Goal: Information Seeking & Learning: Find specific fact

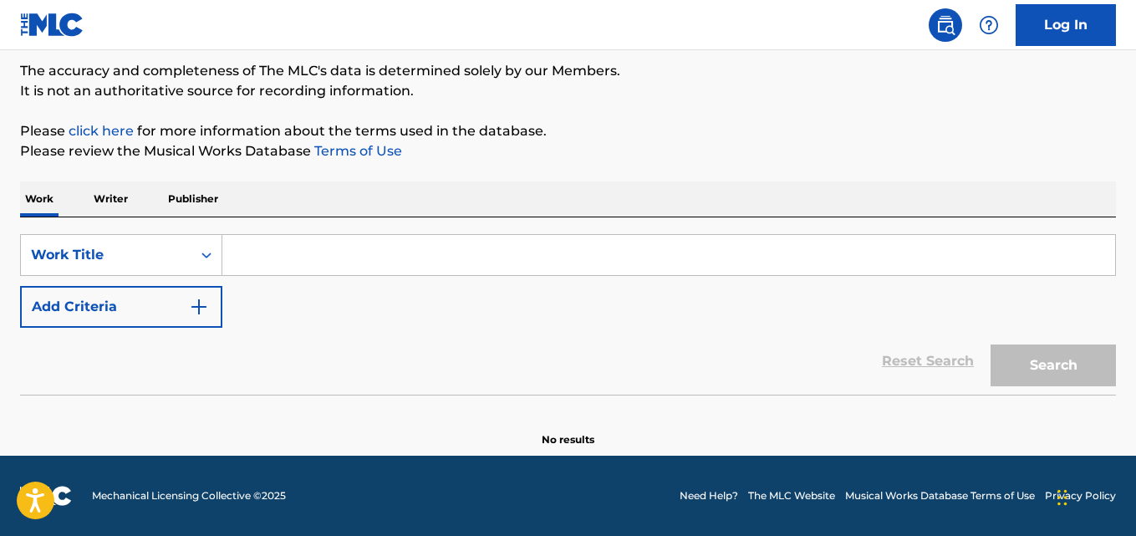
click at [356, 231] on div "SearchWithCriteria667ddde7-831b-41e9-85ba-af2766b7c45c Work Title Add Criteria …" at bounding box center [568, 305] width 1096 height 177
click at [353, 251] on input "Search Form" at bounding box center [668, 255] width 892 height 40
paste input "Can't Express"
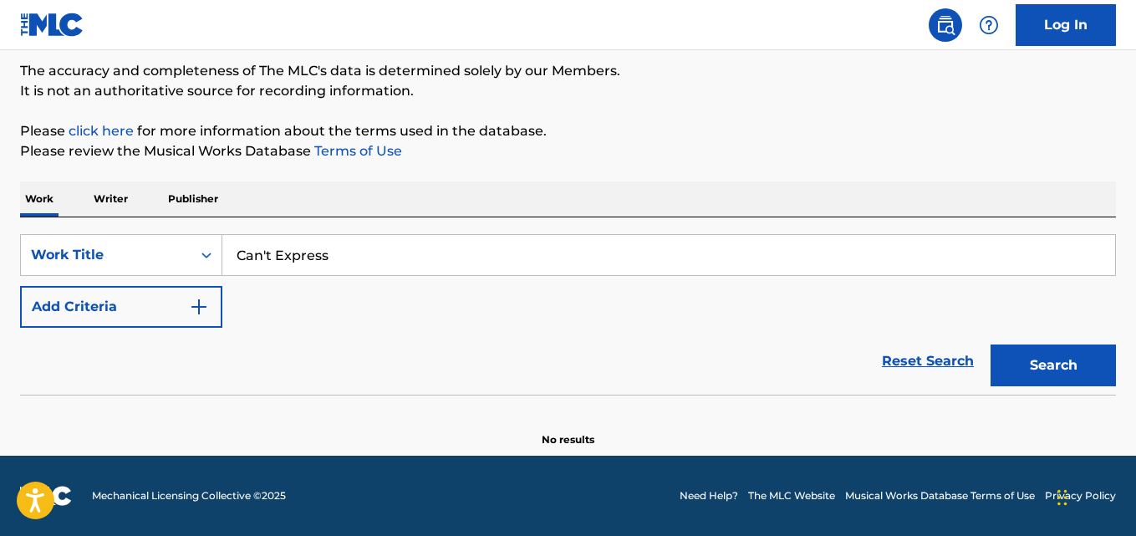
type input "Can't Express"
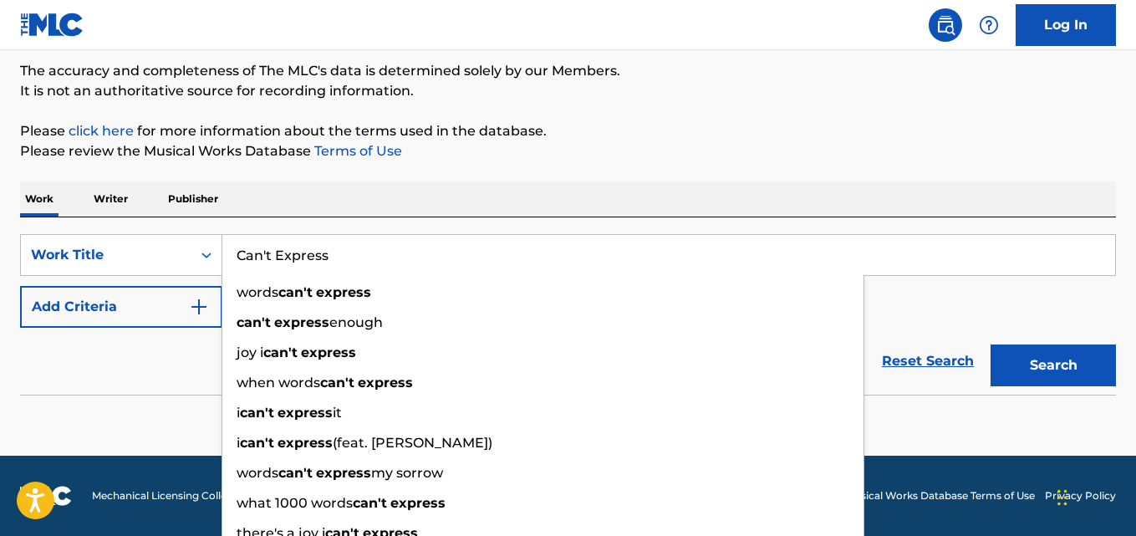
click at [637, 126] on p "Please click here for more information about the terms used in the database." at bounding box center [568, 131] width 1096 height 20
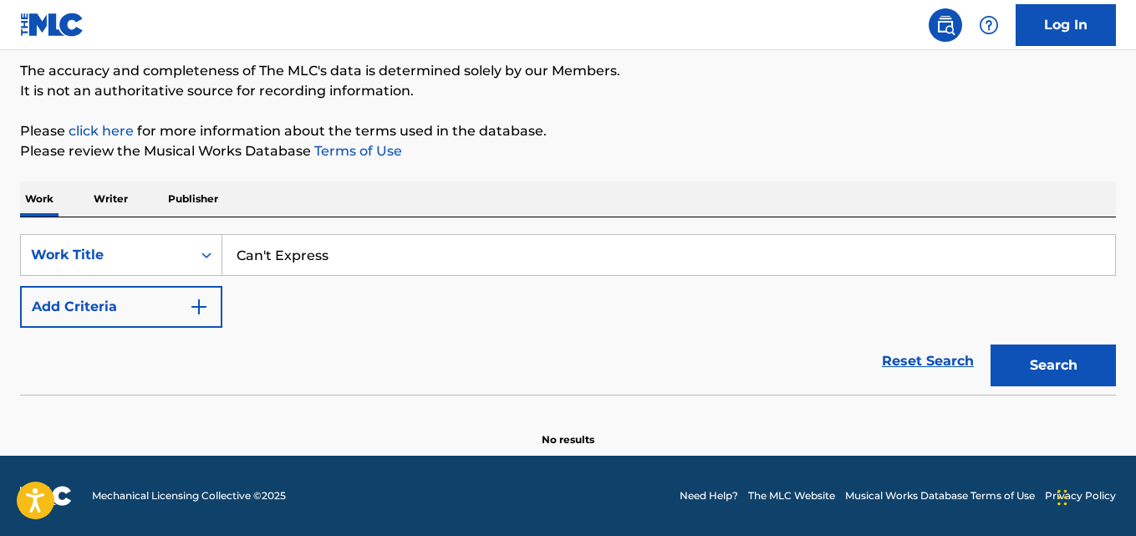
drag, startPoint x: 185, startPoint y: 291, endPoint x: 200, endPoint y: 291, distance: 15.0
click at [184, 291] on button "Add Criteria" at bounding box center [121, 307] width 202 height 42
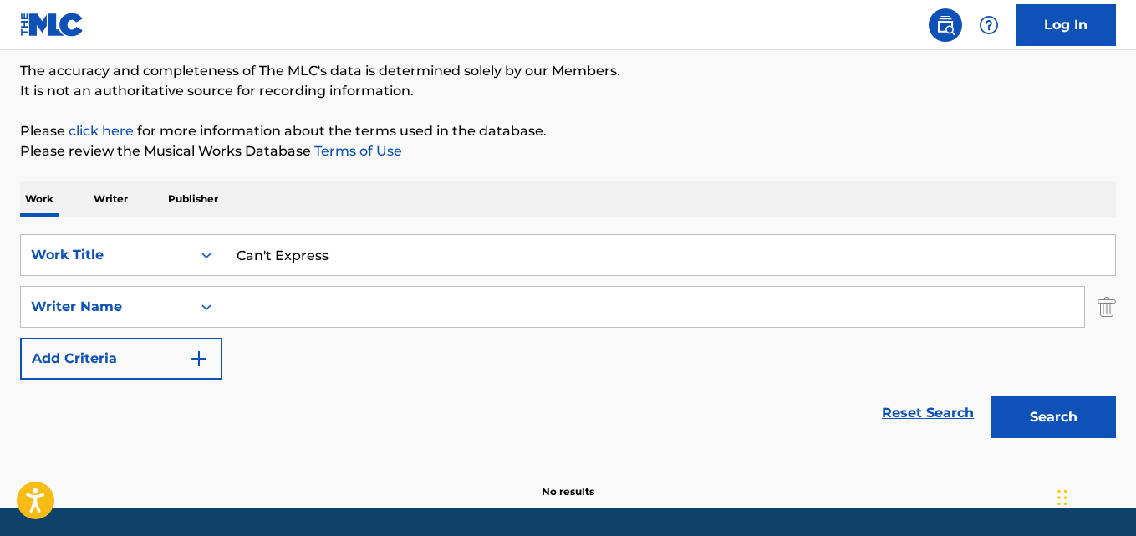
click at [281, 291] on input "Search Form" at bounding box center [653, 307] width 862 height 40
type input "[PERSON_NAME]"
click at [990, 396] on button "Search" at bounding box center [1052, 417] width 125 height 42
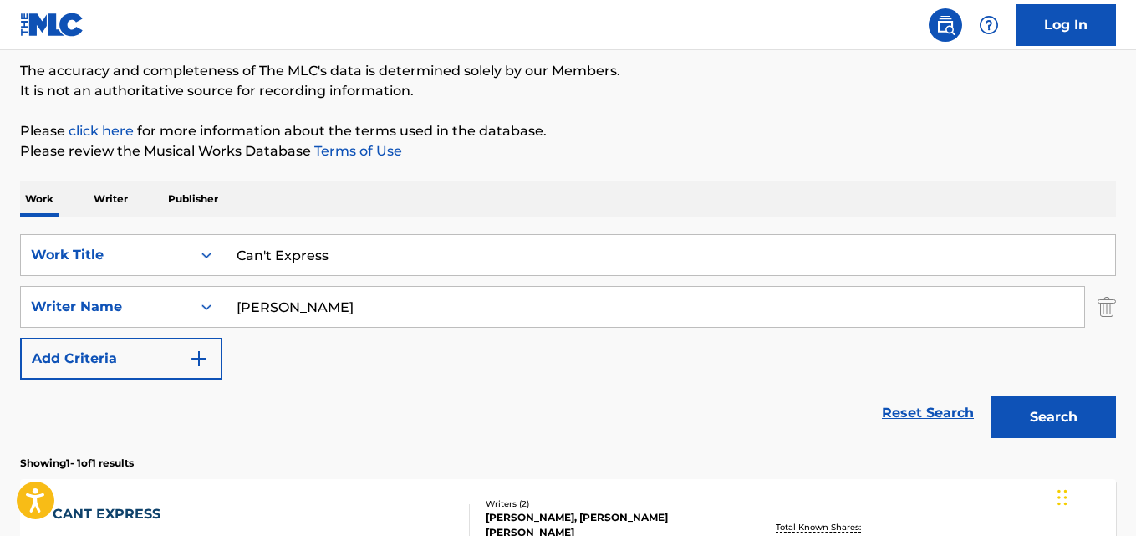
click at [186, 398] on div "Reset Search Search" at bounding box center [568, 412] width 1096 height 67
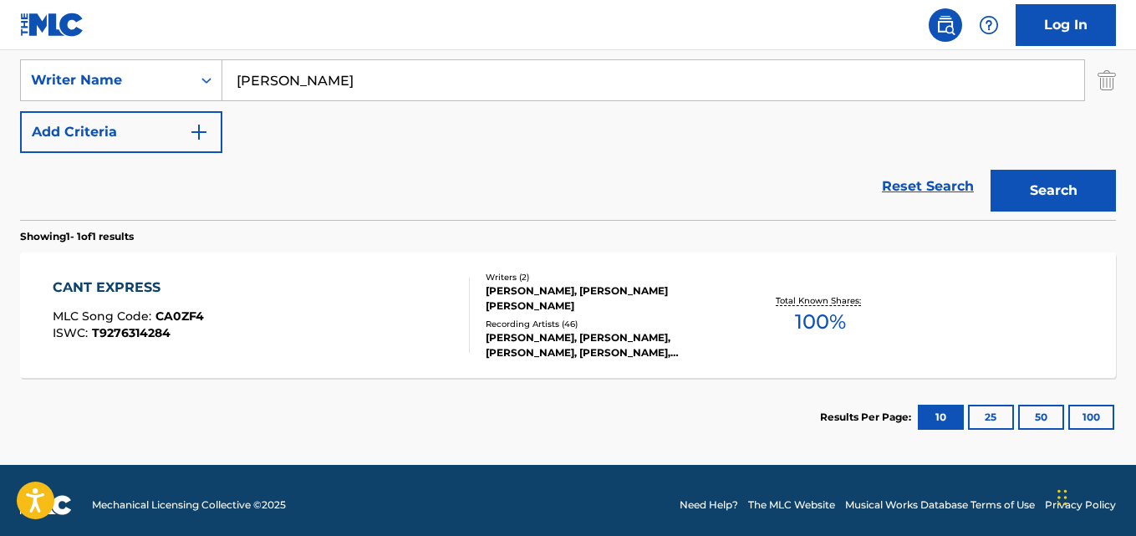
scroll to position [374, 0]
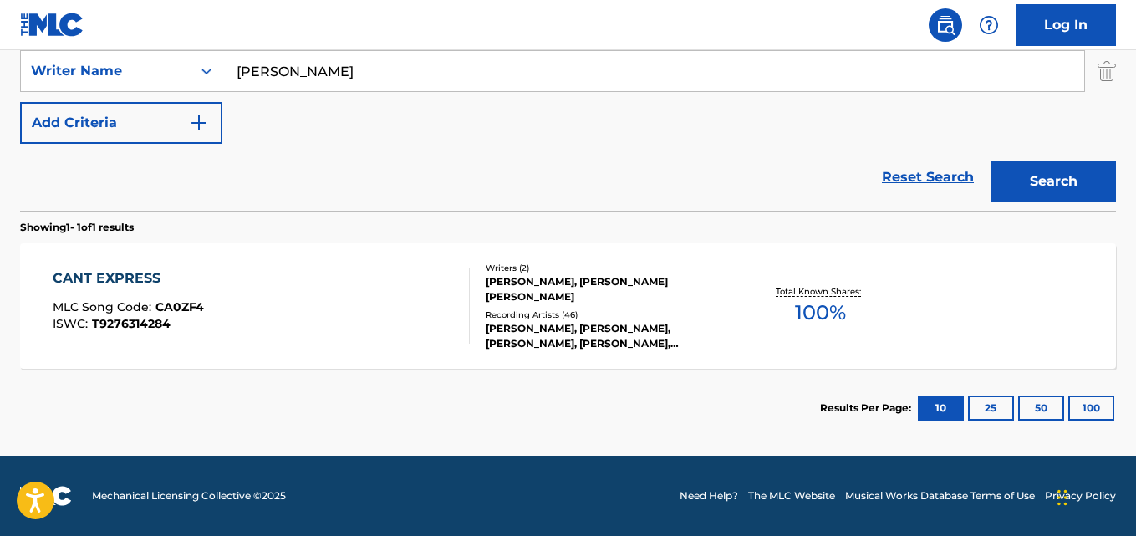
click at [94, 332] on div "CANT EXPRESS MLC Song Code : CA0ZF4 ISWC : T9276314284" at bounding box center [128, 305] width 151 height 75
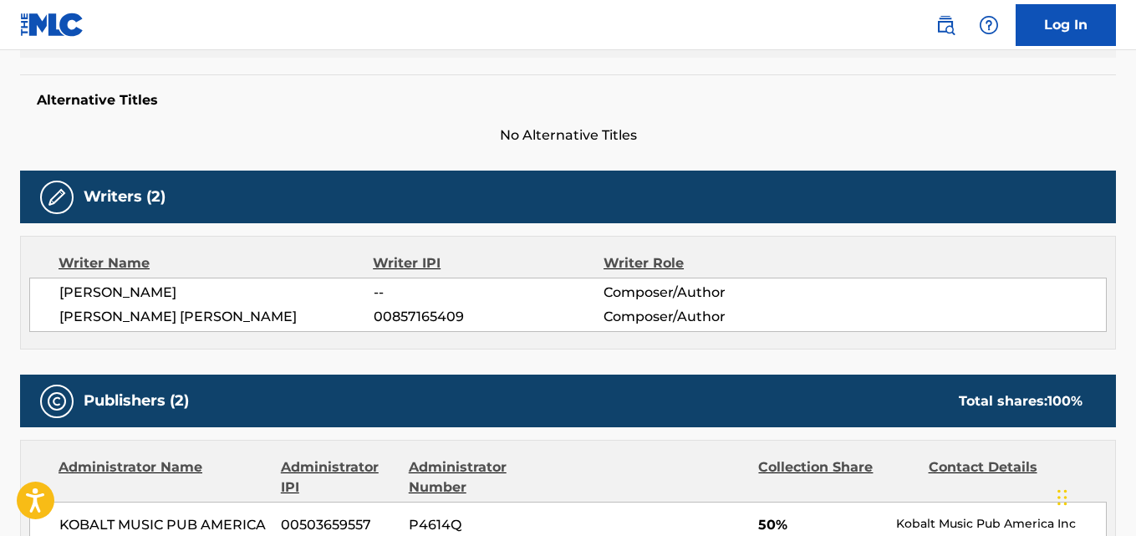
scroll to position [696, 0]
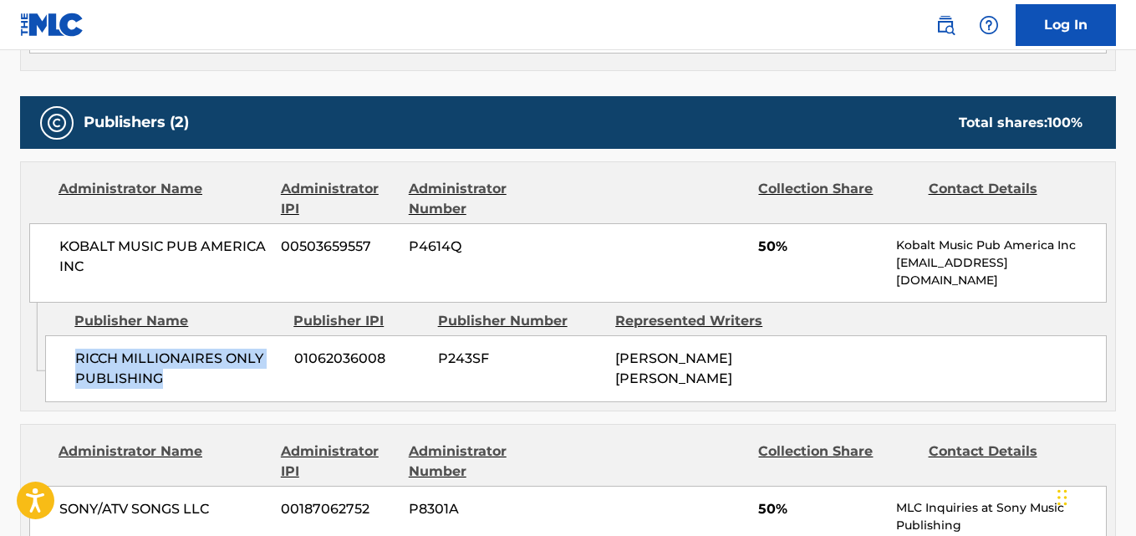
drag, startPoint x: 74, startPoint y: 368, endPoint x: 196, endPoint y: 390, distance: 124.1
click at [196, 390] on div "RICCH MILLIONAIRES ONLY PUBLISHING 01062036008 P243SF [PERSON_NAME] [PERSON_NAM…" at bounding box center [575, 368] width 1061 height 67
copy span "RICCH MILLIONAIRES ONLY PUBLISHING"
click at [299, 384] on div "RICCH MILLIONAIRES ONLY PUBLISHING 01062036008 P243SF [PERSON_NAME] [PERSON_NAM…" at bounding box center [575, 368] width 1061 height 67
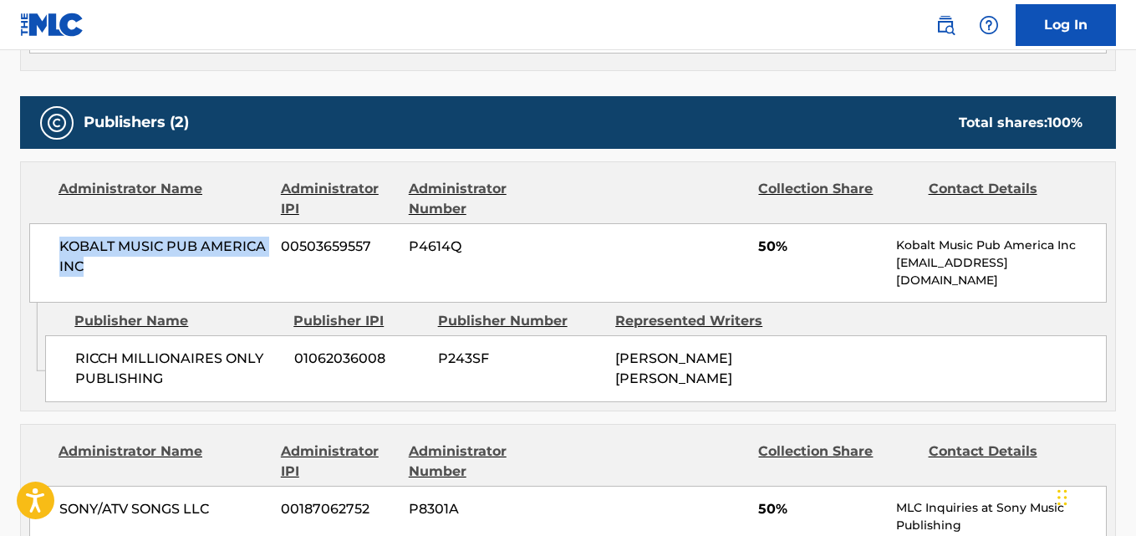
drag, startPoint x: 51, startPoint y: 246, endPoint x: 102, endPoint y: 342, distance: 108.8
click at [94, 262] on div "KOBALT MUSIC PUB AMERICA INC 00503659557 P4614Q 50% Kobalt Music Pub America In…" at bounding box center [567, 262] width 1077 height 79
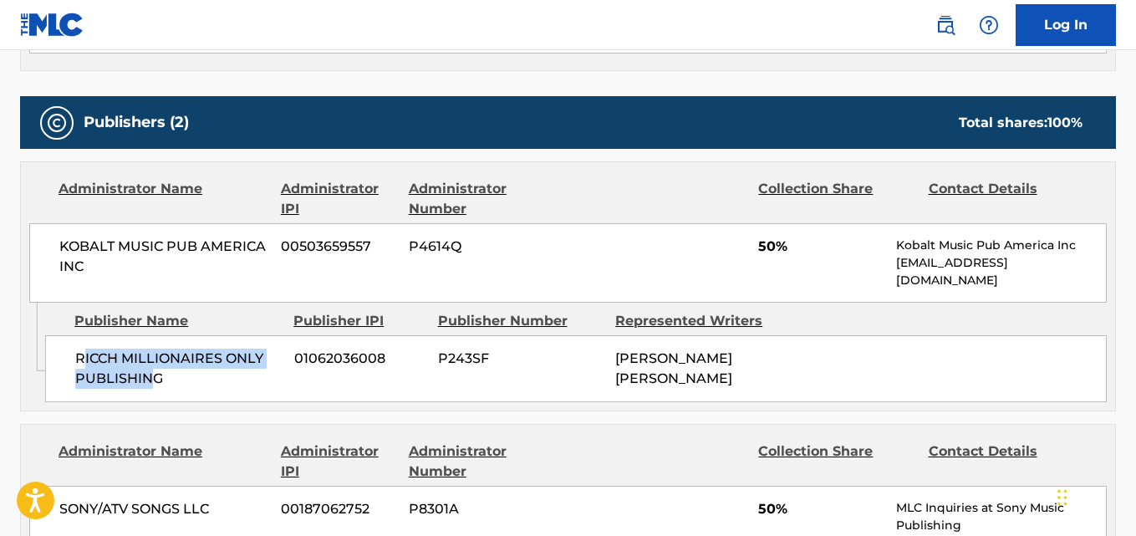
drag, startPoint x: 81, startPoint y: 348, endPoint x: 151, endPoint y: 378, distance: 76.0
click at [151, 378] on span "RICCH MILLIONAIRES ONLY PUBLISHING" at bounding box center [178, 368] width 206 height 40
click at [121, 388] on span "RICCH MILLIONAIRES ONLY PUBLISHING" at bounding box center [178, 368] width 206 height 40
drag, startPoint x: 75, startPoint y: 358, endPoint x: 188, endPoint y: 383, distance: 115.4
click at [188, 383] on span "RICCH MILLIONAIRES ONLY PUBLISHING" at bounding box center [178, 368] width 206 height 40
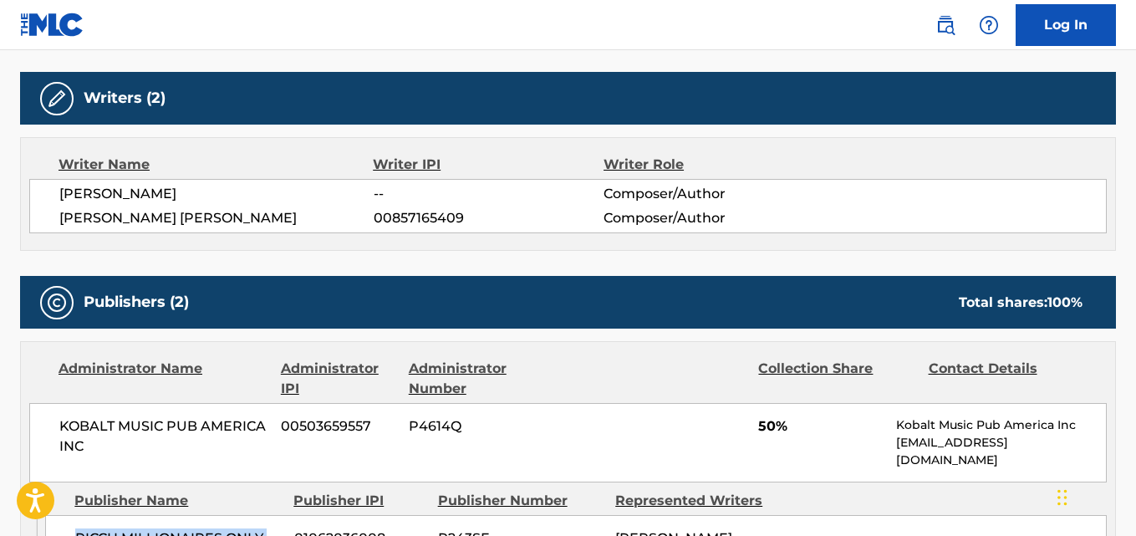
scroll to position [0, 0]
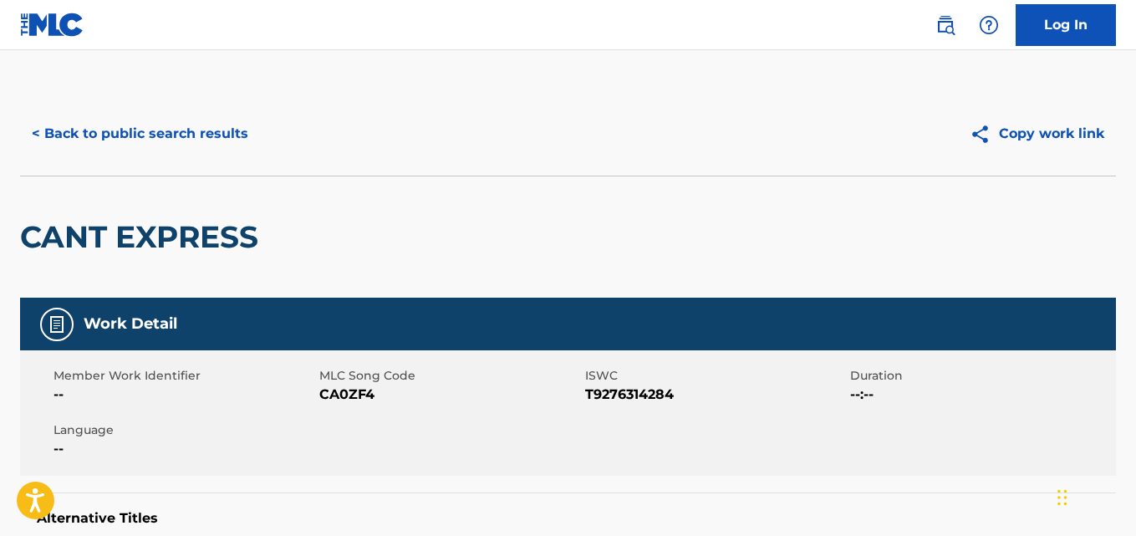
click at [224, 140] on button "< Back to public search results" at bounding box center [140, 134] width 240 height 42
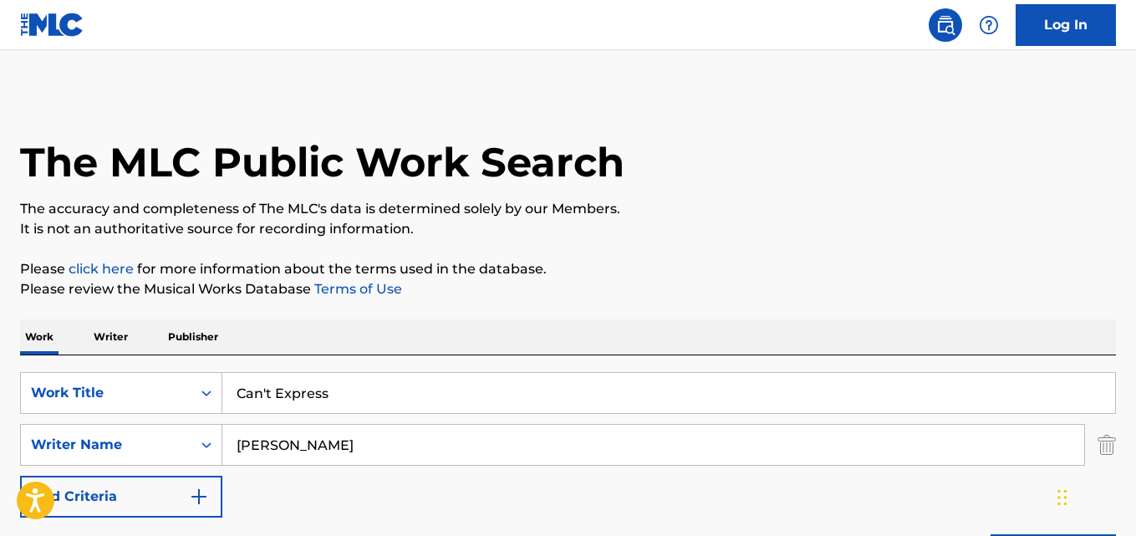
scroll to position [278, 0]
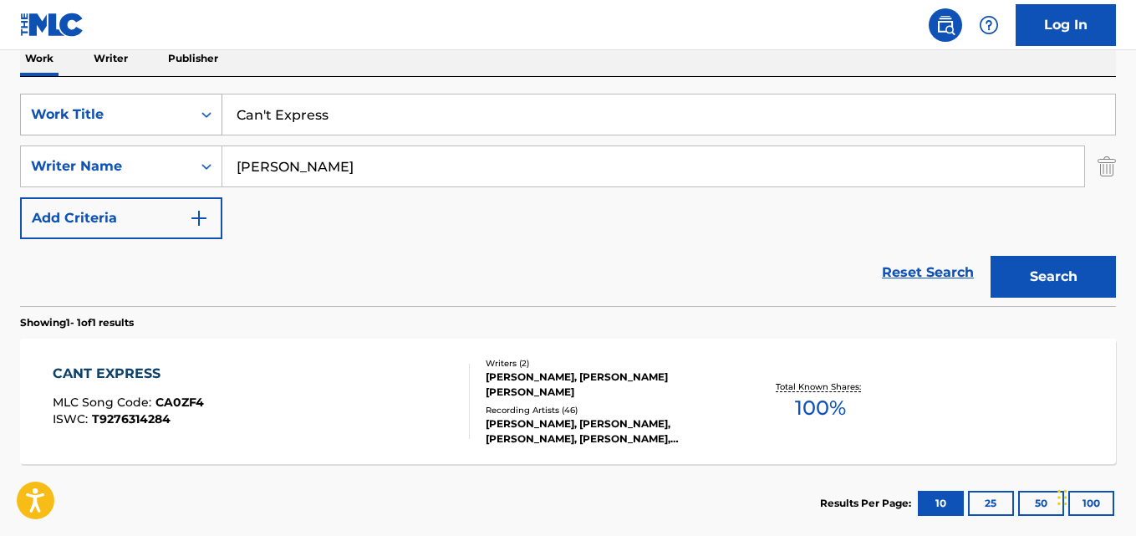
drag, startPoint x: 340, startPoint y: 125, endPoint x: 158, endPoint y: 125, distance: 182.2
click at [158, 125] on div "SearchWithCriteria667ddde7-831b-41e9-85ba-af2766b7c45c Work Title Can't Express" at bounding box center [568, 115] width 1096 height 42
paste input "rash The Party"
type input "Crash The Party"
click at [990, 256] on button "Search" at bounding box center [1052, 277] width 125 height 42
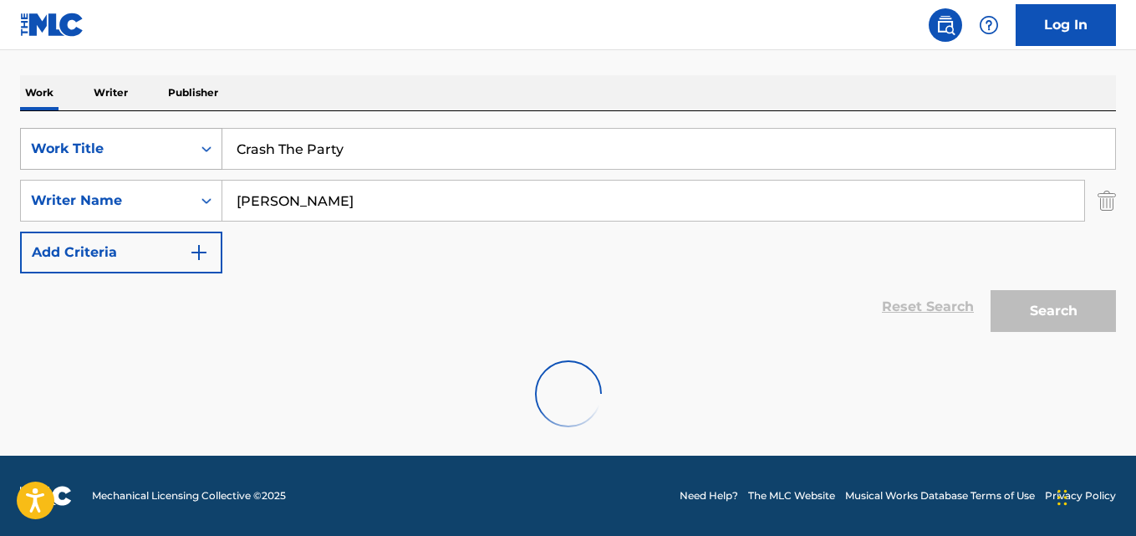
scroll to position [244, 0]
click at [443, 94] on div "Work Writer Publisher" at bounding box center [568, 92] width 1096 height 35
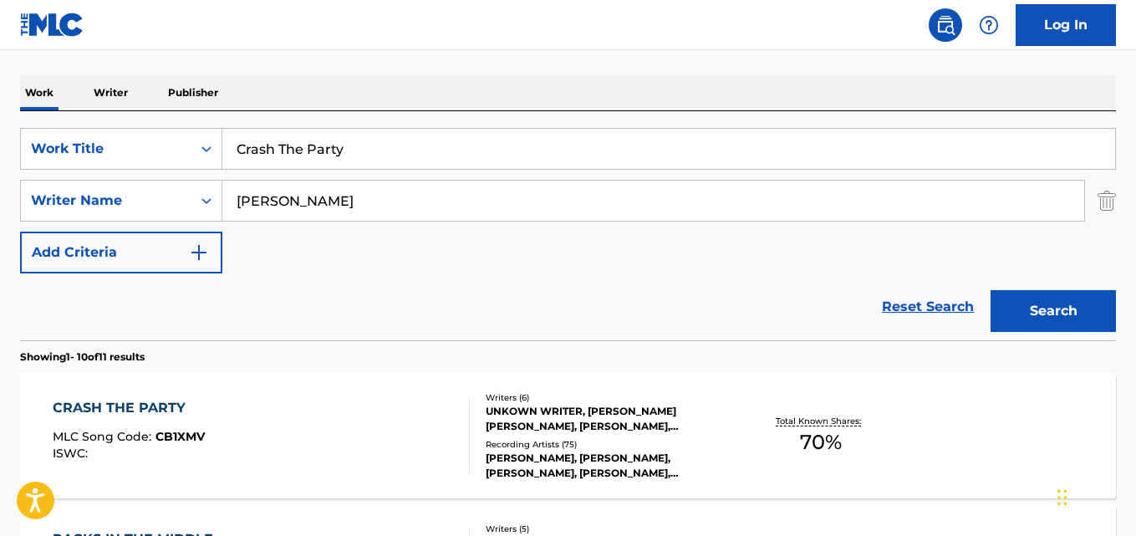
click at [460, 292] on div "Reset Search Search" at bounding box center [568, 306] width 1096 height 67
click at [445, 277] on div "Reset Search Search" at bounding box center [568, 306] width 1096 height 67
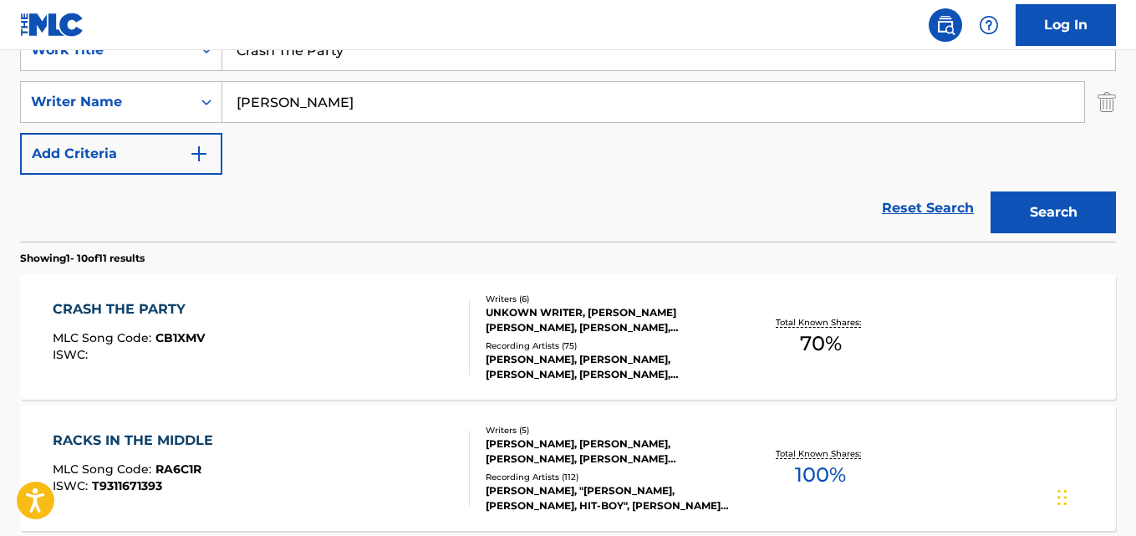
scroll to position [384, 0]
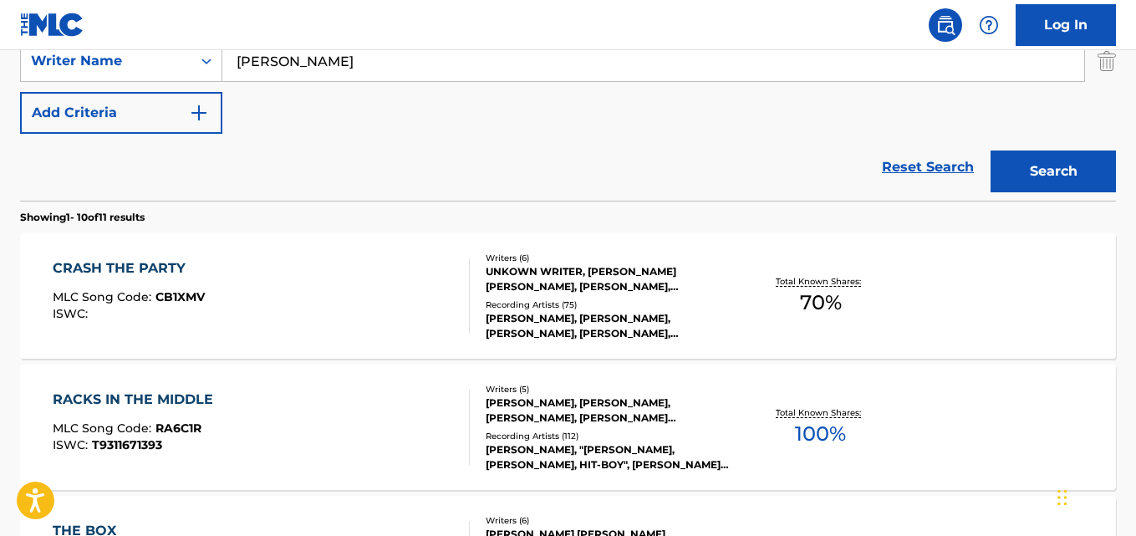
click at [374, 188] on div "Reset Search Search" at bounding box center [568, 167] width 1096 height 67
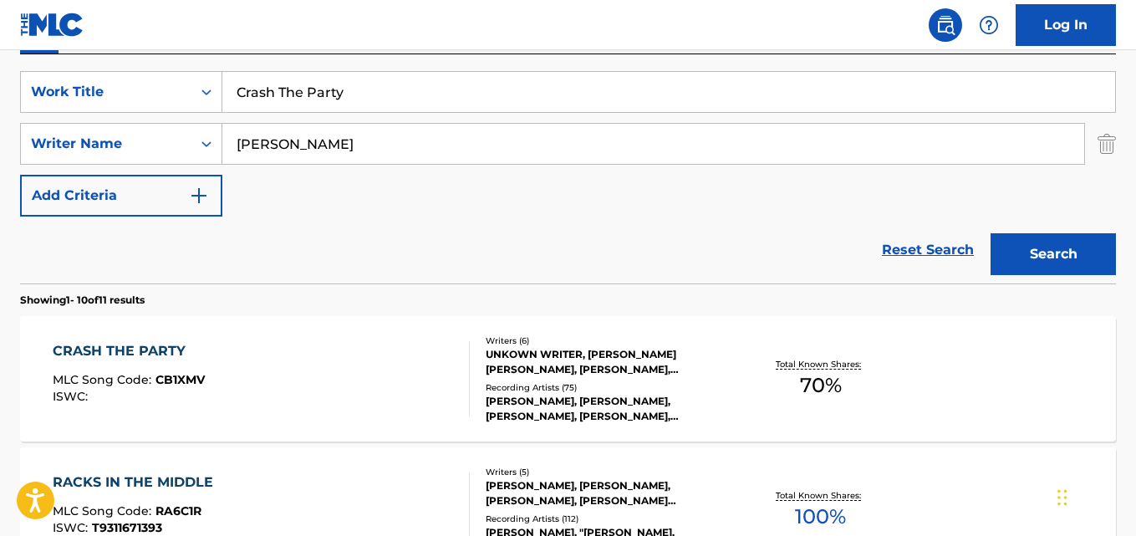
scroll to position [244, 0]
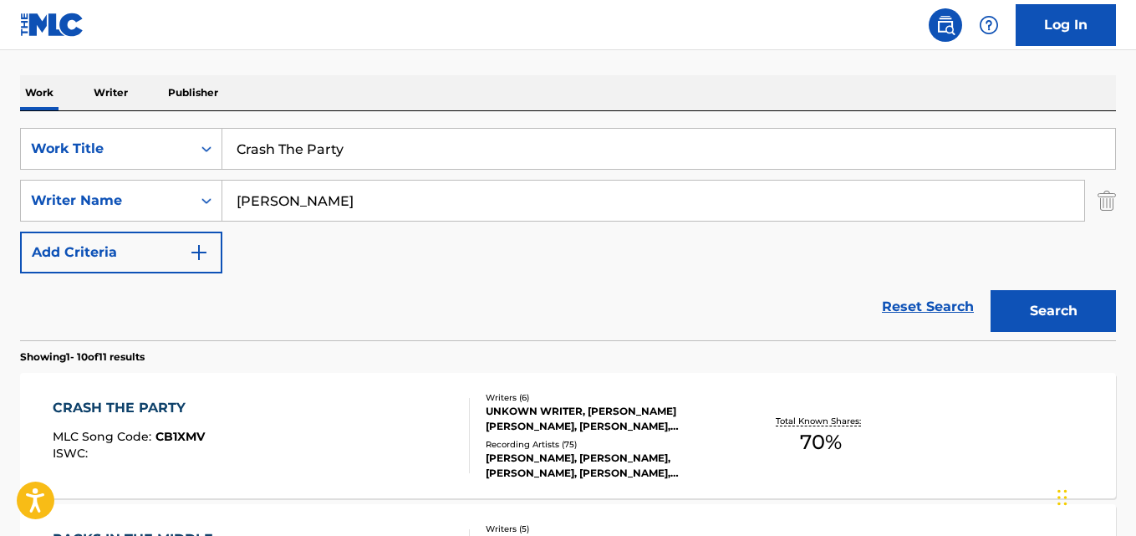
click at [322, 245] on div "SearchWithCriteria667ddde7-831b-41e9-85ba-af2766b7c45c Work Title Crash The Par…" at bounding box center [568, 200] width 1096 height 145
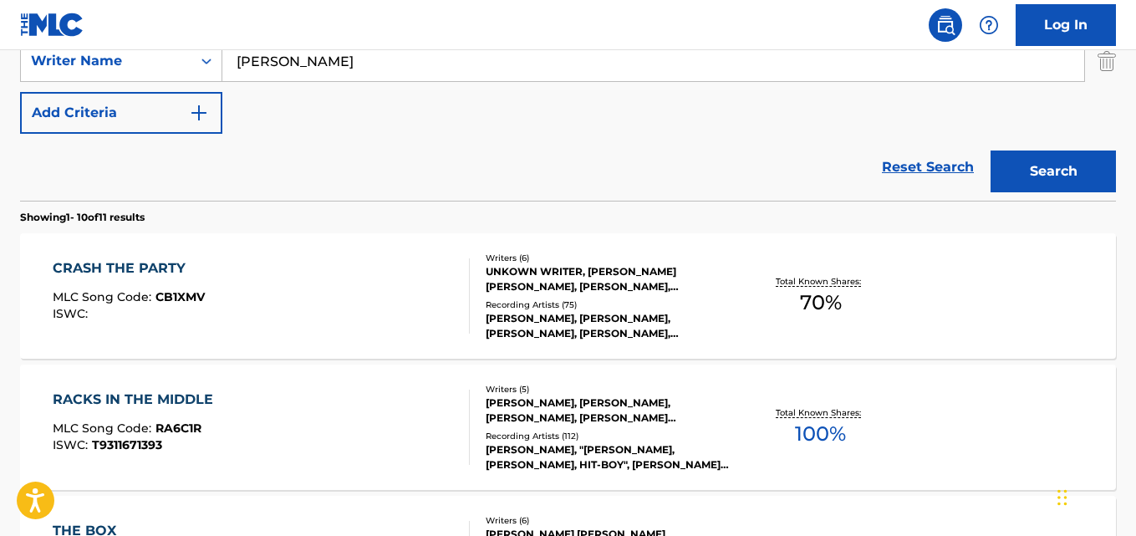
click at [155, 246] on div "CRASH THE PARTY MLC Song Code : CB1XMV ISWC : Writers ( 6 ) UNKOWN WRITER, [PER…" at bounding box center [568, 295] width 1096 height 125
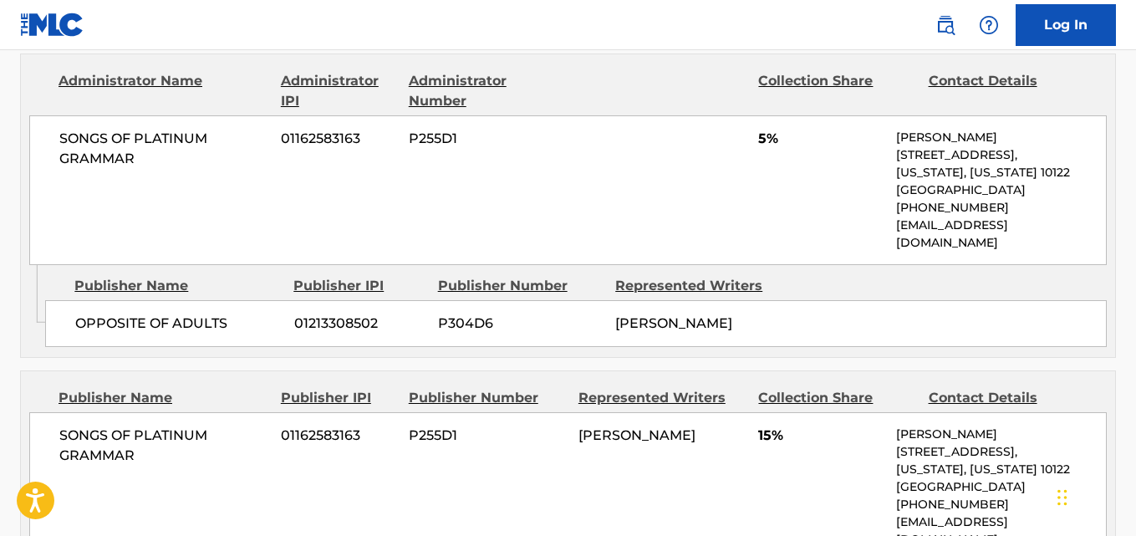
scroll to position [975, 0]
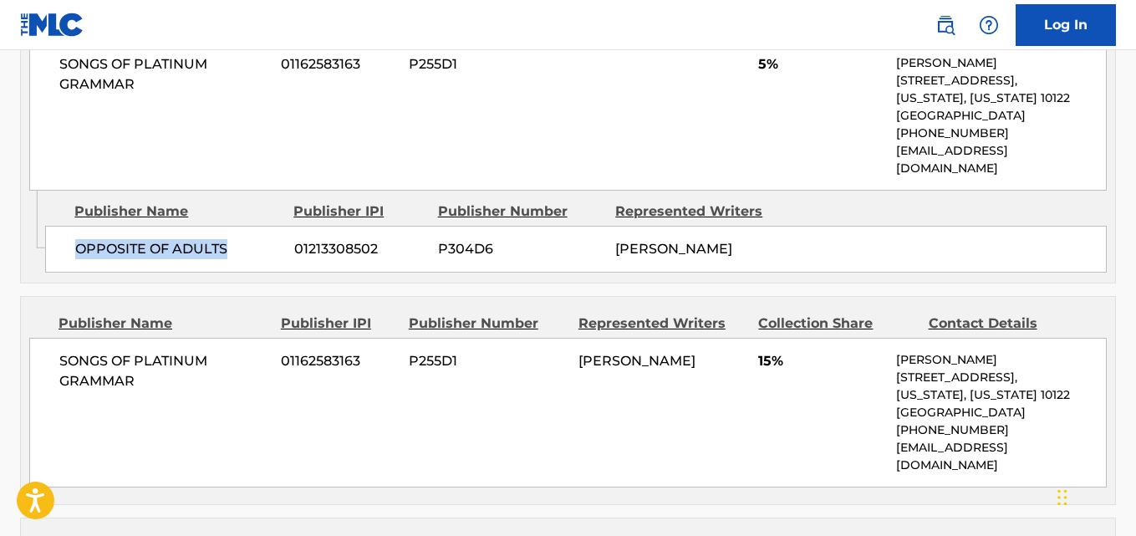
drag, startPoint x: 79, startPoint y: 221, endPoint x: 230, endPoint y: 222, distance: 151.3
click at [230, 239] on span "OPPOSITE OF ADULTS" at bounding box center [178, 249] width 206 height 20
copy span "OPPOSITE OF ADULTS"
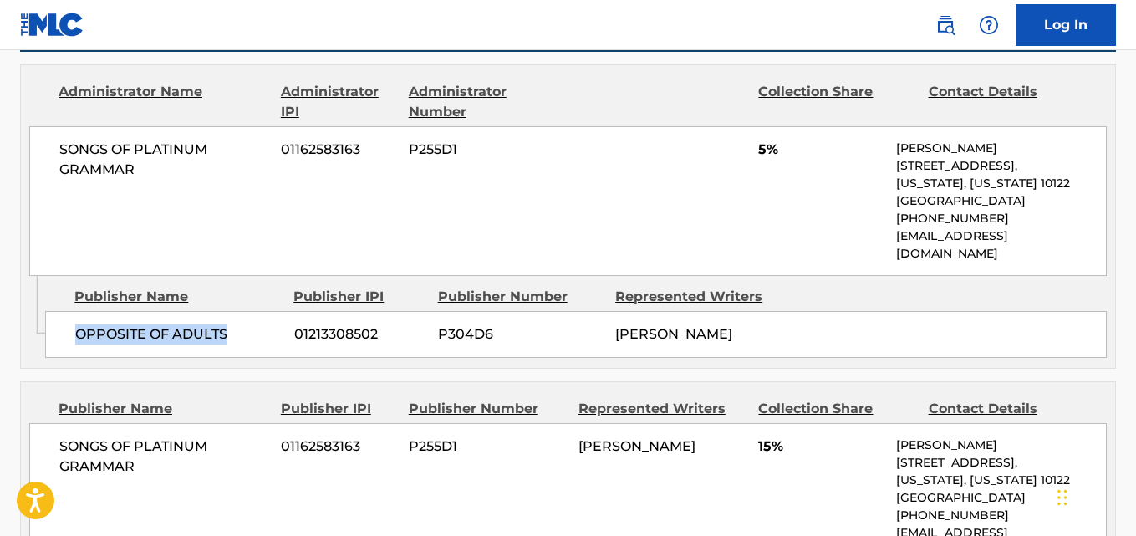
scroll to position [836, 0]
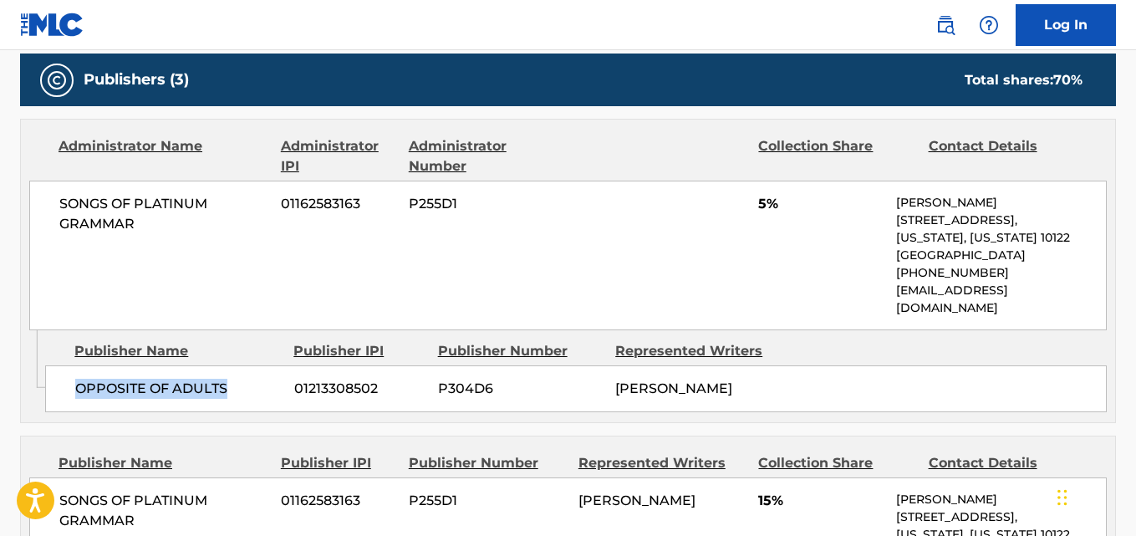
copy span "OPPOSITE OF ADULTS"
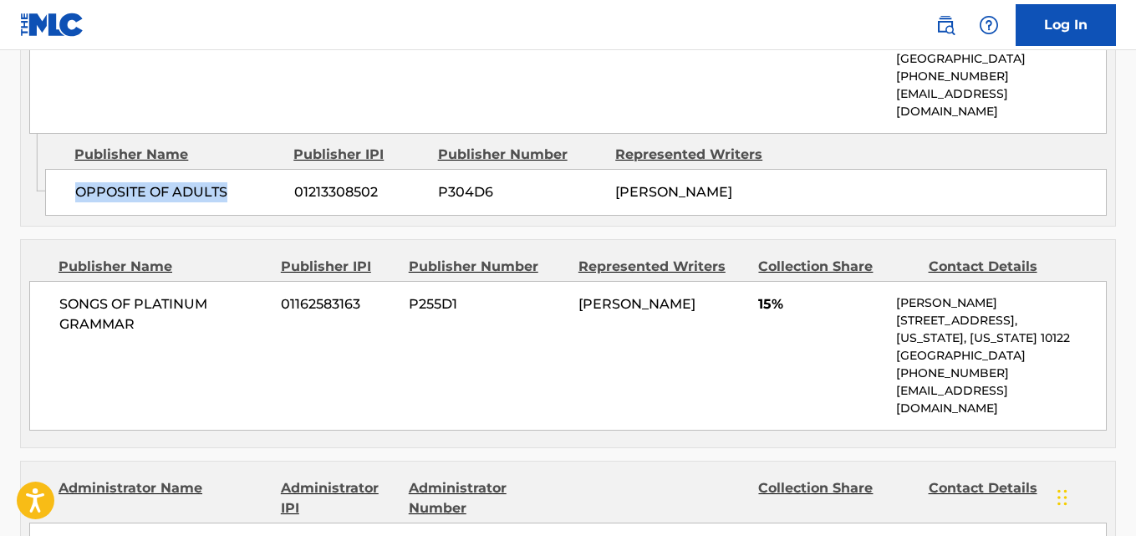
scroll to position [975, 0]
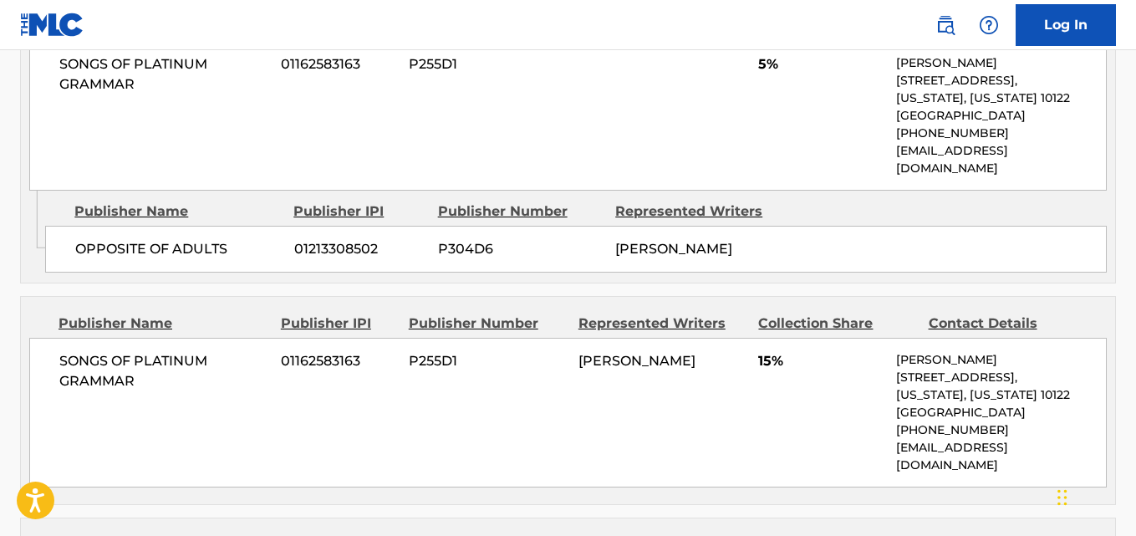
click at [64, 364] on span "SONGS OF PLATINUM GRAMMAR" at bounding box center [163, 371] width 209 height 40
drag, startPoint x: 58, startPoint y: 363, endPoint x: 231, endPoint y: 387, distance: 173.8
click at [231, 387] on div "SONGS OF PLATINUM GRAMMAR 01162583163 P255D1 [PERSON_NAME] 15% [PERSON_NAME] [S…" at bounding box center [567, 413] width 1077 height 150
copy span "SONGS OF PLATINUM GRAMMAR"
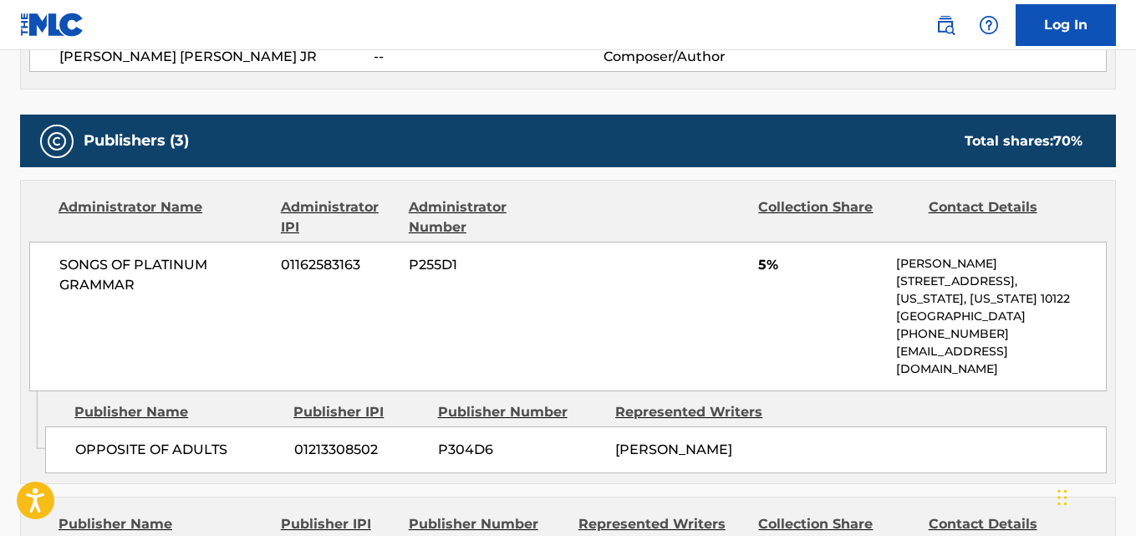
scroll to position [923, 0]
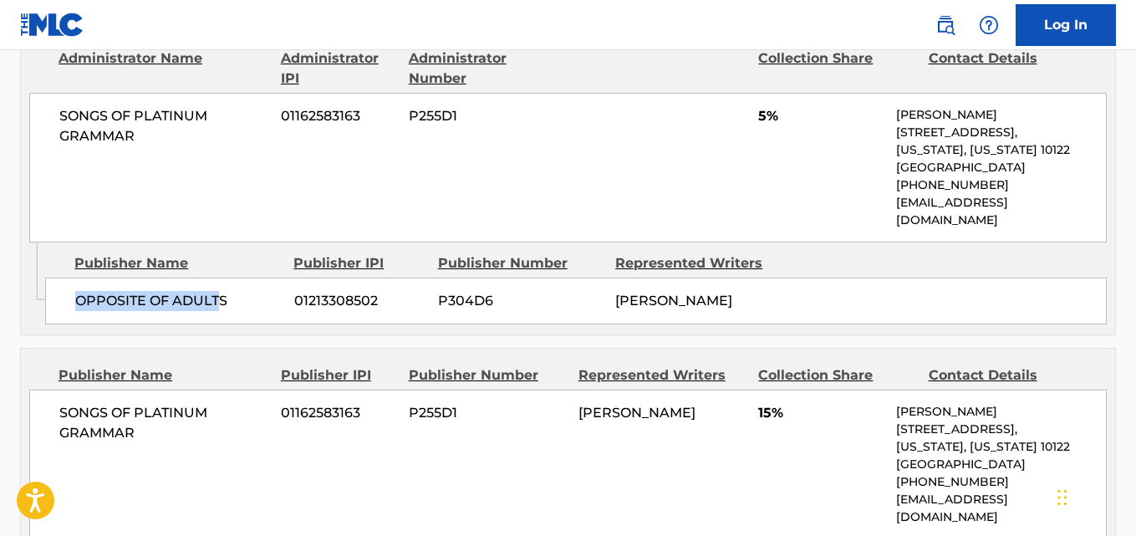
drag, startPoint x: 79, startPoint y: 279, endPoint x: 223, endPoint y: 278, distance: 143.7
click at [223, 291] on span "OPPOSITE OF ADULTS" at bounding box center [178, 301] width 206 height 20
copy span "OPPOSITE OF ADULT"
click at [80, 291] on span "OPPOSITE OF ADULTS" at bounding box center [178, 301] width 206 height 20
drag, startPoint x: 75, startPoint y: 282, endPoint x: 247, endPoint y: 281, distance: 172.1
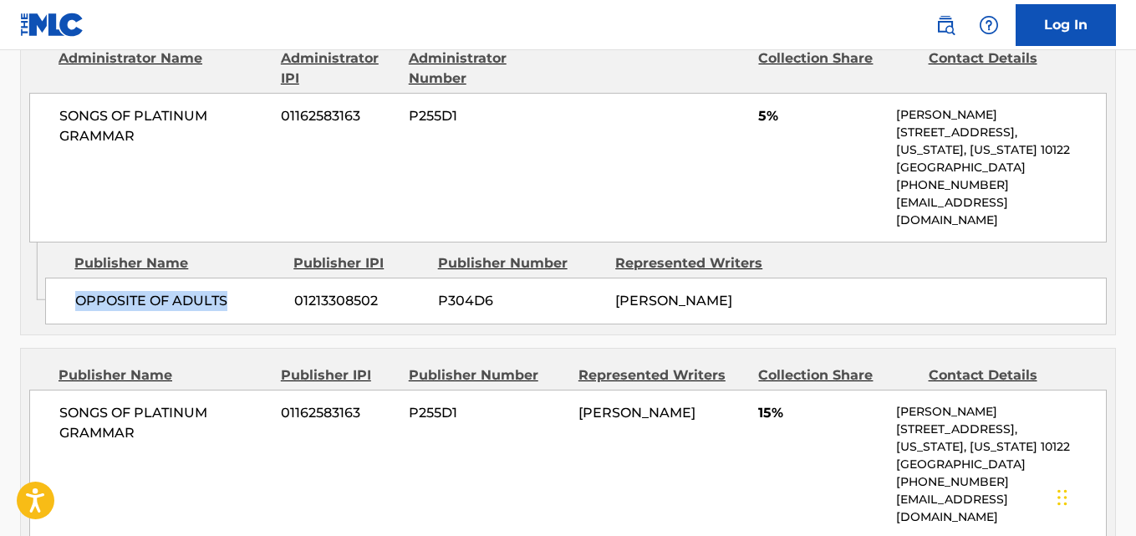
click at [247, 291] on span "OPPOSITE OF ADULTS" at bounding box center [178, 301] width 206 height 20
copy span "OPPOSITE OF ADULTS"
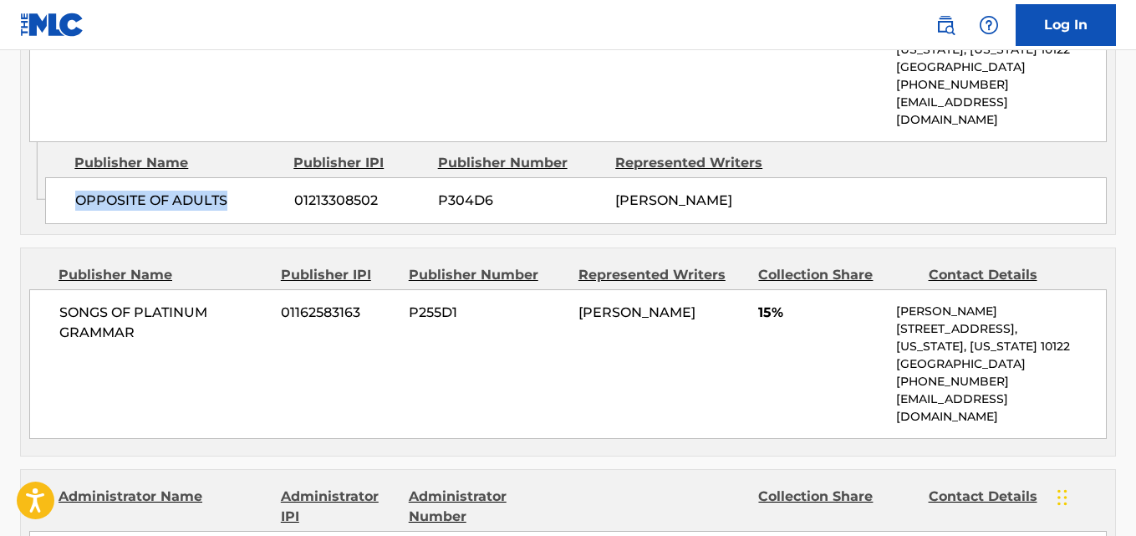
scroll to position [1341, 0]
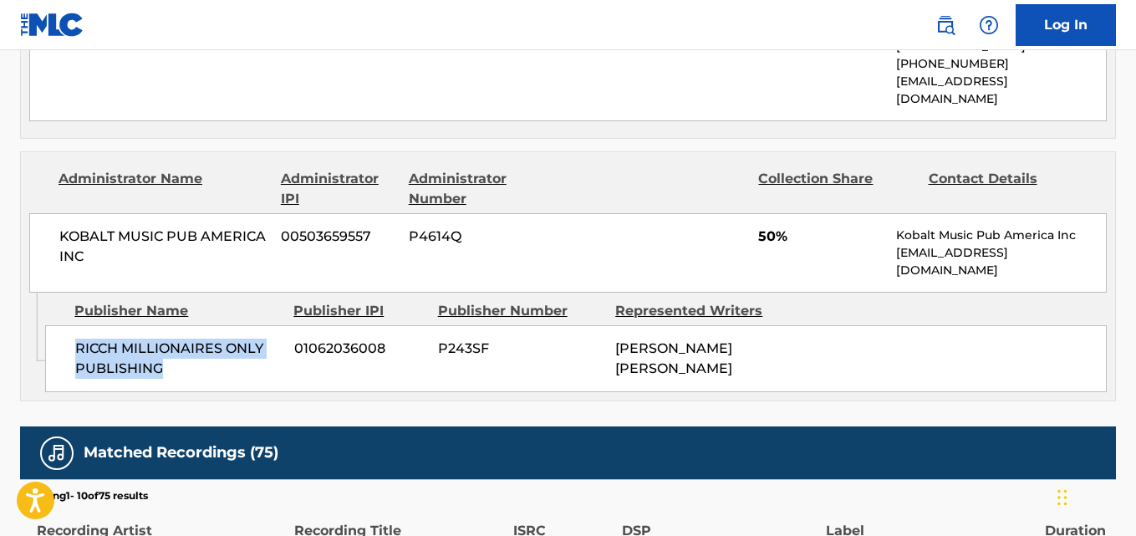
drag, startPoint x: 67, startPoint y: 327, endPoint x: 207, endPoint y: 355, distance: 143.2
click at [207, 355] on div "RICCH MILLIONAIRES ONLY PUBLISHING 01062036008 P243SF [PERSON_NAME] [PERSON_NAM…" at bounding box center [575, 358] width 1061 height 67
copy span "RICCH MILLIONAIRES ONLY PUBLISHING"
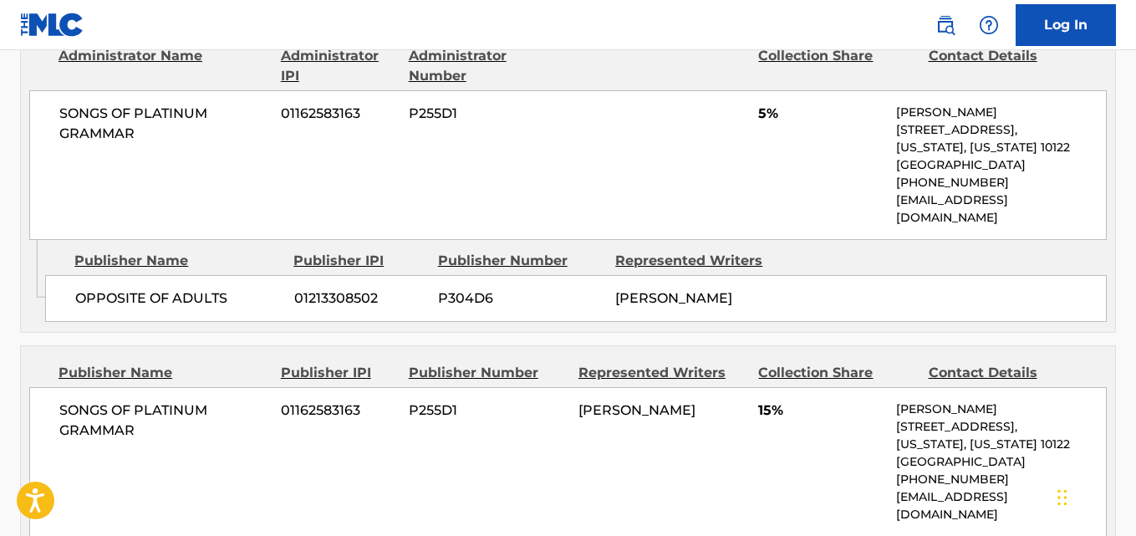
scroll to position [923, 0]
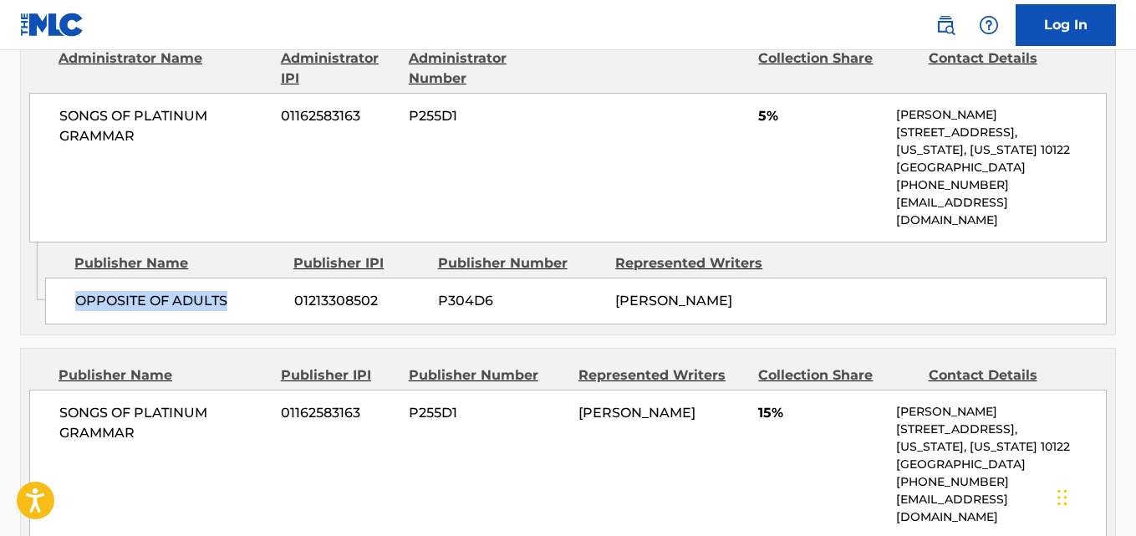
drag, startPoint x: 78, startPoint y: 274, endPoint x: 267, endPoint y: 278, distance: 188.9
click at [267, 291] on span "OPPOSITE OF ADULTS" at bounding box center [178, 301] width 206 height 20
copy span "OPPOSITE OF ADULTS"
click at [758, 119] on span "5%" at bounding box center [820, 116] width 125 height 20
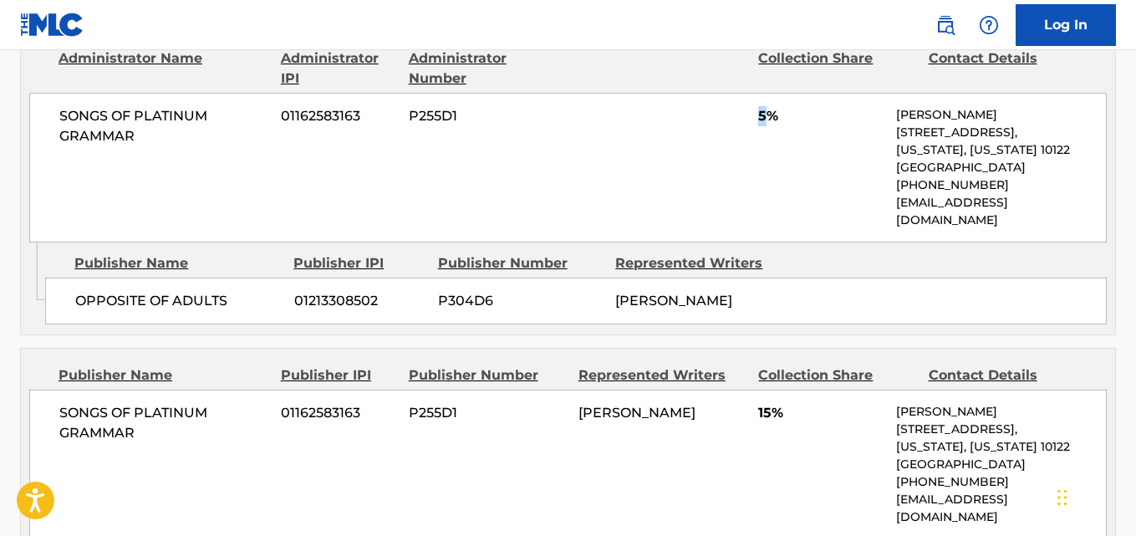
copy span "5"
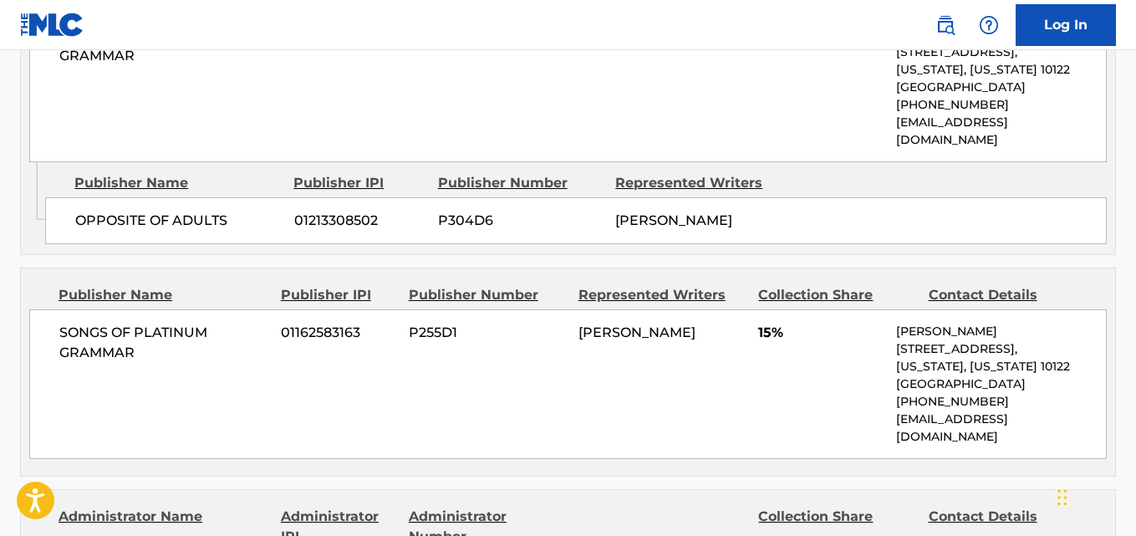
scroll to position [1063, 0]
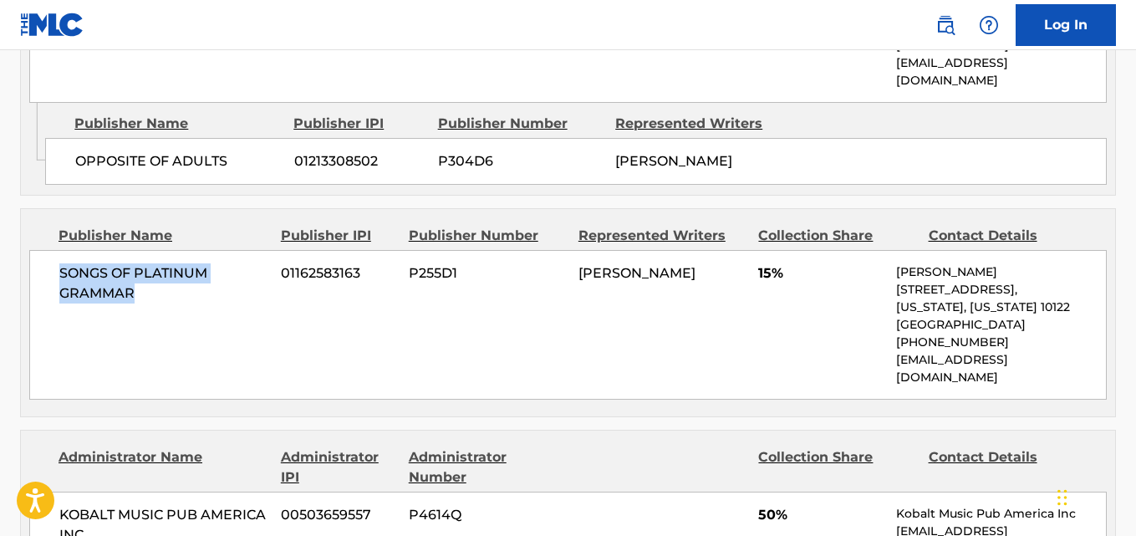
drag, startPoint x: 60, startPoint y: 275, endPoint x: 170, endPoint y: 297, distance: 111.8
click at [170, 297] on span "SONGS OF PLATINUM GRAMMAR" at bounding box center [163, 283] width 209 height 40
copy span "SONGS OF PLATINUM GRAMMAR"
click at [316, 309] on div "SONGS OF PLATINUM GRAMMAR 01162583163 P255D1 [PERSON_NAME] 15% [PERSON_NAME] [S…" at bounding box center [567, 325] width 1077 height 150
click at [238, 322] on div "SONGS OF PLATINUM GRAMMAR 01162583163 P255D1 [PERSON_NAME] 15% [PERSON_NAME] [S…" at bounding box center [567, 325] width 1077 height 150
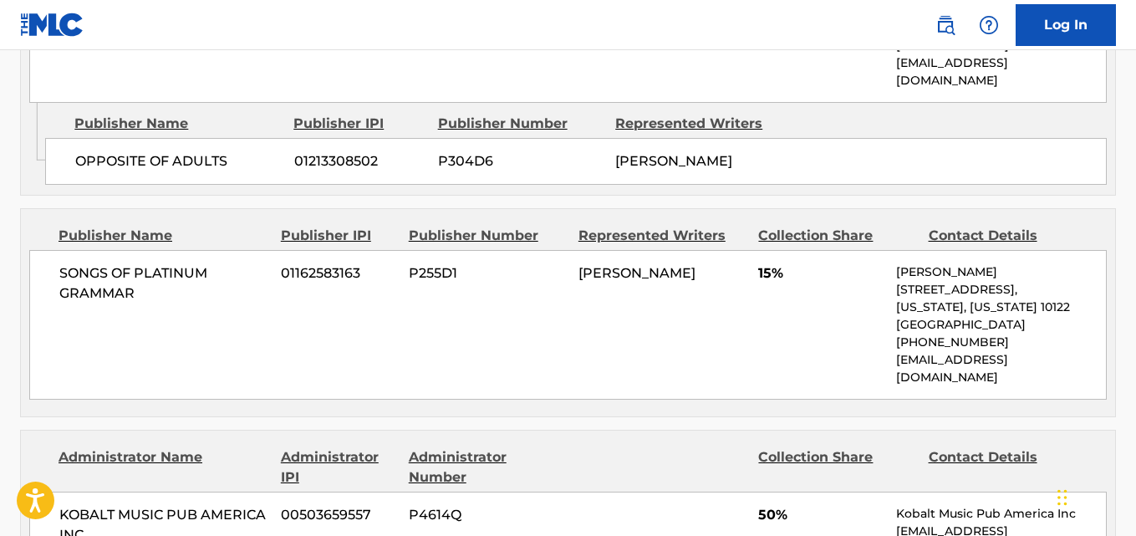
click at [760, 267] on span "15%" at bounding box center [820, 273] width 125 height 20
click at [570, 274] on div "SONGS OF PLATINUM GRAMMAR 01162583163 P255D1 [PERSON_NAME] 15% [PERSON_NAME] [S…" at bounding box center [567, 325] width 1077 height 150
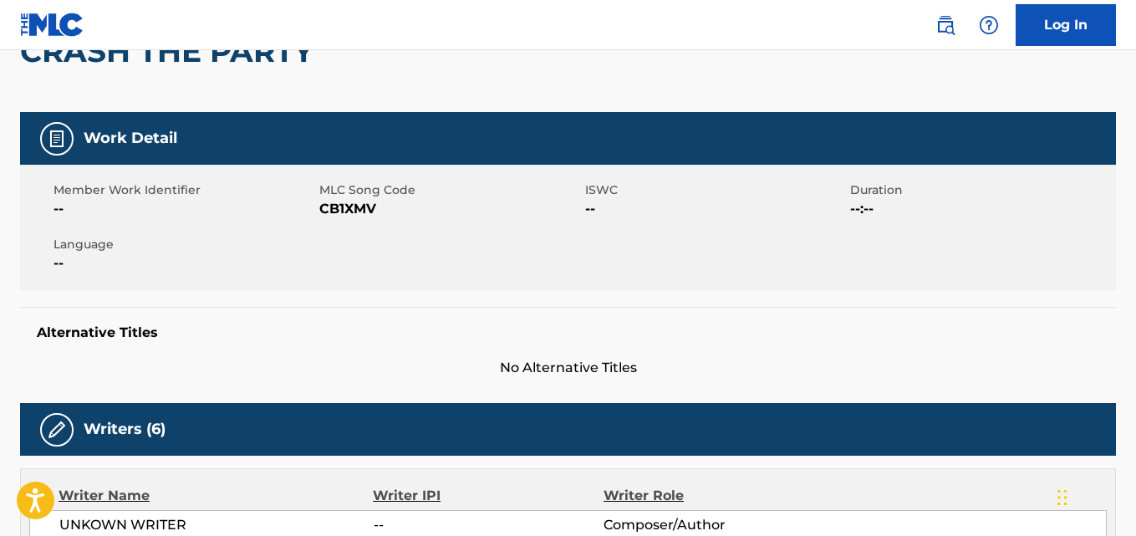
scroll to position [0, 0]
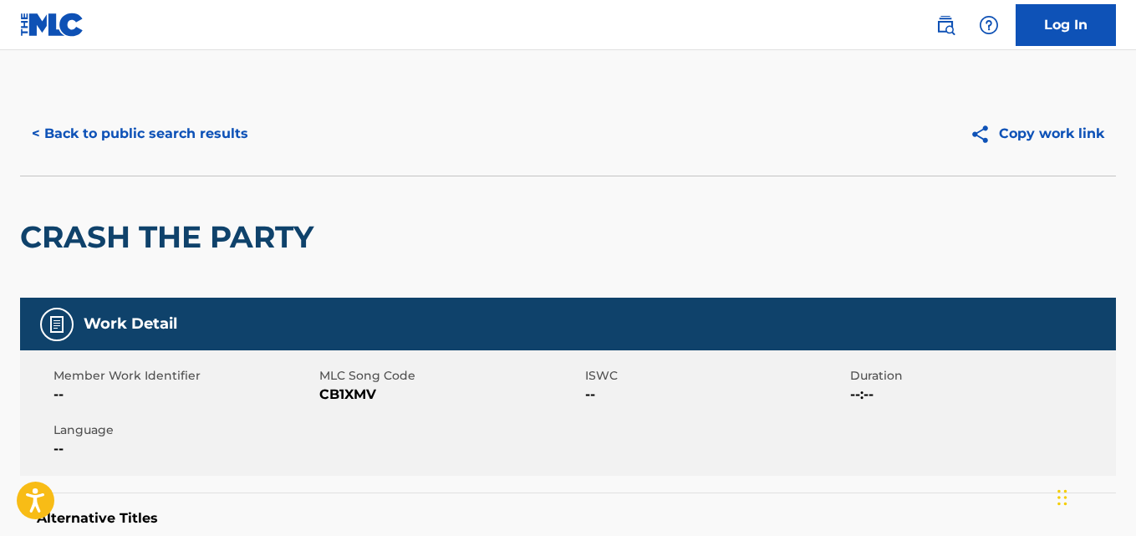
click at [256, 140] on button "< Back to public search results" at bounding box center [140, 134] width 240 height 42
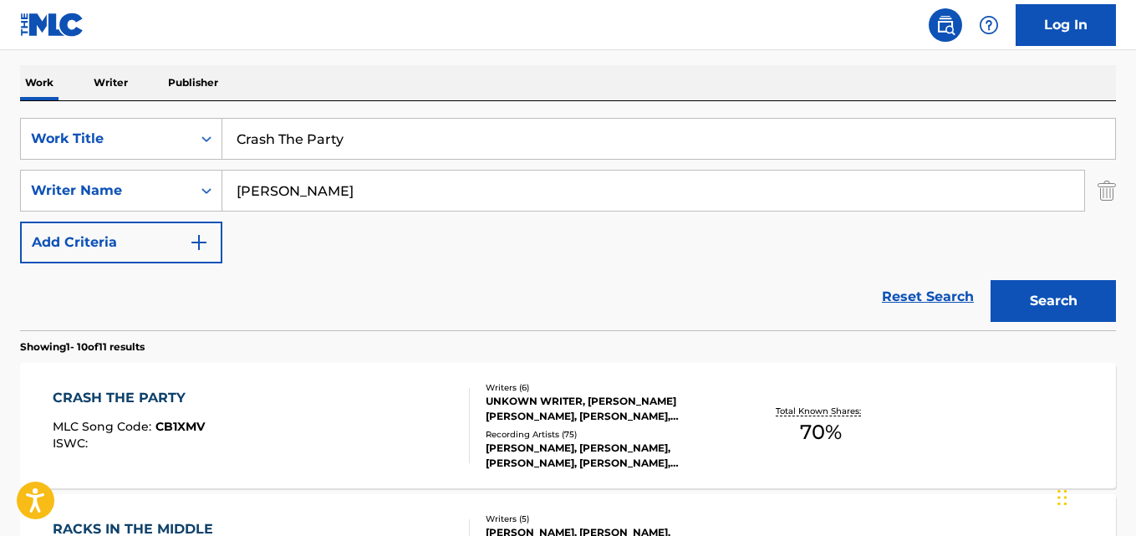
scroll to position [201, 0]
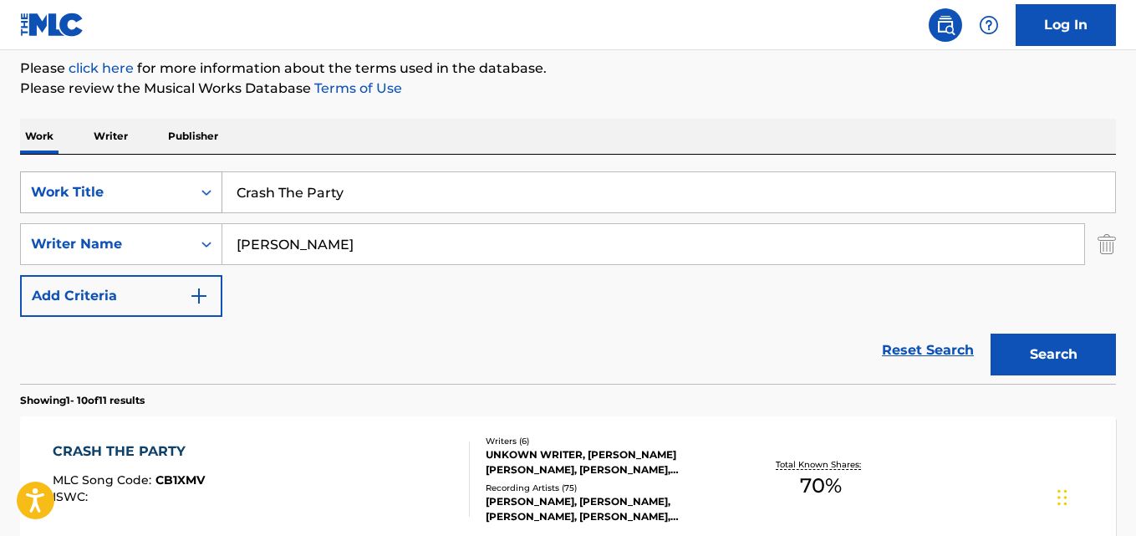
drag, startPoint x: 399, startPoint y: 201, endPoint x: 191, endPoint y: 211, distance: 207.5
click at [191, 211] on div "SearchWithCriteria667ddde7-831b-41e9-85ba-af2766b7c45c Work Title Crash The Par…" at bounding box center [568, 192] width 1096 height 42
paste input "Die Young"
type input "Die Young"
drag, startPoint x: 1021, startPoint y: 348, endPoint x: 914, endPoint y: 210, distance: 174.5
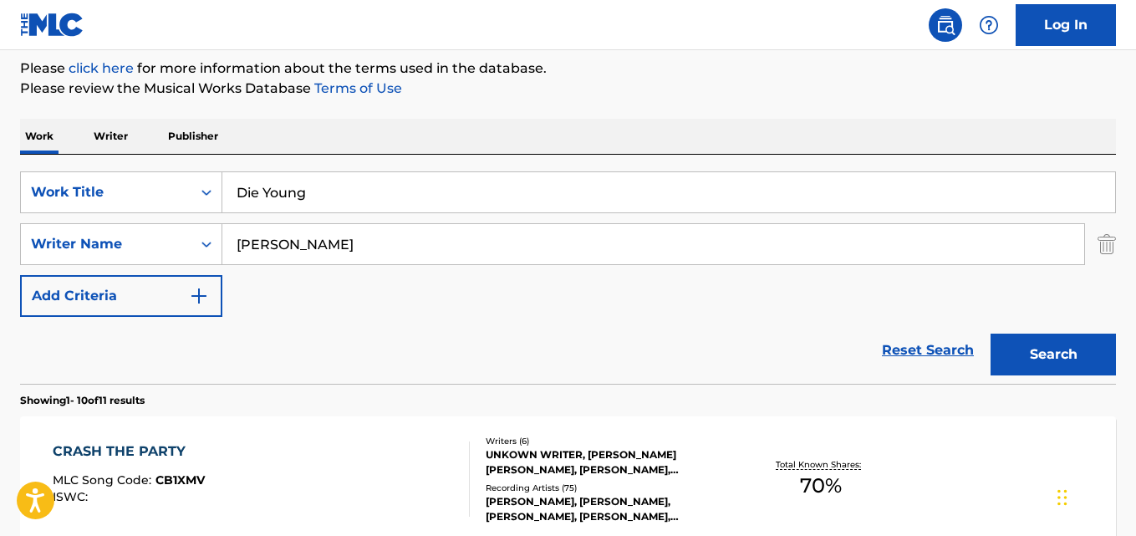
click at [1022, 348] on button "Search" at bounding box center [1052, 354] width 125 height 42
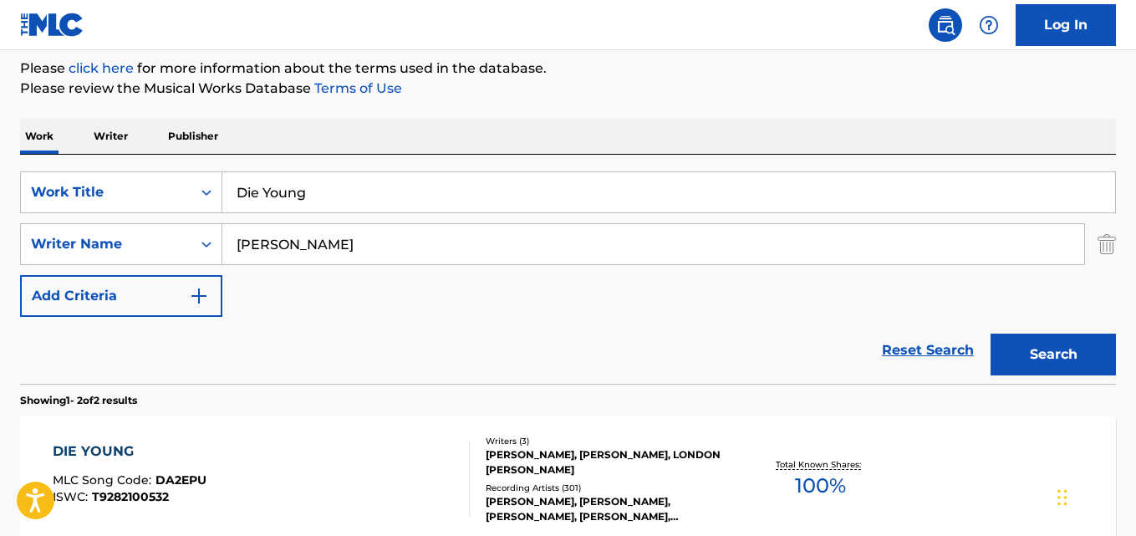
click at [451, 299] on div "SearchWithCriteria667ddde7-831b-41e9-85ba-af2766b7c45c Work Title Die Young Sea…" at bounding box center [568, 243] width 1096 height 145
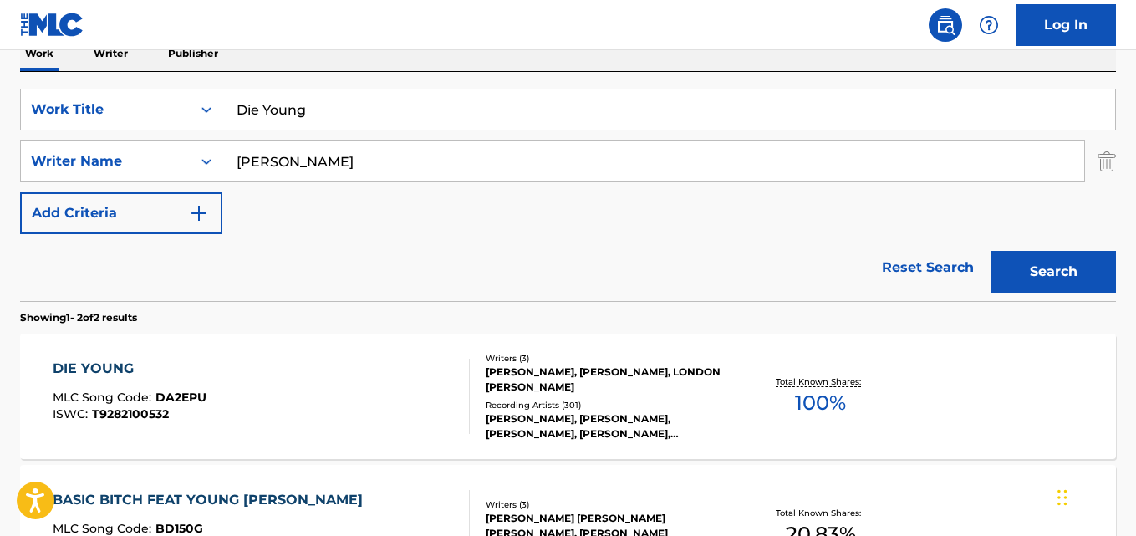
scroll to position [339, 0]
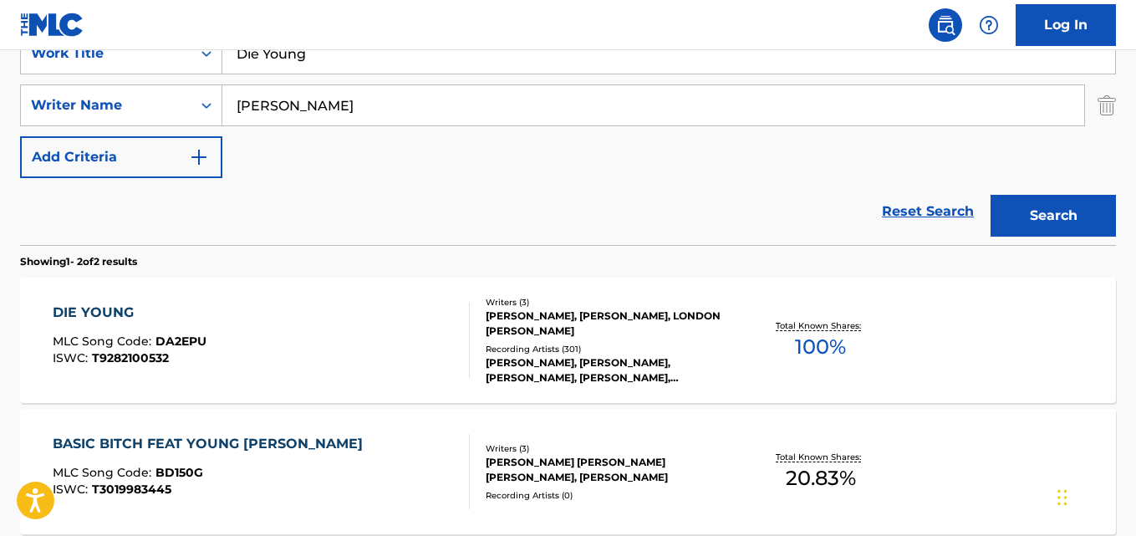
click at [612, 211] on div "Reset Search Search" at bounding box center [568, 211] width 1096 height 67
click at [110, 316] on div "DIE YOUNG" at bounding box center [130, 312] width 154 height 20
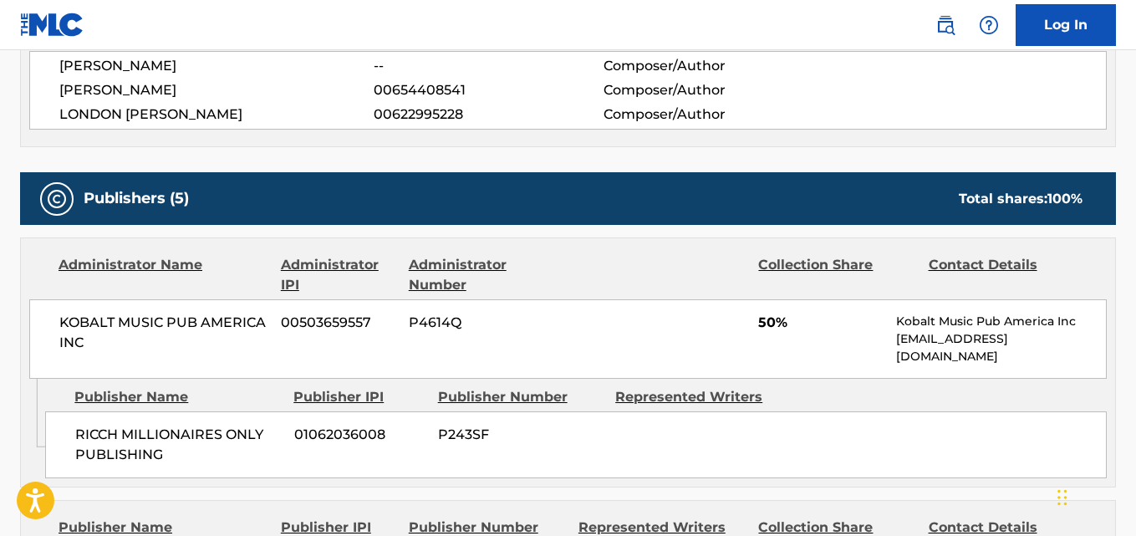
scroll to position [697, 0]
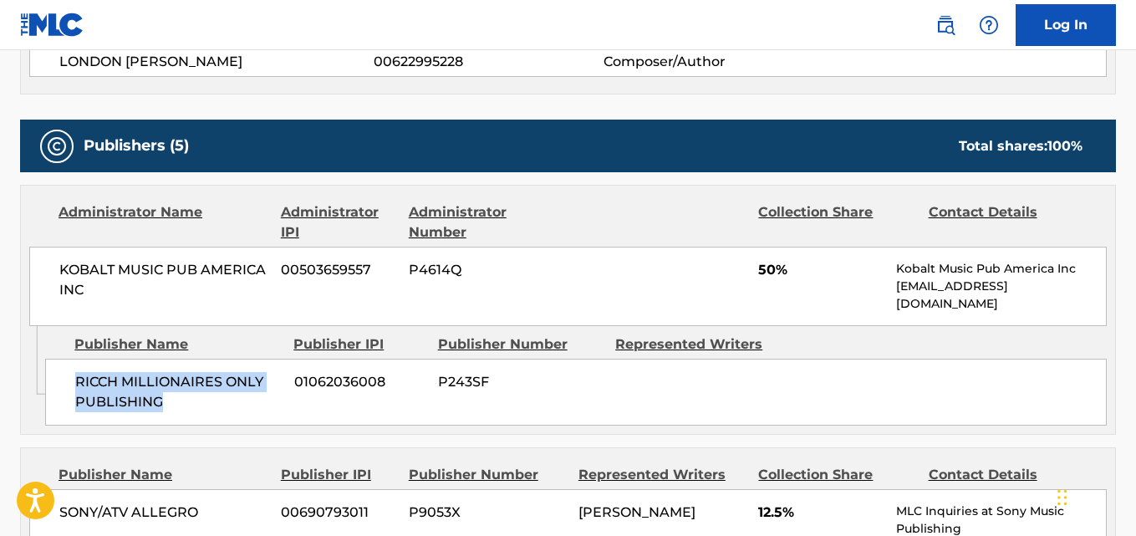
drag, startPoint x: 79, startPoint y: 381, endPoint x: 211, endPoint y: 409, distance: 135.1
click at [211, 409] on span "RICCH MILLIONAIRES ONLY PUBLISHING" at bounding box center [178, 392] width 206 height 40
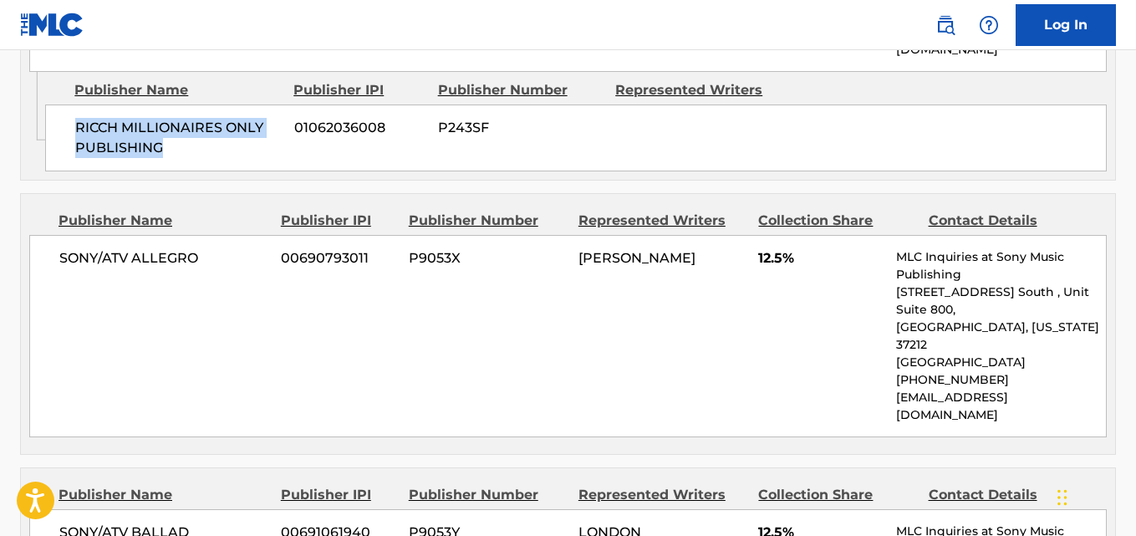
scroll to position [975, 0]
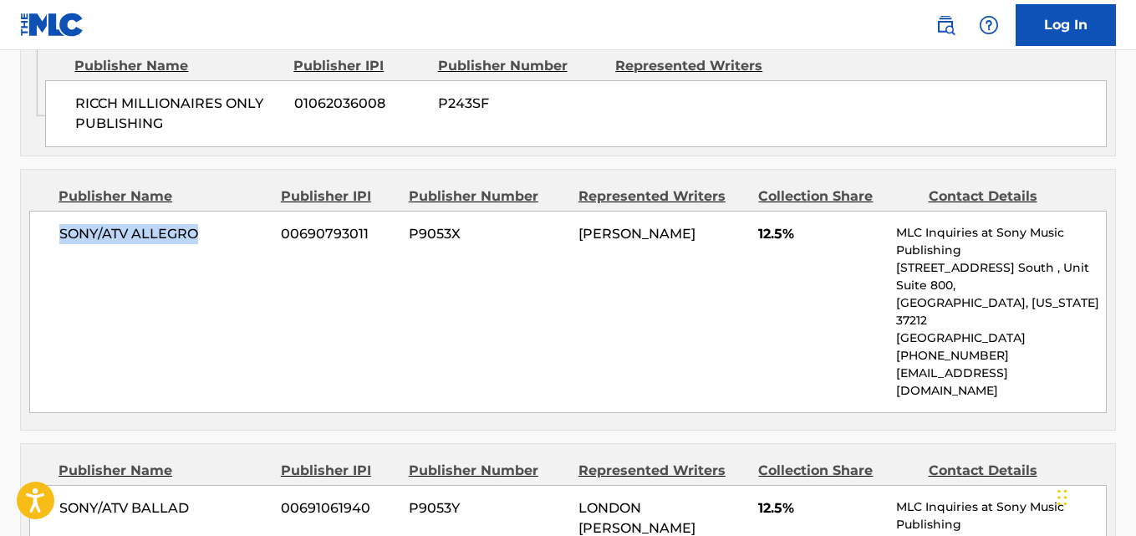
drag, startPoint x: 66, startPoint y: 239, endPoint x: 214, endPoint y: 251, distance: 148.4
click at [214, 251] on div "SONY/ATV ALLEGRO 00690793011 P9053X [PERSON_NAME] 12.5% MLC Inquiries at Sony M…" at bounding box center [567, 312] width 1077 height 202
click at [511, 349] on div "SONY/ATV ALLEGRO 00690793011 P9053X [PERSON_NAME] 12.5% MLC Inquiries at Sony M…" at bounding box center [567, 312] width 1077 height 202
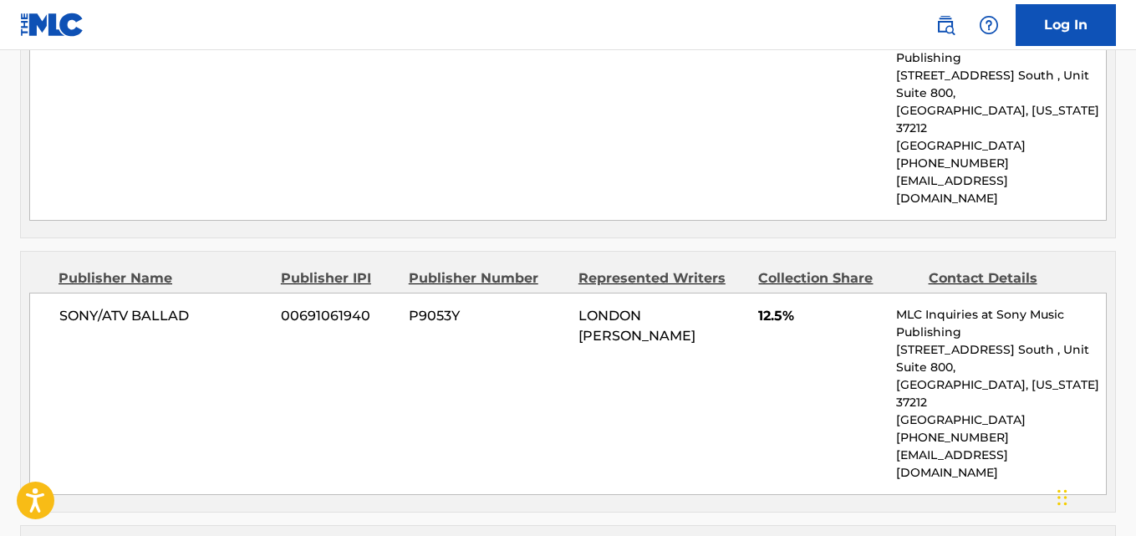
scroll to position [1253, 0]
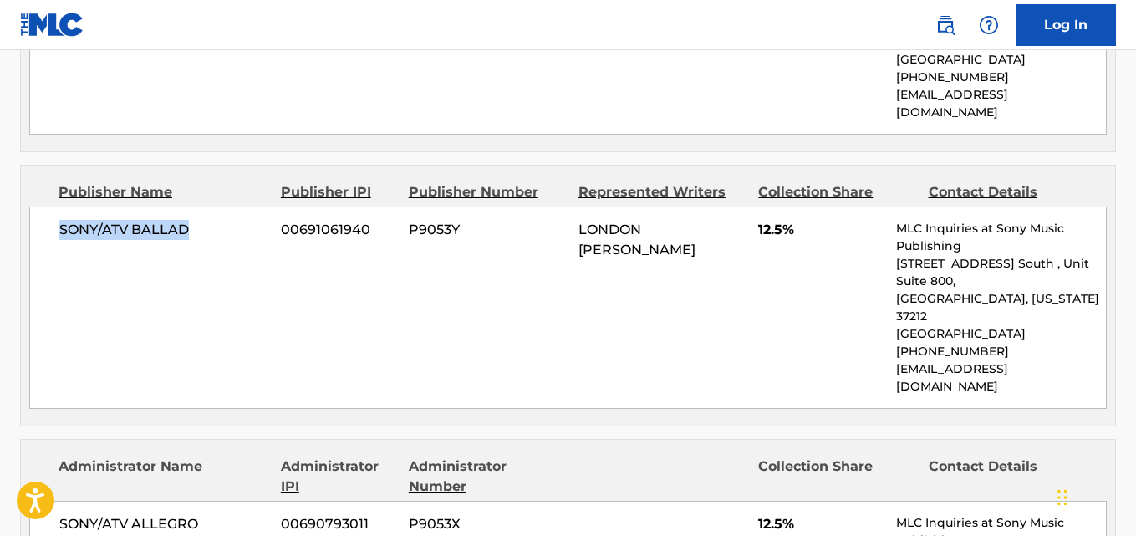
drag, startPoint x: 53, startPoint y: 207, endPoint x: 218, endPoint y: 207, distance: 165.5
click at [218, 207] on div "SONY/ATV BALLAD 00691061940 P9053Y LONDON [PERSON_NAME] 12.5% MLC Inquiries at …" at bounding box center [567, 307] width 1077 height 202
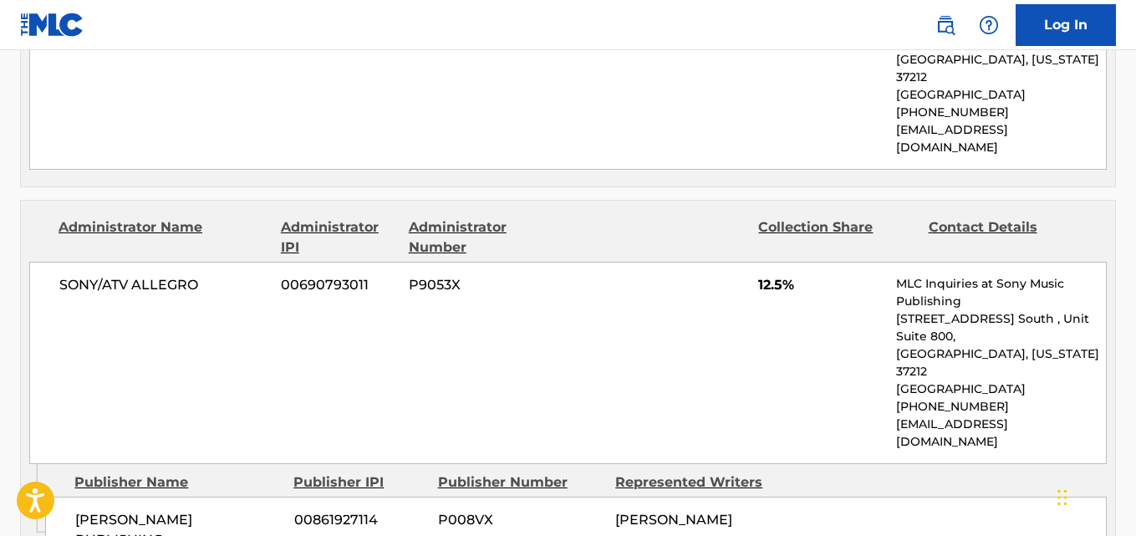
scroll to position [1533, 0]
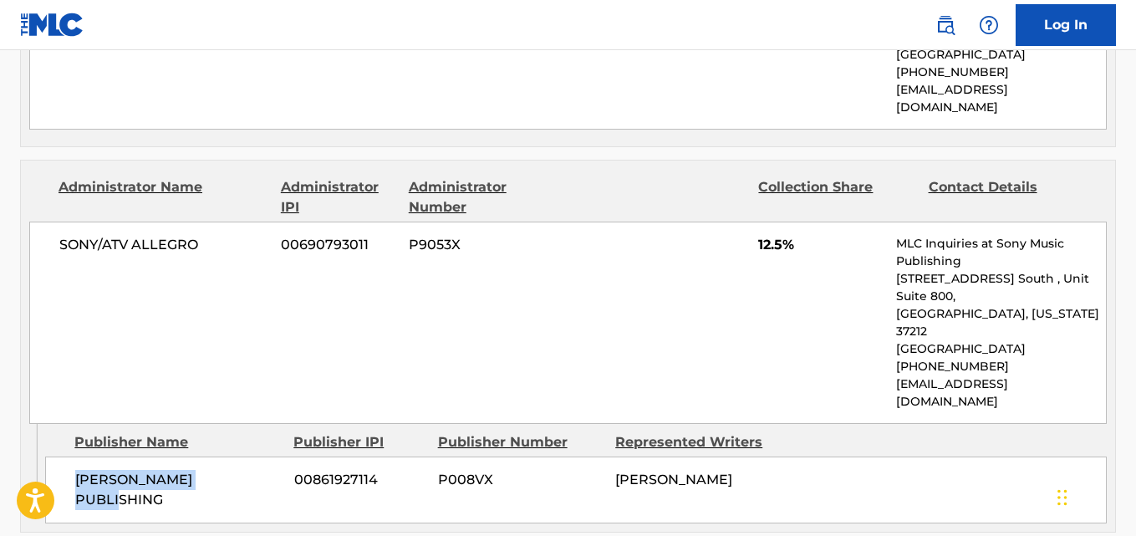
drag, startPoint x: 68, startPoint y: 389, endPoint x: 273, endPoint y: 387, distance: 205.6
click at [273, 456] on div "[PERSON_NAME] PUBLISHING 00861927114 P008VX [PERSON_NAME]" at bounding box center [575, 489] width 1061 height 67
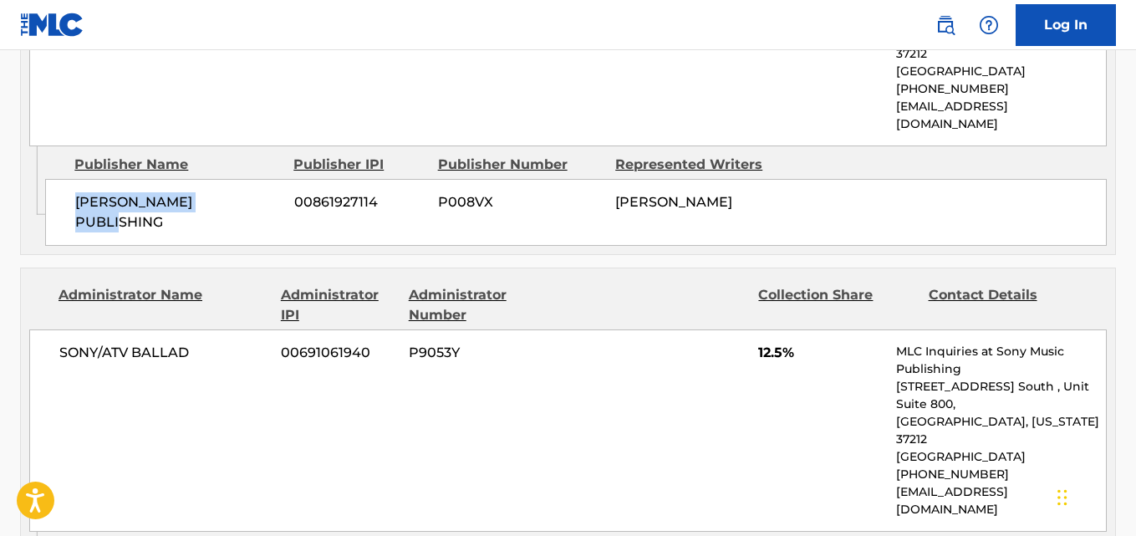
scroll to position [1811, 0]
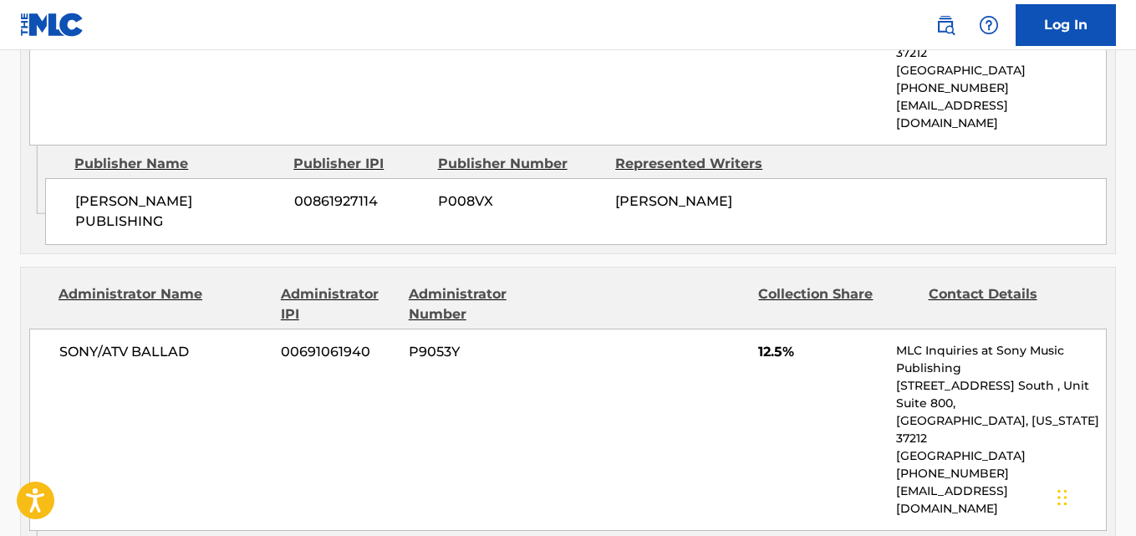
drag, startPoint x: 74, startPoint y: 430, endPoint x: 145, endPoint y: 450, distance: 73.8
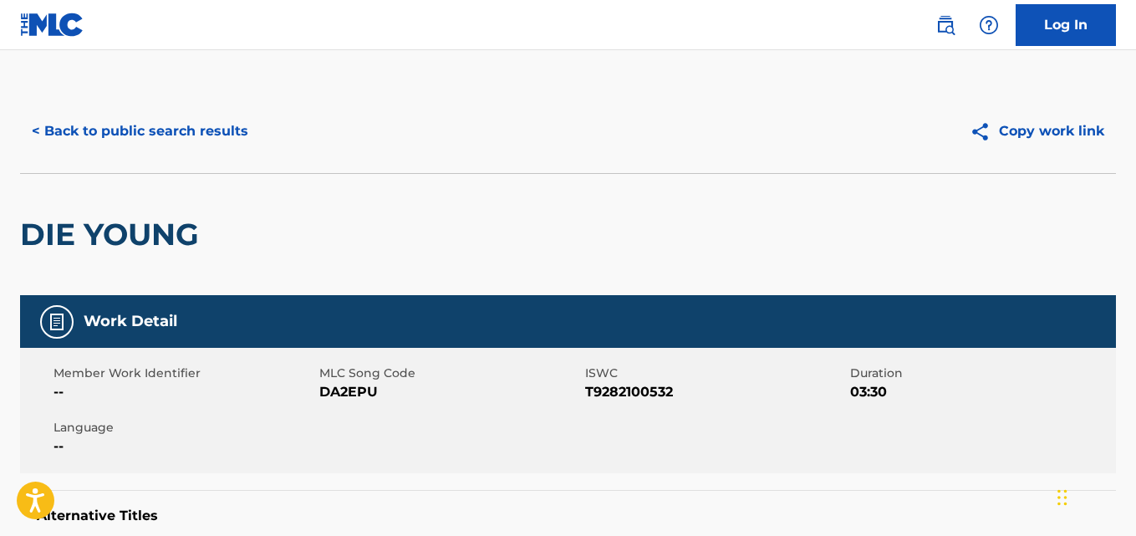
scroll to position [0, 0]
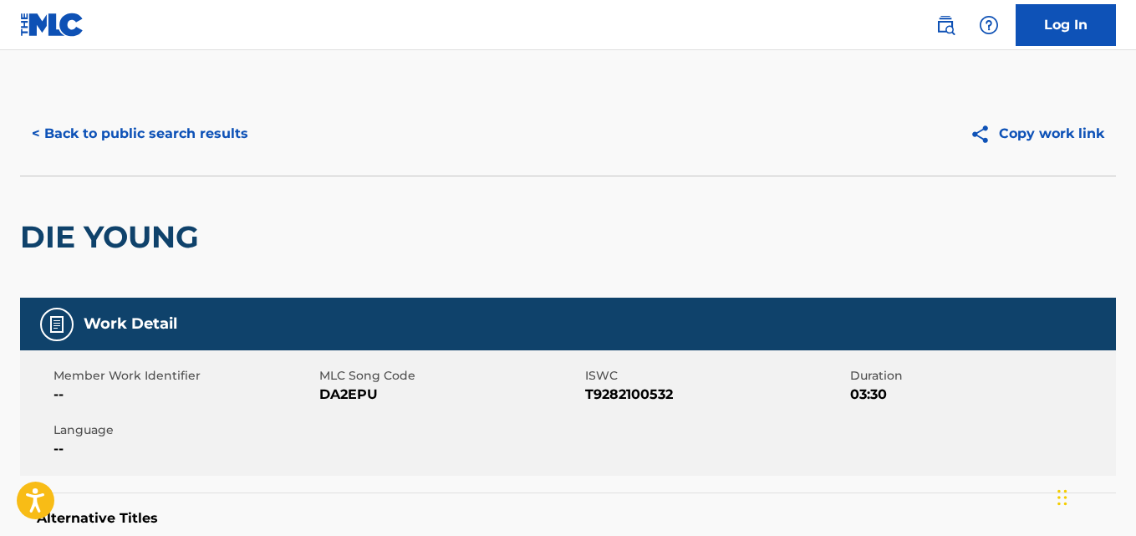
click at [208, 133] on button "< Back to public search results" at bounding box center [140, 134] width 240 height 42
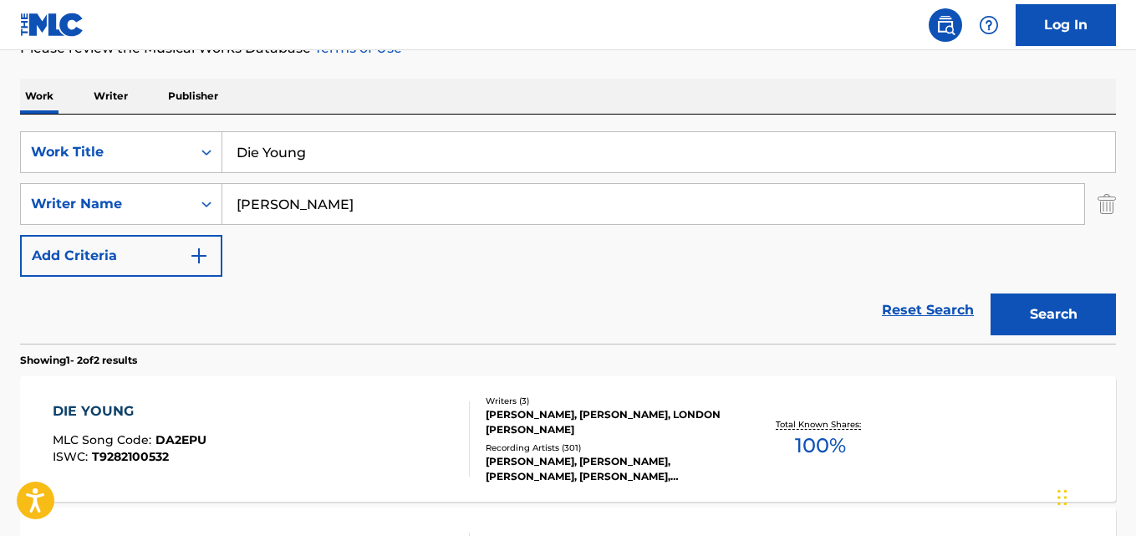
scroll to position [200, 0]
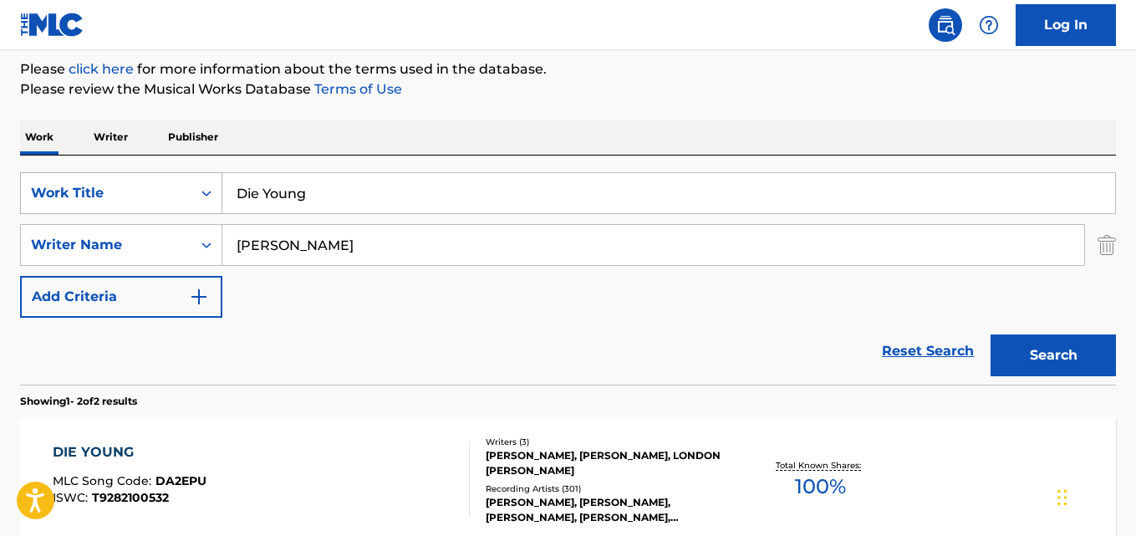
click at [194, 192] on div "SearchWithCriteria667ddde7-831b-41e9-85ba-af2766b7c45c Work Title Die Young" at bounding box center [568, 193] width 1096 height 42
paste input "on’t I"
type input "Don’t I"
click at [1002, 347] on button "Search" at bounding box center [1052, 355] width 125 height 42
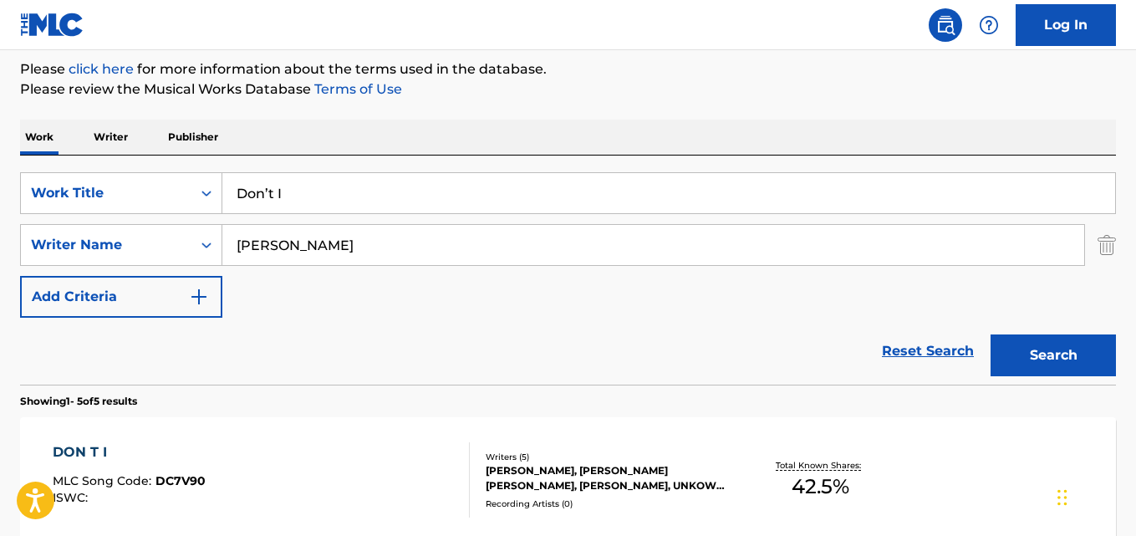
drag, startPoint x: 381, startPoint y: 226, endPoint x: 300, endPoint y: 234, distance: 81.4
click at [300, 234] on div "SearchWithCriteria667ddde7-831b-41e9-85ba-af2766b7c45c Work Title Don’t I Searc…" at bounding box center [568, 244] width 1096 height 145
drag, startPoint x: 418, startPoint y: 234, endPoint x: 148, endPoint y: 237, distance: 269.9
click at [149, 237] on div "SearchWithCriteriac0ba9fbf-cb9a-4102-8944-e73ff812af96 Writer Name [PERSON_NAME]" at bounding box center [568, 245] width 1096 height 42
click at [450, 353] on div "Reset Search Search" at bounding box center [568, 351] width 1096 height 67
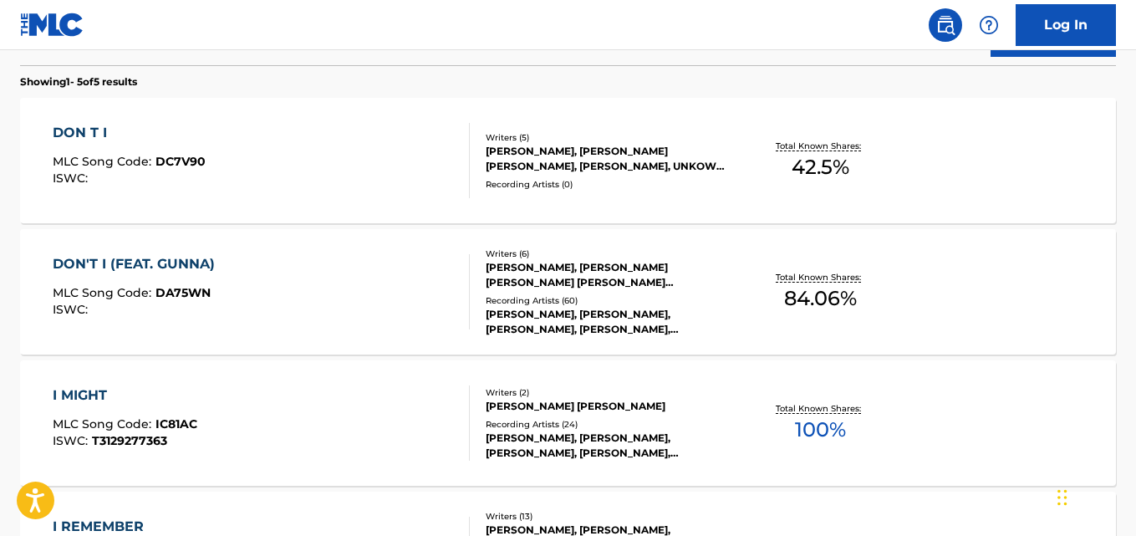
scroll to position [479, 0]
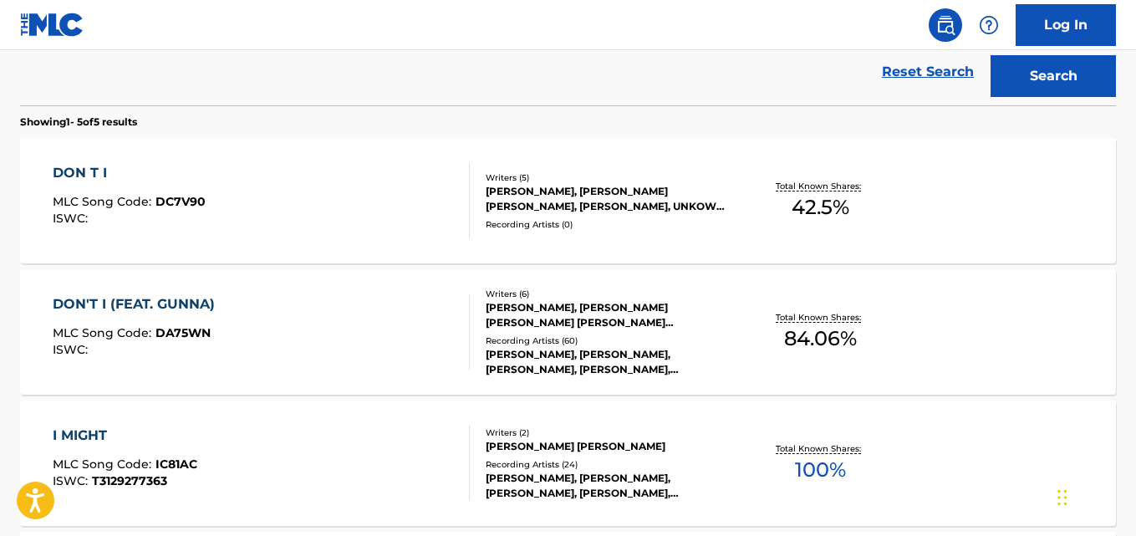
click at [185, 303] on div "DON'T I (FEAT. GUNNA)" at bounding box center [138, 304] width 170 height 20
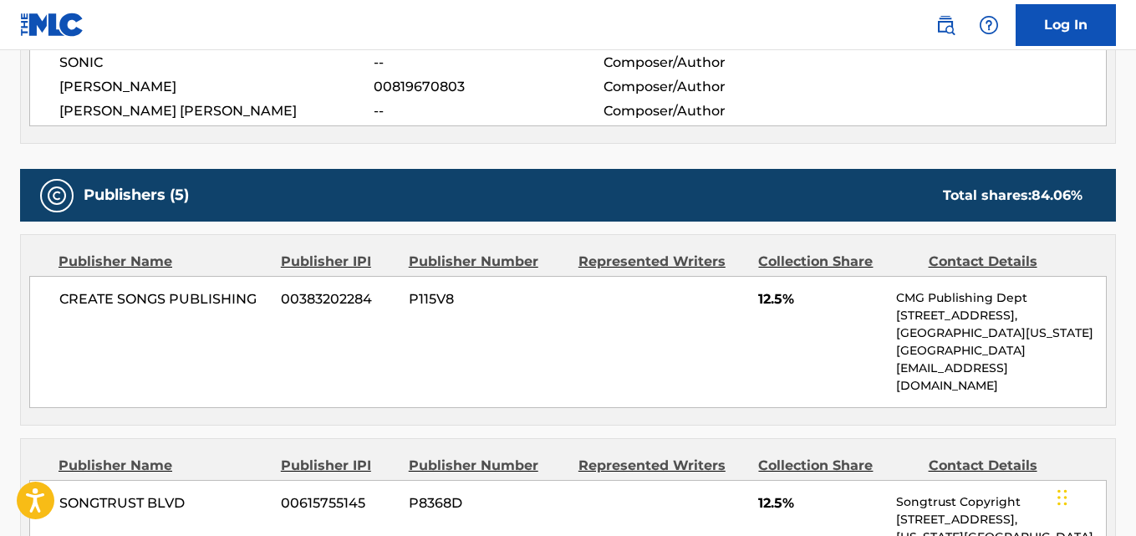
scroll to position [836, 0]
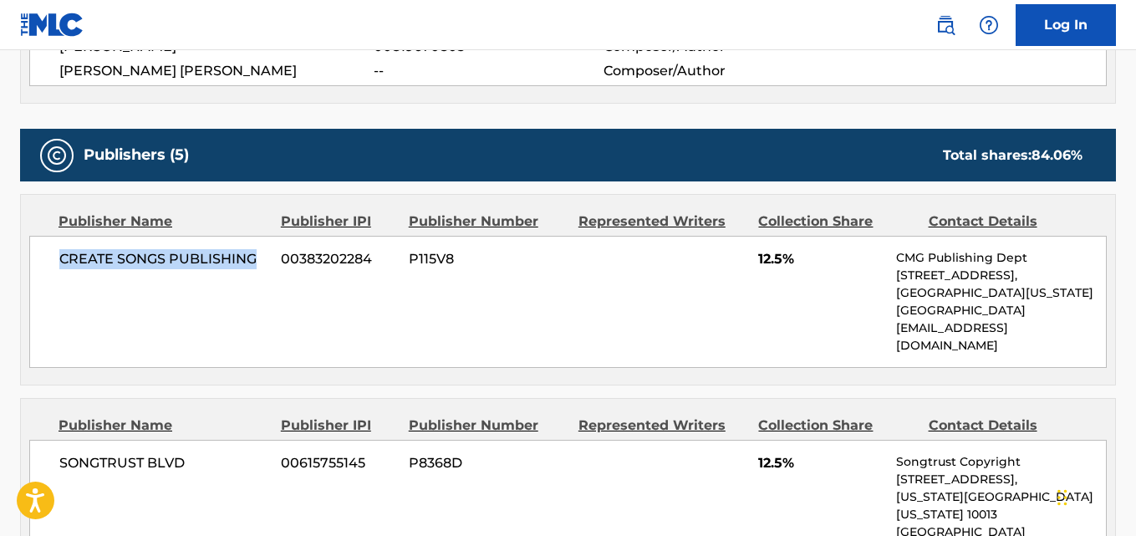
drag, startPoint x: 63, startPoint y: 261, endPoint x: 257, endPoint y: 261, distance: 194.7
click at [257, 261] on span "CREATE SONGS PUBLISHING" at bounding box center [163, 259] width 209 height 20
click at [780, 260] on span "12.5%" at bounding box center [820, 259] width 125 height 20
click at [761, 257] on span "12.5%" at bounding box center [820, 259] width 125 height 20
click at [760, 256] on span "12.5%" at bounding box center [820, 259] width 125 height 20
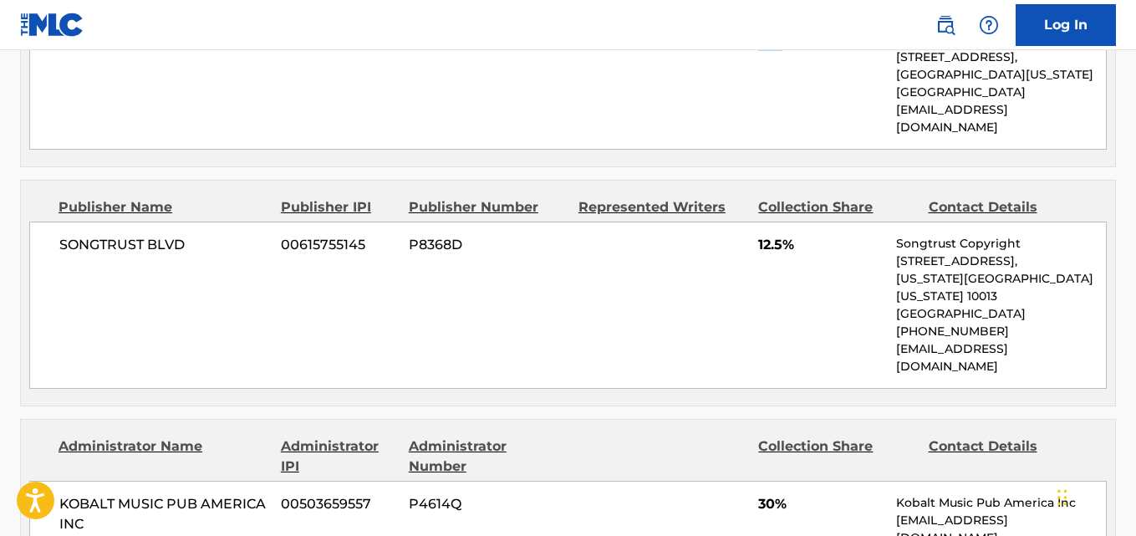
scroll to position [1114, 0]
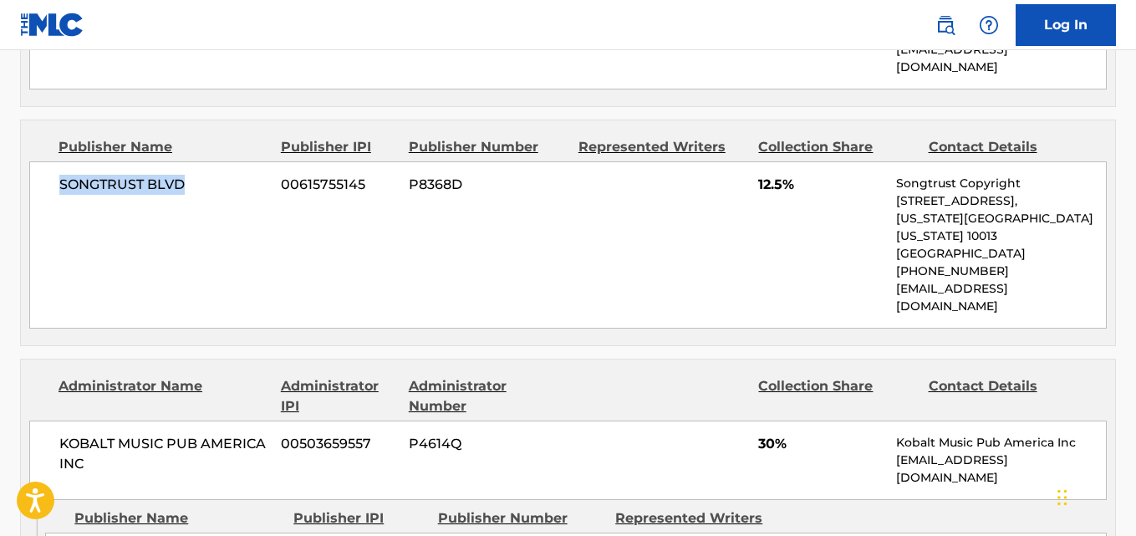
drag, startPoint x: 55, startPoint y: 184, endPoint x: 201, endPoint y: 183, distance: 145.4
click at [201, 183] on div "SONGTRUST BLVD 00615755145 P8368D 12.5% Songtrust Copyright [STREET_ADDRESS][US…" at bounding box center [567, 244] width 1077 height 167
click at [768, 187] on span "12.5%" at bounding box center [820, 185] width 125 height 20
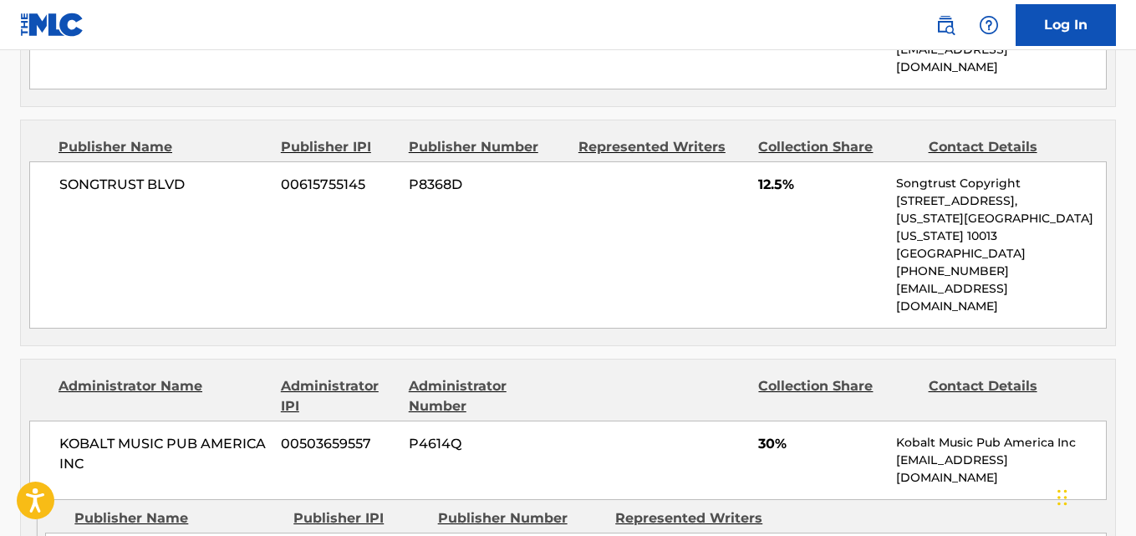
click at [768, 187] on span "12.5%" at bounding box center [820, 185] width 125 height 20
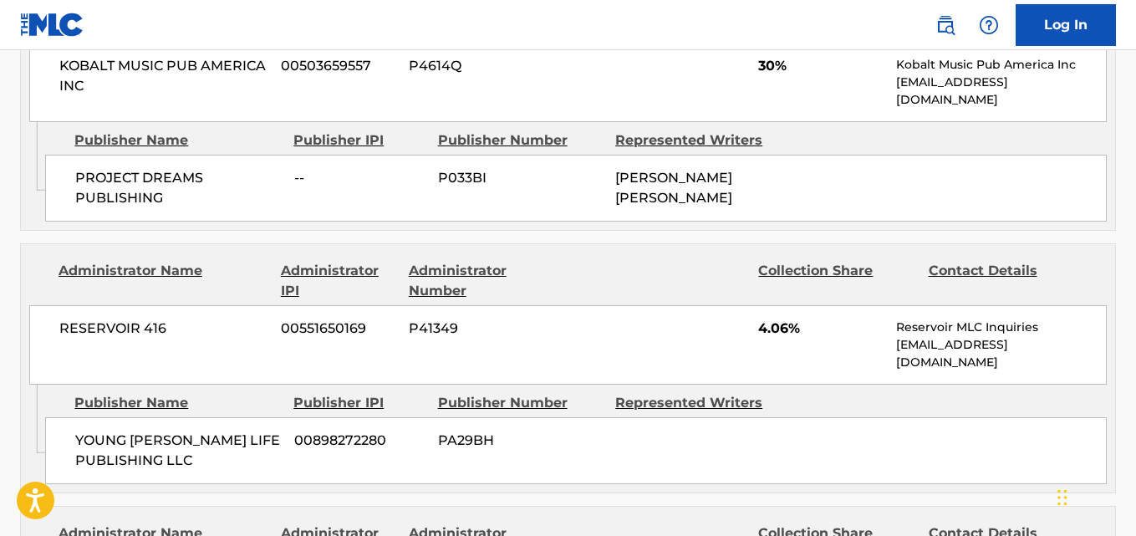
scroll to position [1532, 0]
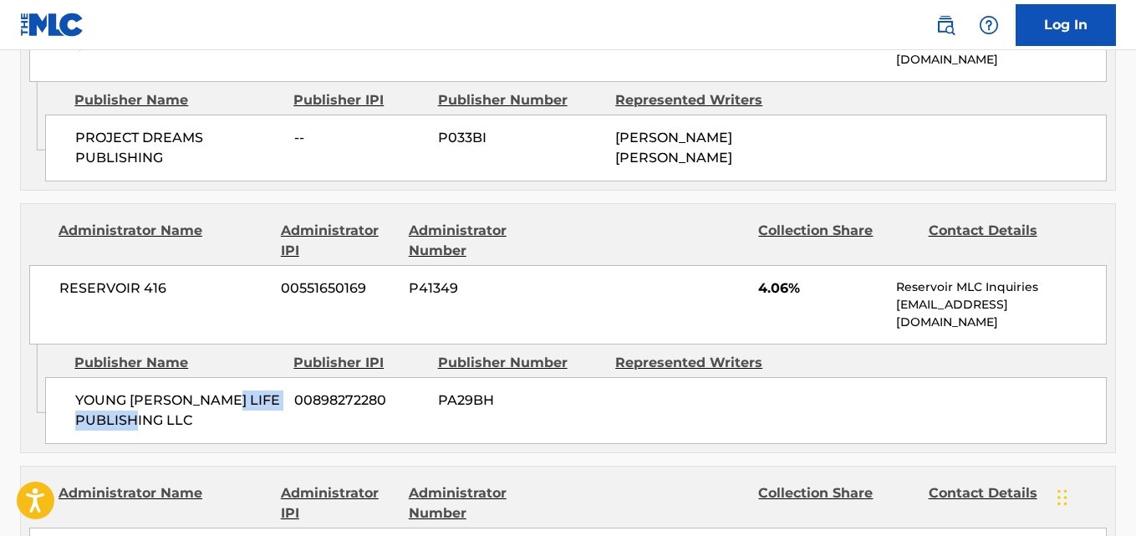
drag, startPoint x: 74, startPoint y: 359, endPoint x: 226, endPoint y: 373, distance: 152.7
click at [226, 377] on div "YOUNG [PERSON_NAME] LIFE PUBLISHING LLC 00898272280 PA29BH" at bounding box center [575, 410] width 1061 height 67
drag, startPoint x: 79, startPoint y: 346, endPoint x: 255, endPoint y: 363, distance: 177.1
click at [255, 390] on span "YOUNG [PERSON_NAME] LIFE PUBLISHING LLC" at bounding box center [178, 410] width 206 height 40
click at [766, 278] on span "4.06%" at bounding box center [820, 288] width 125 height 20
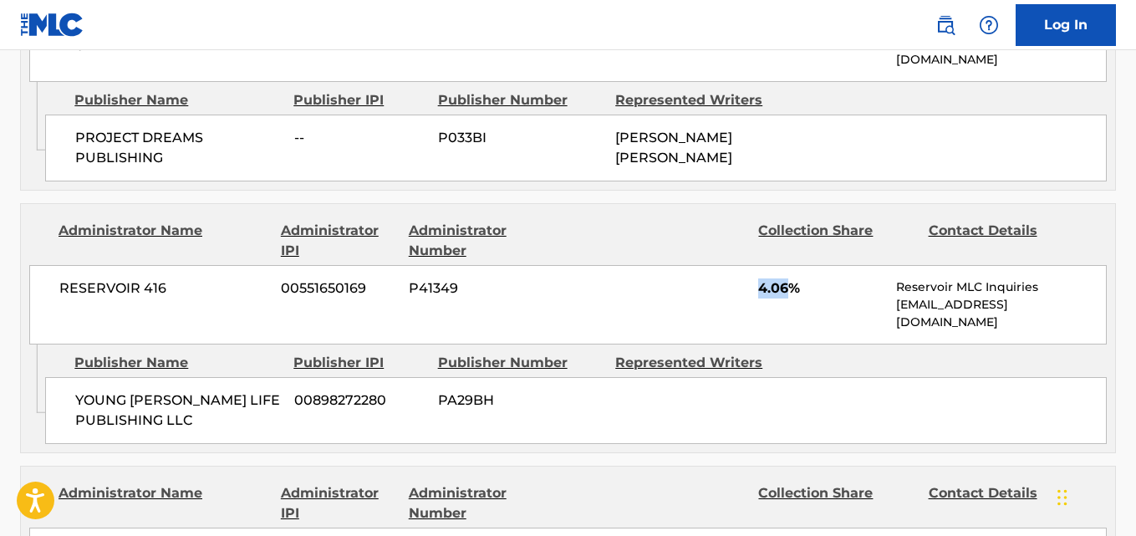
click at [766, 278] on span "4.06%" at bounding box center [820, 288] width 125 height 20
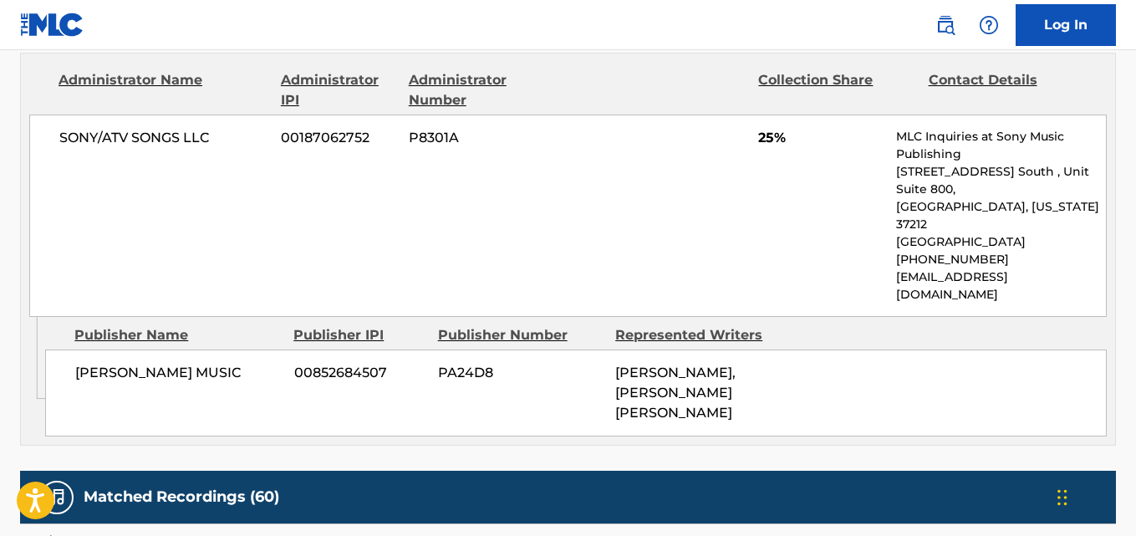
scroll to position [1950, 0]
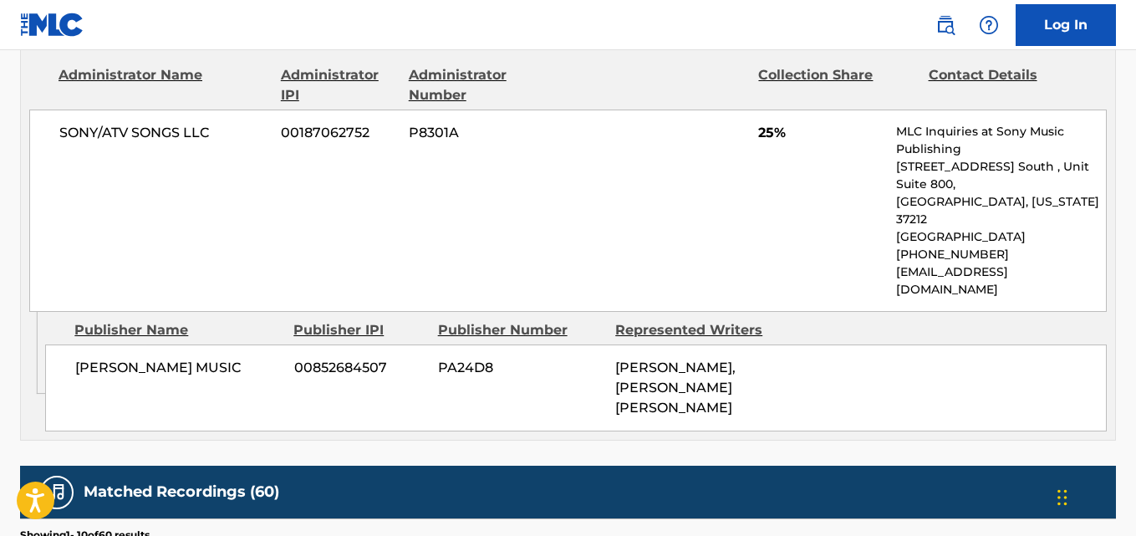
drag, startPoint x: 73, startPoint y: 281, endPoint x: 210, endPoint y: 308, distance: 139.6
click at [210, 344] on div "[PERSON_NAME] MUSIC 00852684507 PA24D8 [PERSON_NAME], [PERSON_NAME] [PERSON_NAM…" at bounding box center [575, 387] width 1061 height 87
click at [765, 109] on div "SONY/ATV SONGS LLC 00187062752 P8301A 25% MLC Inquiries at Sony Music Publishin…" at bounding box center [567, 210] width 1077 height 202
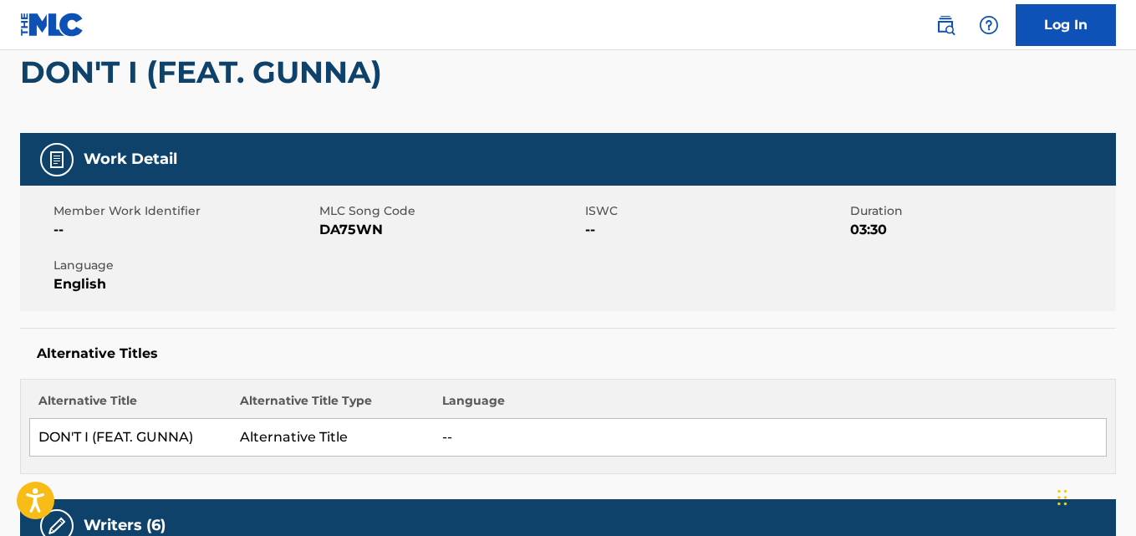
scroll to position [0, 0]
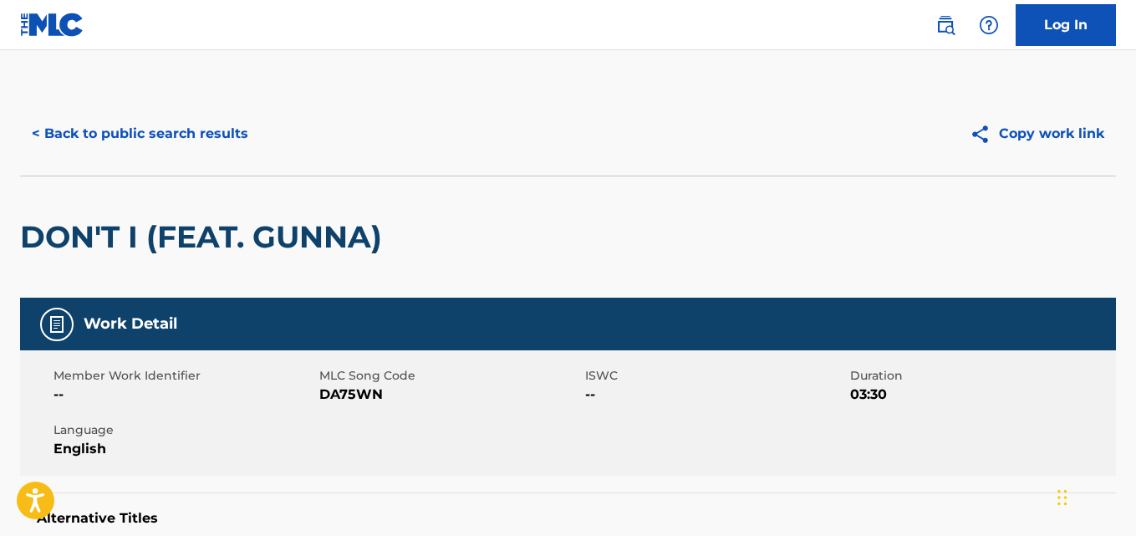
click at [188, 133] on button "< Back to public search results" at bounding box center [140, 134] width 240 height 42
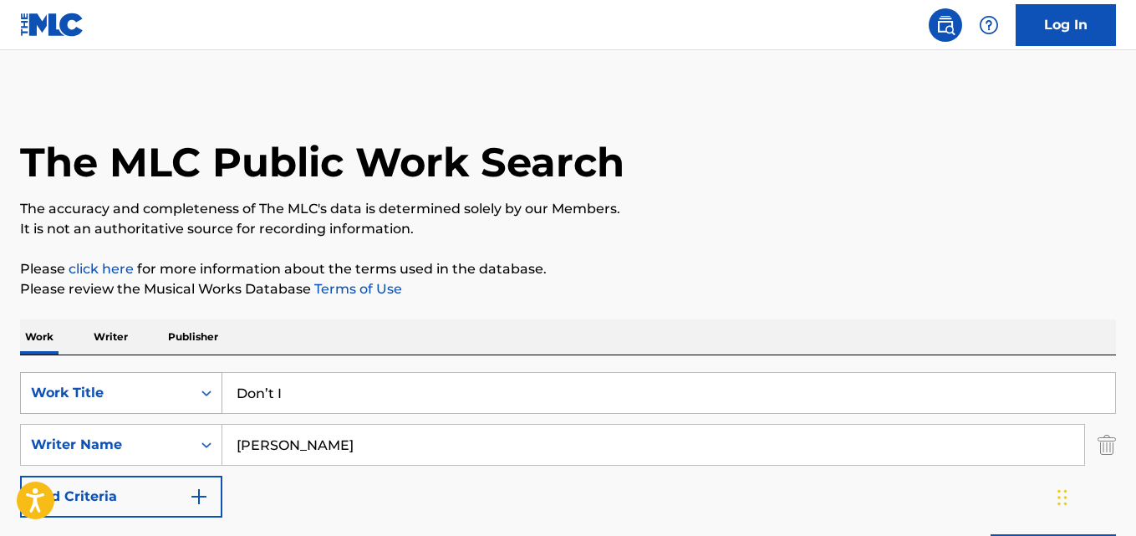
drag, startPoint x: 356, startPoint y: 380, endPoint x: 150, endPoint y: 397, distance: 206.2
click at [150, 397] on div "SearchWithCriteria667ddde7-831b-41e9-85ba-af2766b7c45c Work Title Don’t I" at bounding box center [568, 393] width 1096 height 42
paste input "Every Season"
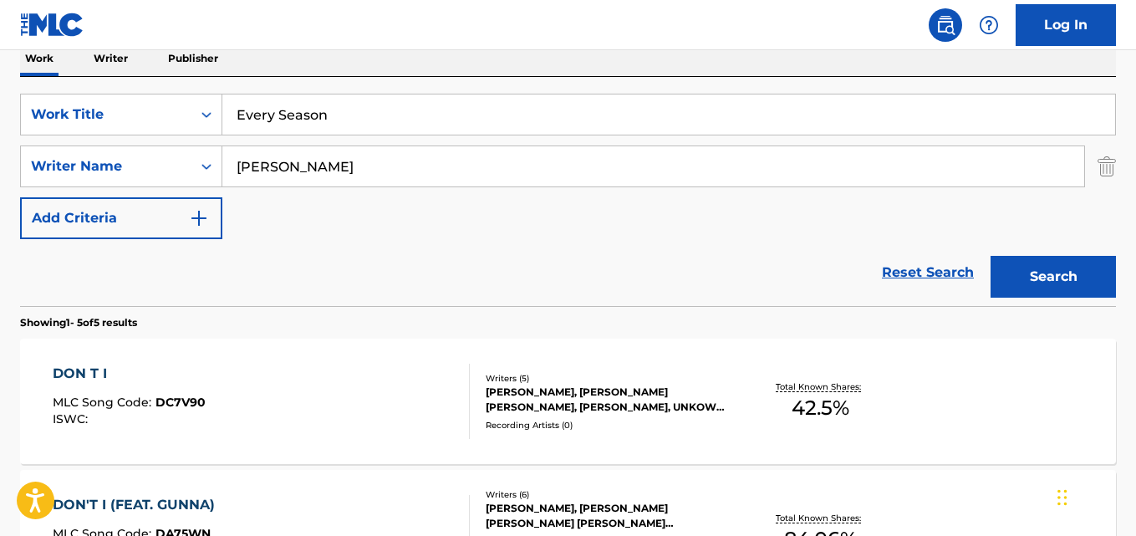
type input "Every Season"
click at [1077, 281] on button "Search" at bounding box center [1052, 277] width 125 height 42
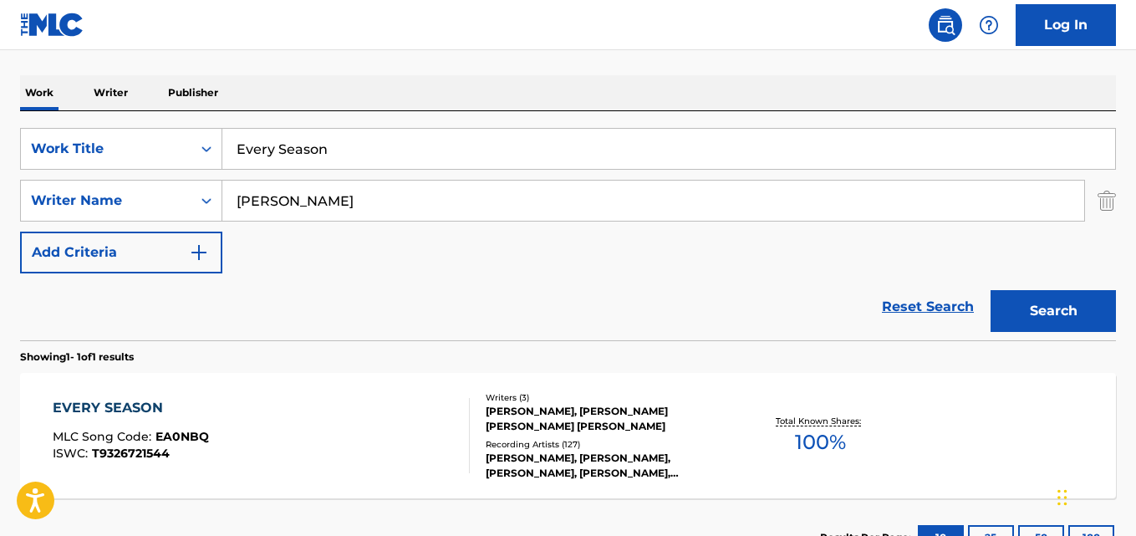
scroll to position [278, 0]
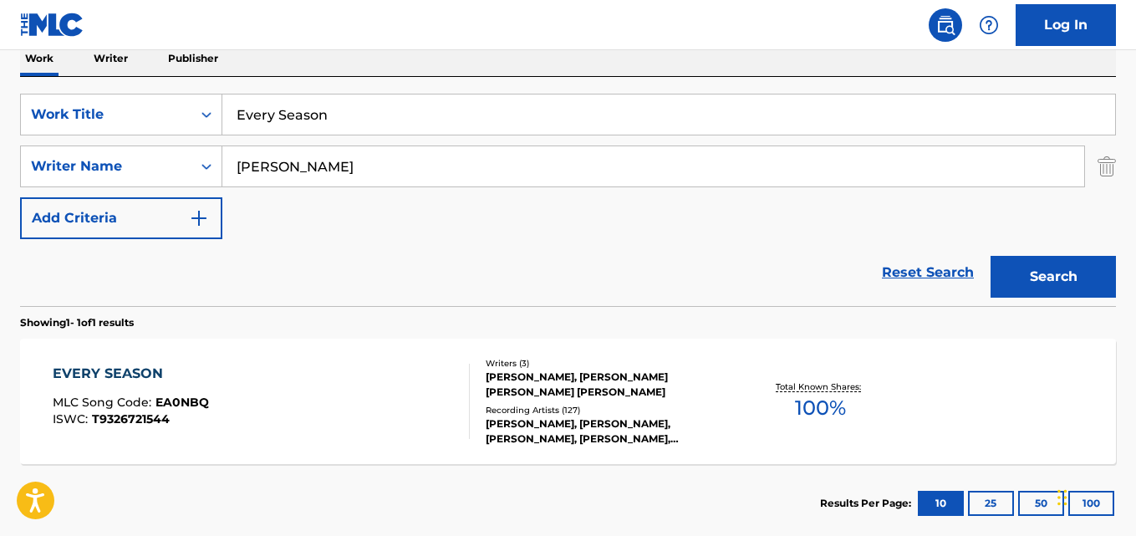
click at [644, 304] on div "Reset Search Search" at bounding box center [568, 272] width 1096 height 67
click at [99, 383] on div "EVERY SEASON" at bounding box center [131, 374] width 156 height 20
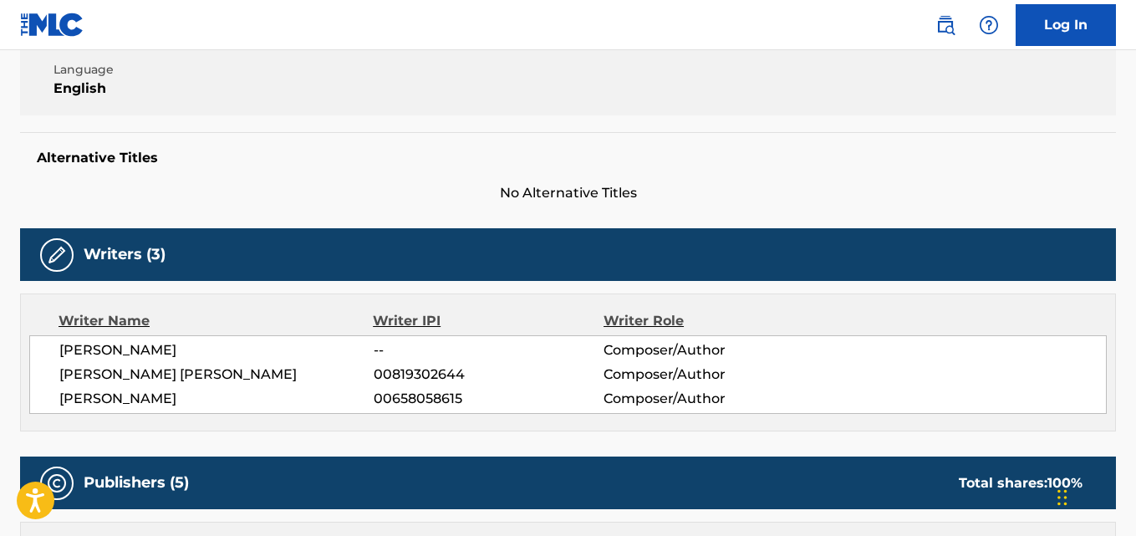
scroll to position [557, 0]
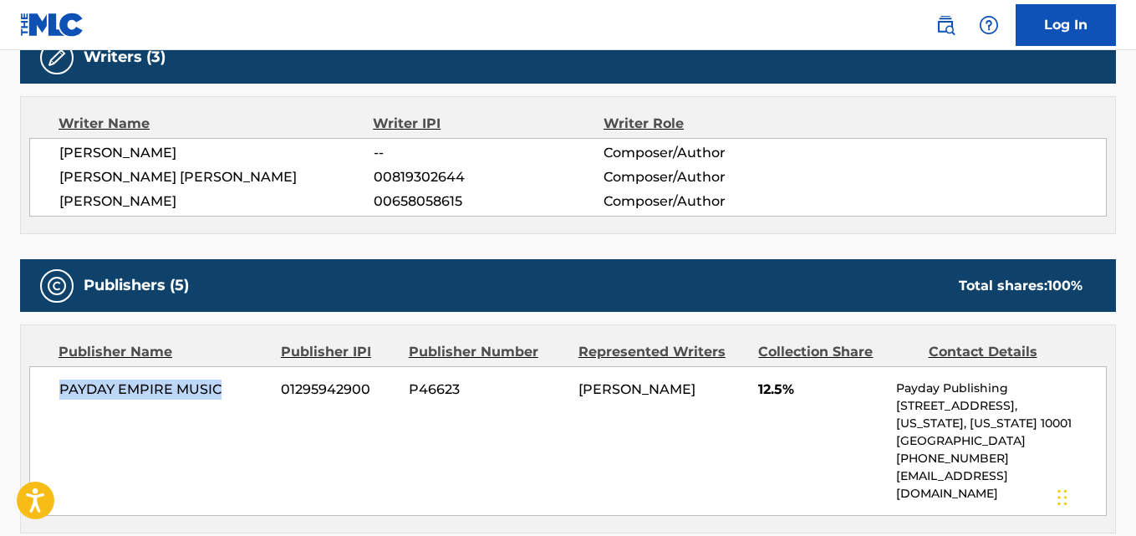
drag, startPoint x: 58, startPoint y: 389, endPoint x: 235, endPoint y: 390, distance: 177.2
click at [235, 390] on div "PAYDAY EMPIRE MUSIC 01295942900 P46623 [PERSON_NAME] 12.5% Payday Publishing [S…" at bounding box center [567, 441] width 1077 height 150
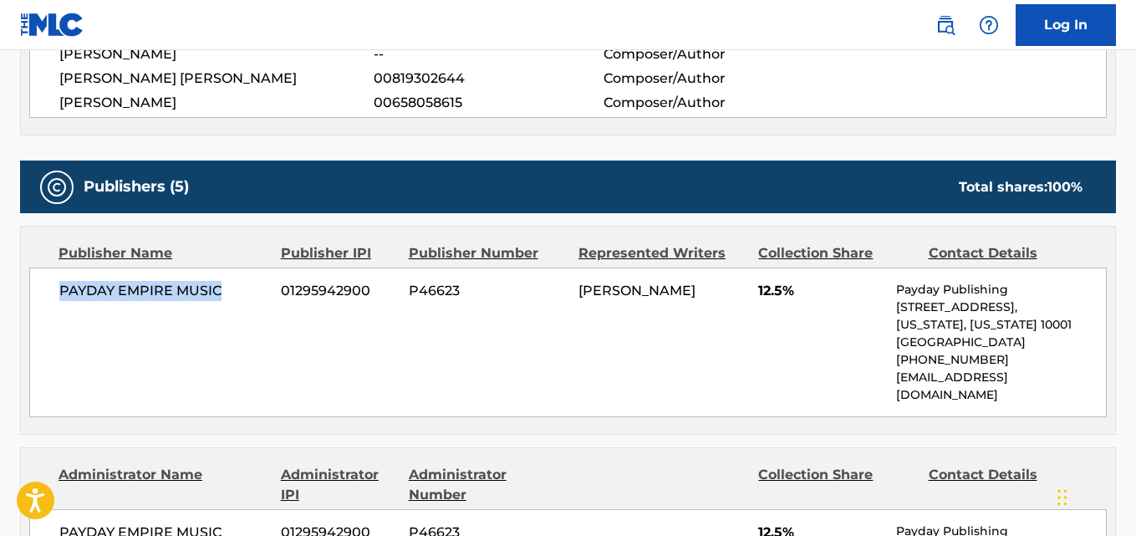
scroll to position [696, 0]
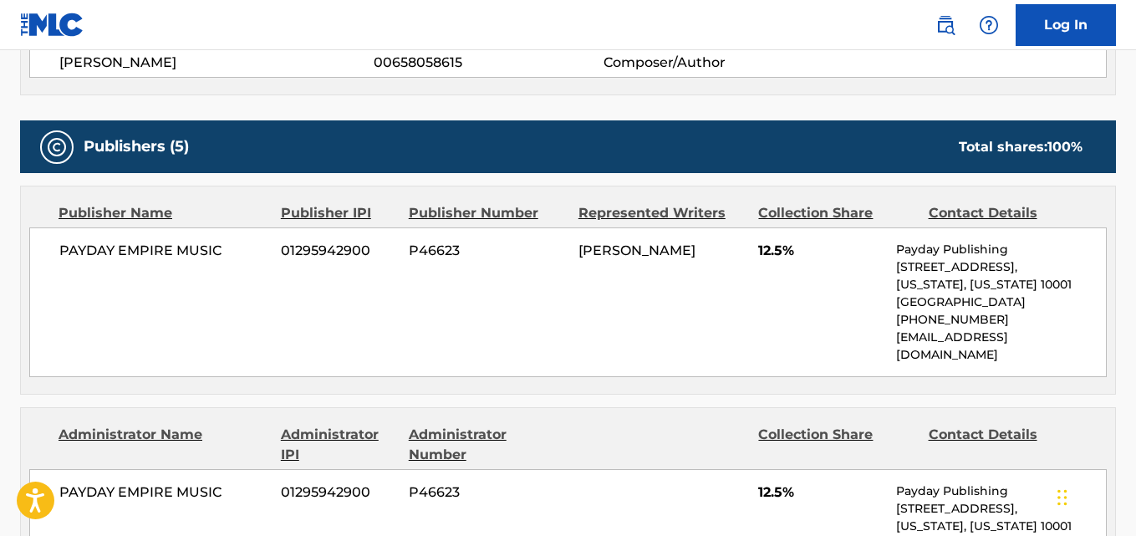
click at [773, 248] on span "12.5%" at bounding box center [820, 251] width 125 height 20
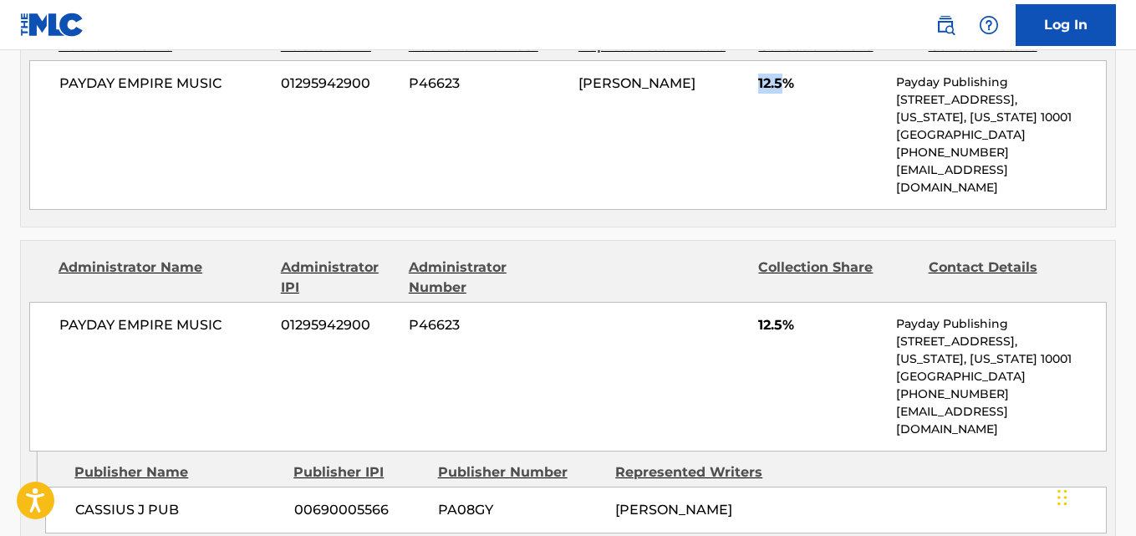
scroll to position [975, 0]
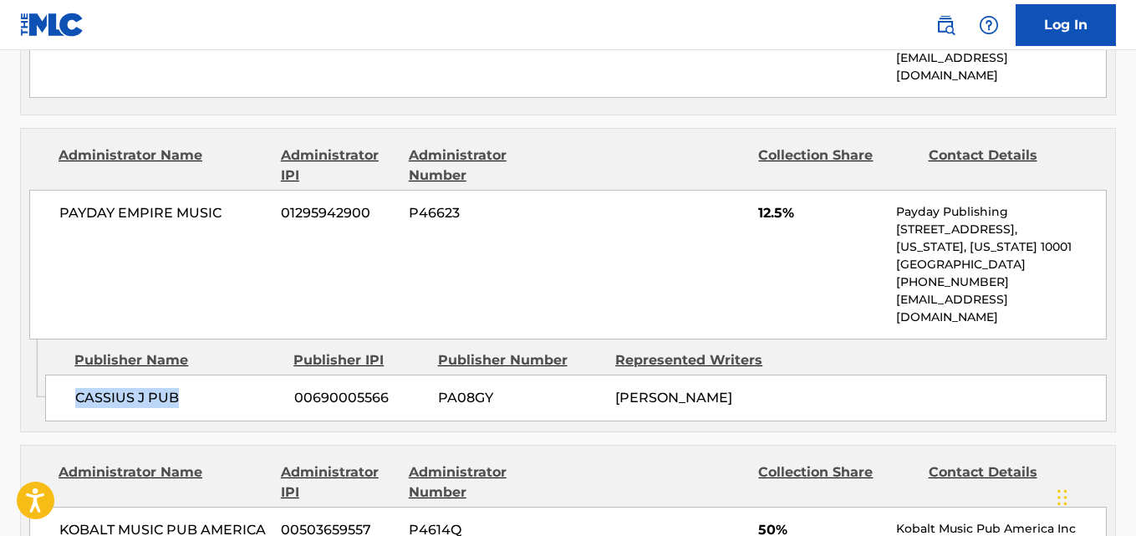
drag, startPoint x: 66, startPoint y: 364, endPoint x: 245, endPoint y: 364, distance: 178.8
click at [245, 374] on div "CASSIUS J PUB 00690005566 PA08GY [PERSON_NAME]" at bounding box center [575, 397] width 1061 height 47
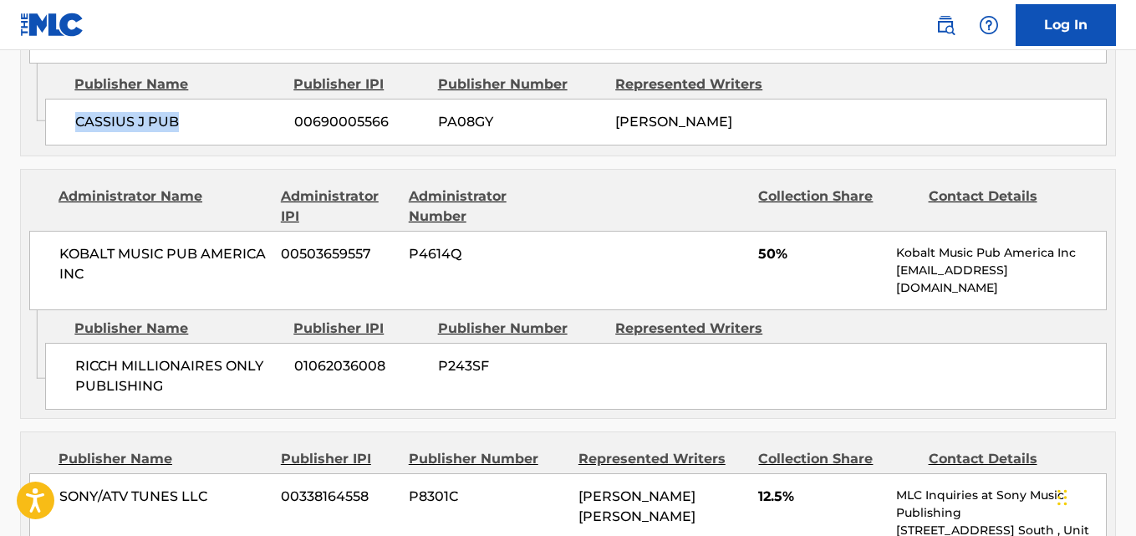
scroll to position [1253, 0]
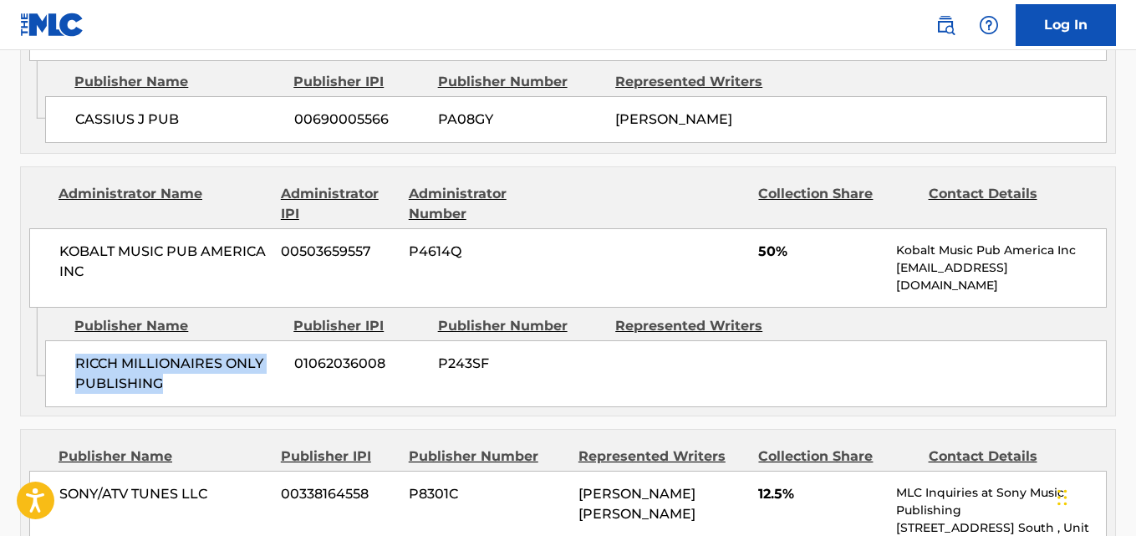
drag, startPoint x: 72, startPoint y: 341, endPoint x: 216, endPoint y: 374, distance: 147.6
click at [216, 374] on div "RICCH MILLIONAIRES ONLY PUBLISHING 01062036008 P243SF" at bounding box center [575, 373] width 1061 height 67
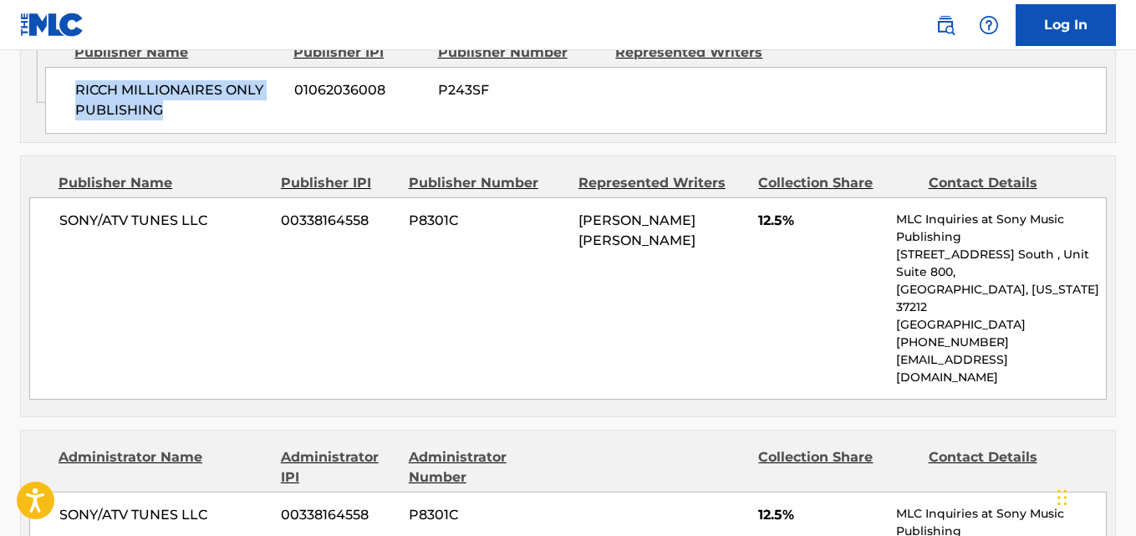
scroll to position [1532, 0]
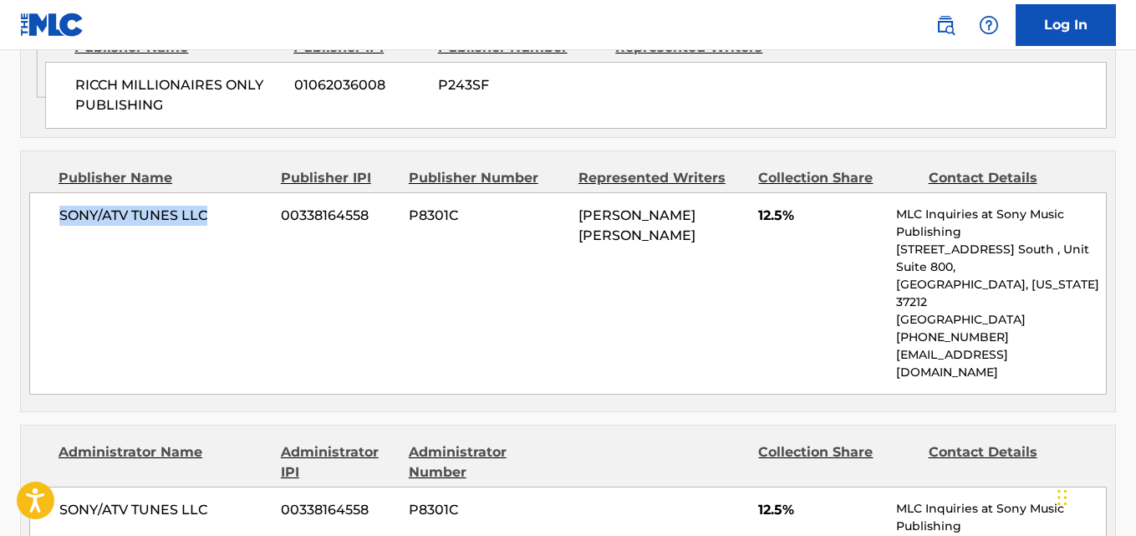
drag, startPoint x: 62, startPoint y: 205, endPoint x: 226, endPoint y: 205, distance: 164.6
click at [226, 206] on span "SONY/ATV TUNES LLC" at bounding box center [163, 216] width 209 height 20
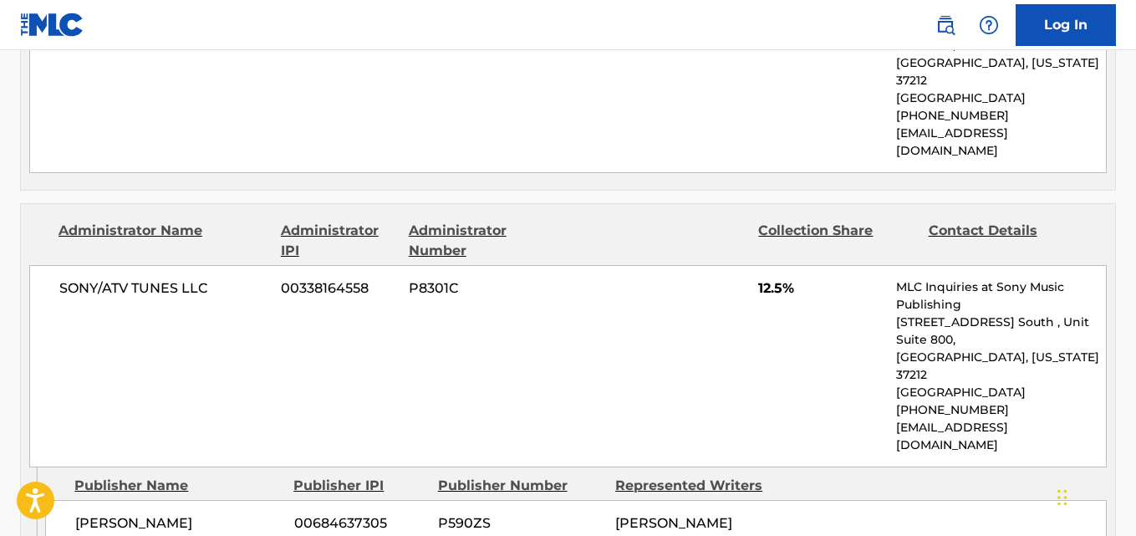
scroll to position [1811, 0]
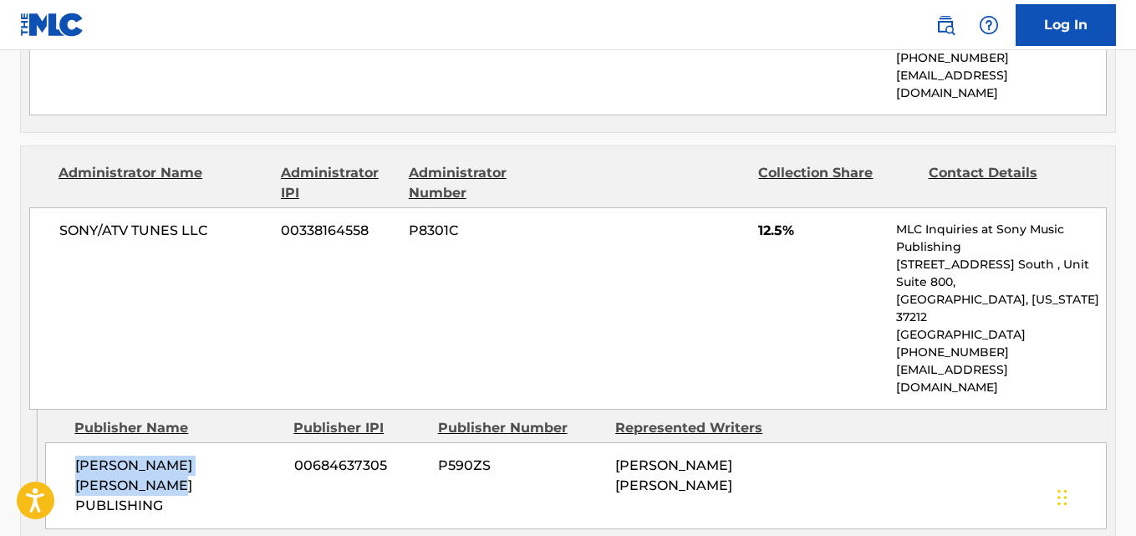
drag, startPoint x: 75, startPoint y: 372, endPoint x: 205, endPoint y: 395, distance: 131.6
click at [205, 455] on span "[PERSON_NAME] [PERSON_NAME] PUBLISHING" at bounding box center [178, 485] width 206 height 60
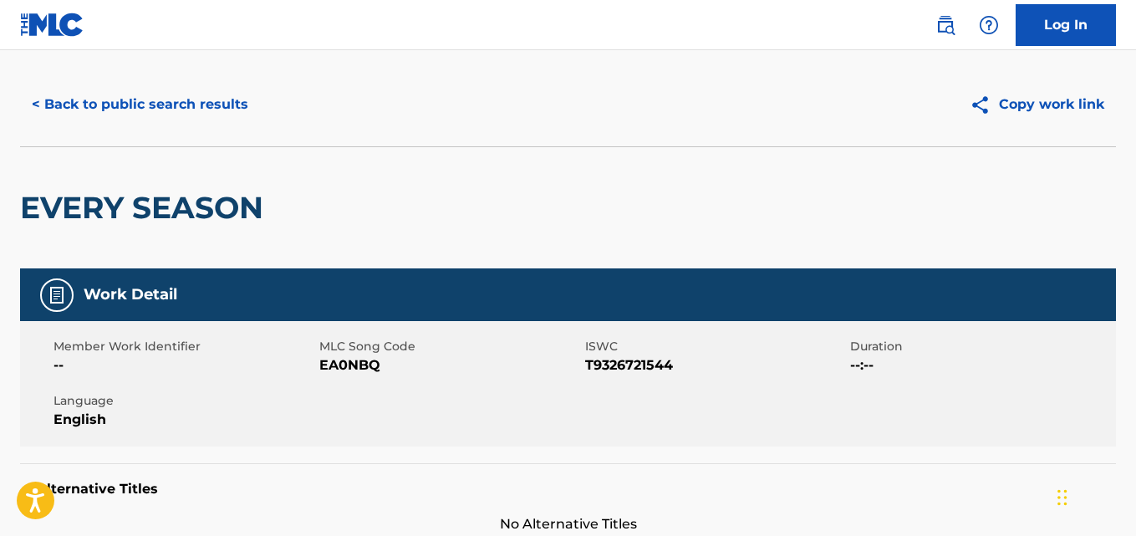
scroll to position [0, 0]
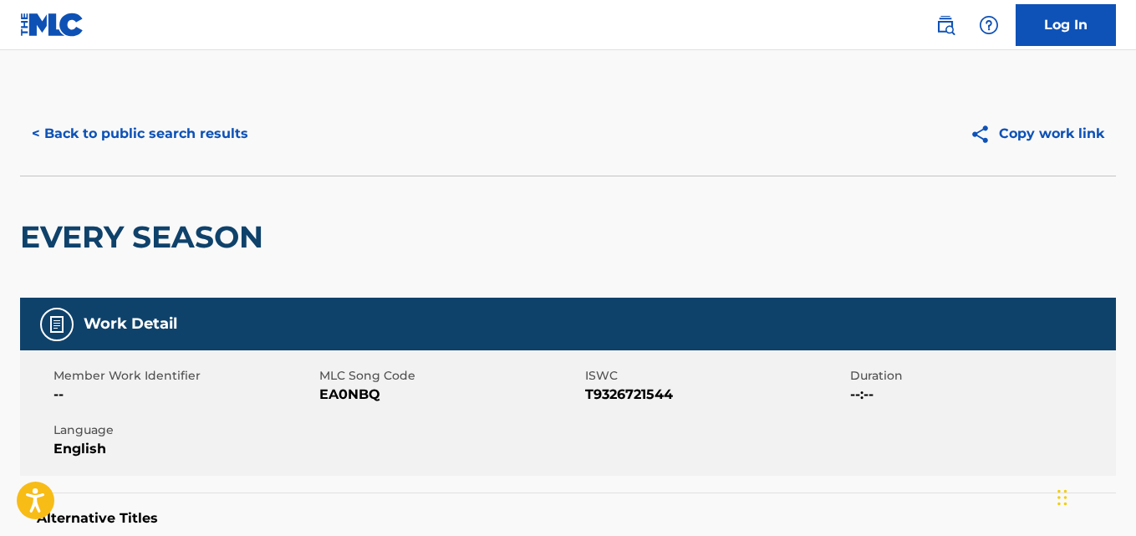
click at [250, 159] on div "< Back to public search results Copy work link" at bounding box center [568, 134] width 1096 height 84
click at [239, 142] on button "< Back to public search results" at bounding box center [140, 134] width 240 height 42
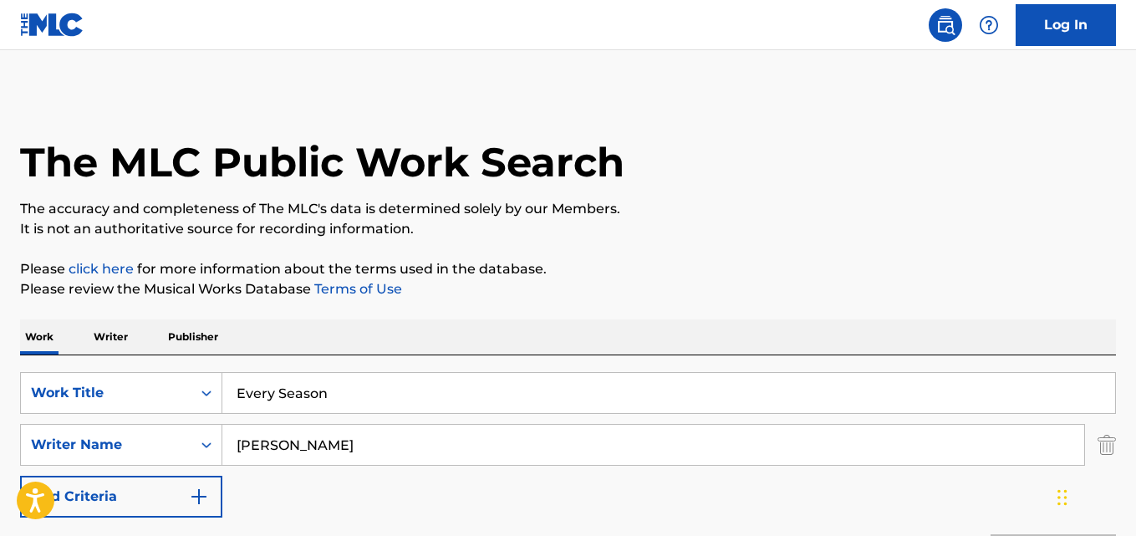
scroll to position [278, 0]
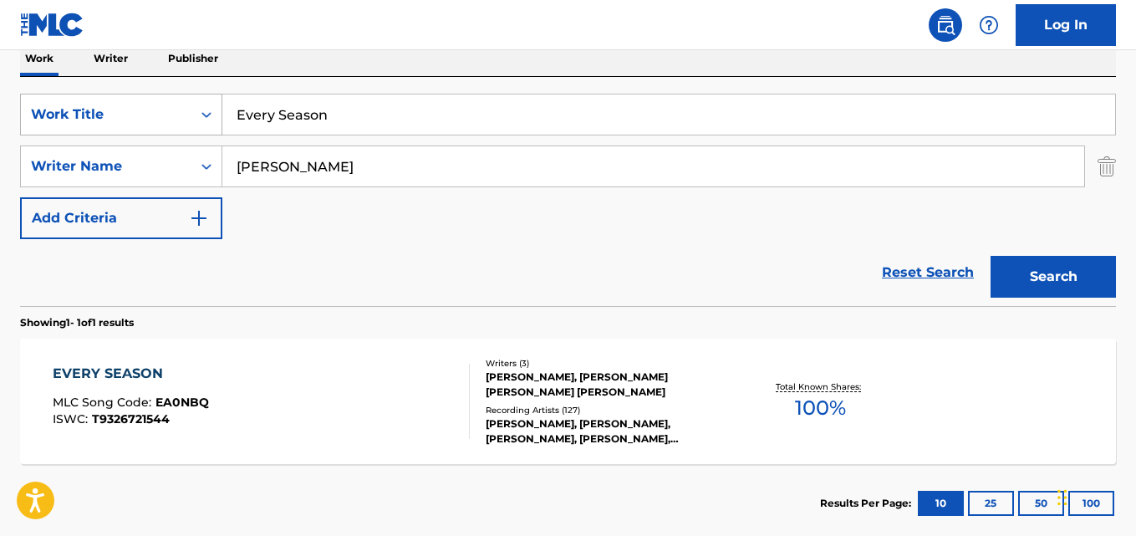
drag, startPoint x: 372, startPoint y: 130, endPoint x: 179, endPoint y: 130, distance: 193.0
click at [179, 130] on div "SearchWithCriteria667ddde7-831b-41e9-85ba-af2766b7c45c Work Title Every Season" at bounding box center [568, 115] width 1096 height 42
paste input "thing You Need"
type input "Everything You Need"
drag, startPoint x: 1072, startPoint y: 267, endPoint x: 890, endPoint y: 28, distance: 300.5
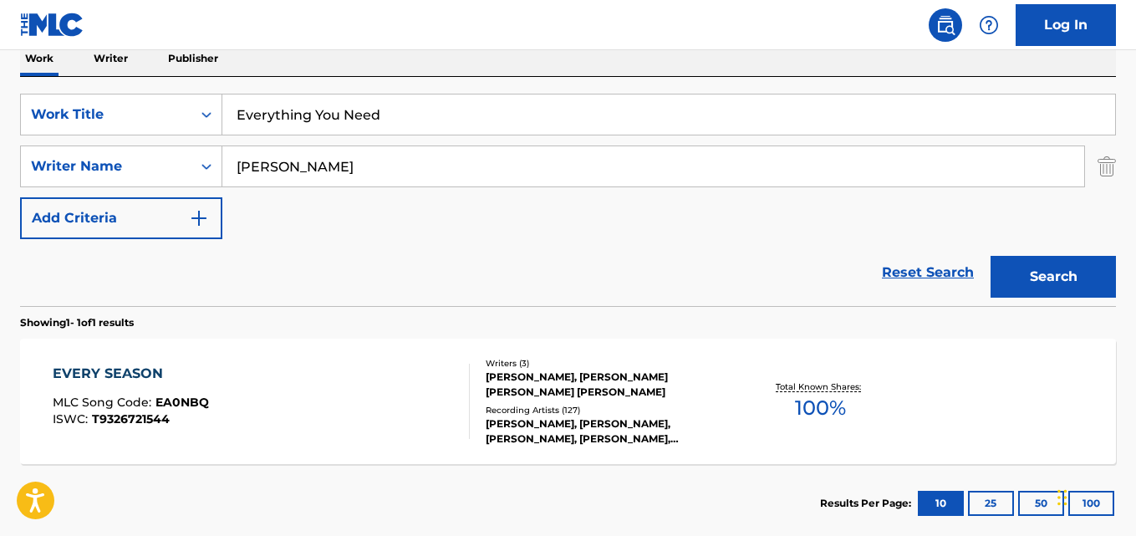
click at [1071, 268] on button "Search" at bounding box center [1052, 277] width 125 height 42
click at [150, 360] on div "EVERYTHING YOU NEED MLC Song Code : EA5XZT ISWC : T3122147433 Writers ( 5 ) [PE…" at bounding box center [568, 400] width 1096 height 125
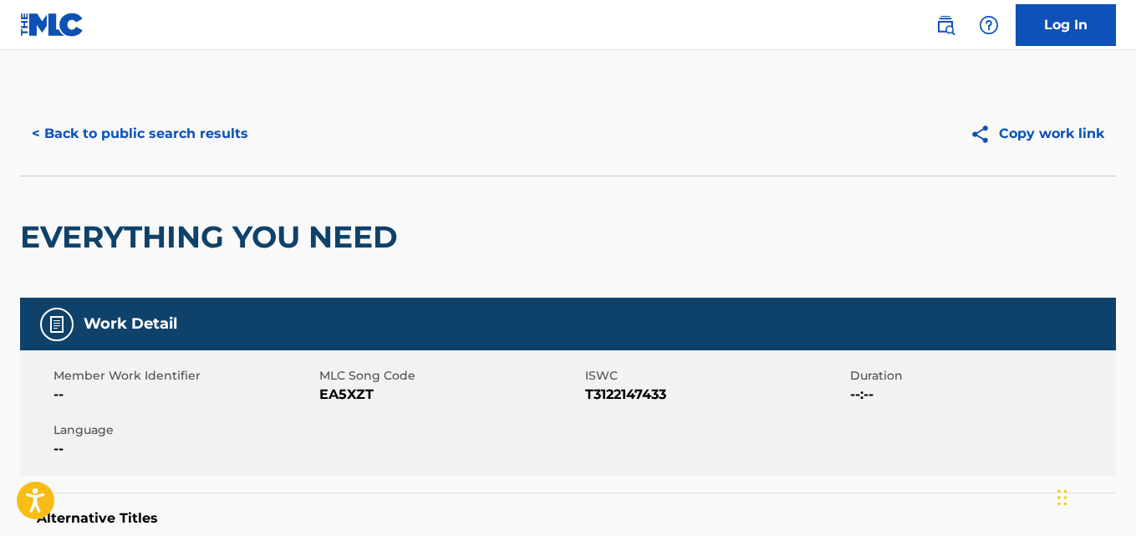
click at [445, 190] on div "EVERYTHING YOU NEED" at bounding box center [568, 236] width 1096 height 122
click at [669, 109] on div "< Back to public search results Copy work link" at bounding box center [568, 134] width 1096 height 84
click at [608, 218] on div "EVERYTHING YOU NEED" at bounding box center [568, 236] width 1096 height 122
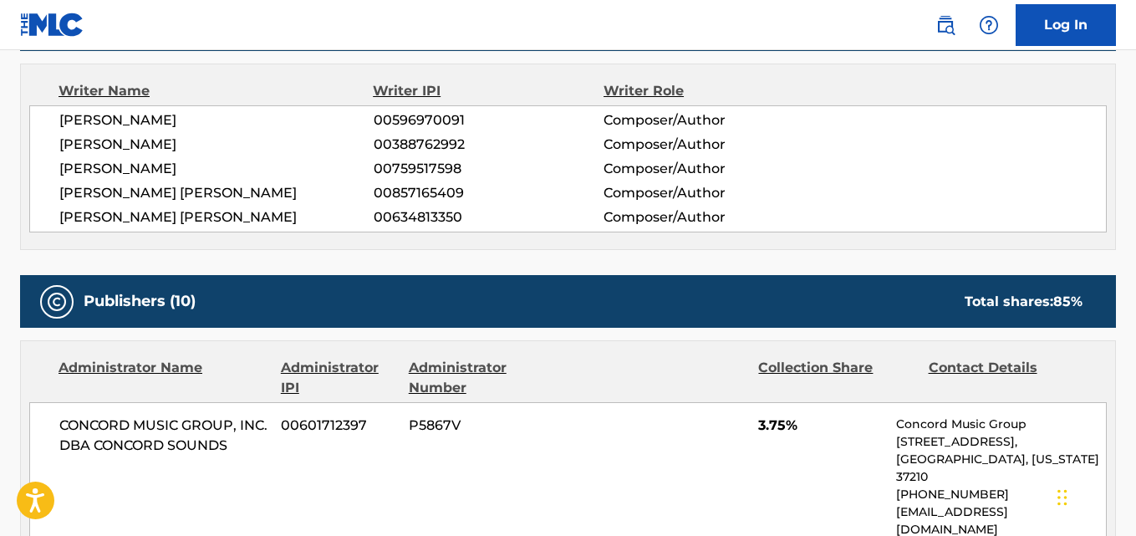
scroll to position [696, 0]
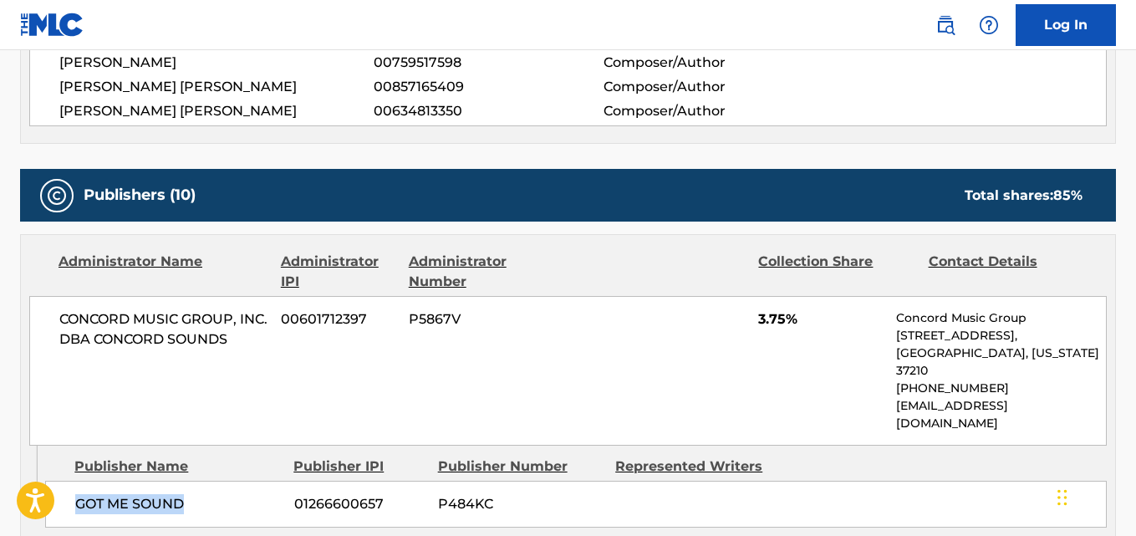
drag, startPoint x: 69, startPoint y: 467, endPoint x: 196, endPoint y: 471, distance: 127.1
click at [196, 480] on div "GOT ME SOUND 01266600657 P484KC" at bounding box center [575, 503] width 1061 height 47
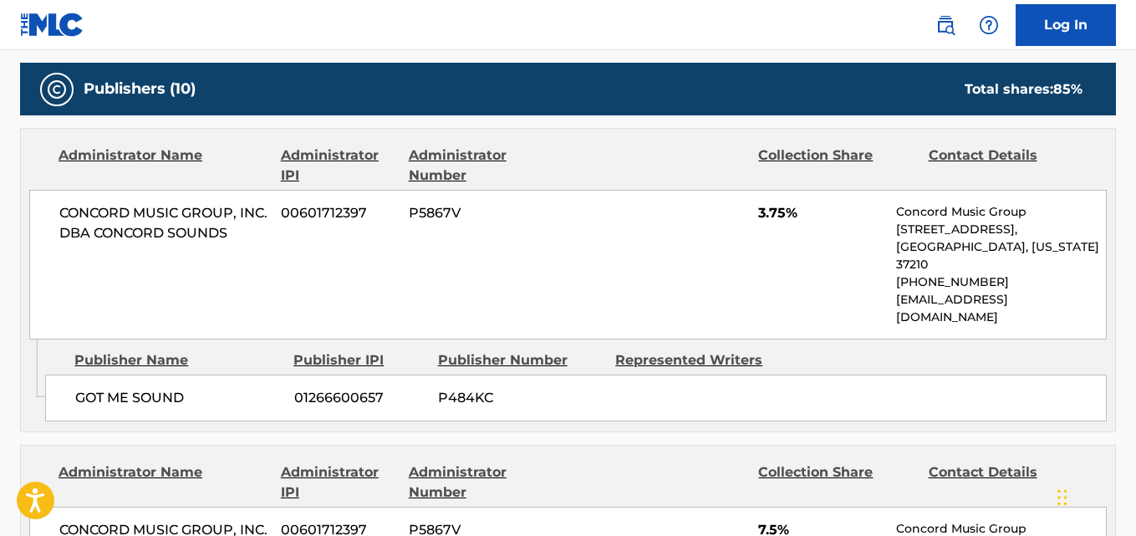
scroll to position [795, 0]
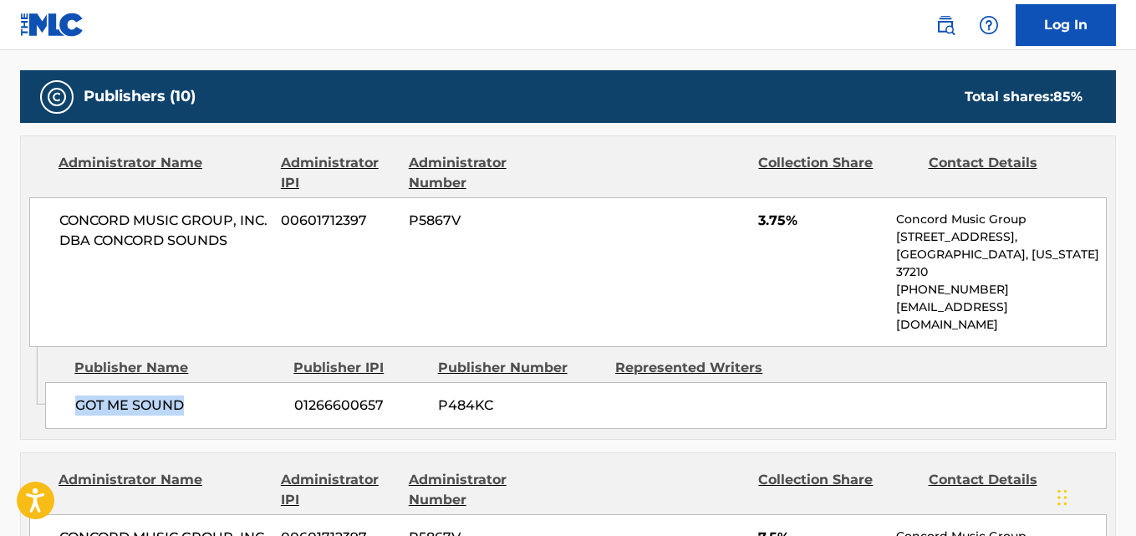
drag, startPoint x: 79, startPoint y: 370, endPoint x: 204, endPoint y: 370, distance: 124.5
click at [204, 395] on span "GOT ME SOUND" at bounding box center [178, 405] width 206 height 20
click at [755, 221] on div "CONCORD MUSIC GROUP, INC. DBA CONCORD SOUNDS 00601712397 P5867V 3.75% Concord M…" at bounding box center [567, 272] width 1077 height 150
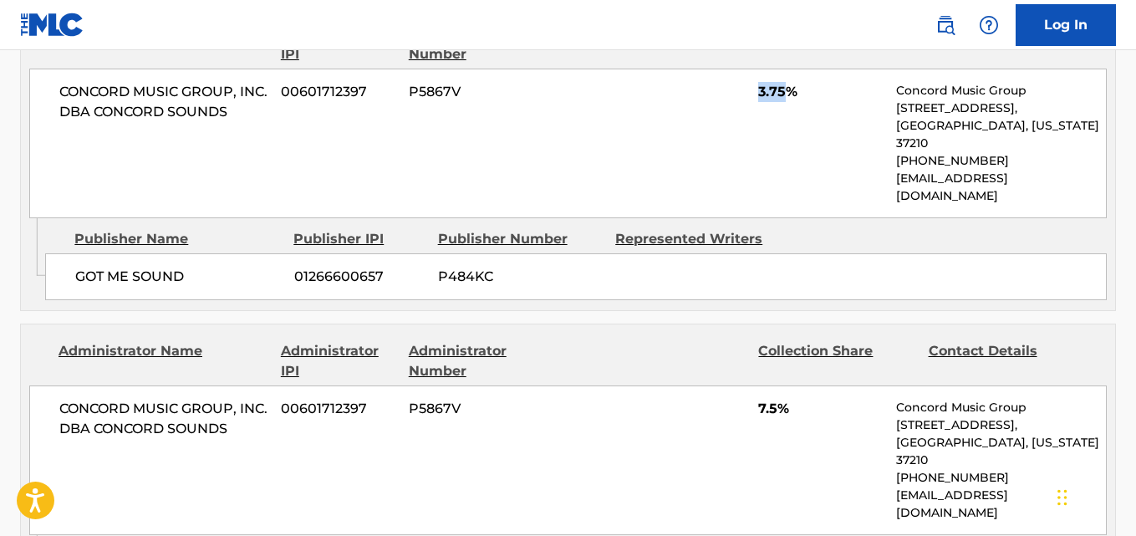
scroll to position [1074, 0]
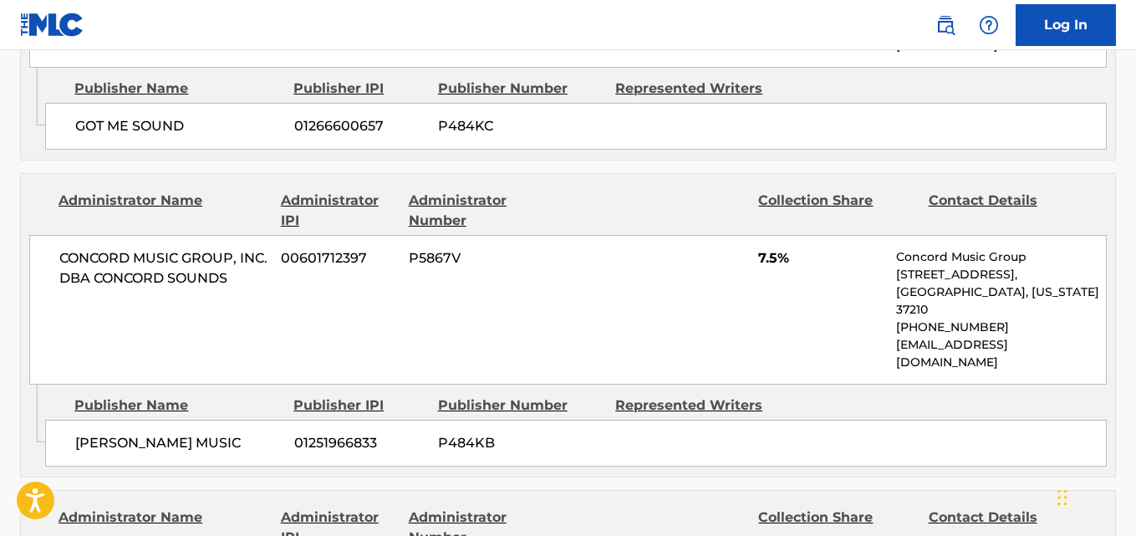
drag, startPoint x: 72, startPoint y: 367, endPoint x: 273, endPoint y: 378, distance: 201.7
click at [273, 419] on div "[PERSON_NAME] MUSIC 01251966833 P484KB" at bounding box center [575, 442] width 1061 height 47
click at [762, 248] on span "7.5%" at bounding box center [820, 258] width 125 height 20
click at [763, 248] on span "7.5%" at bounding box center [820, 258] width 125 height 20
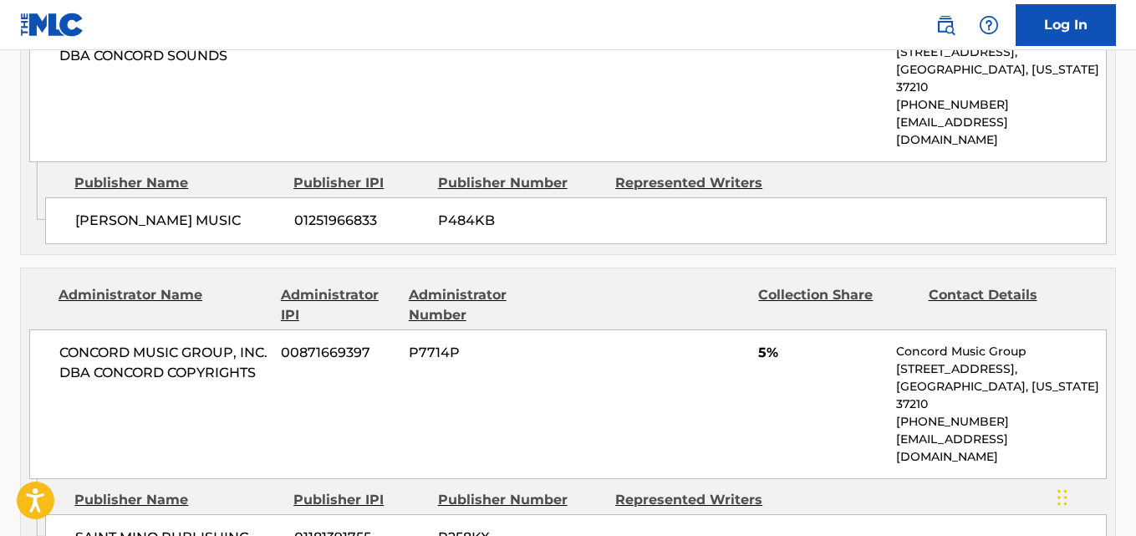
scroll to position [1352, 0]
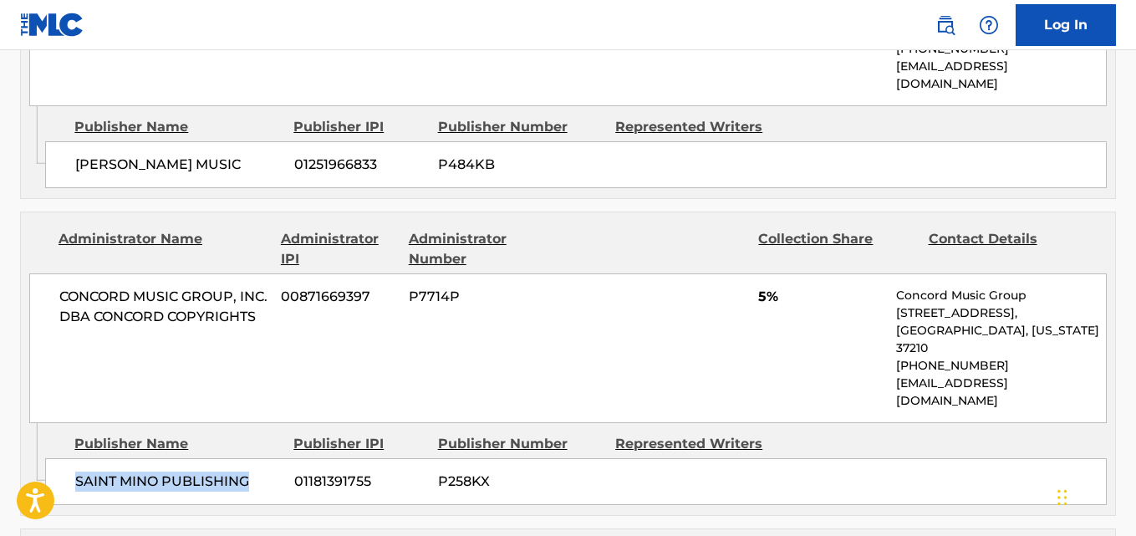
drag, startPoint x: 66, startPoint y: 375, endPoint x: 266, endPoint y: 379, distance: 199.8
click at [266, 458] on div "SAINT MINO PUBLISHING 01181391755 P258KX" at bounding box center [575, 481] width 1061 height 47
click at [758, 287] on span "5%" at bounding box center [820, 297] width 125 height 20
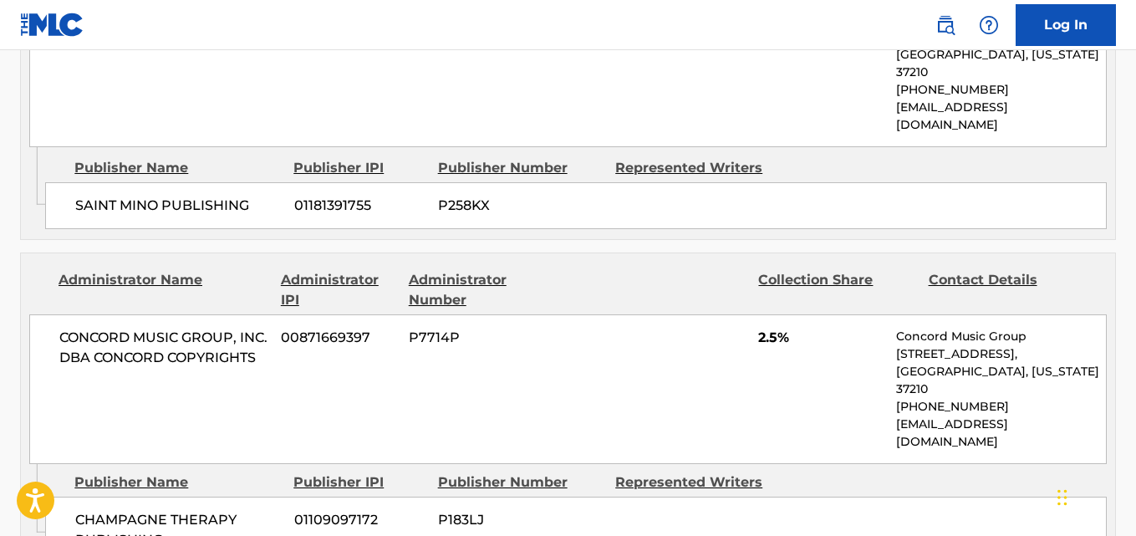
scroll to position [1630, 0]
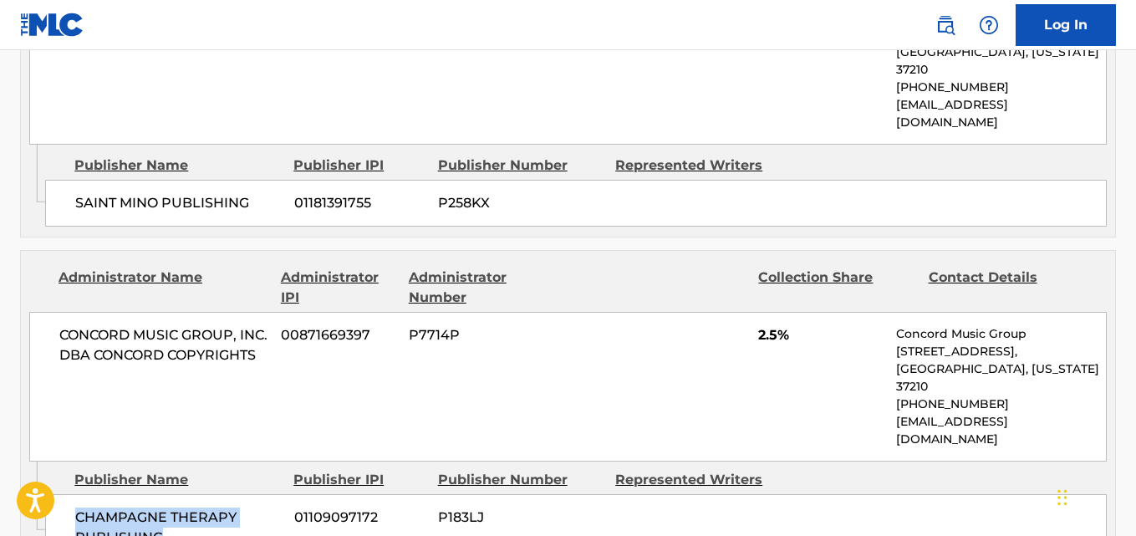
drag, startPoint x: 75, startPoint y: 374, endPoint x: 206, endPoint y: 409, distance: 134.8
click at [206, 494] on div "CHAMPAGNE THERAPY PUBLISHING 01109097172 P183LJ" at bounding box center [575, 527] width 1061 height 67
click at [768, 312] on div "CONCORD MUSIC GROUP, INC. DBA CONCORD COPYRIGHTS 00871669397 P7714P 2.5% Concor…" at bounding box center [567, 387] width 1077 height 150
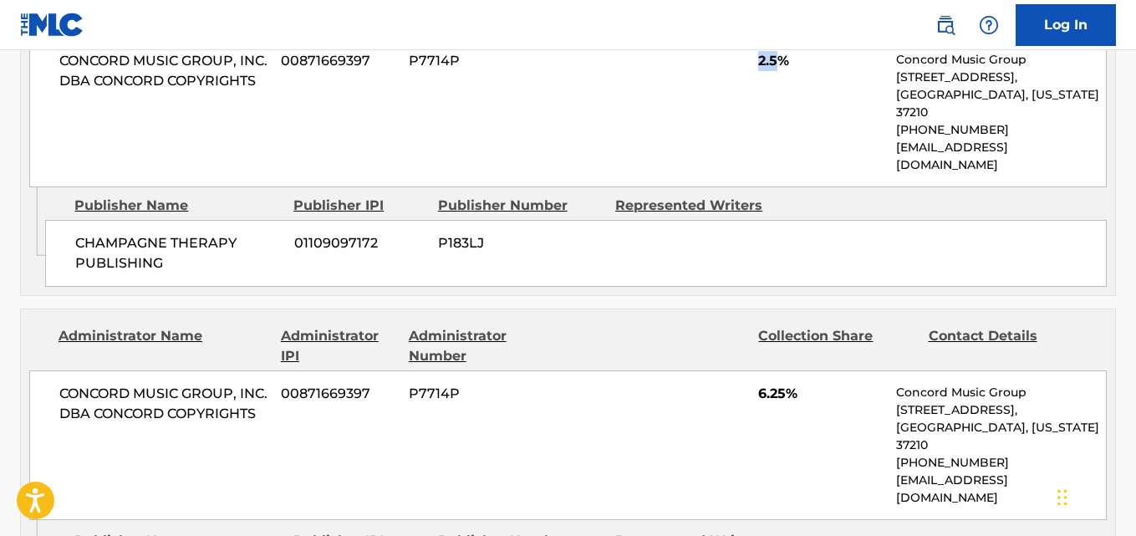
scroll to position [1909, 0]
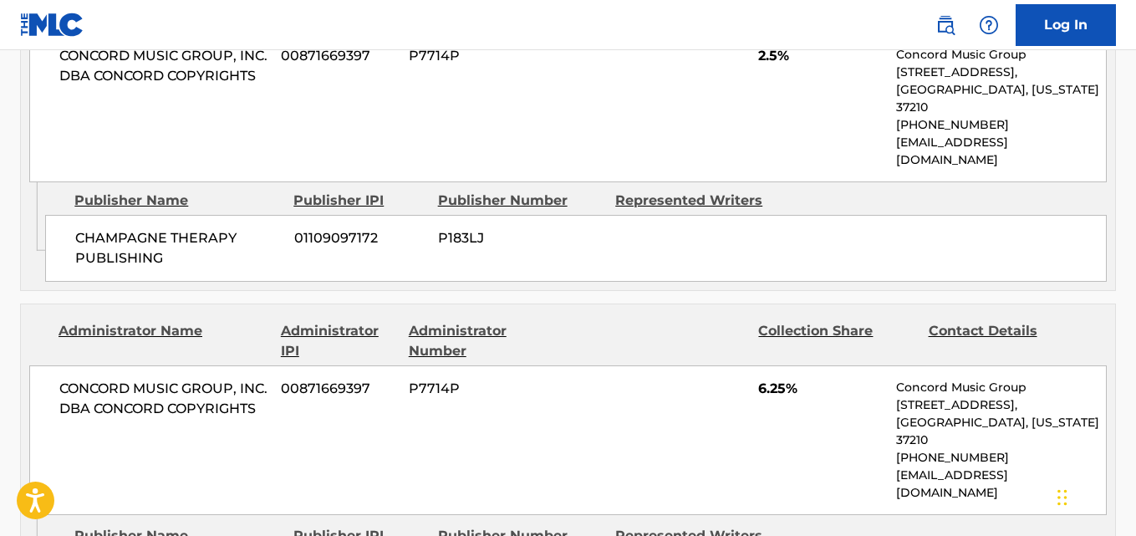
drag, startPoint x: 57, startPoint y: 395, endPoint x: 287, endPoint y: 395, distance: 229.8
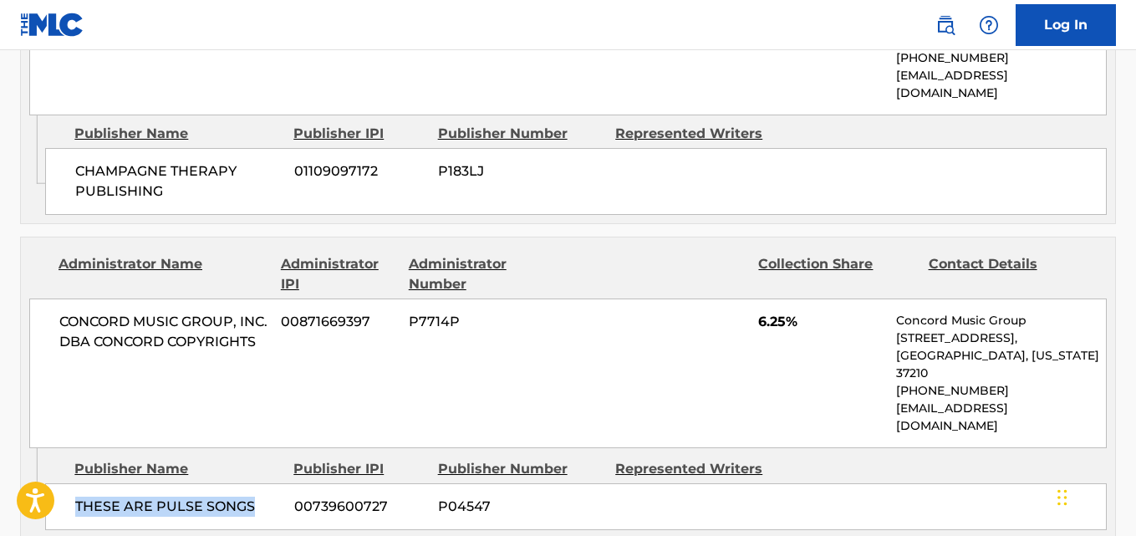
scroll to position [2048, 0]
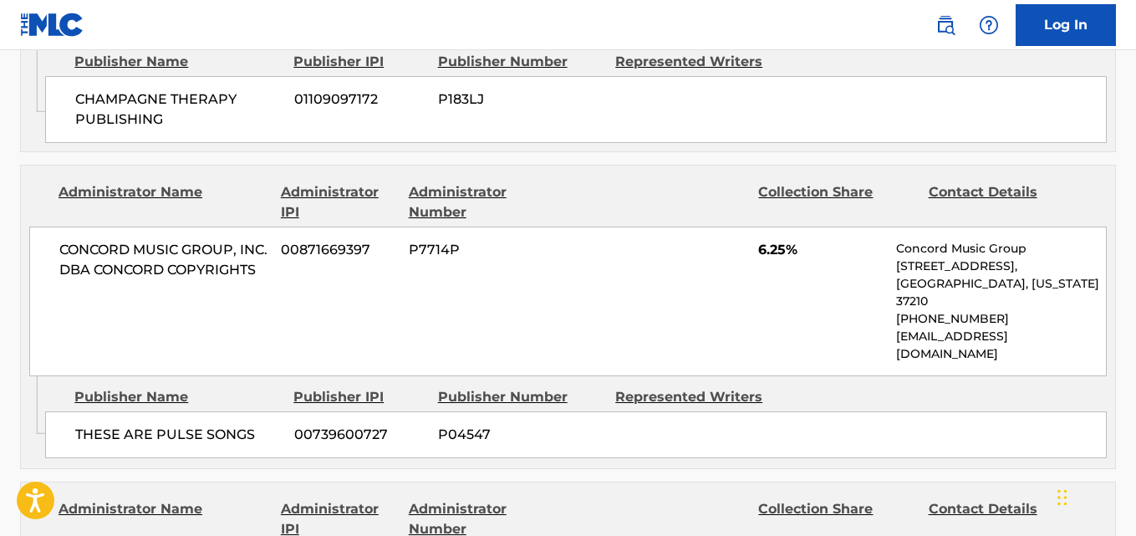
click at [771, 226] on div "CONCORD MUSIC GROUP, INC. DBA CONCORD COPYRIGHTS 00871669397 P7714P 6.25% Conco…" at bounding box center [567, 301] width 1077 height 150
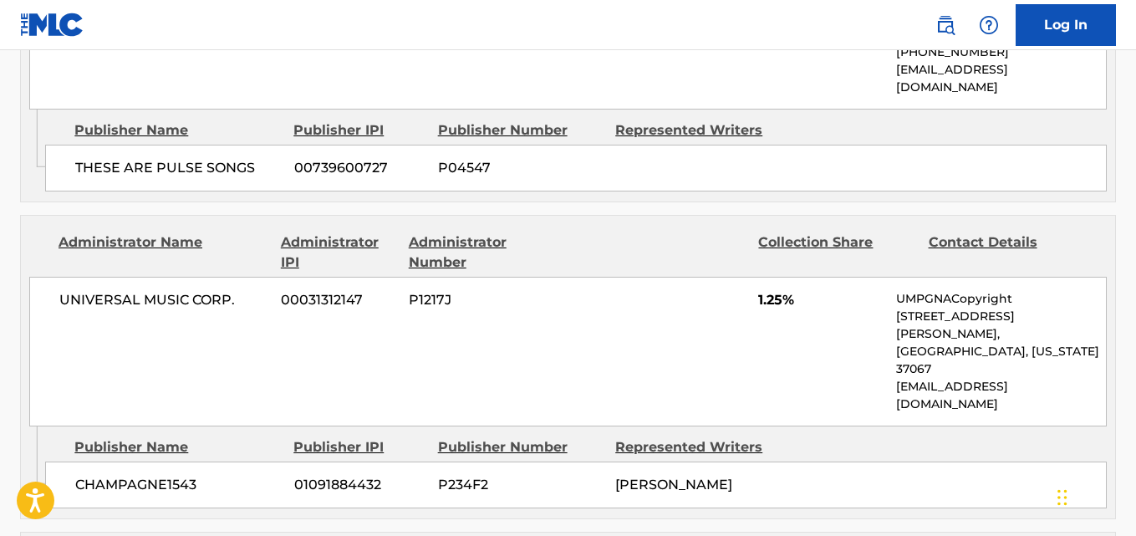
scroll to position [2327, 0]
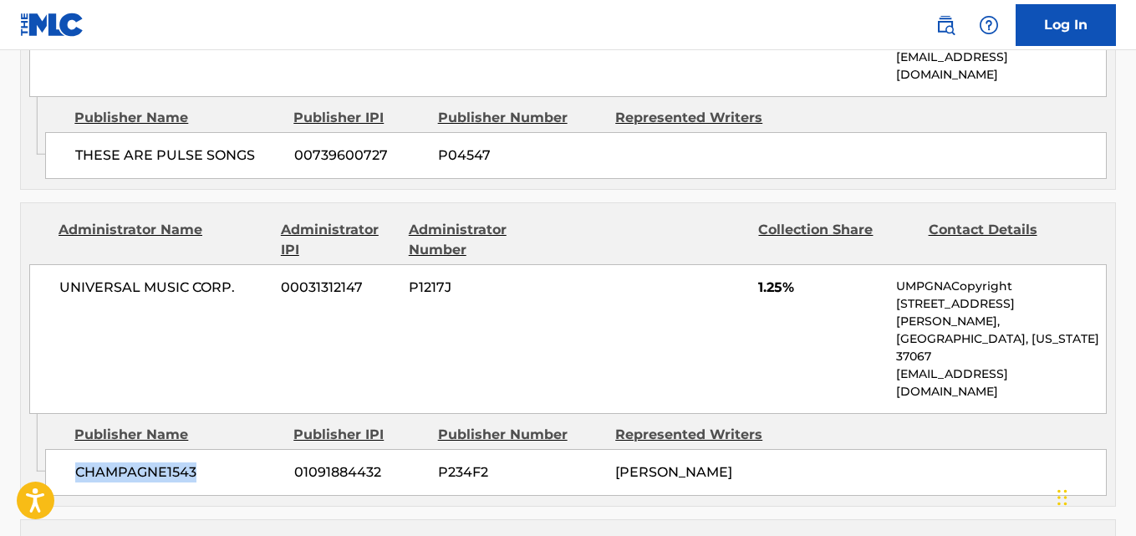
drag, startPoint x: 70, startPoint y: 237, endPoint x: 226, endPoint y: 237, distance: 155.4
click at [226, 449] on div "CHAMPAGNE1543 01091884432 P234F2 [PERSON_NAME]" at bounding box center [575, 472] width 1061 height 47
click at [771, 277] on span "1.25%" at bounding box center [820, 287] width 125 height 20
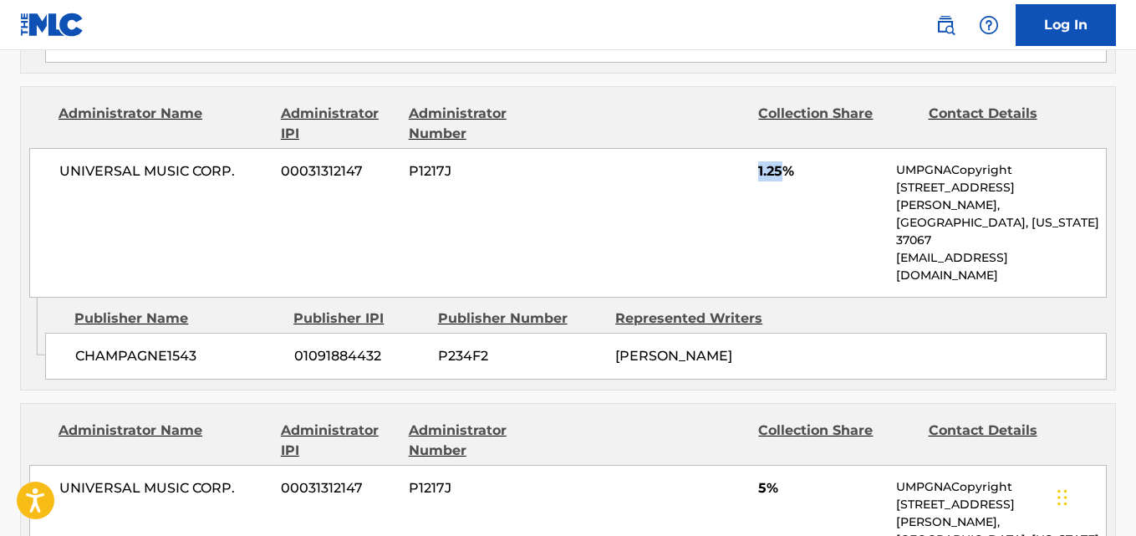
scroll to position [2466, 0]
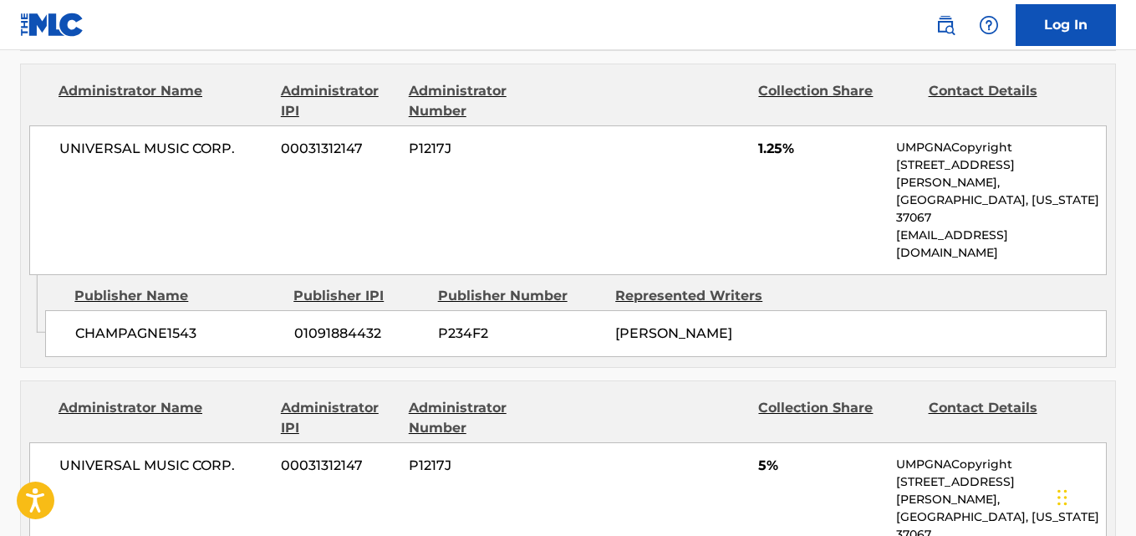
drag, startPoint x: 60, startPoint y: 379, endPoint x: 263, endPoint y: 380, distance: 203.1
click at [761, 455] on span "5%" at bounding box center [820, 465] width 125 height 20
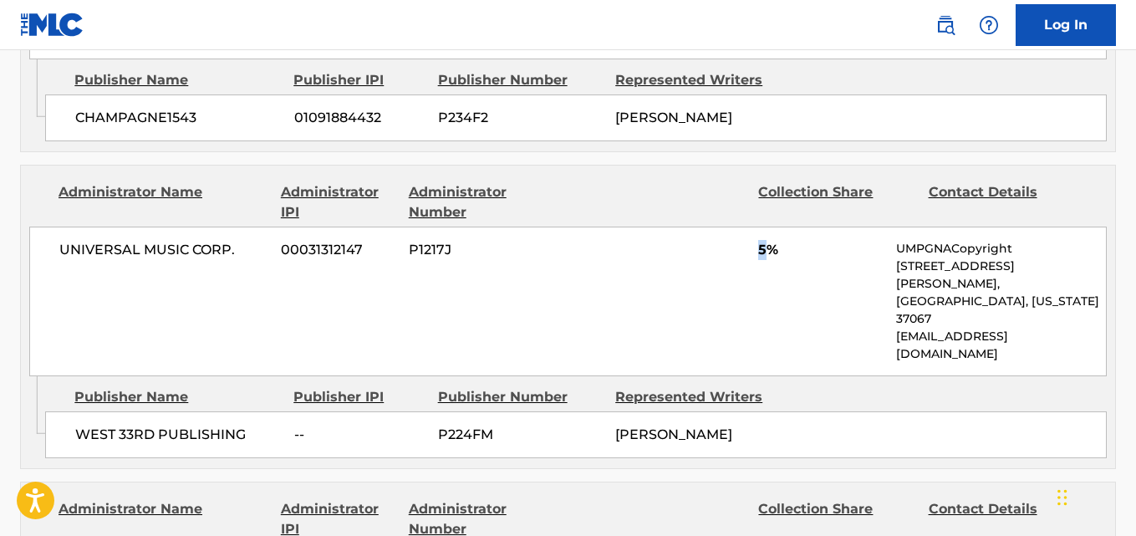
scroll to position [2745, 0]
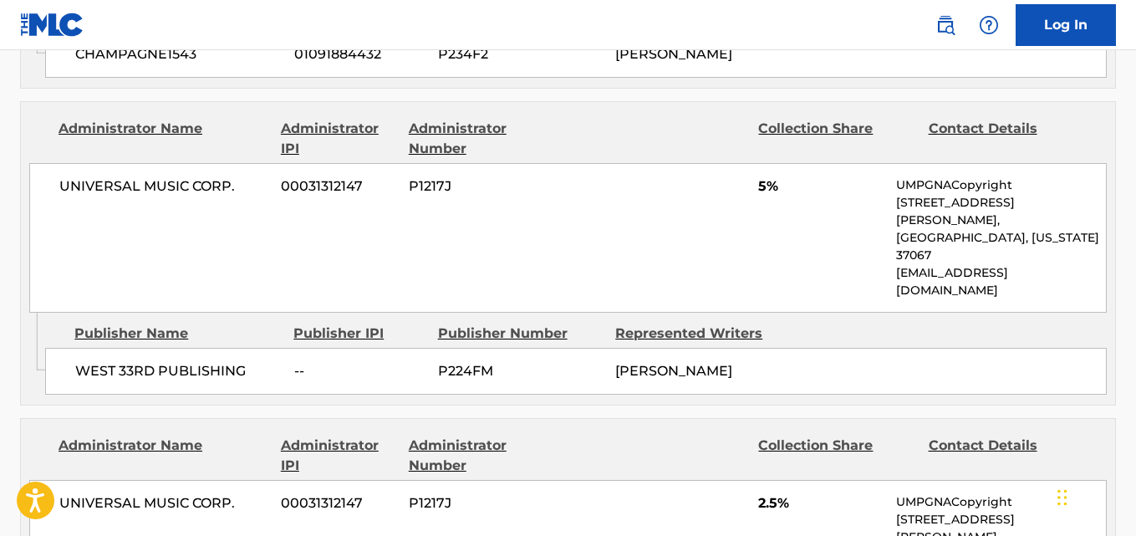
drag, startPoint x: 66, startPoint y: 382, endPoint x: 206, endPoint y: 406, distance: 142.5
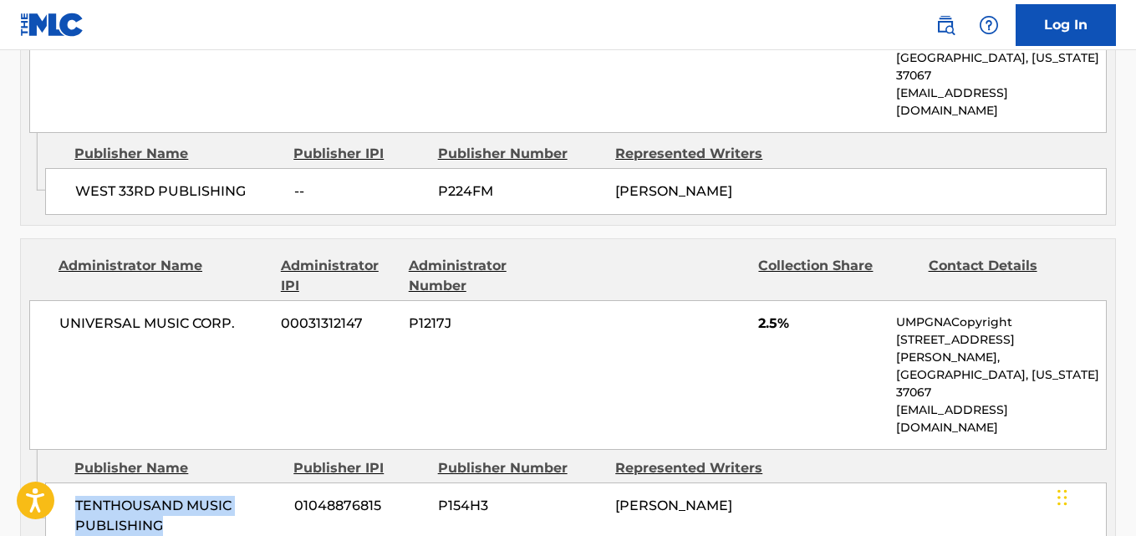
scroll to position [2884, 0]
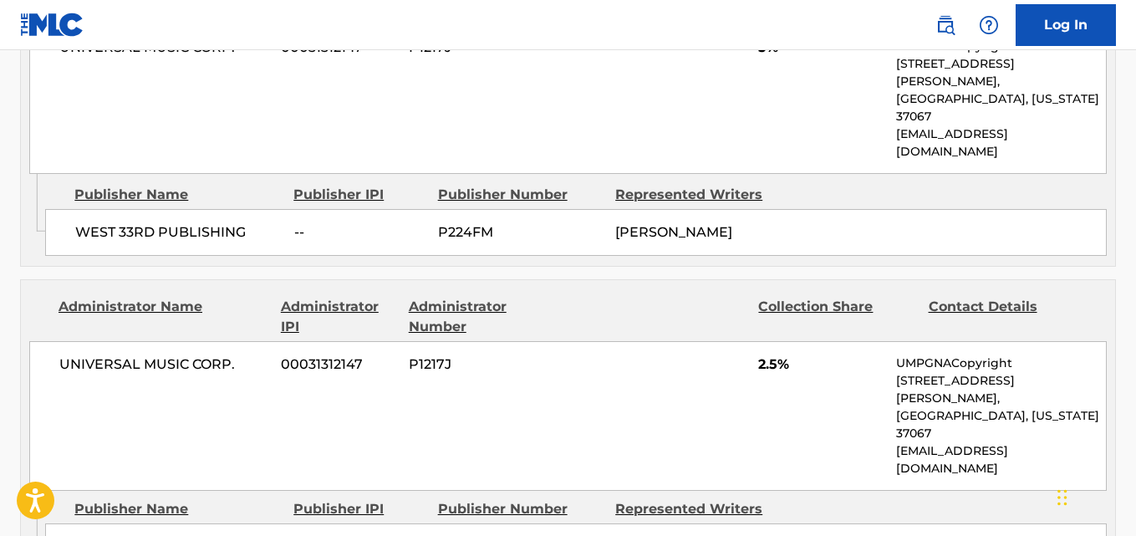
click at [764, 354] on span "2.5%" at bounding box center [820, 364] width 125 height 20
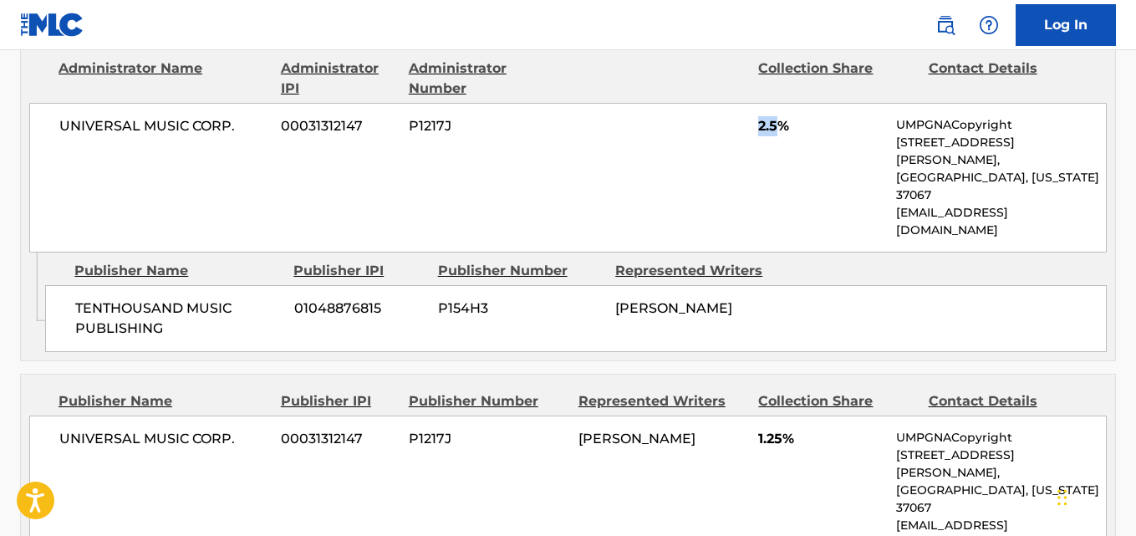
scroll to position [3163, 0]
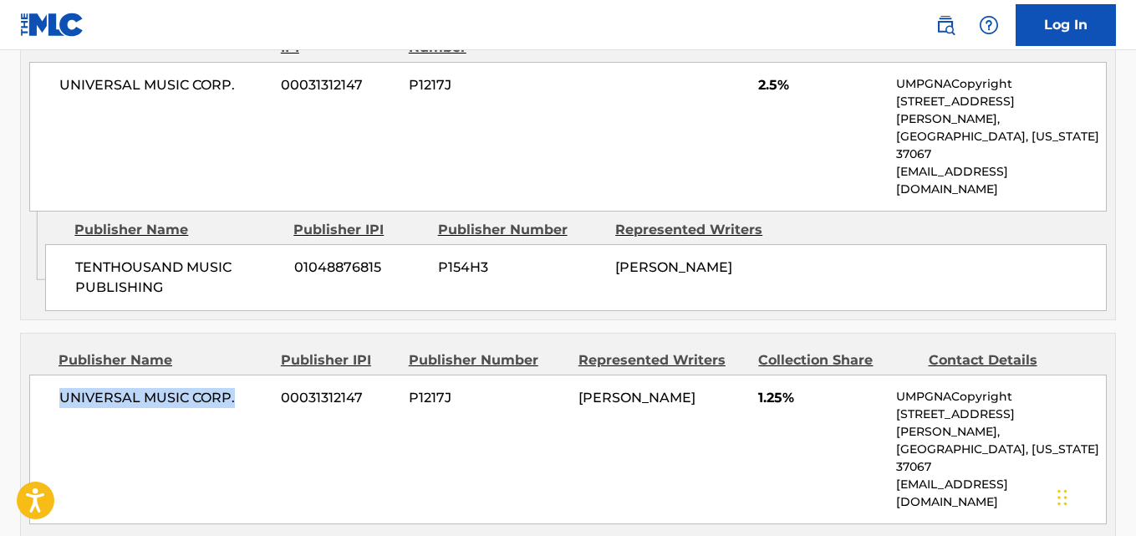
drag, startPoint x: 53, startPoint y: 103, endPoint x: 234, endPoint y: 100, distance: 180.5
click at [234, 374] on div "UNIVERSAL MUSIC CORP. 00031312147 P1217J [PERSON_NAME] 1.25% UMPGNACopyright [S…" at bounding box center [567, 449] width 1077 height 150
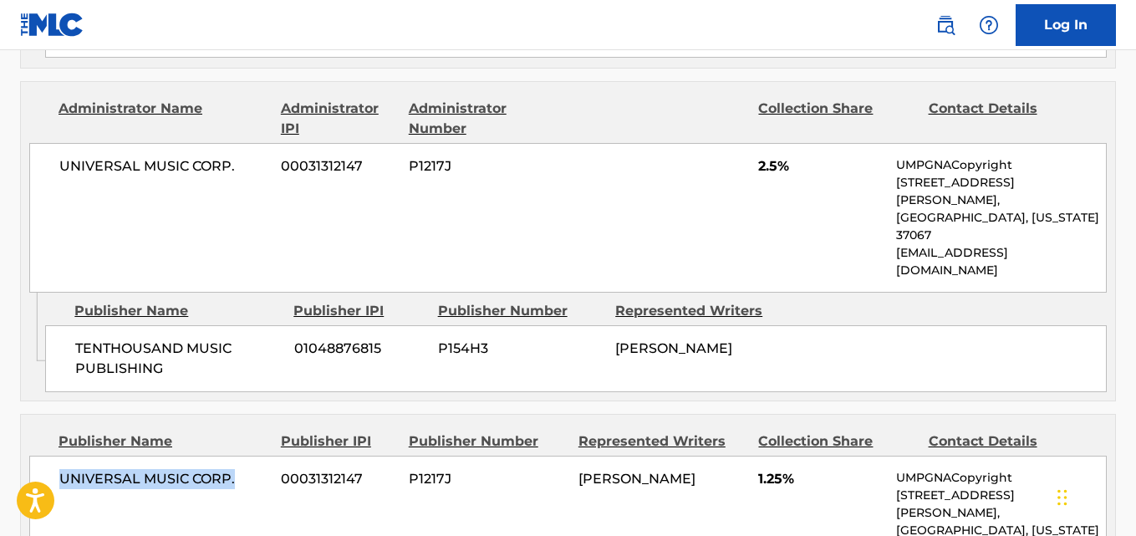
scroll to position [3023, 0]
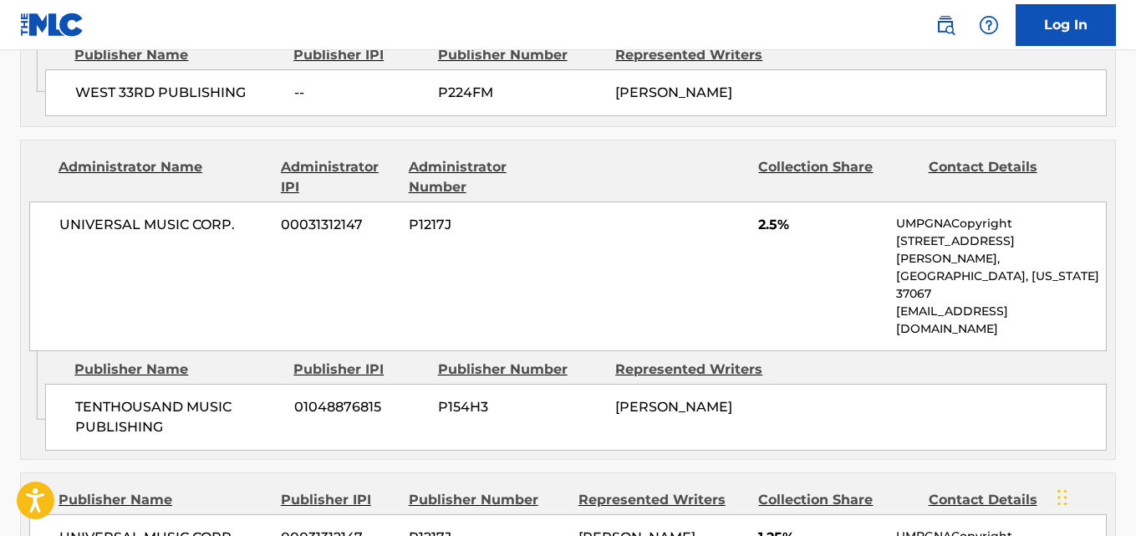
click at [759, 527] on span "1.25%" at bounding box center [820, 537] width 125 height 20
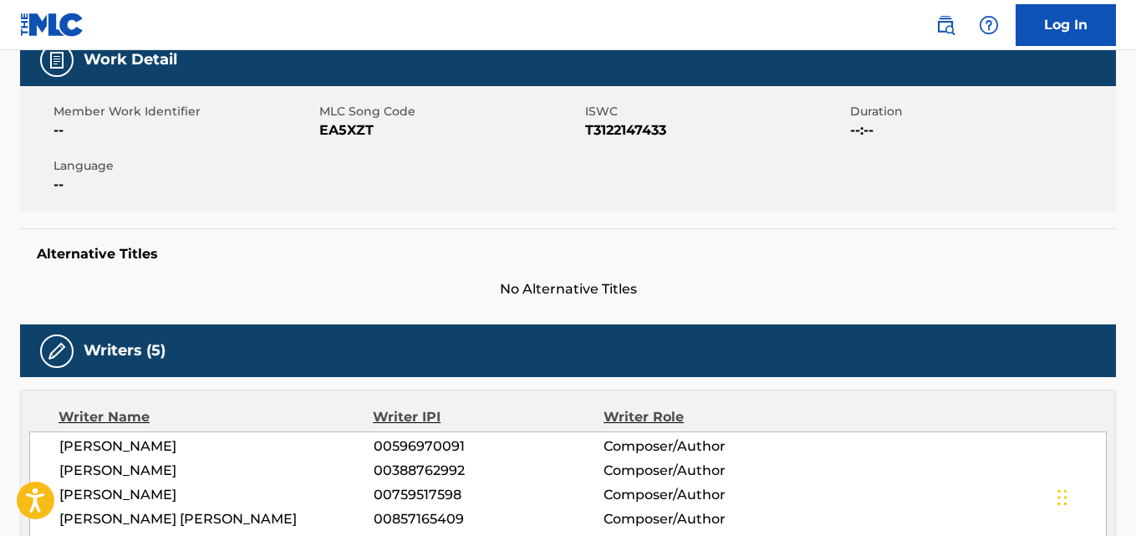
scroll to position [0, 0]
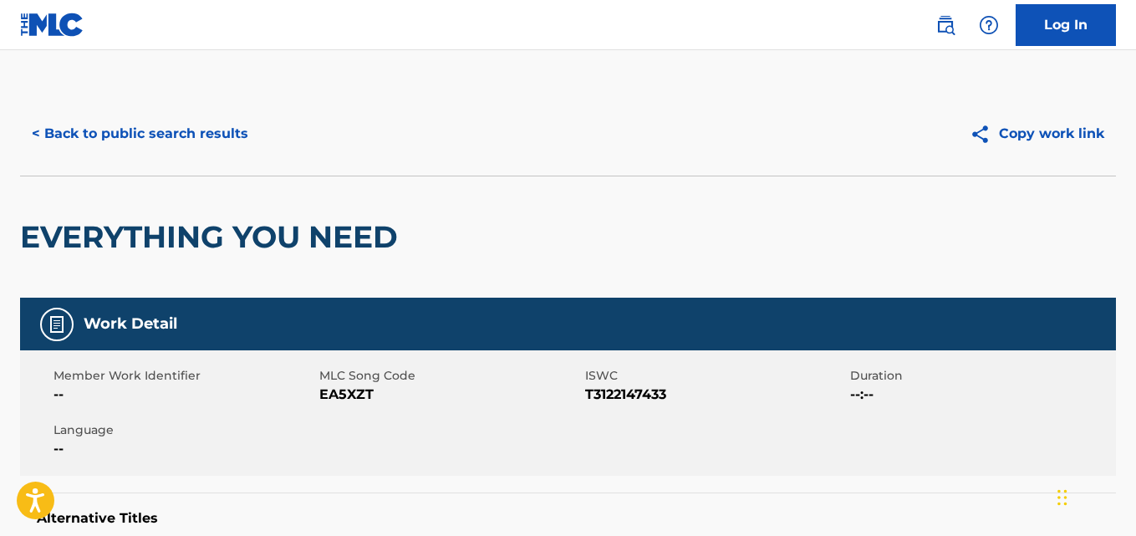
click at [191, 140] on button "< Back to public search results" at bounding box center [140, 134] width 240 height 42
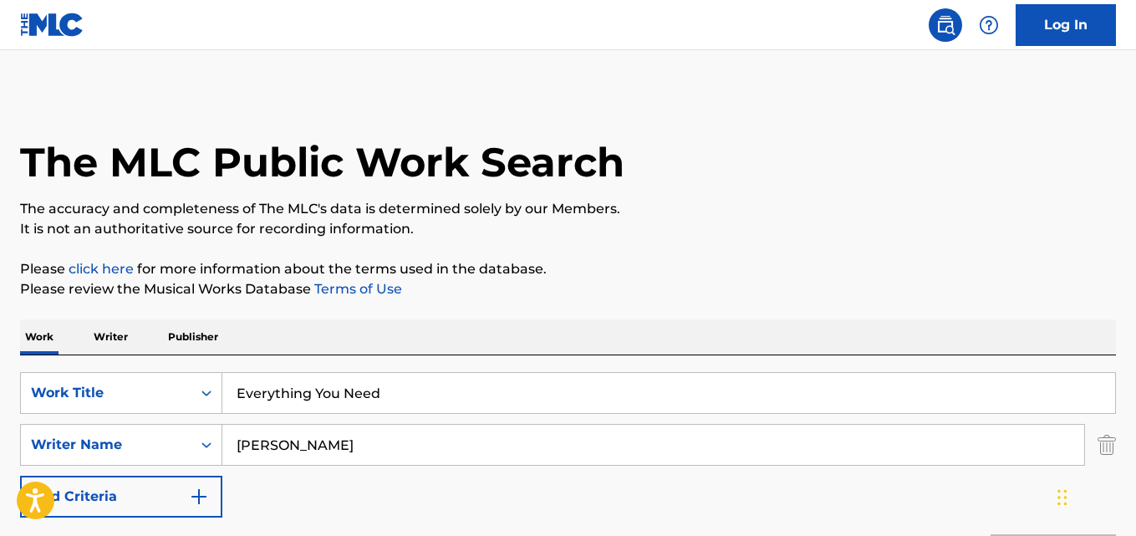
scroll to position [278, 0]
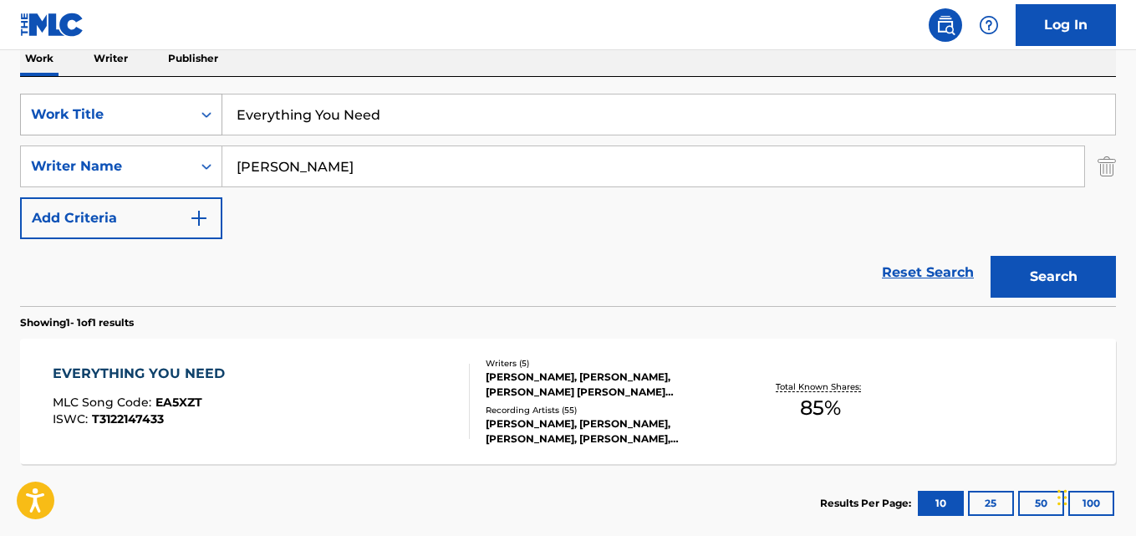
drag, startPoint x: 397, startPoint y: 119, endPoint x: 135, endPoint y: 119, distance: 261.6
click at [135, 119] on div "SearchWithCriteria667ddde7-831b-41e9-85ba-af2766b7c45c Work Title Everything Yo…" at bounding box center [568, 115] width 1096 height 42
paste input "Faces"
type input "Faces"
click at [990, 256] on button "Search" at bounding box center [1052, 277] width 125 height 42
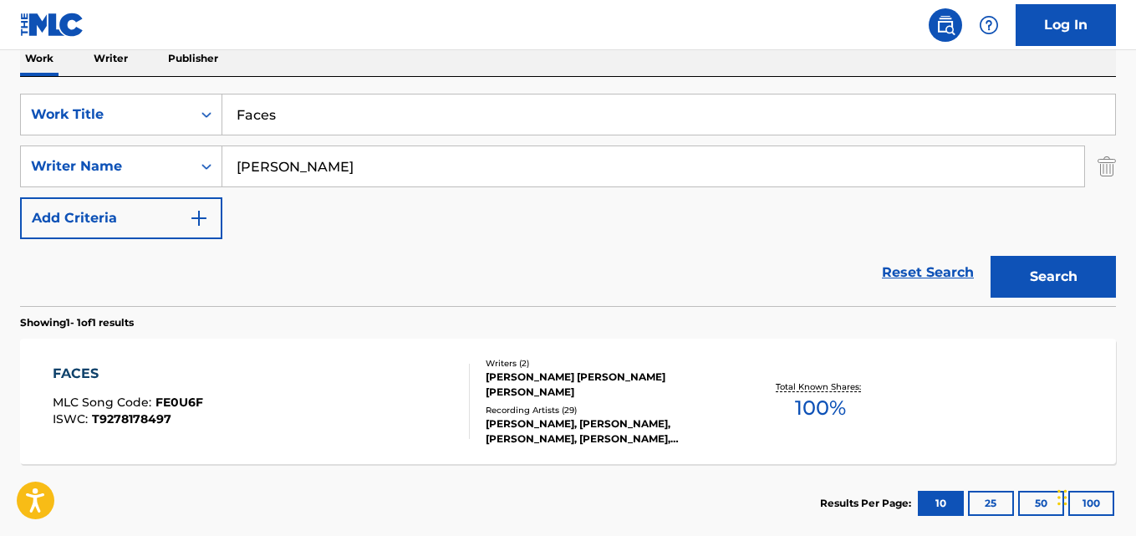
click at [615, 45] on nav "Log In" at bounding box center [568, 25] width 1136 height 50
click at [539, 257] on div "Reset Search Search" at bounding box center [568, 272] width 1096 height 67
click at [91, 362] on div "FACES MLC Song Code : FE0U6F ISWC : T9278178497 Writers ( 2 ) [PERSON_NAME] [PE…" at bounding box center [568, 400] width 1096 height 125
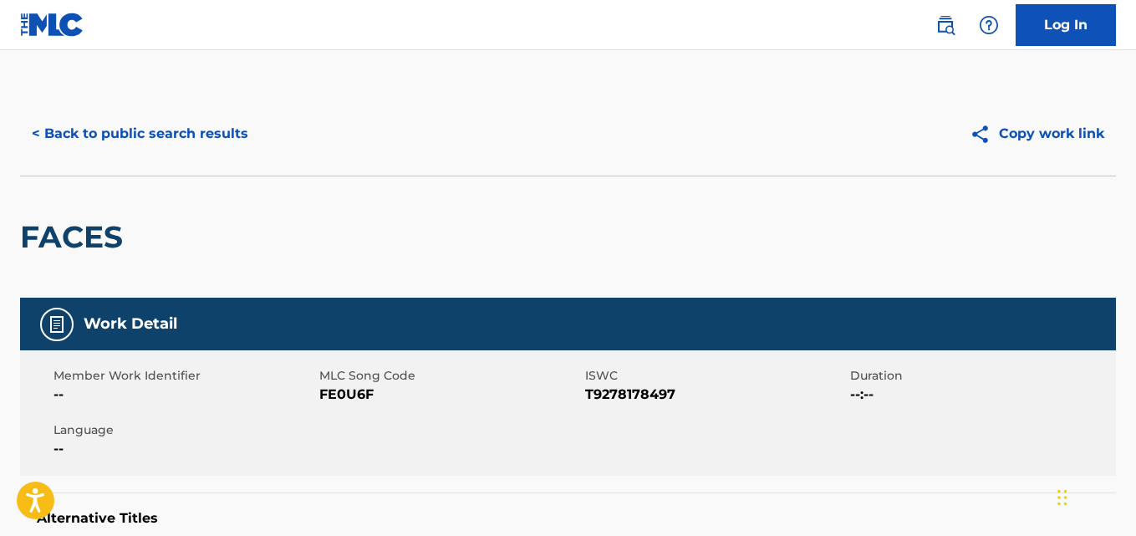
click at [535, 225] on div "FACES" at bounding box center [568, 236] width 1096 height 122
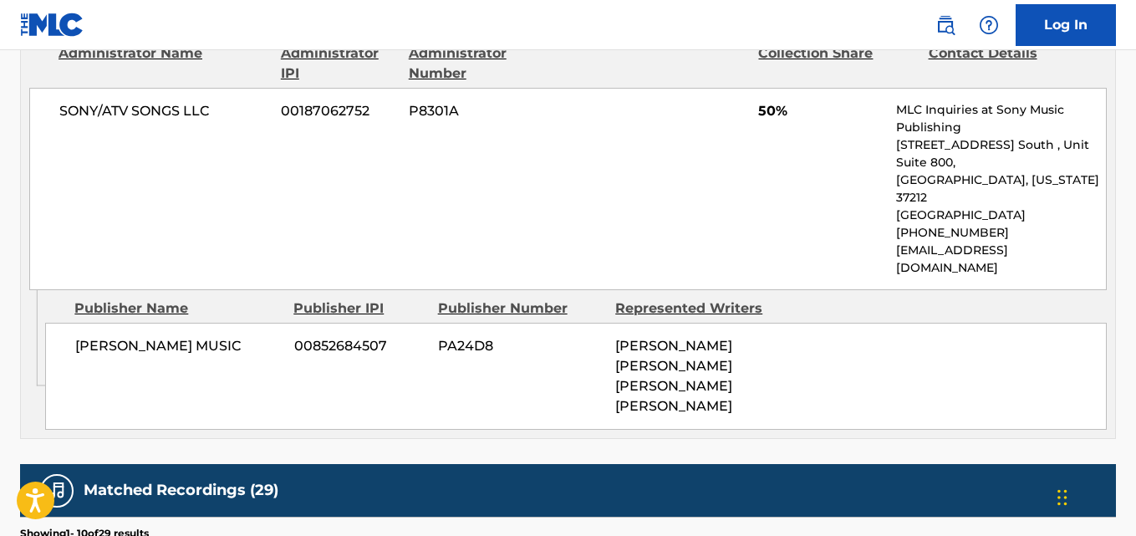
scroll to position [1114, 0]
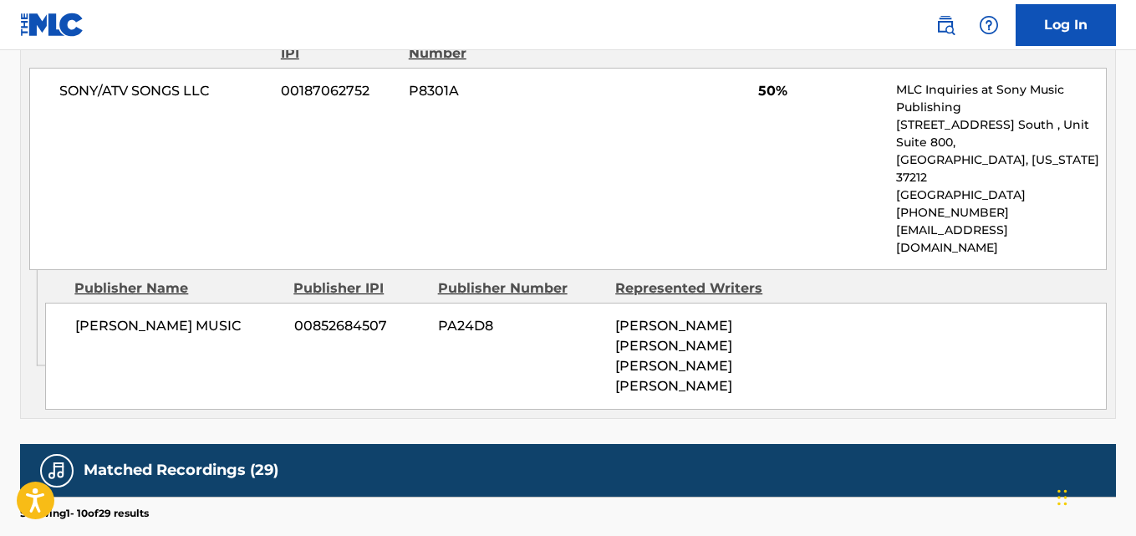
drag, startPoint x: 79, startPoint y: 289, endPoint x: 178, endPoint y: 306, distance: 100.0
click at [178, 316] on span "[PERSON_NAME] MUSIC" at bounding box center [178, 326] width 206 height 20
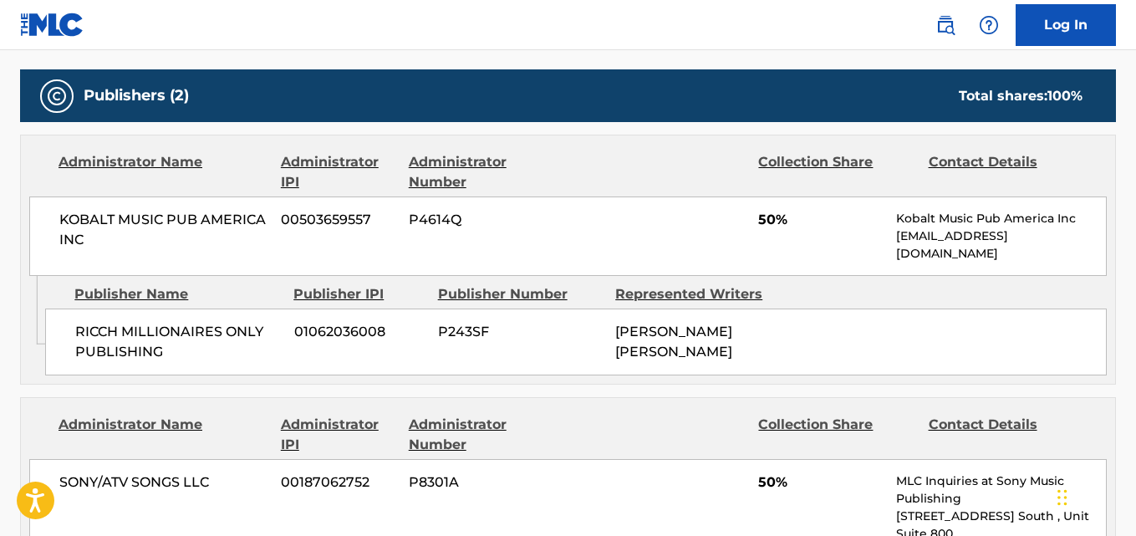
scroll to position [696, 0]
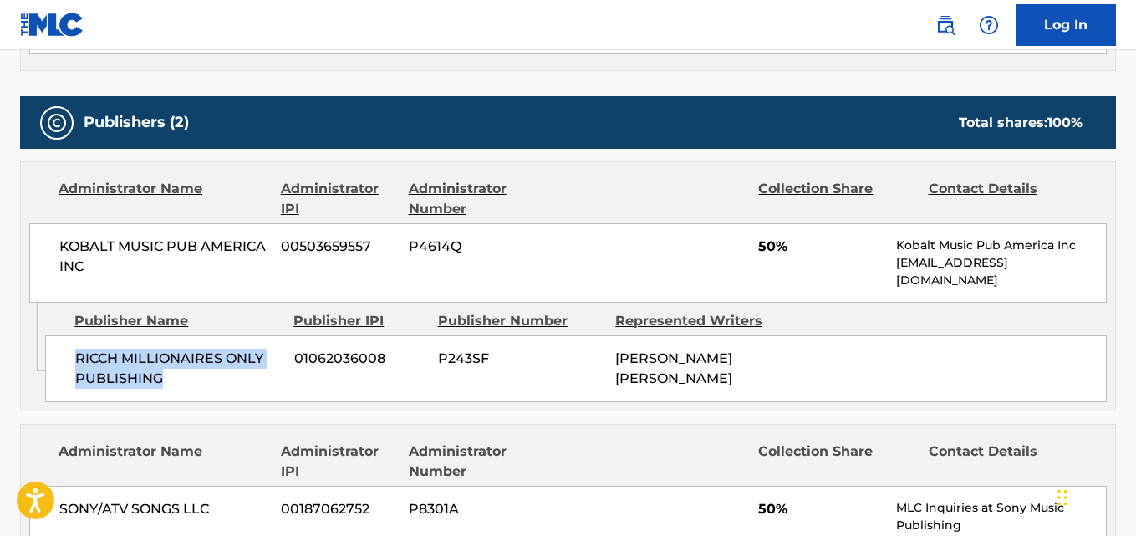
drag, startPoint x: 77, startPoint y: 356, endPoint x: 216, endPoint y: 378, distance: 141.2
click at [216, 378] on span "RICCH MILLIONAIRES ONLY PUBLISHING" at bounding box center [178, 368] width 206 height 40
click at [765, 250] on span "50%" at bounding box center [820, 246] width 125 height 20
click at [645, 222] on div "Administrator Name Administrator IPI Administrator Number Collection Share Cont…" at bounding box center [568, 232] width 1094 height 140
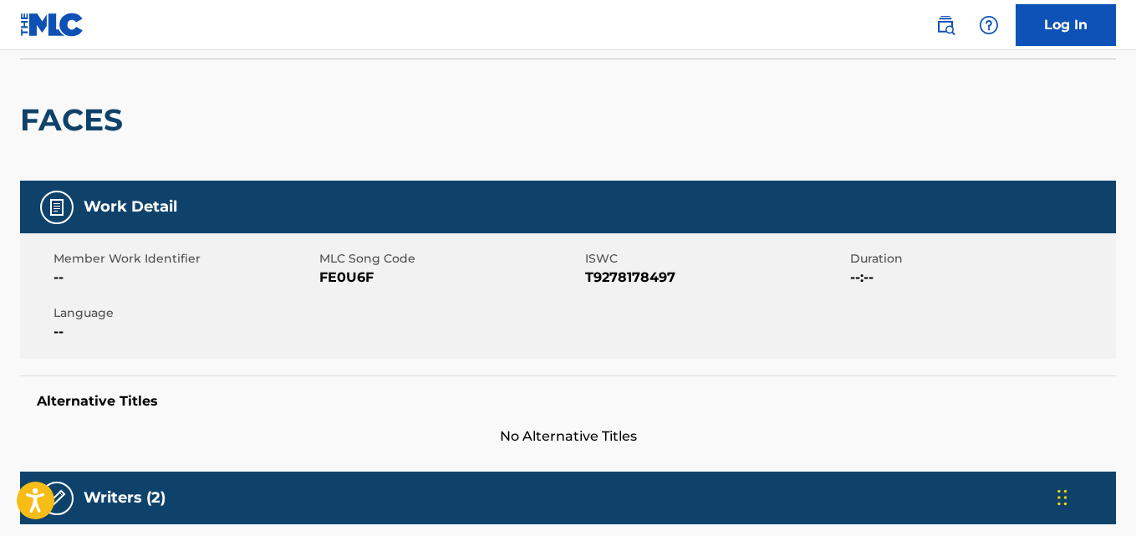
scroll to position [0, 0]
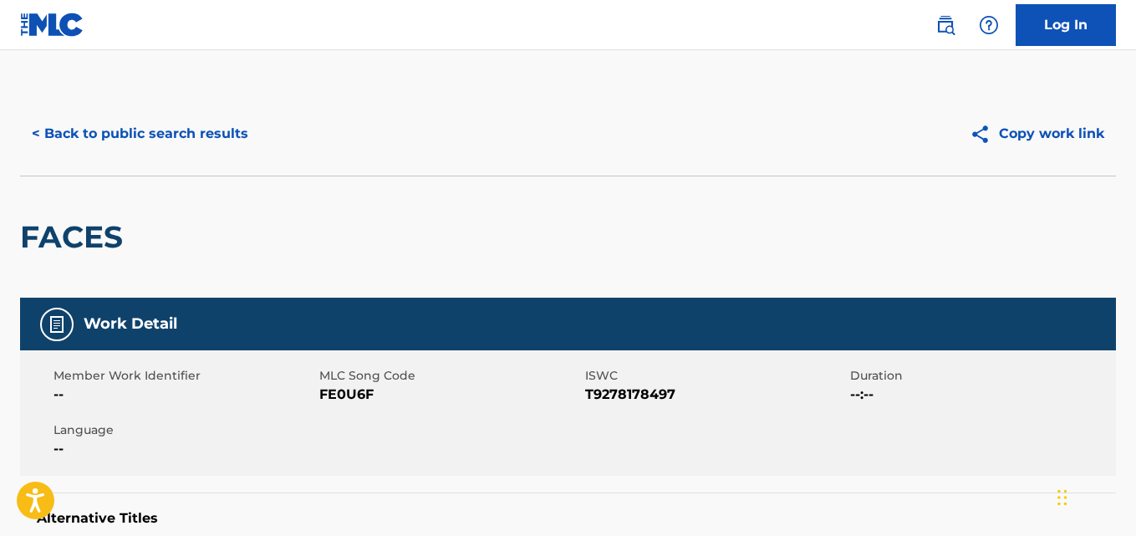
click at [212, 143] on button "< Back to public search results" at bounding box center [140, 134] width 240 height 42
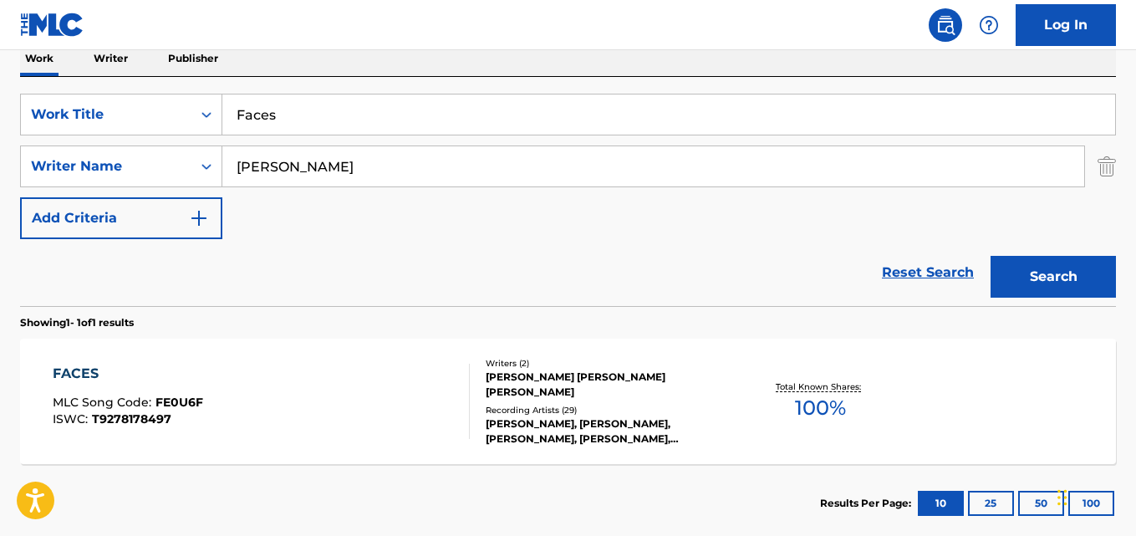
drag, startPoint x: 308, startPoint y: 115, endPoint x: 0, endPoint y: 116, distance: 307.5
click at [0, 116] on div "The MLC Public Work Search The accuracy and completeness of The MLC's data is d…" at bounding box center [568, 178] width 1136 height 729
paste input "vor For A Favor"
type input "Favor For A Favor"
click at [1052, 262] on button "Search" at bounding box center [1052, 277] width 125 height 42
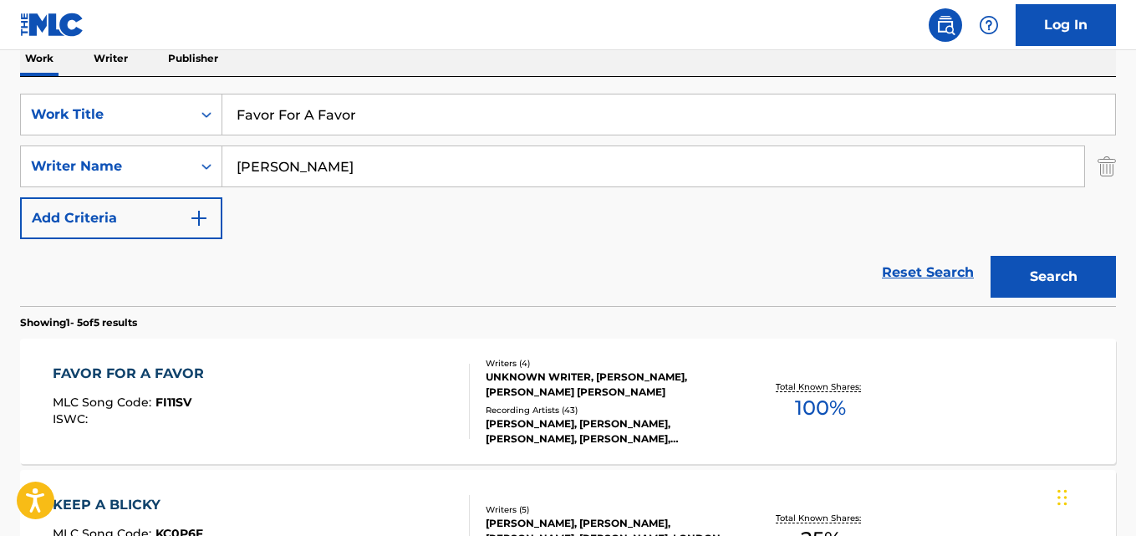
click at [475, 241] on div "Reset Search Search" at bounding box center [568, 272] width 1096 height 67
click at [151, 375] on div "FAVOR FOR A FAVOR" at bounding box center [133, 374] width 160 height 20
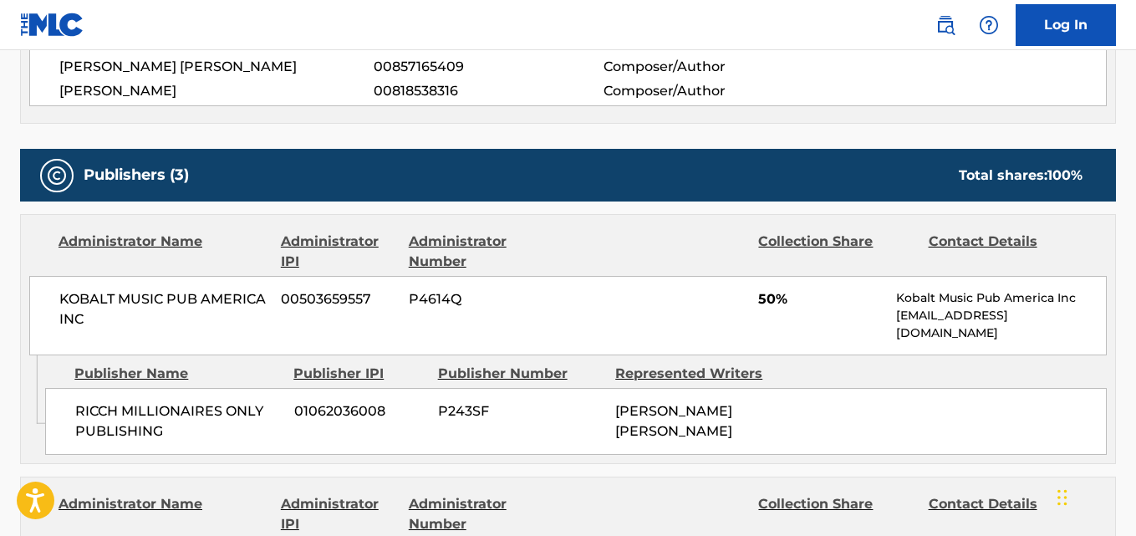
scroll to position [696, 0]
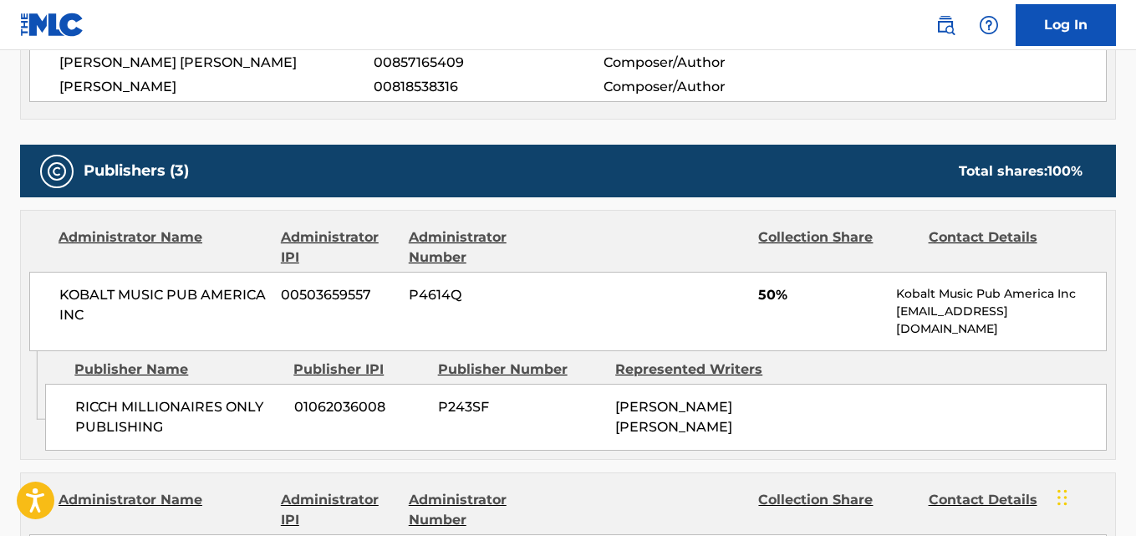
drag, startPoint x: 74, startPoint y: 408, endPoint x: 208, endPoint y: 427, distance: 135.1
click at [208, 427] on div "RICCH MILLIONAIRES ONLY PUBLISHING 01062036008 P243SF [PERSON_NAME] [PERSON_NAM…" at bounding box center [575, 417] width 1061 height 67
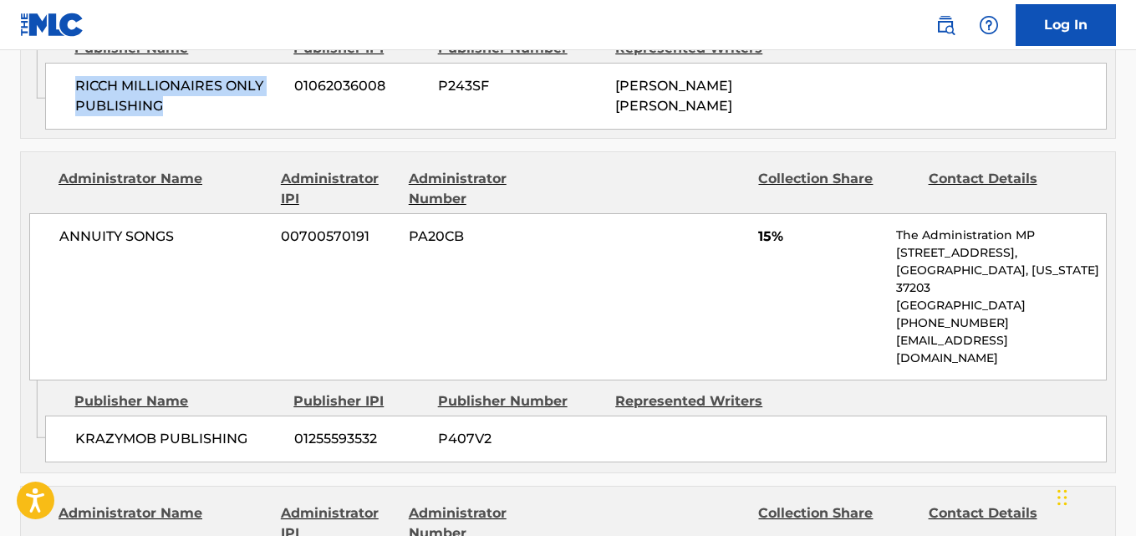
scroll to position [1114, 0]
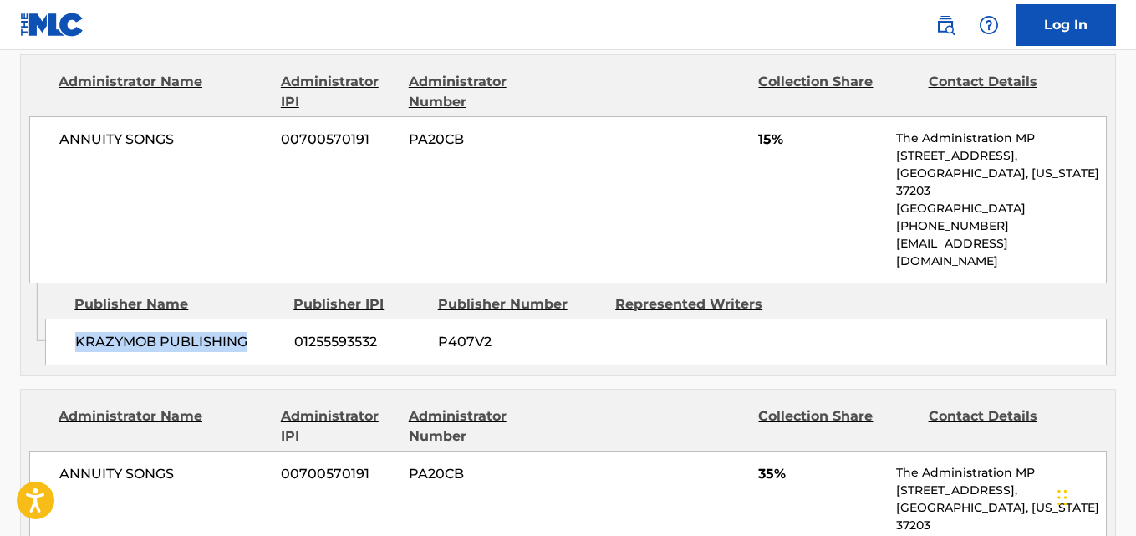
drag, startPoint x: 79, startPoint y: 305, endPoint x: 254, endPoint y: 305, distance: 175.5
click at [254, 332] on span "KRAZYMOB PUBLISHING" at bounding box center [178, 342] width 206 height 20
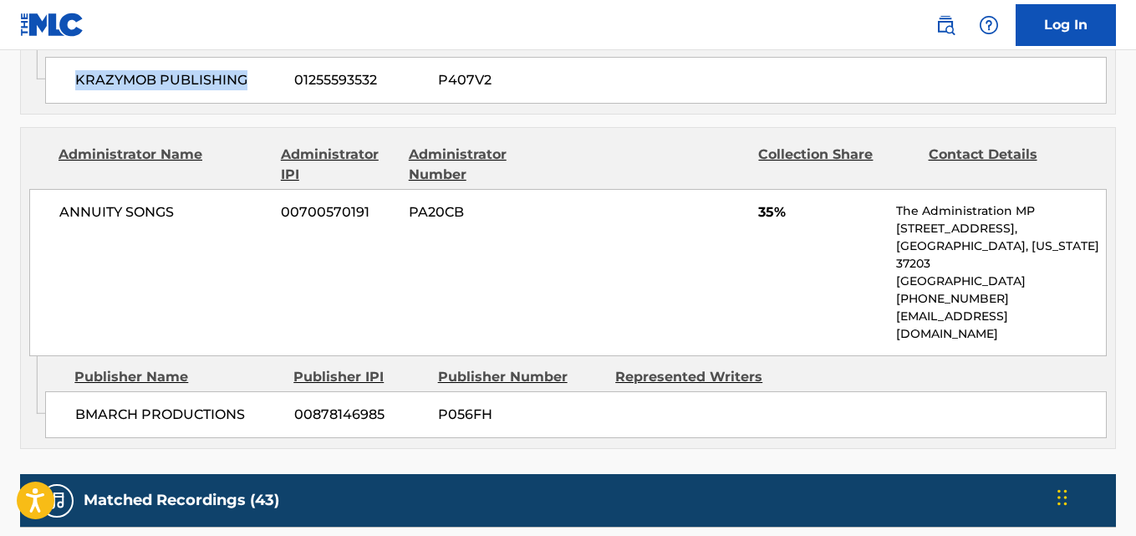
scroll to position [1393, 0]
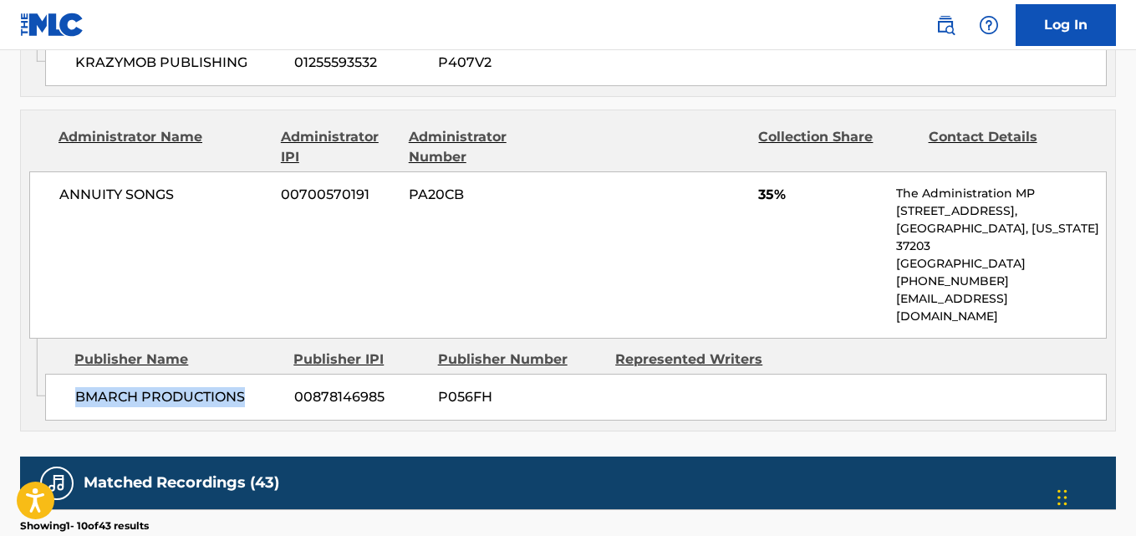
drag, startPoint x: 72, startPoint y: 318, endPoint x: 245, endPoint y: 331, distance: 173.5
click at [245, 374] on div "BMARCH PRODUCTIONS 00878146985 P056FH" at bounding box center [575, 397] width 1061 height 47
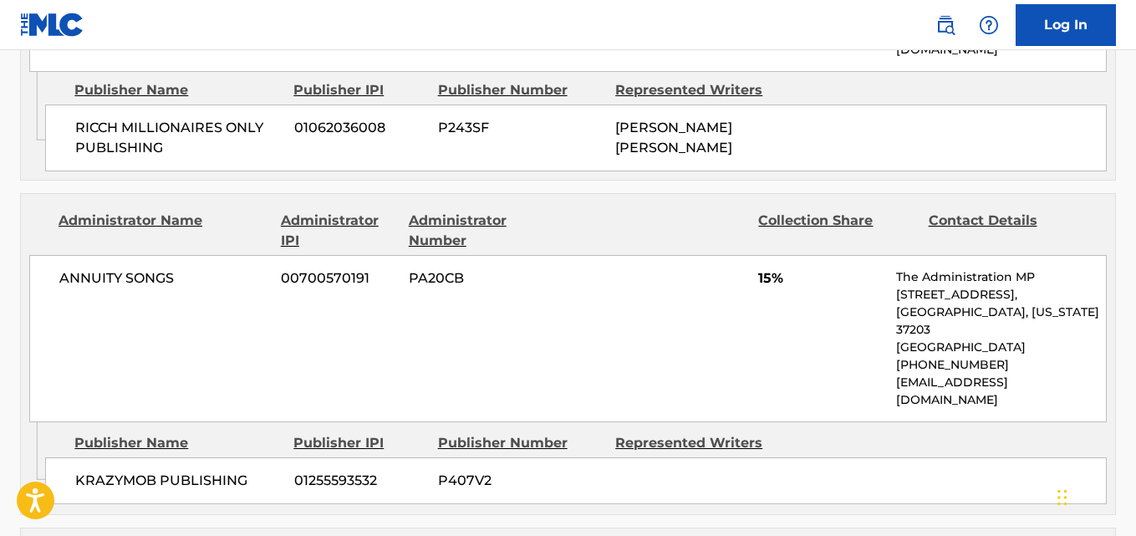
scroll to position [1114, 0]
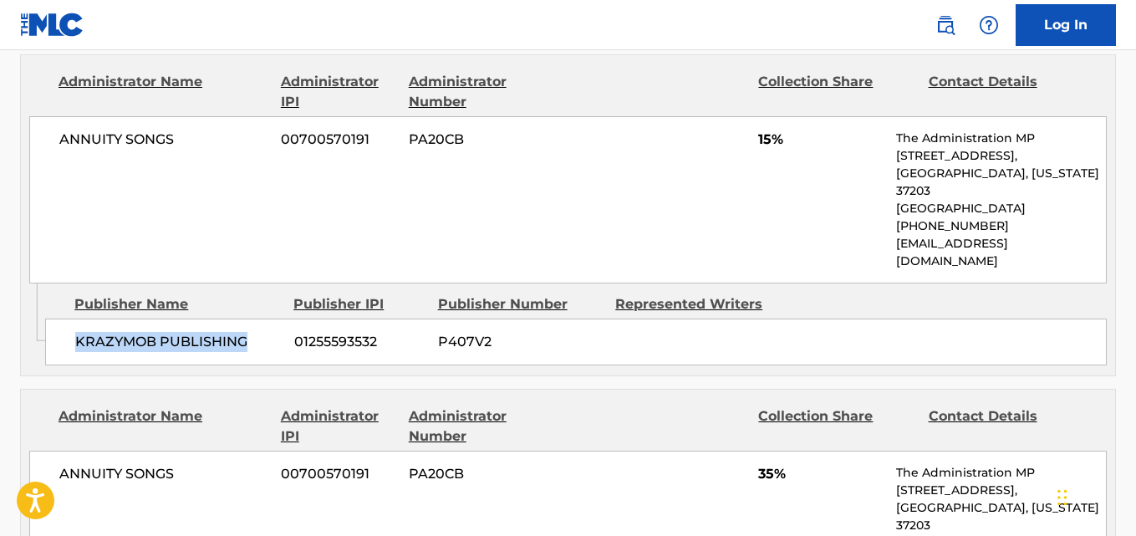
drag, startPoint x: 75, startPoint y: 302, endPoint x: 250, endPoint y: 301, distance: 174.6
click at [250, 332] on span "KRAZYMOB PUBLISHING" at bounding box center [178, 342] width 206 height 20
click at [755, 145] on div "ANNUITY SONGS 00700570191 PA20CB 15% The Administration MP [STREET_ADDRESS][US_…" at bounding box center [567, 199] width 1077 height 167
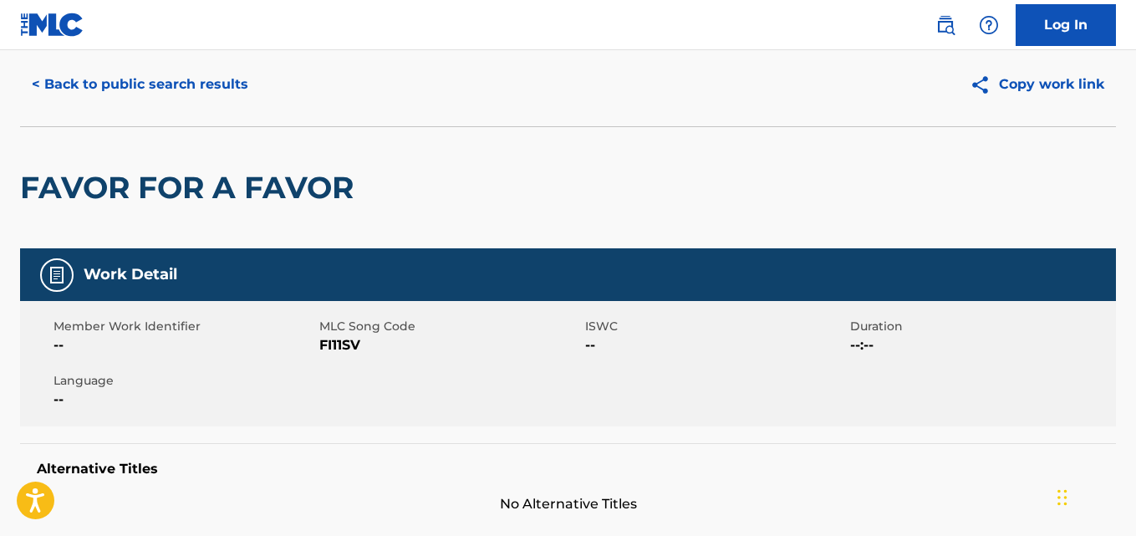
scroll to position [0, 0]
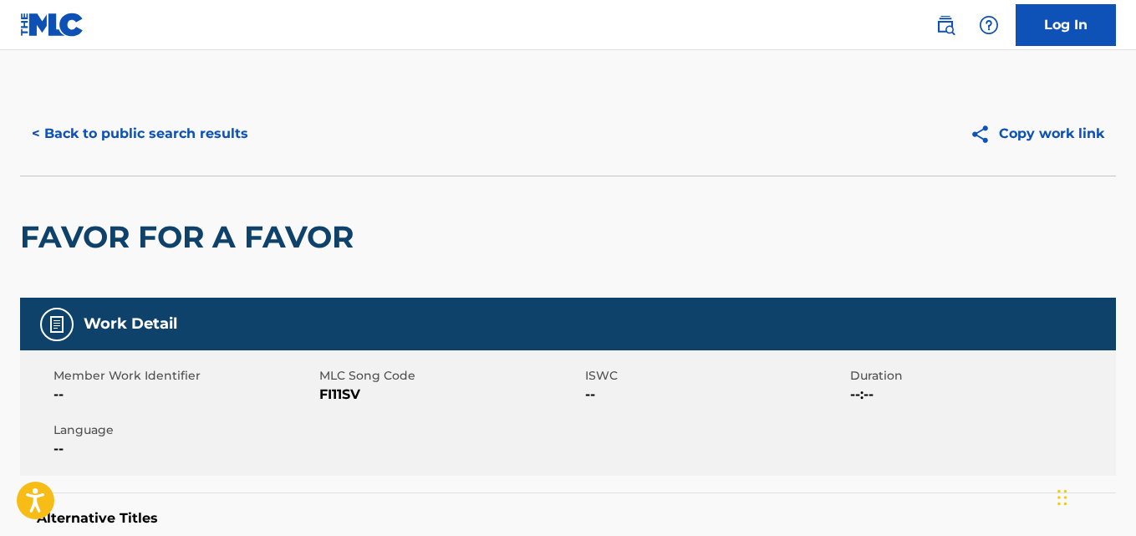
click at [195, 132] on button "< Back to public search results" at bounding box center [140, 134] width 240 height 42
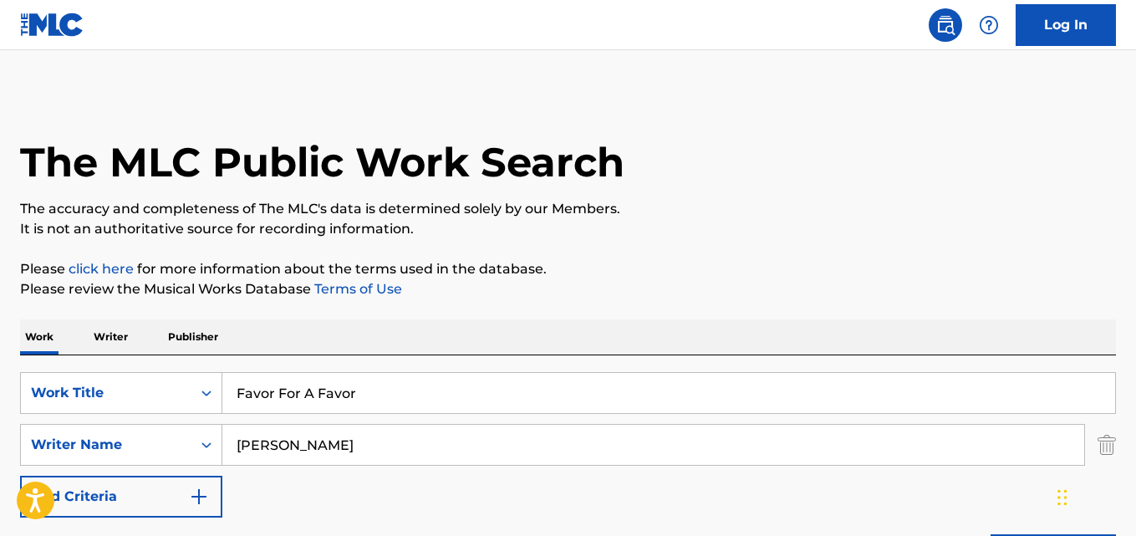
scroll to position [278, 0]
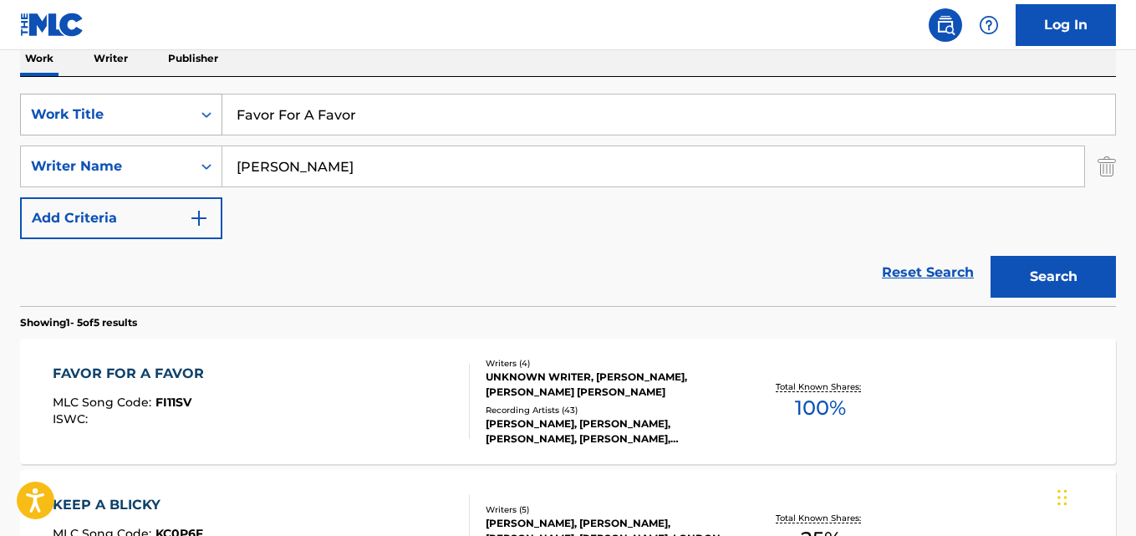
drag, startPoint x: 420, startPoint y: 120, endPoint x: 96, endPoint y: 119, distance: 324.2
click at [96, 119] on div "SearchWithCriteria667ddde7-831b-41e9-85ba-af2766b7c45c Work Title Favor For A F…" at bounding box center [568, 115] width 1096 height 42
paste input "High Fashion"
drag, startPoint x: 393, startPoint y: 119, endPoint x: 114, endPoint y: 118, distance: 279.1
click at [114, 118] on div "SearchWithCriteria667ddde7-831b-41e9-85ba-af2766b7c45c Work Title high fashion45" at bounding box center [568, 115] width 1096 height 42
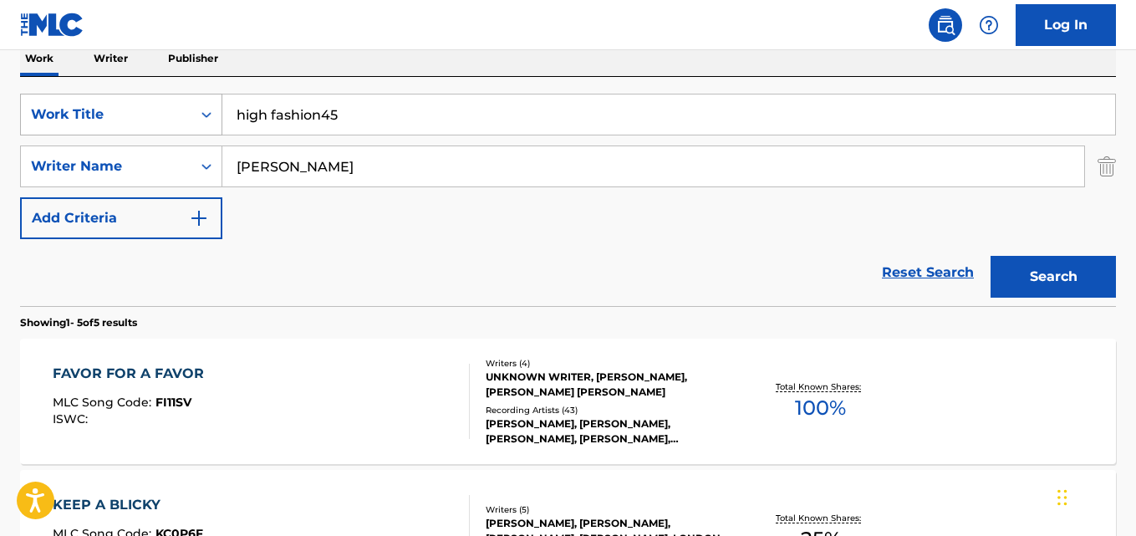
paste input "High Fashion"
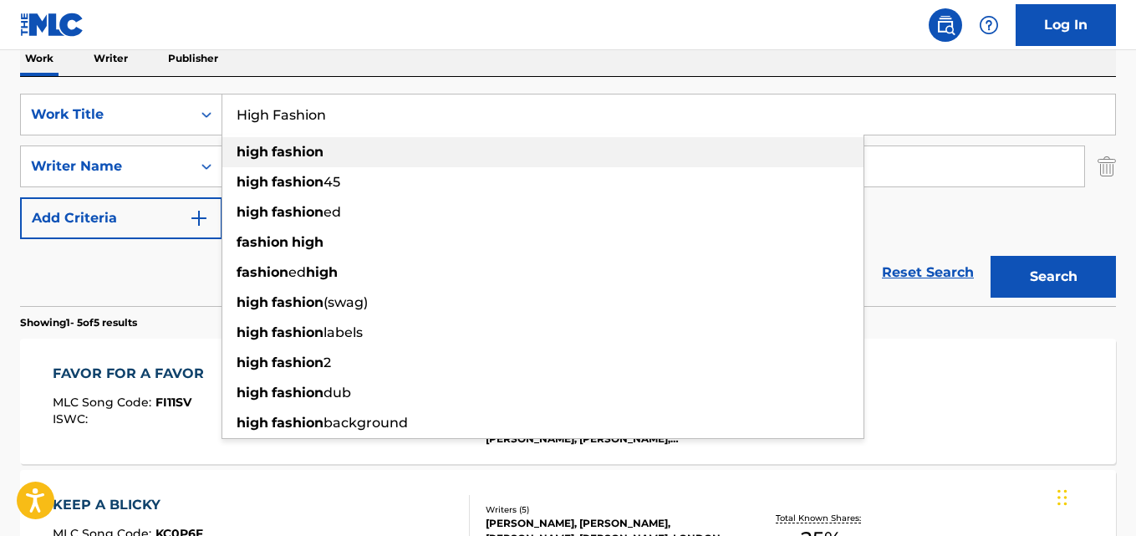
click at [288, 147] on strong "fashion" at bounding box center [298, 152] width 52 height 16
type input "high fashion"
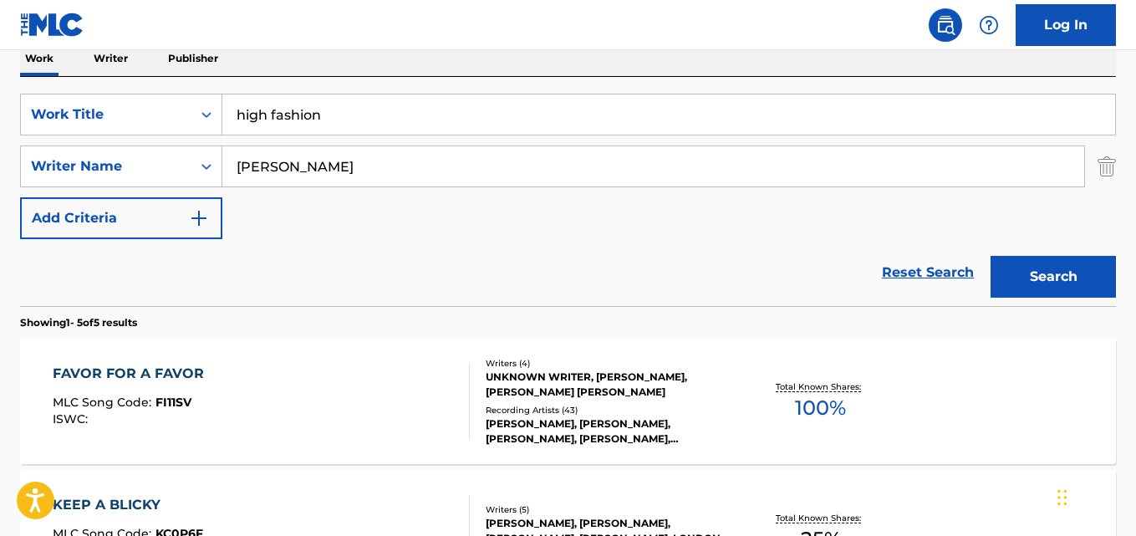
click at [990, 256] on button "Search" at bounding box center [1052, 277] width 125 height 42
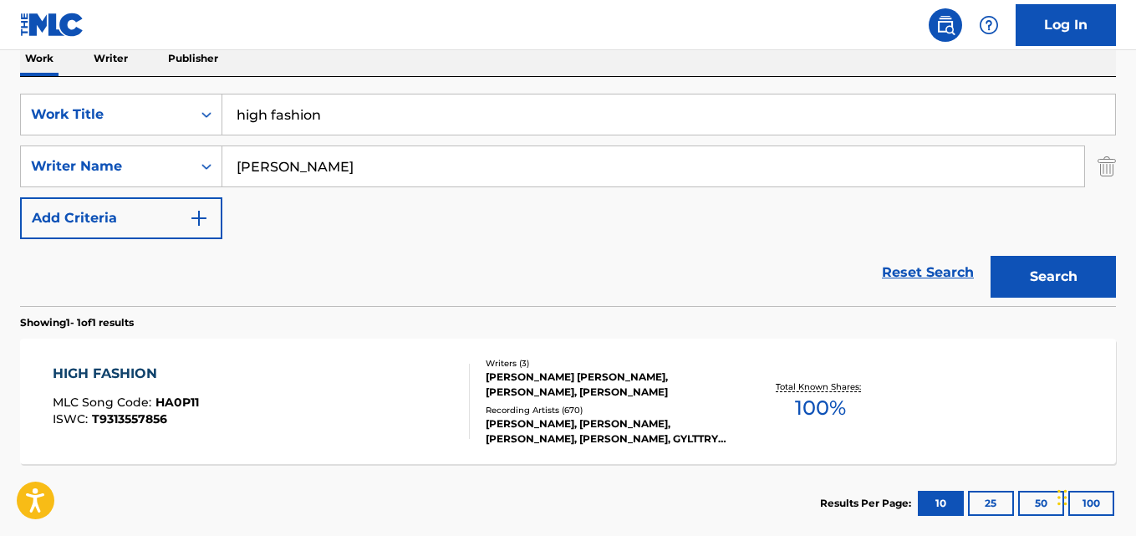
click at [147, 360] on div "HIGH FASHION MLC Song Code : HA0P11 ISWC : T9313557856 Writers ( 3 ) [PERSON_NA…" at bounding box center [568, 400] width 1096 height 125
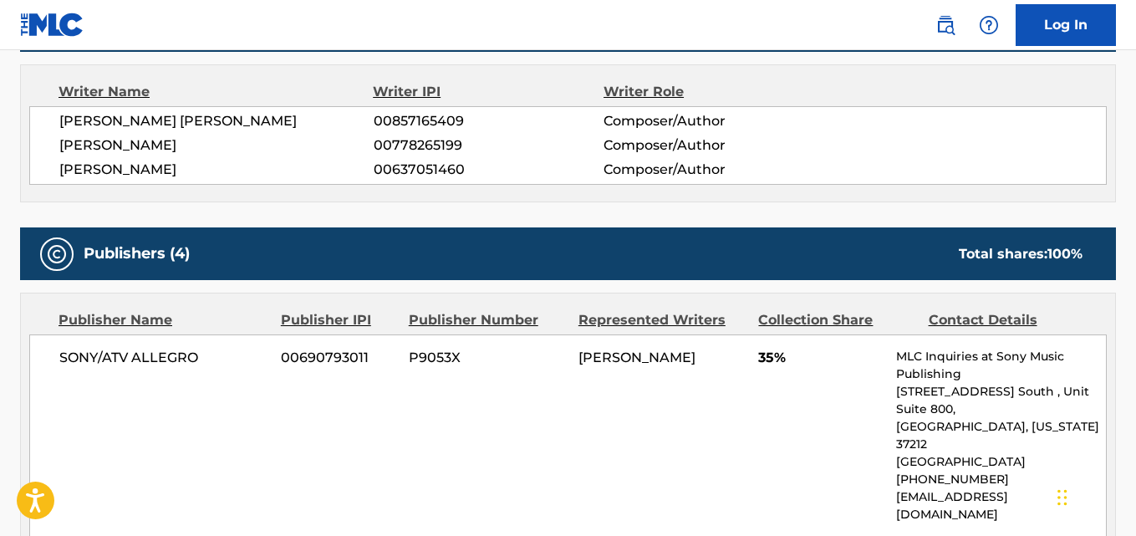
scroll to position [836, 0]
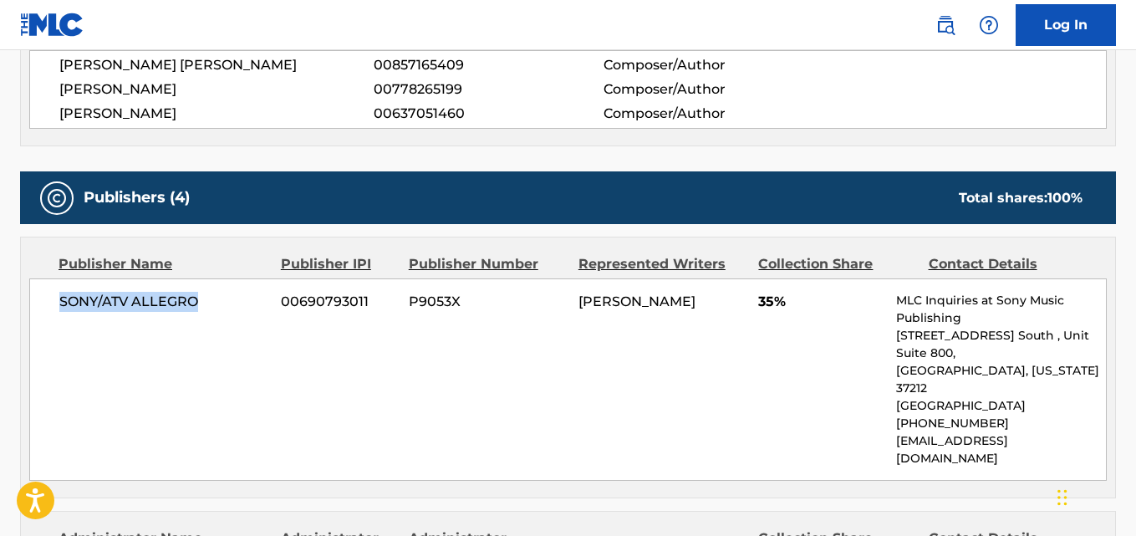
drag, startPoint x: 49, startPoint y: 313, endPoint x: 198, endPoint y: 313, distance: 148.7
click at [198, 313] on div "SONY/ATV ALLEGRO 00690793011 P9053X DIJON [PERSON_NAME] 35% MLC Inquiries at So…" at bounding box center [567, 379] width 1077 height 202
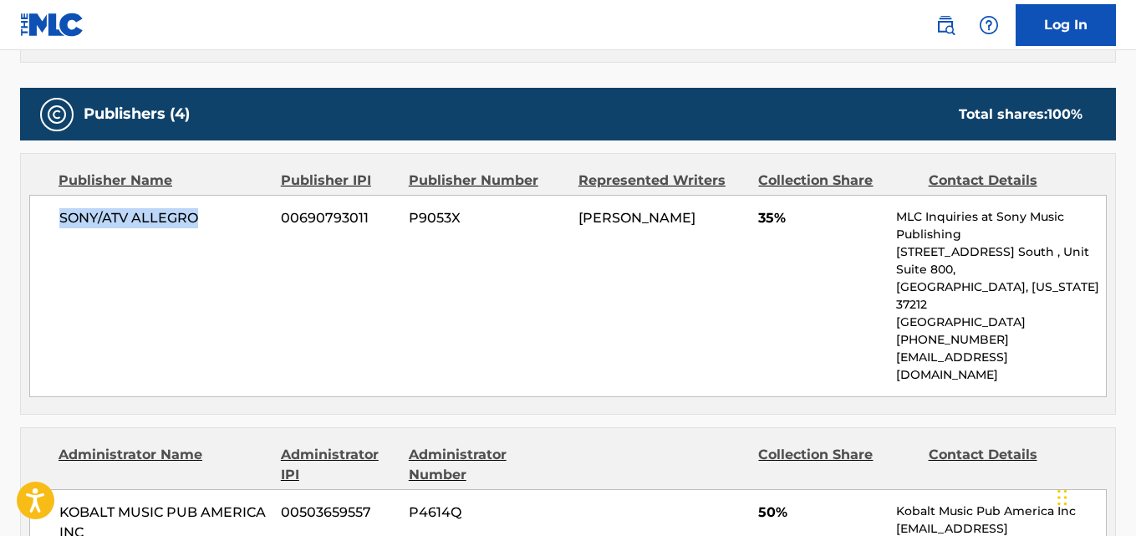
scroll to position [1114, 0]
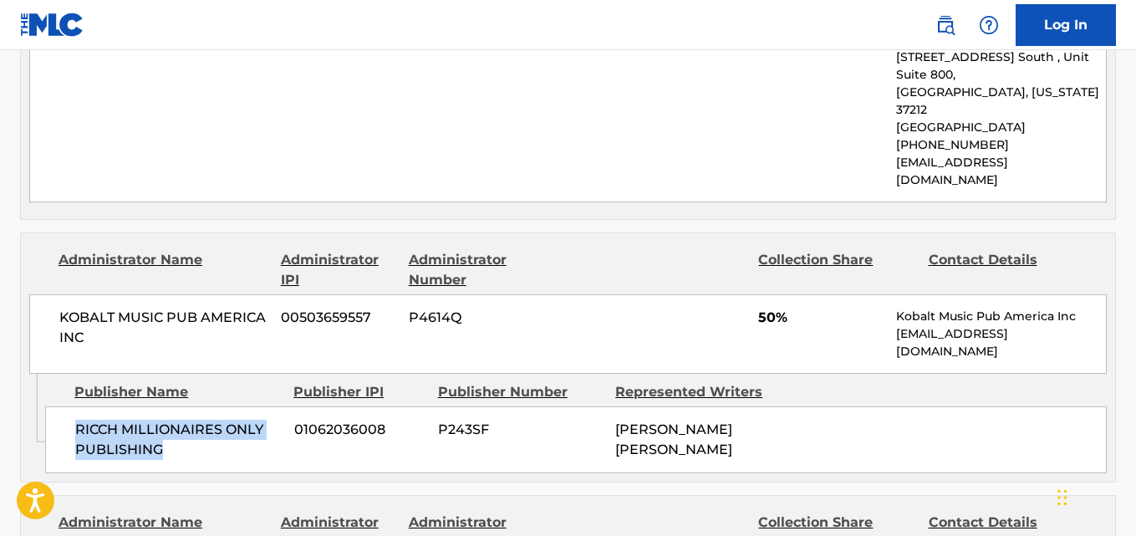
drag, startPoint x: 78, startPoint y: 394, endPoint x: 194, endPoint y: 419, distance: 118.7
click at [194, 419] on span "RICCH MILLIONAIRES ONLY PUBLISHING" at bounding box center [178, 439] width 206 height 40
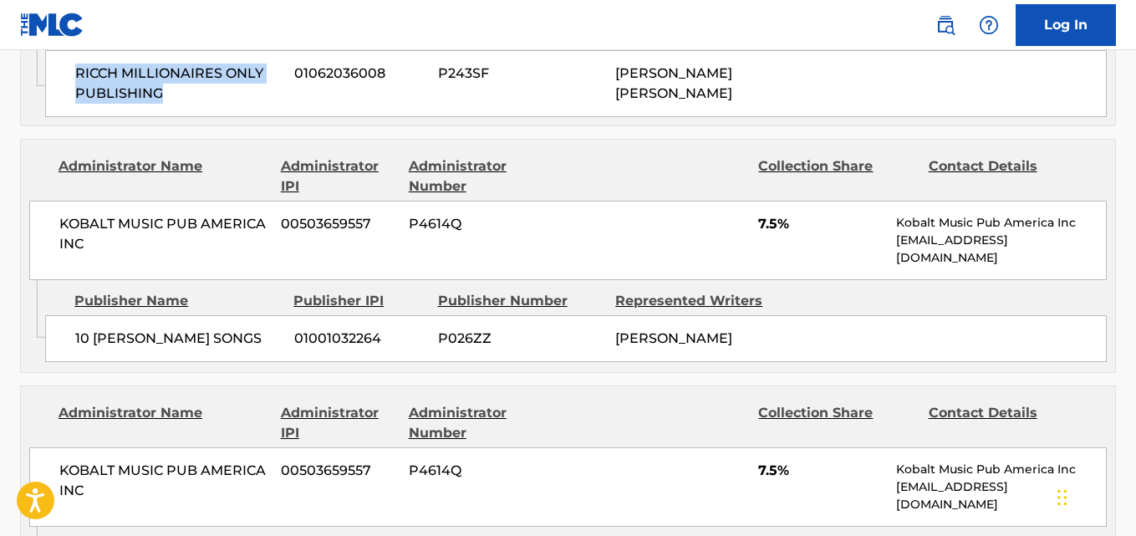
scroll to position [1532, 0]
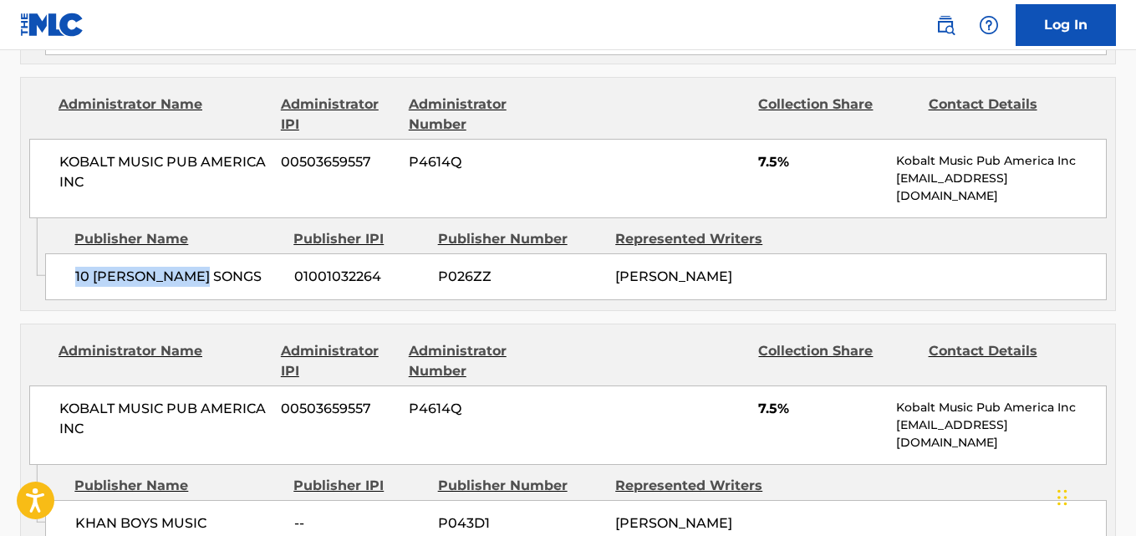
drag, startPoint x: 74, startPoint y: 247, endPoint x: 237, endPoint y: 246, distance: 163.8
click at [237, 253] on div "10 [PERSON_NAME] SONGS 01001032264 P026ZZ [PERSON_NAME]" at bounding box center [575, 276] width 1061 height 47
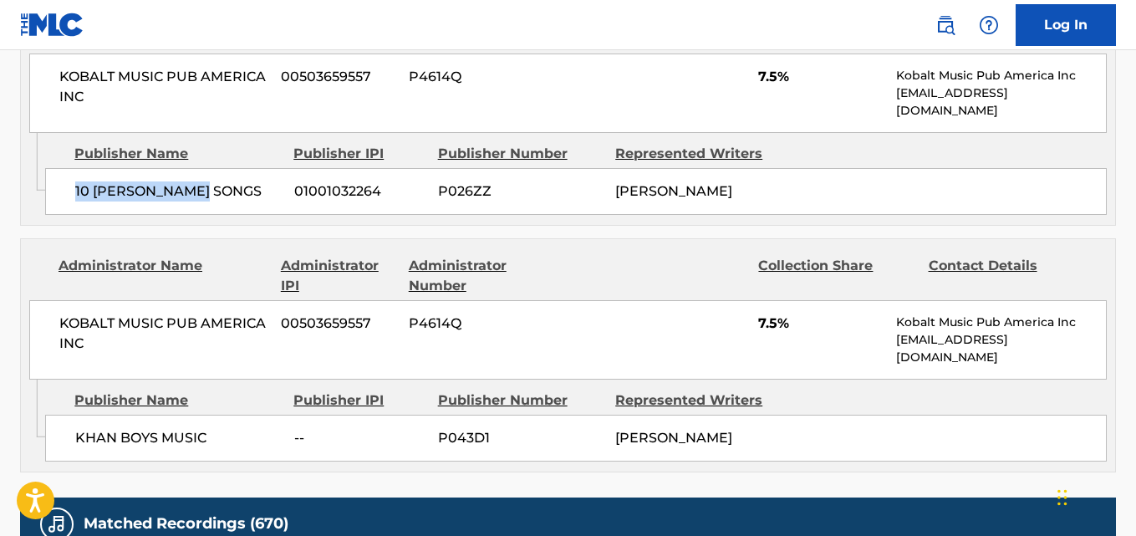
scroll to position [1671, 0]
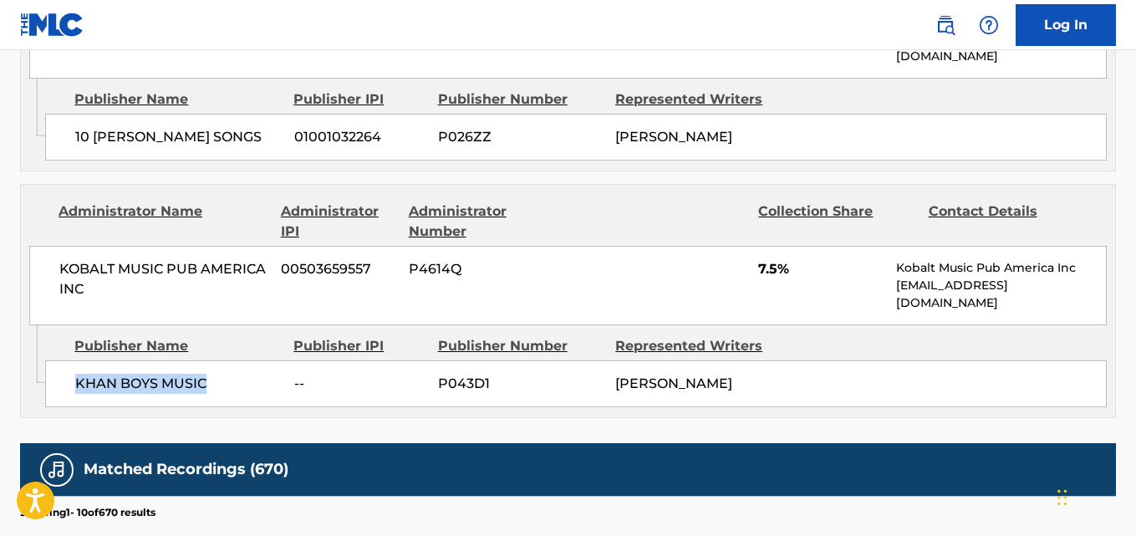
drag, startPoint x: 67, startPoint y: 353, endPoint x: 224, endPoint y: 352, distance: 157.1
click at [224, 360] on div "KHAN BOYS MUSIC -- P043D1 [PERSON_NAME]" at bounding box center [575, 383] width 1061 height 47
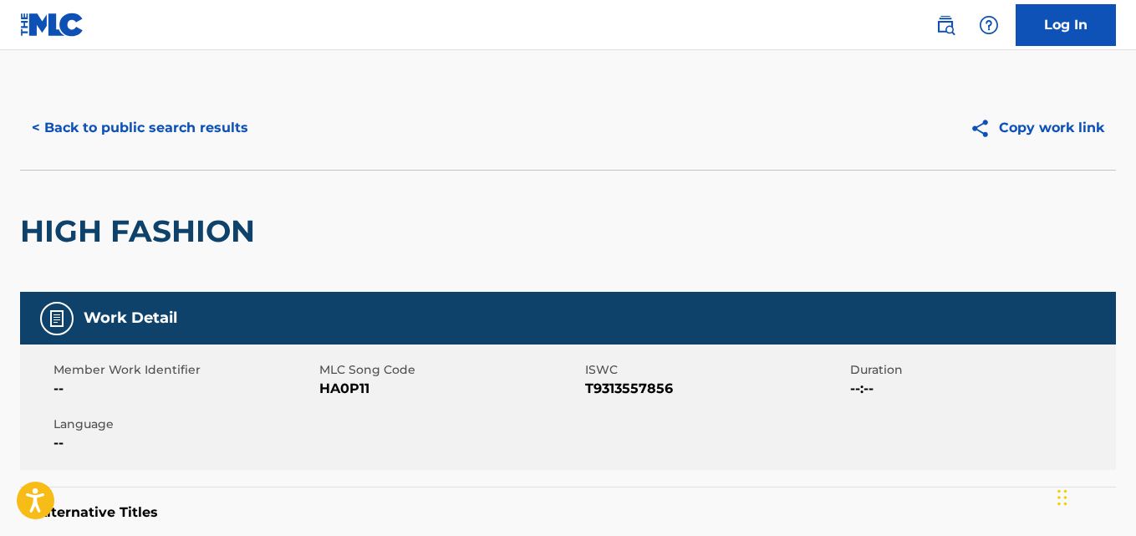
scroll to position [0, 0]
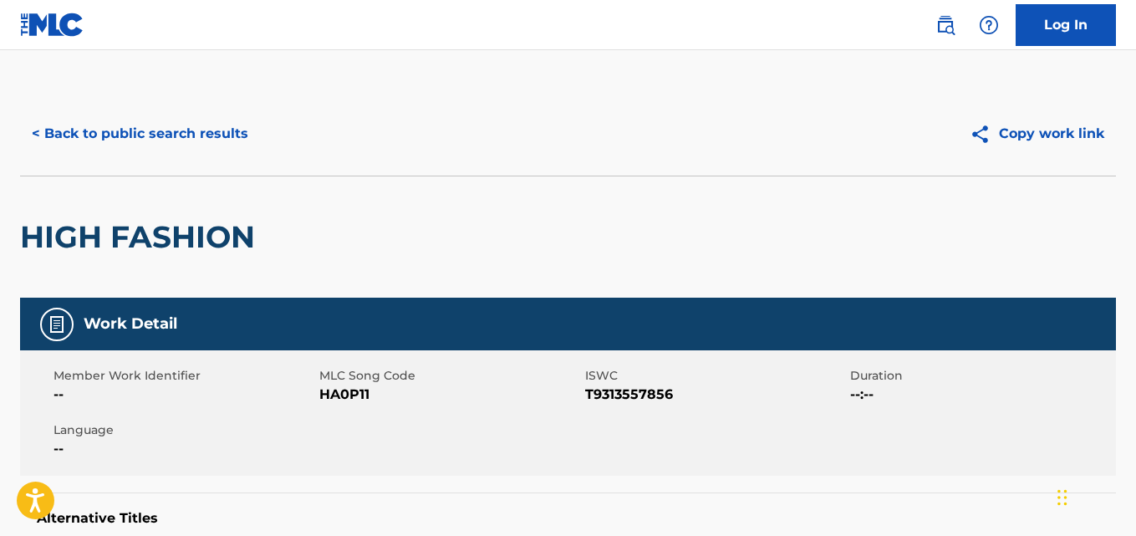
click at [231, 140] on button "< Back to public search results" at bounding box center [140, 134] width 240 height 42
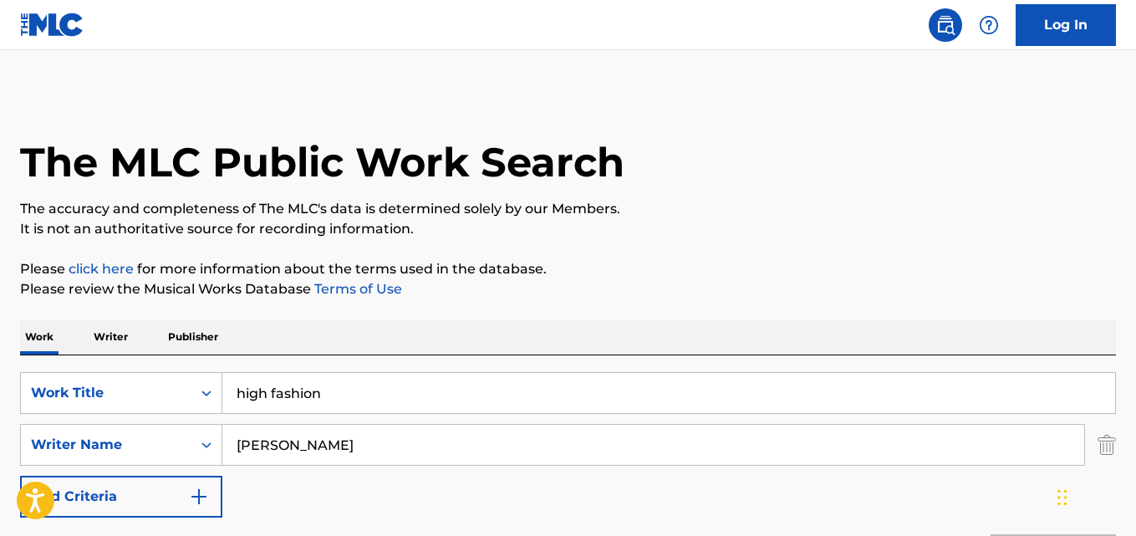
scroll to position [278, 0]
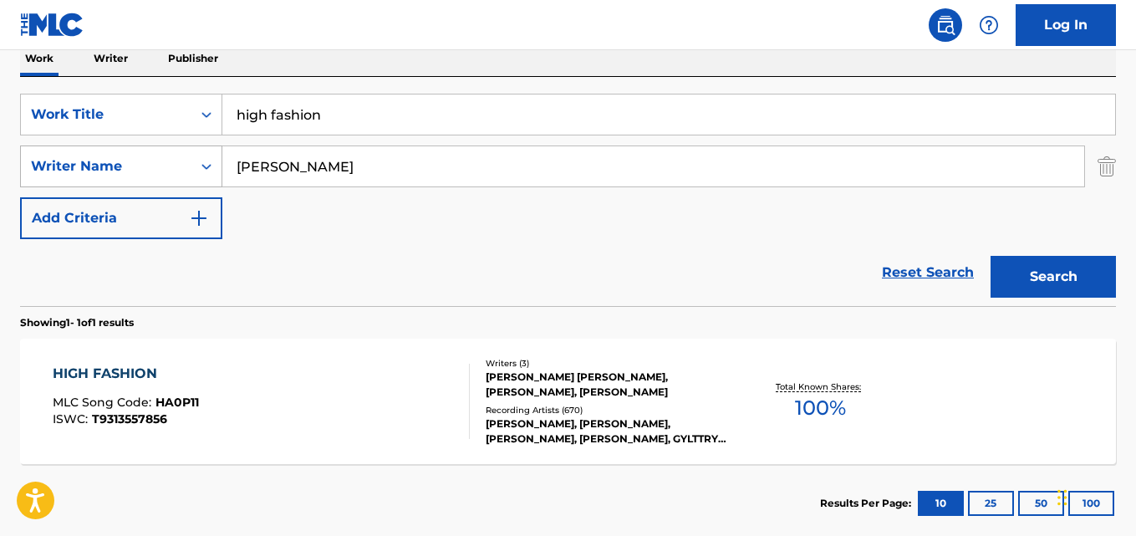
drag, startPoint x: 440, startPoint y: 124, endPoint x: 130, endPoint y: 145, distance: 311.6
click at [102, 124] on div "SearchWithCriteria667ddde7-831b-41e9-85ba-af2766b7c45c Work Title high fashion" at bounding box center [568, 115] width 1096 height 42
paste input "Late At Night"
type input "Late At Night"
drag, startPoint x: 426, startPoint y: 158, endPoint x: 103, endPoint y: 165, distance: 323.5
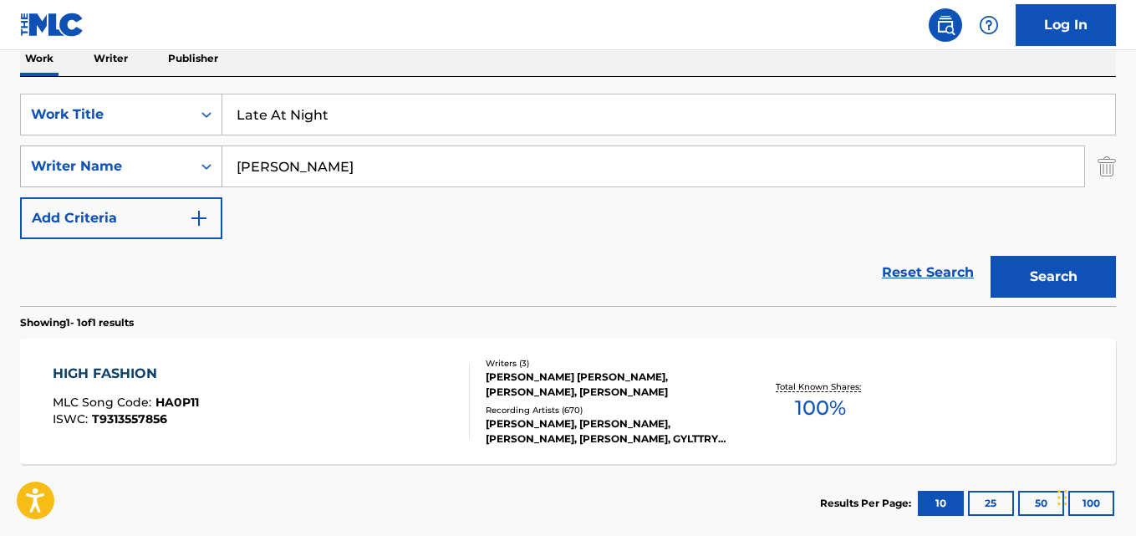
click at [105, 164] on div "SearchWithCriteriac0ba9fbf-cb9a-4102-8944-e73ff812af96 Writer Name [PERSON_NAME]" at bounding box center [568, 166] width 1096 height 42
click at [366, 182] on input "Search Form" at bounding box center [653, 166] width 862 height 40
paste input "[PERSON_NAME]"
type input "[PERSON_NAME]"
click at [990, 256] on button "Search" at bounding box center [1052, 277] width 125 height 42
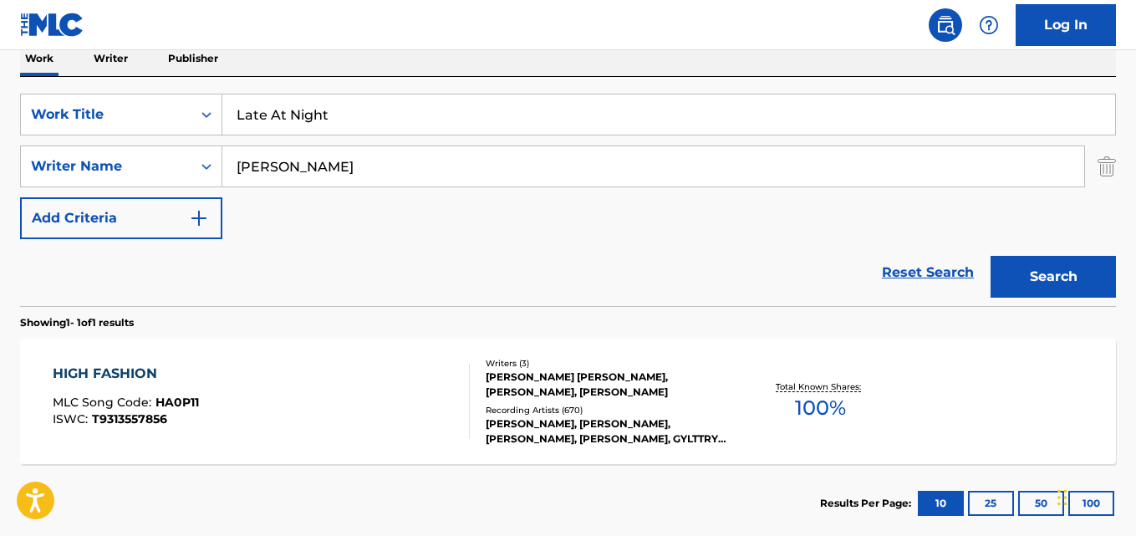
scroll to position [244, 0]
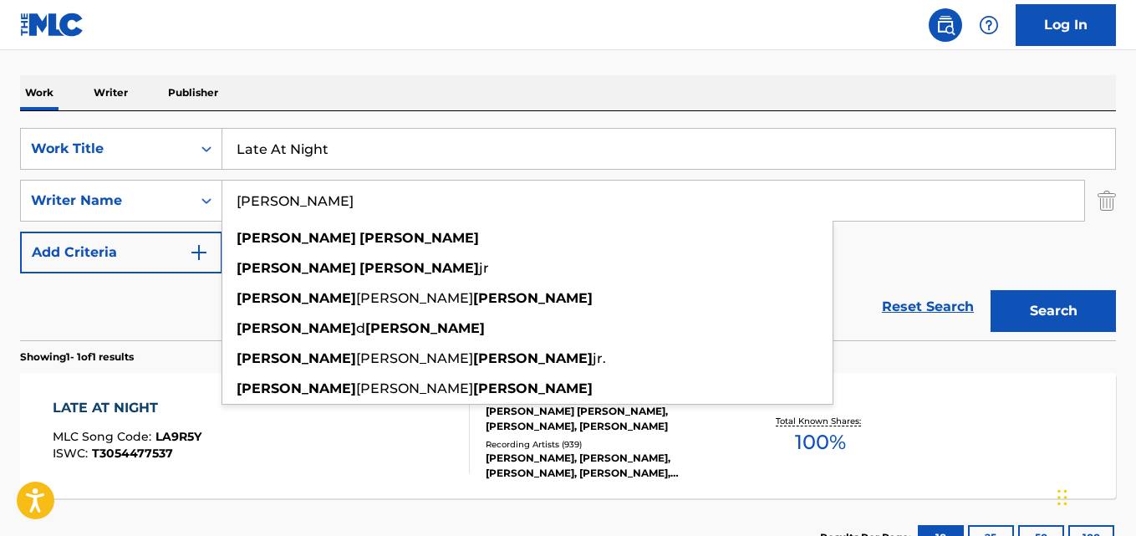
click at [457, 94] on div "Work Writer Publisher" at bounding box center [568, 92] width 1096 height 35
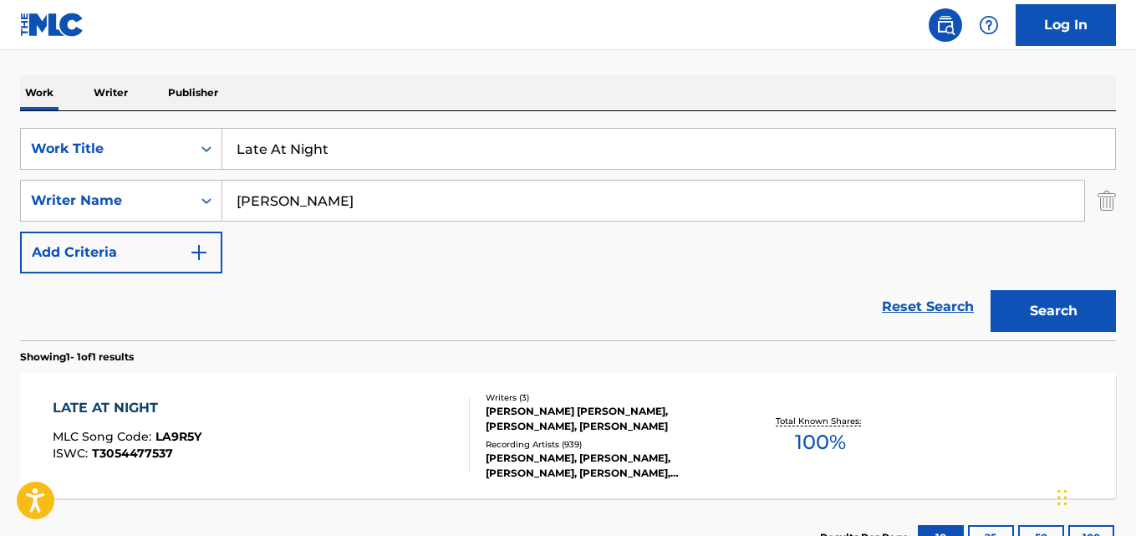
click at [119, 400] on div "LATE AT NIGHT" at bounding box center [127, 408] width 149 height 20
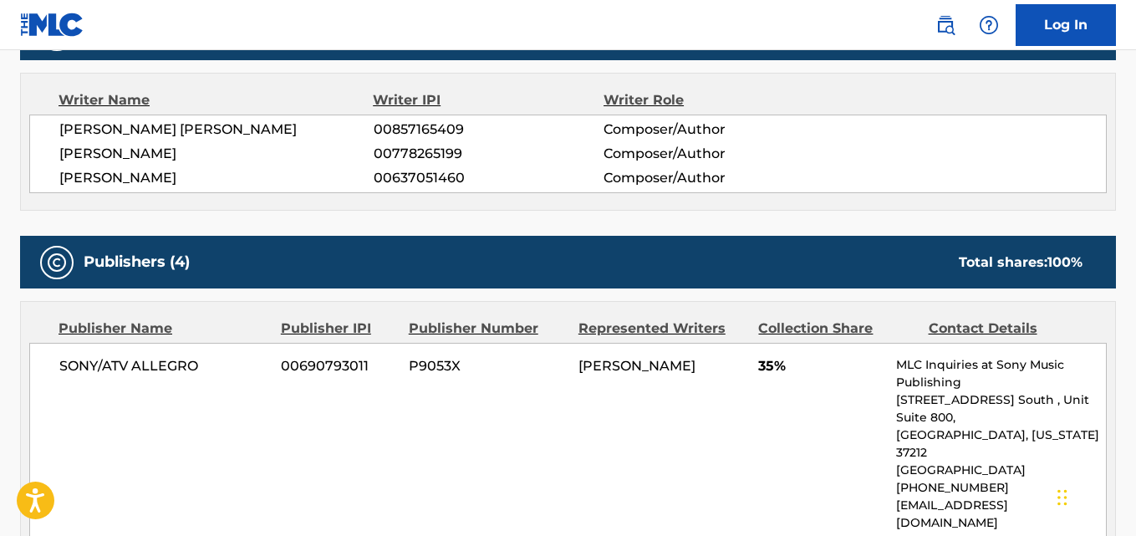
scroll to position [696, 0]
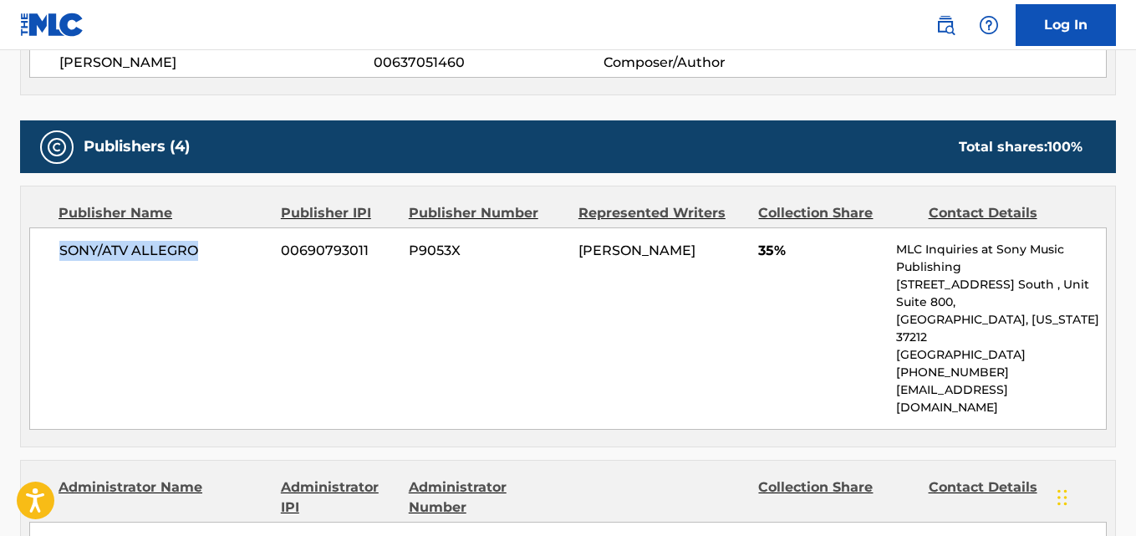
drag, startPoint x: 58, startPoint y: 261, endPoint x: 243, endPoint y: 260, distance: 185.5
click at [243, 260] on div "SONY/ATV ALLEGRO 00690793011 P9053X DIJON [PERSON_NAME] 35% MLC Inquiries at So…" at bounding box center [567, 328] width 1077 height 202
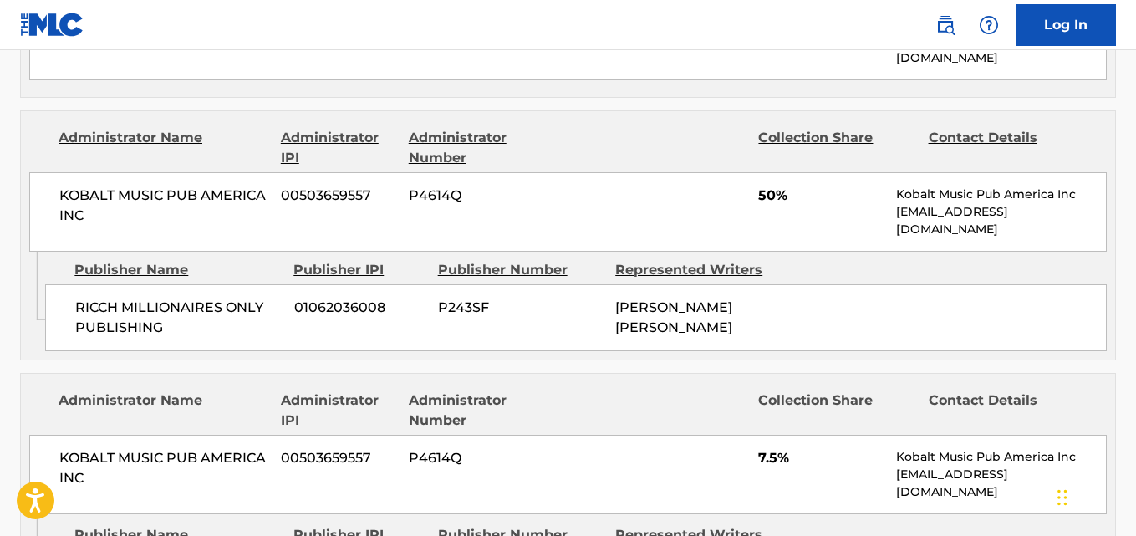
scroll to position [1114, 0]
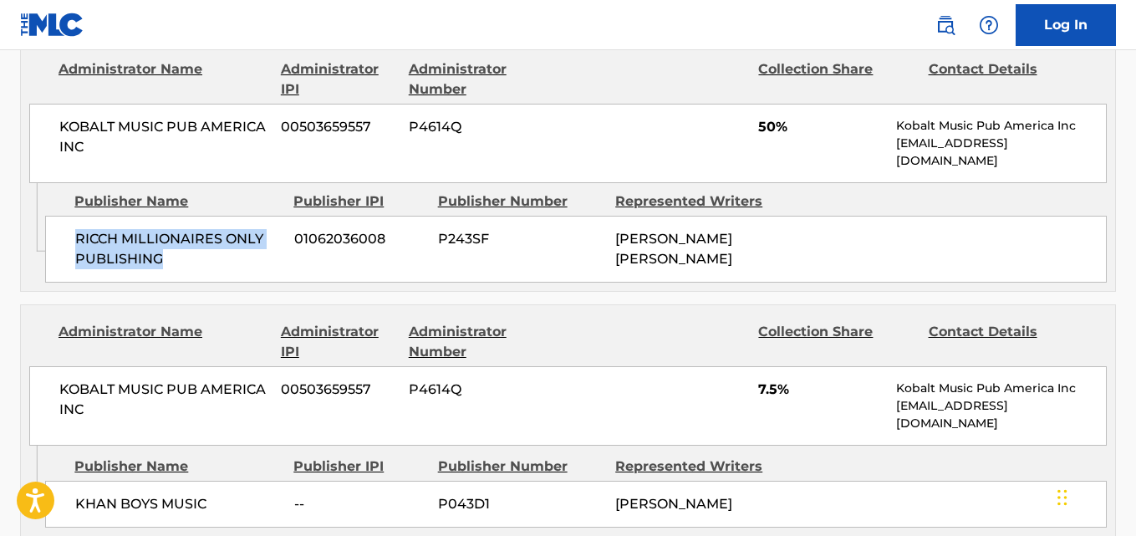
drag, startPoint x: 78, startPoint y: 201, endPoint x: 230, endPoint y: 226, distance: 154.0
click at [230, 229] on span "RICCH MILLIONAIRES ONLY PUBLISHING" at bounding box center [178, 249] width 206 height 40
click at [770, 117] on span "50%" at bounding box center [820, 127] width 125 height 20
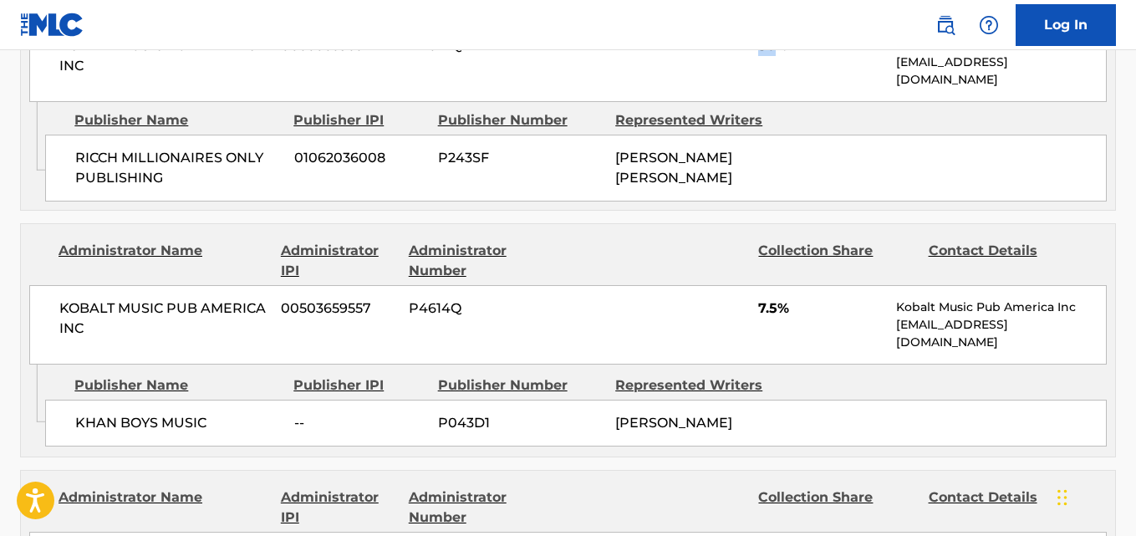
scroll to position [1253, 0]
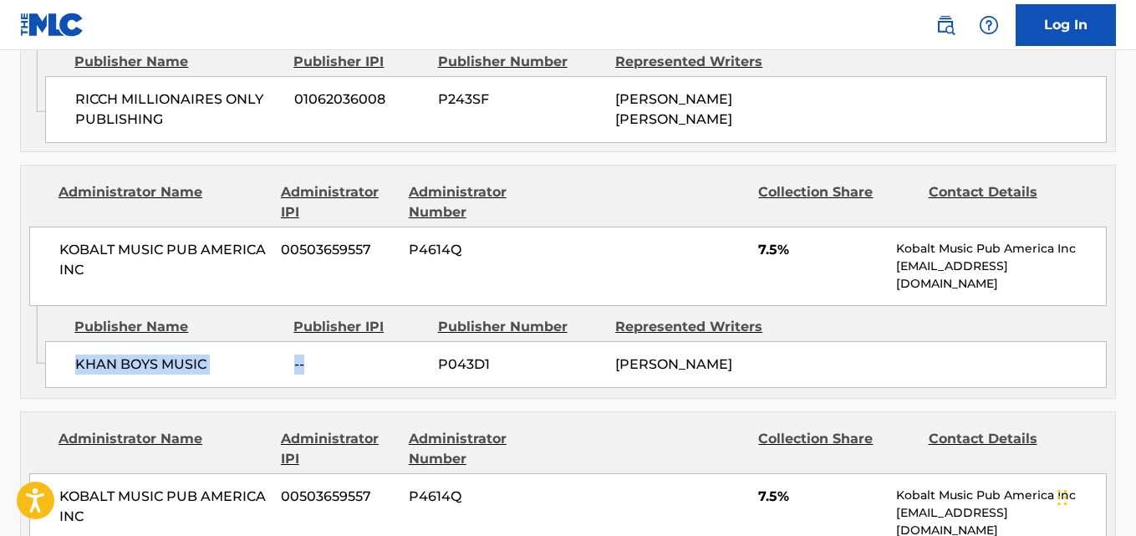
drag, startPoint x: 64, startPoint y: 323, endPoint x: 310, endPoint y: 323, distance: 246.5
click at [310, 341] on div "KHAN BOYS MUSIC -- P043D1 [PERSON_NAME]" at bounding box center [575, 364] width 1061 height 47
click at [227, 362] on div "Admin Original Publisher Connecting Line Publisher Name Publisher IPI Publisher…" at bounding box center [568, 352] width 1094 height 92
drag, startPoint x: 76, startPoint y: 332, endPoint x: 238, endPoint y: 330, distance: 162.1
click at [238, 354] on span "KHAN BOYS MUSIC" at bounding box center [178, 364] width 206 height 20
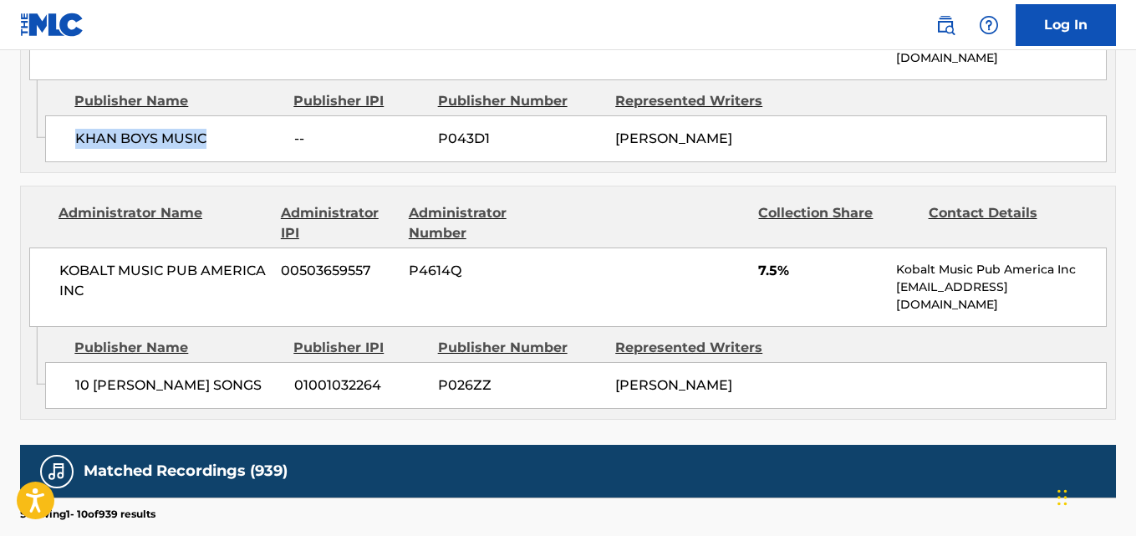
scroll to position [1532, 0]
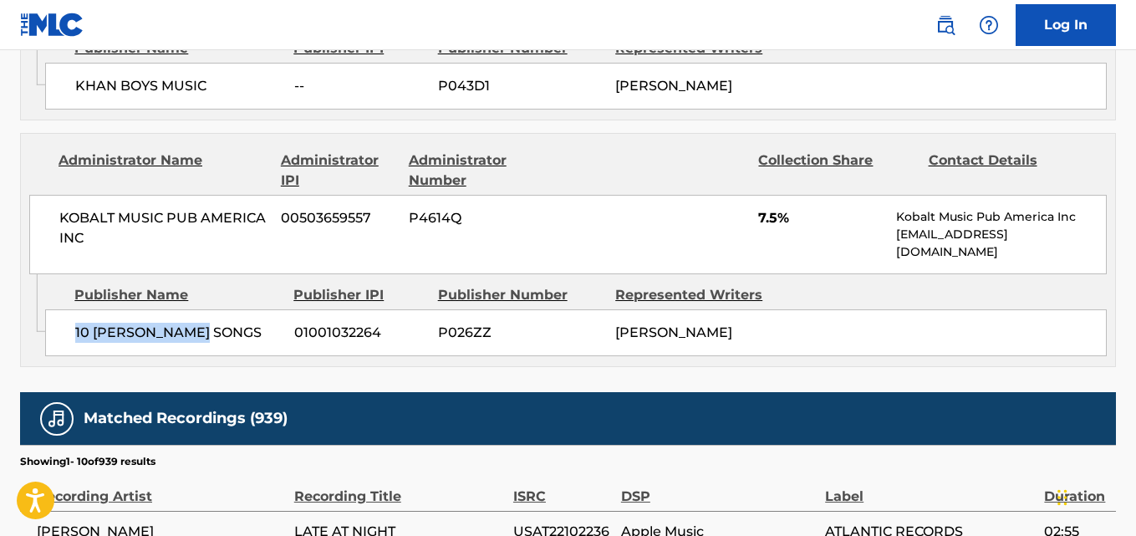
drag, startPoint x: 58, startPoint y: 297, endPoint x: 261, endPoint y: 294, distance: 202.2
click at [261, 309] on div "10 [PERSON_NAME] SONGS 01001032264 P026ZZ [PERSON_NAME]" at bounding box center [575, 332] width 1061 height 47
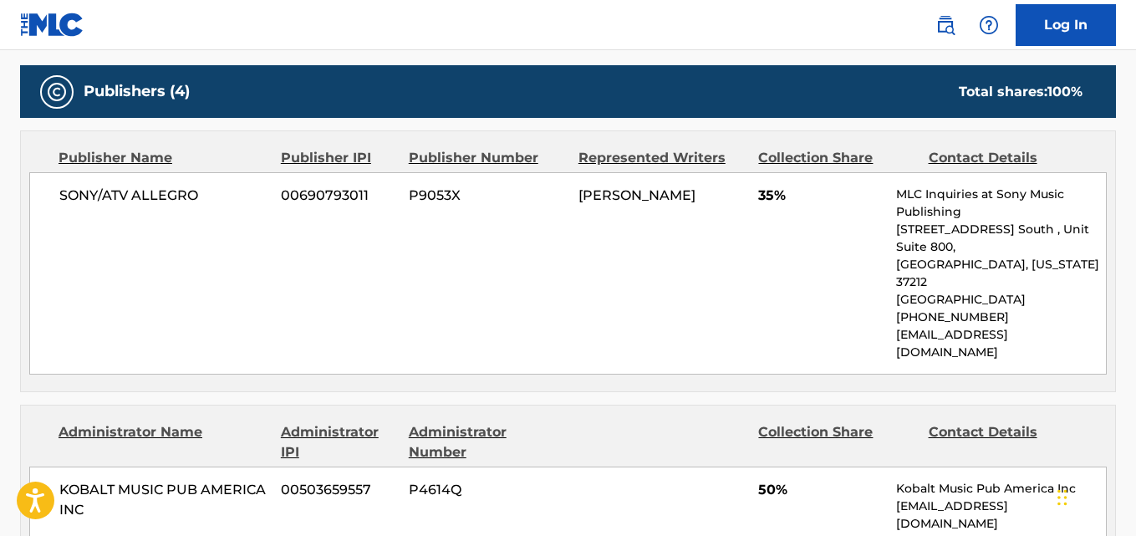
scroll to position [696, 0]
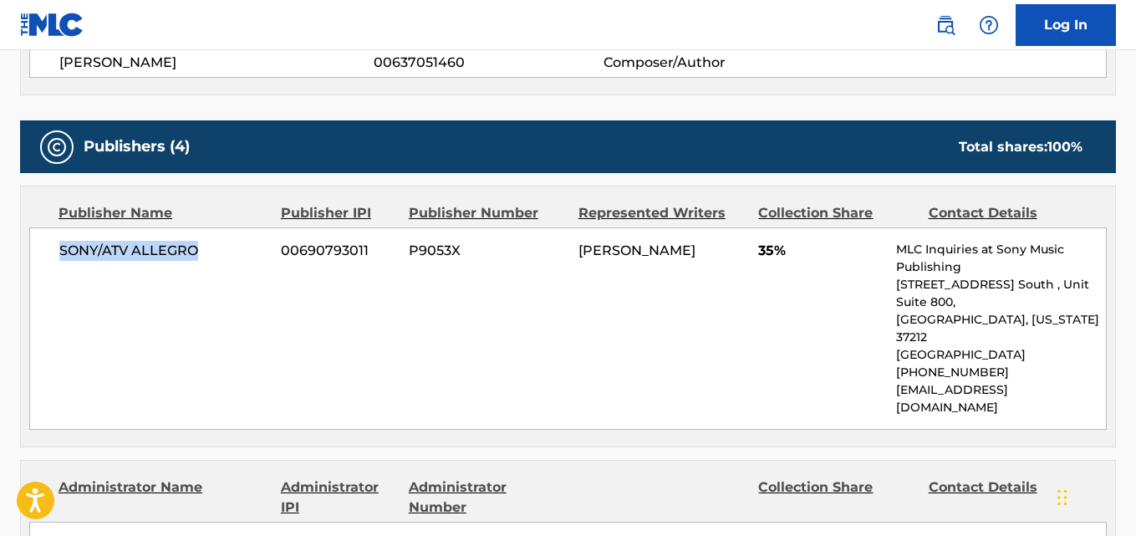
drag, startPoint x: 45, startPoint y: 263, endPoint x: 235, endPoint y: 245, distance: 190.6
click at [235, 245] on div "SONY/ATV ALLEGRO 00690793011 P9053X DIJON [PERSON_NAME] 35% MLC Inquiries at So…" at bounding box center [567, 328] width 1077 height 202
click at [771, 247] on span "35%" at bounding box center [820, 251] width 125 height 20
click at [758, 252] on span "35%" at bounding box center [820, 251] width 125 height 20
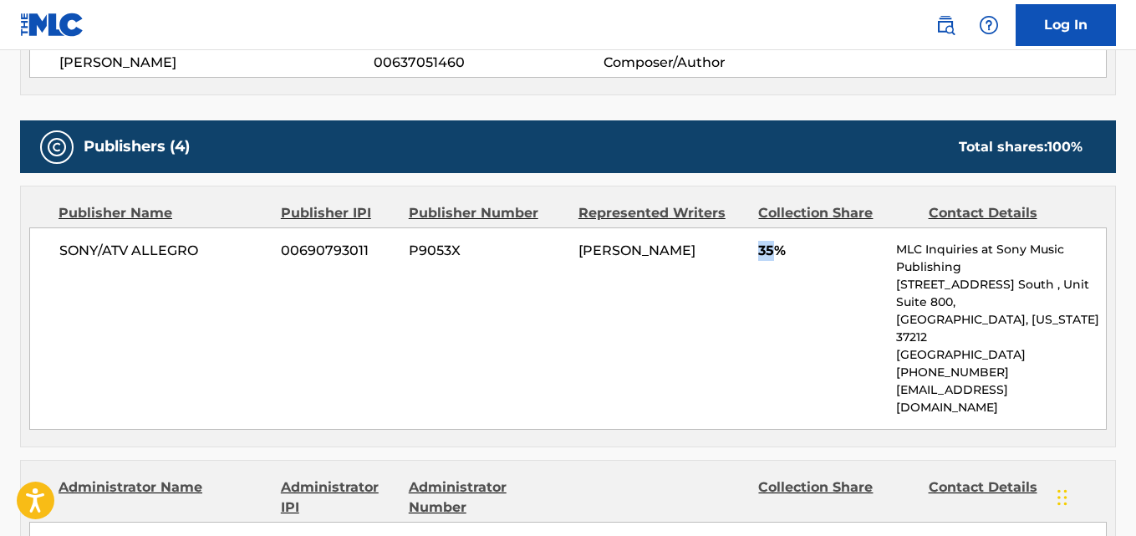
click at [758, 252] on span "35%" at bounding box center [820, 251] width 125 height 20
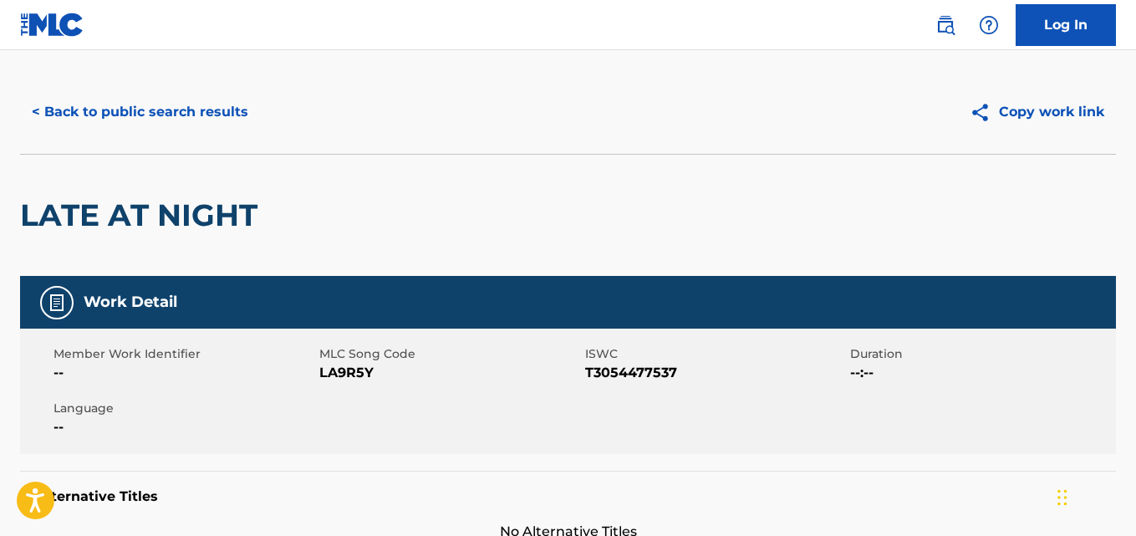
scroll to position [0, 0]
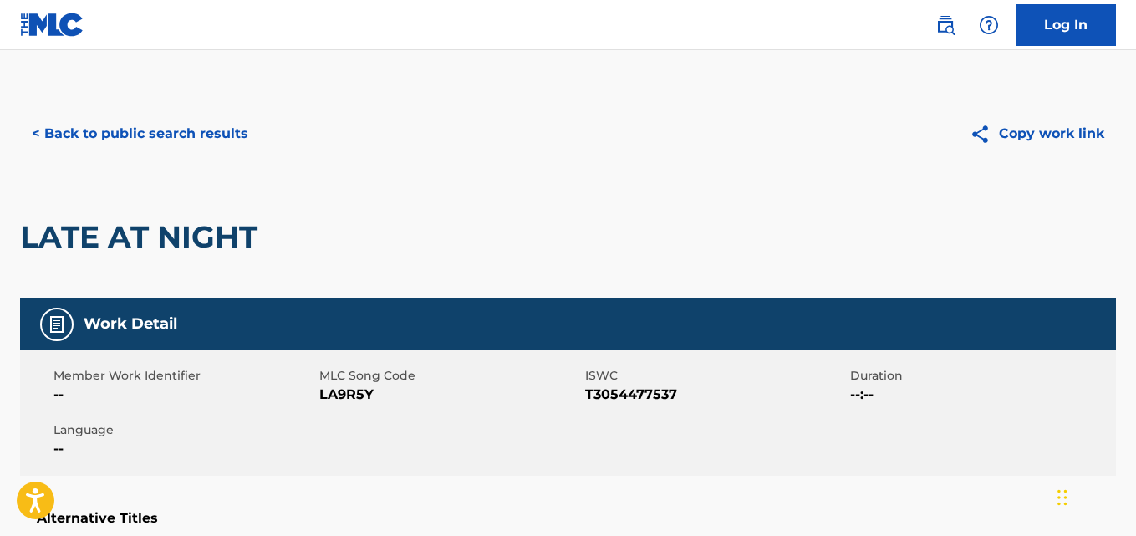
click at [207, 144] on button "< Back to public search results" at bounding box center [140, 134] width 240 height 42
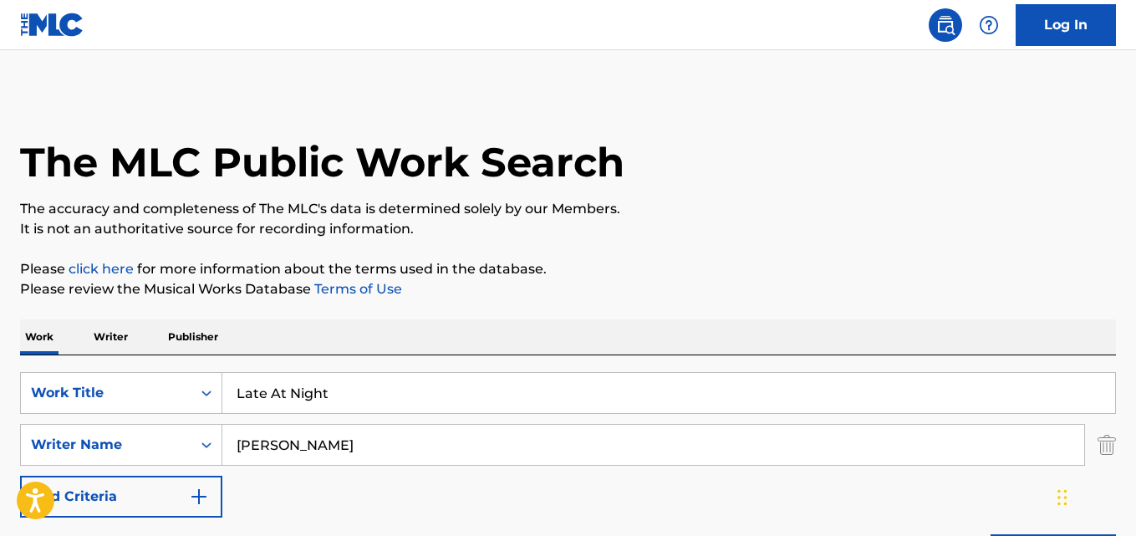
scroll to position [244, 0]
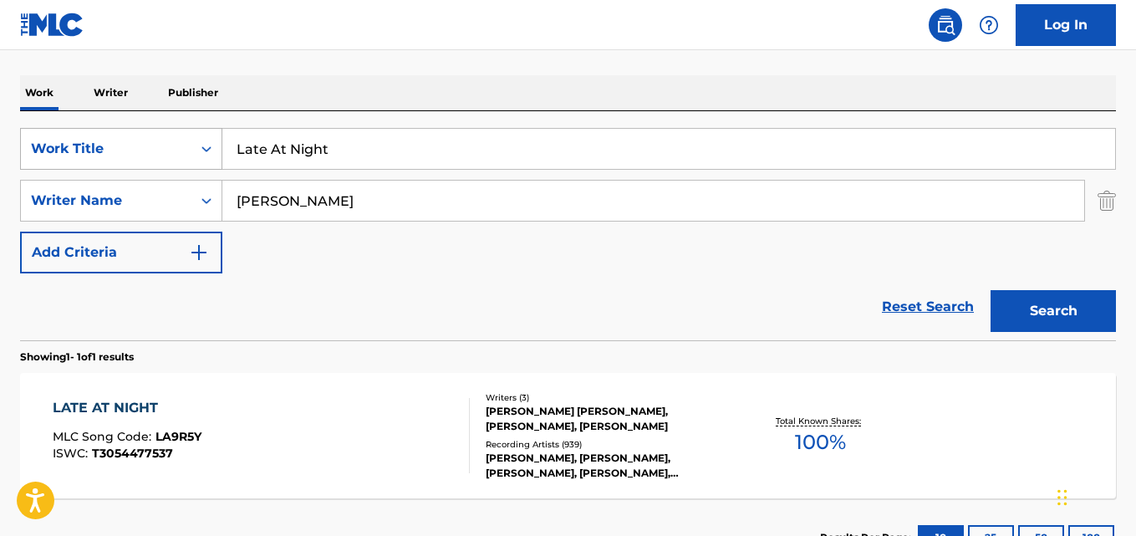
drag, startPoint x: 433, startPoint y: 160, endPoint x: 210, endPoint y: 160, distance: 223.1
click at [210, 160] on div "SearchWithCriteria667ddde7-831b-41e9-85ba-af2766b7c45c Work Title Late At Night" at bounding box center [568, 149] width 1096 height 42
paste input "Man Made"
type input "Man Made"
click at [1023, 307] on button "Search" at bounding box center [1052, 311] width 125 height 42
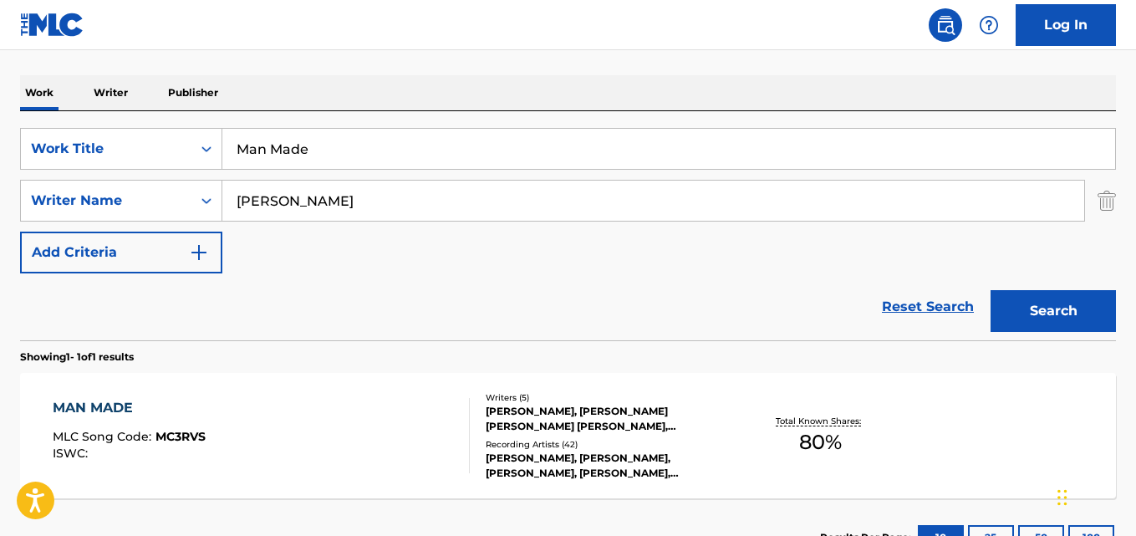
click at [579, 95] on div "Work Writer Publisher" at bounding box center [568, 92] width 1096 height 35
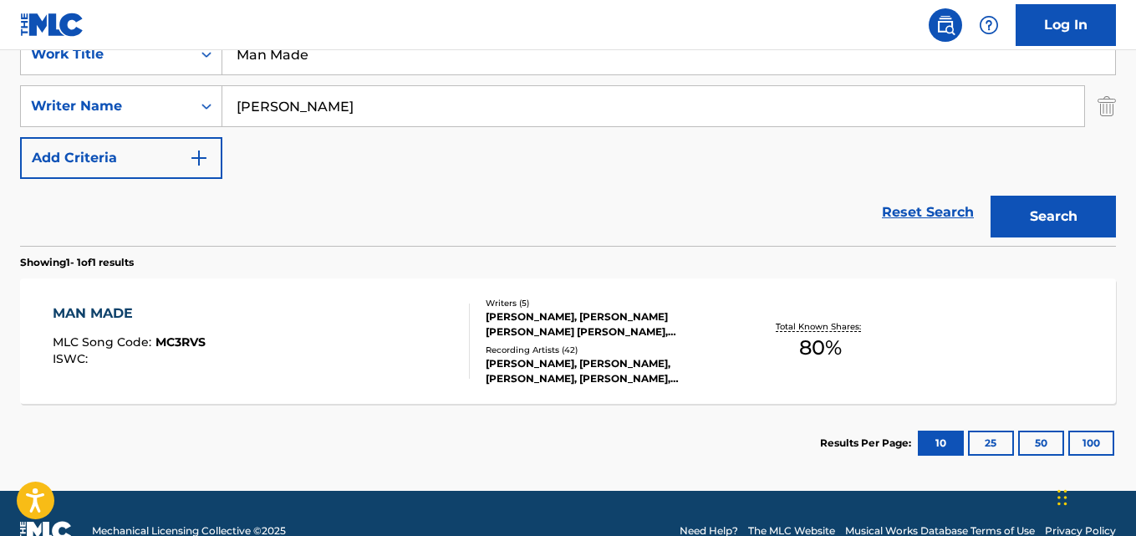
scroll to position [374, 0]
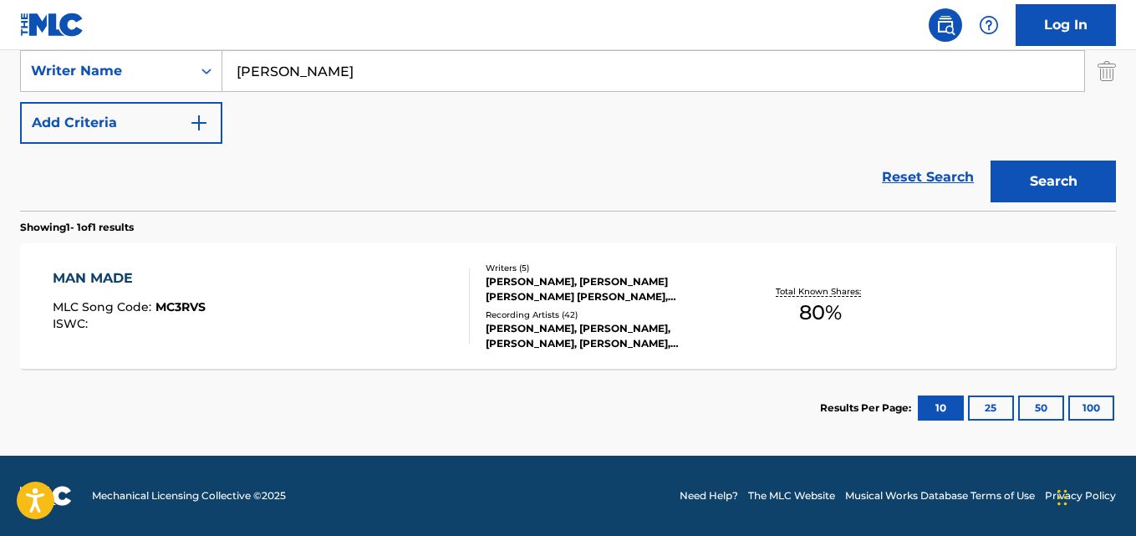
click at [77, 294] on div "MAN MADE MLC Song Code : MC3RVS ISWC :" at bounding box center [129, 305] width 153 height 75
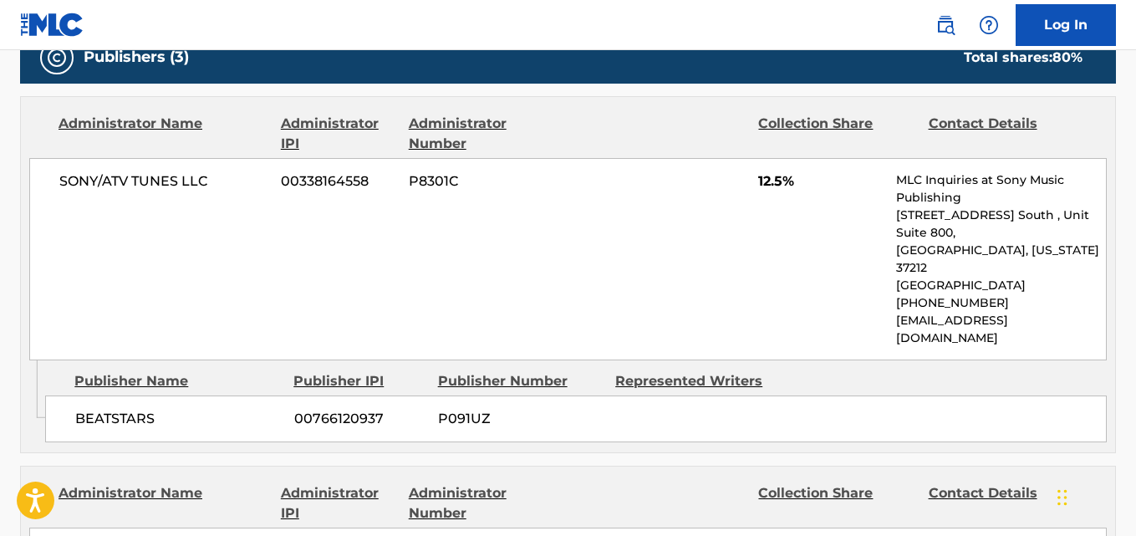
scroll to position [836, 0]
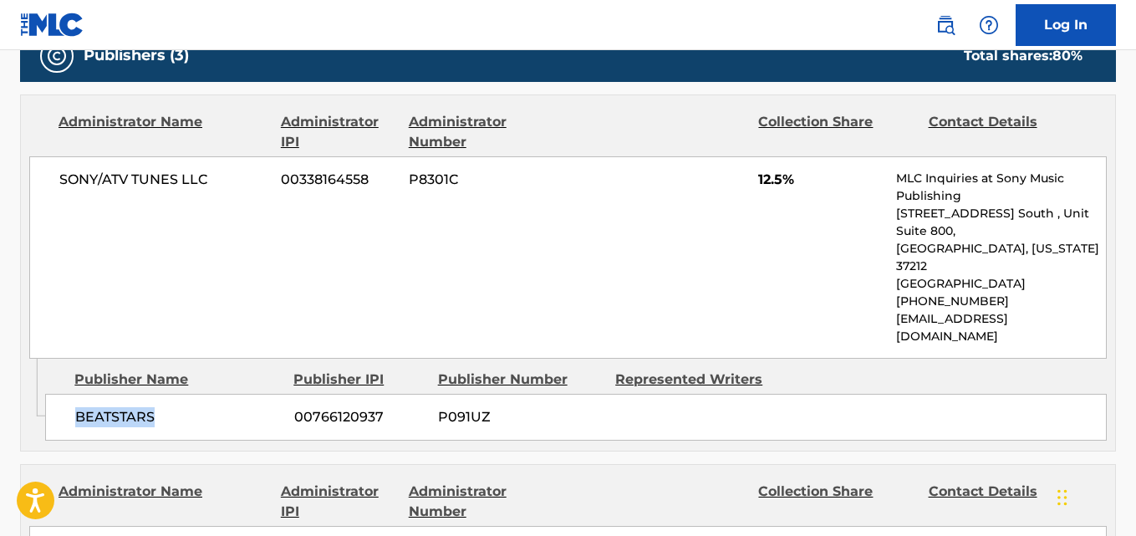
drag, startPoint x: 73, startPoint y: 374, endPoint x: 215, endPoint y: 374, distance: 142.1
click at [215, 394] on div "BEATSTARS 00766120937 P091UZ" at bounding box center [575, 417] width 1061 height 47
click at [765, 177] on span "12.5%" at bounding box center [820, 180] width 125 height 20
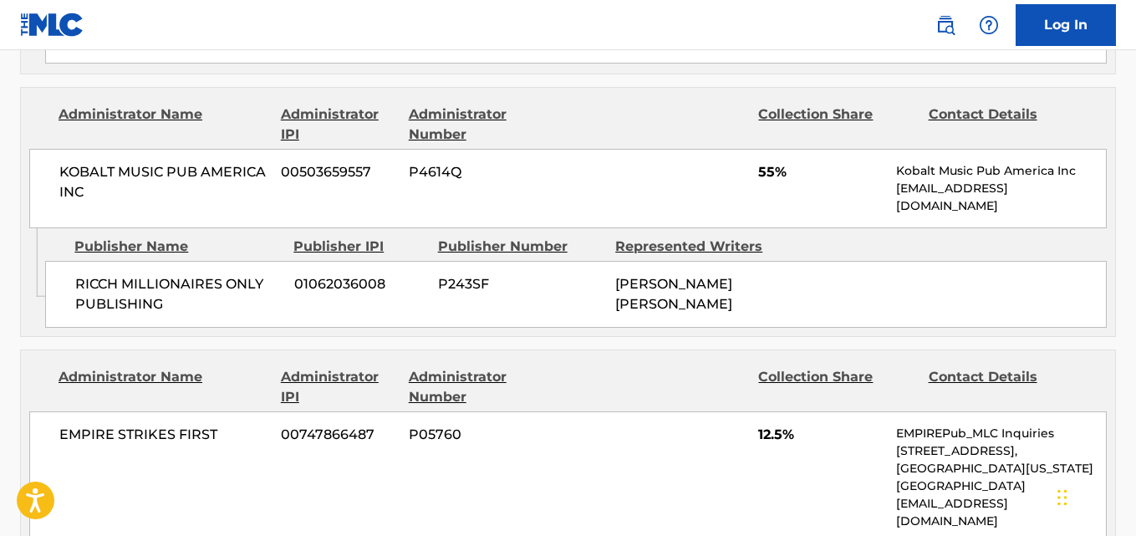
scroll to position [1253, 0]
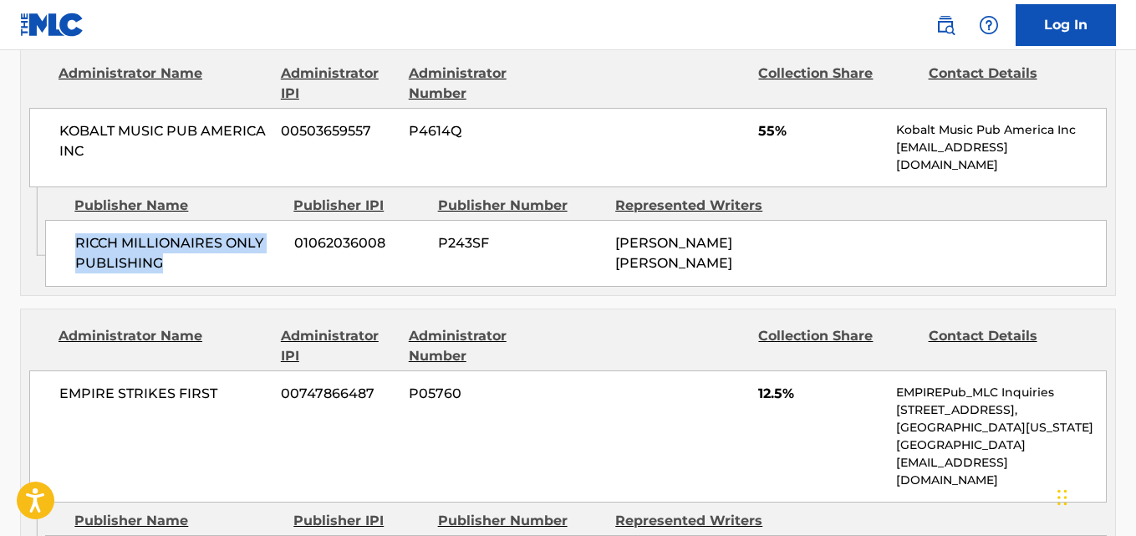
drag, startPoint x: 77, startPoint y: 210, endPoint x: 267, endPoint y: 231, distance: 190.9
click at [267, 233] on span "RICCH MILLIONAIRES ONLY PUBLISHING" at bounding box center [178, 253] width 206 height 40
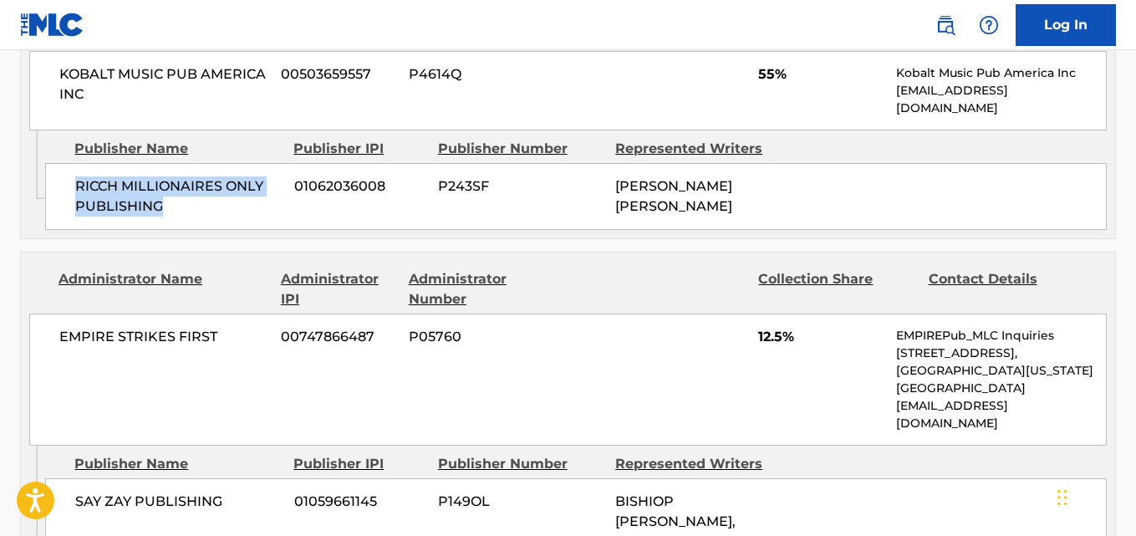
scroll to position [1393, 0]
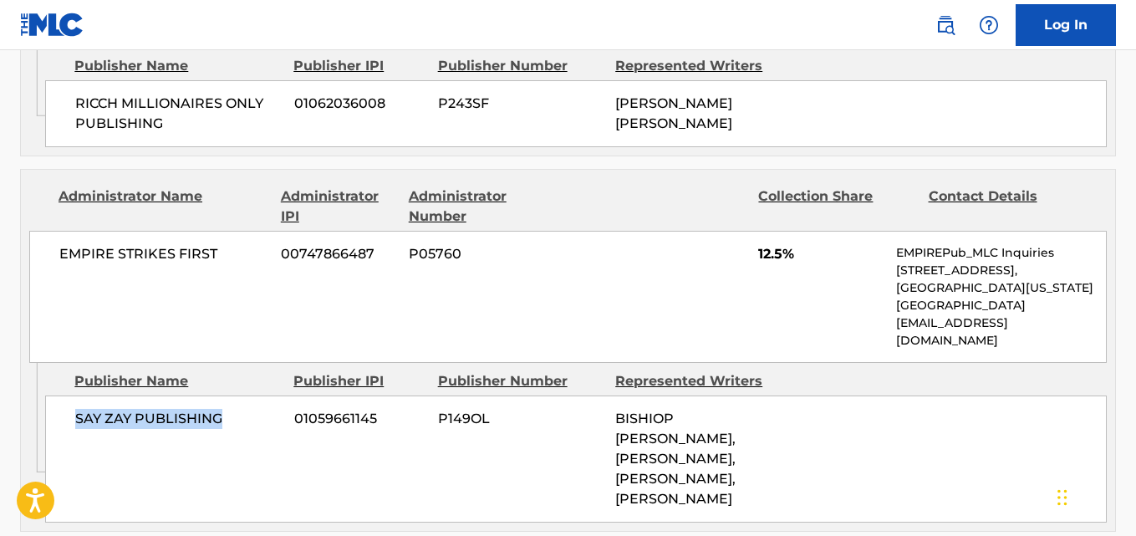
drag, startPoint x: 68, startPoint y: 366, endPoint x: 253, endPoint y: 364, distance: 185.5
click at [253, 395] on div "SAY ZAY PUBLISHING 01059661145 P149OL [PERSON_NAME], [PERSON_NAME], [PERSON_NAM…" at bounding box center [575, 458] width 1061 height 127
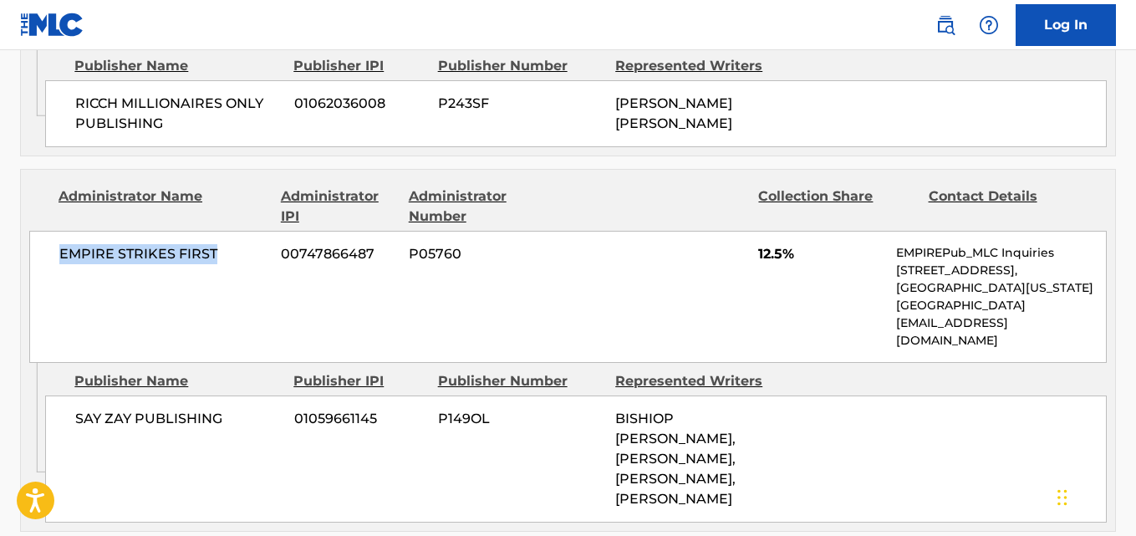
drag, startPoint x: 59, startPoint y: 221, endPoint x: 231, endPoint y: 221, distance: 171.3
click at [231, 244] on span "EMPIRE STRIKES FIRST" at bounding box center [163, 254] width 209 height 20
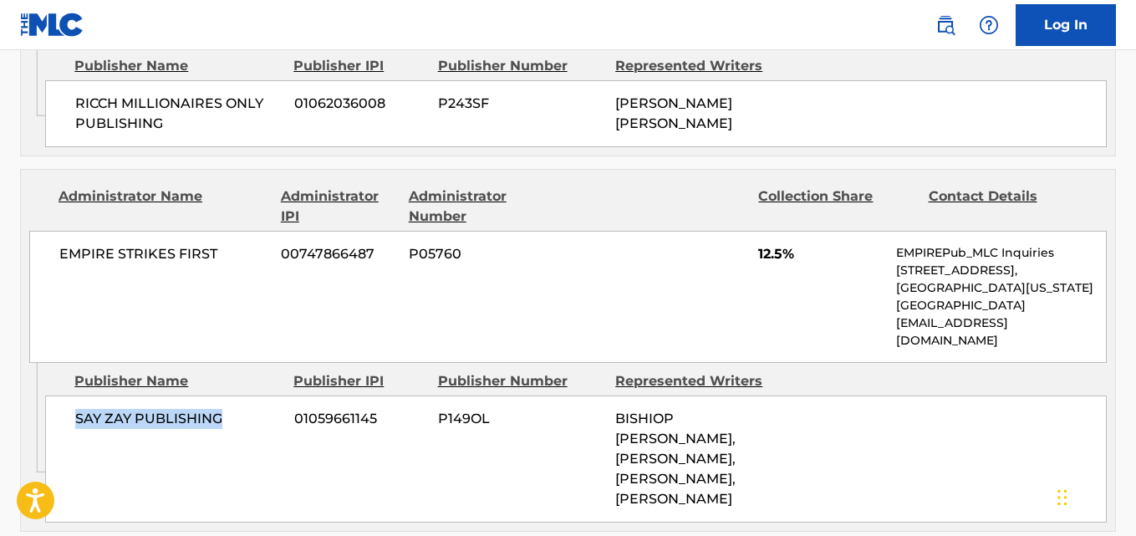
drag, startPoint x: 76, startPoint y: 367, endPoint x: 243, endPoint y: 369, distance: 167.1
click at [243, 409] on span "SAY ZAY PUBLISHING" at bounding box center [178, 419] width 206 height 20
click at [456, 435] on div "SAY ZAY PUBLISHING 01059661145 P149OL [PERSON_NAME], [PERSON_NAME], [PERSON_NAM…" at bounding box center [575, 458] width 1061 height 127
drag, startPoint x: 489, startPoint y: 449, endPoint x: 489, endPoint y: 430, distance: 19.2
click at [489, 448] on div "SAY ZAY PUBLISHING 01059661145 P149OL [PERSON_NAME], [PERSON_NAME], [PERSON_NAM…" at bounding box center [575, 458] width 1061 height 127
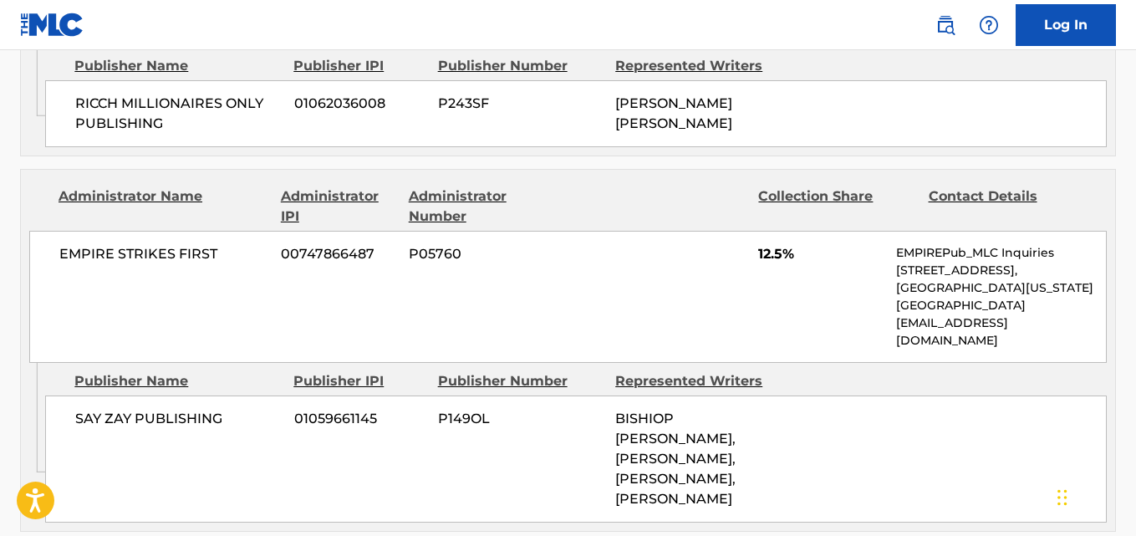
click at [489, 419] on div "SAY ZAY PUBLISHING 01059661145 P149OL [PERSON_NAME], [PERSON_NAME], [PERSON_NAM…" at bounding box center [575, 458] width 1061 height 127
click at [486, 404] on div "SAY ZAY PUBLISHING 01059661145 P149OL [PERSON_NAME], [PERSON_NAME], [PERSON_NAM…" at bounding box center [575, 458] width 1061 height 127
click at [461, 401] on div "SAY ZAY PUBLISHING 01059661145 P149OL [PERSON_NAME], [PERSON_NAME], [PERSON_NAM…" at bounding box center [575, 458] width 1061 height 127
click at [510, 428] on div "SAY ZAY PUBLISHING 01059661145 P149OL [PERSON_NAME], [PERSON_NAME], [PERSON_NAM…" at bounding box center [575, 458] width 1061 height 127
click at [502, 407] on div "SAY ZAY PUBLISHING 01059661145 P149OL [PERSON_NAME], [PERSON_NAME], [PERSON_NAM…" at bounding box center [575, 458] width 1061 height 127
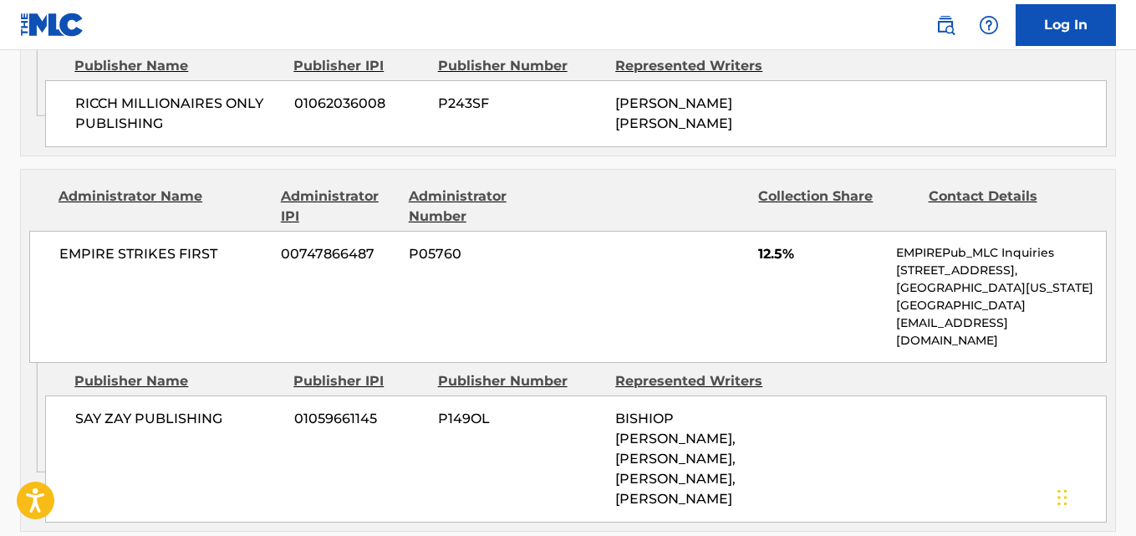
click at [511, 417] on div "SAY ZAY PUBLISHING 01059661145 P149OL [PERSON_NAME], [PERSON_NAME], [PERSON_NAM…" at bounding box center [575, 458] width 1061 height 127
click at [503, 396] on div "SAY ZAY PUBLISHING 01059661145 P149OL [PERSON_NAME], [PERSON_NAME], [PERSON_NAM…" at bounding box center [575, 458] width 1061 height 127
click at [484, 400] on div "SAY ZAY PUBLISHING 01059661145 P149OL [PERSON_NAME], [PERSON_NAME], [PERSON_NAM…" at bounding box center [575, 458] width 1061 height 127
click at [511, 402] on div "SAY ZAY PUBLISHING 01059661145 P149OL [PERSON_NAME], [PERSON_NAME], [PERSON_NAM…" at bounding box center [575, 458] width 1061 height 127
click at [457, 402] on div "SAY ZAY PUBLISHING 01059661145 P149OL [PERSON_NAME], [PERSON_NAME], [PERSON_NAM…" at bounding box center [575, 458] width 1061 height 127
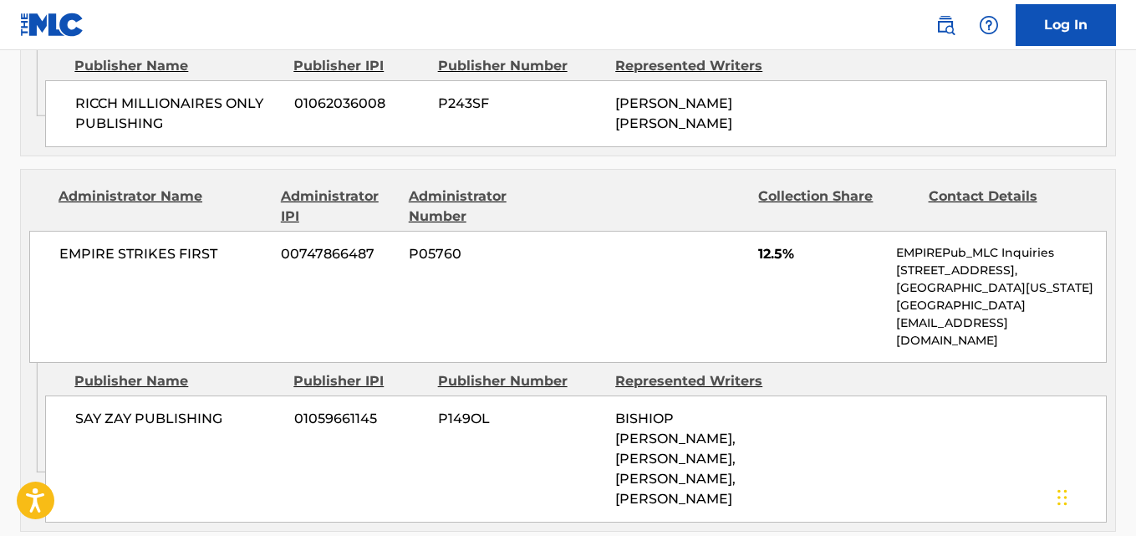
click at [506, 402] on div "SAY ZAY PUBLISHING 01059661145 P149OL [PERSON_NAME], [PERSON_NAME], [PERSON_NAM…" at bounding box center [575, 458] width 1061 height 127
click at [458, 397] on div "SAY ZAY PUBLISHING 01059661145 P149OL [PERSON_NAME], [PERSON_NAME], [PERSON_NAM…" at bounding box center [575, 458] width 1061 height 127
click at [505, 397] on div "SAY ZAY PUBLISHING 01059661145 P149OL [PERSON_NAME], [PERSON_NAME], [PERSON_NAM…" at bounding box center [575, 458] width 1061 height 127
click at [452, 397] on div "SAY ZAY PUBLISHING 01059661145 P149OL [PERSON_NAME], [PERSON_NAME], [PERSON_NAM…" at bounding box center [575, 458] width 1061 height 127
click at [511, 396] on div "SAY ZAY PUBLISHING 01059661145 P149OL [PERSON_NAME], [PERSON_NAME], [PERSON_NAM…" at bounding box center [575, 458] width 1061 height 127
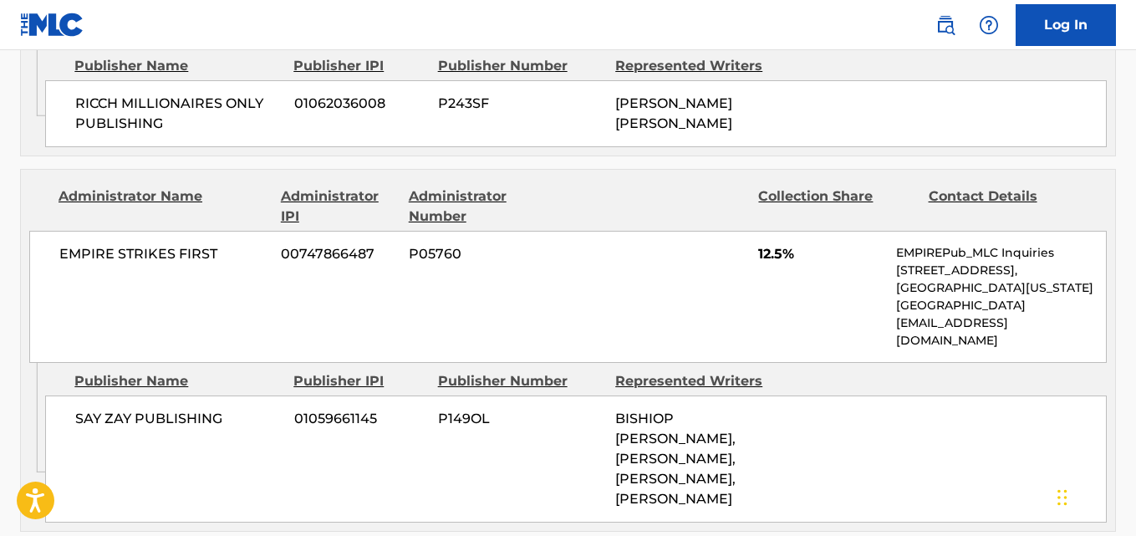
click at [448, 396] on div "SAY ZAY PUBLISHING 01059661145 P149OL [PERSON_NAME], [PERSON_NAME], [PERSON_NAM…" at bounding box center [575, 458] width 1061 height 127
click at [509, 396] on div "SAY ZAY PUBLISHING 01059661145 P149OL [PERSON_NAME], [PERSON_NAME], [PERSON_NAM…" at bounding box center [575, 458] width 1061 height 127
click at [450, 396] on div "SAY ZAY PUBLISHING 01059661145 P149OL [PERSON_NAME], [PERSON_NAME], [PERSON_NAM…" at bounding box center [575, 458] width 1061 height 127
click at [510, 396] on div "SAY ZAY PUBLISHING 01059661145 P149OL [PERSON_NAME], [PERSON_NAME], [PERSON_NAM…" at bounding box center [575, 458] width 1061 height 127
click at [460, 396] on div "SAY ZAY PUBLISHING 01059661145 P149OL [PERSON_NAME], [PERSON_NAME], [PERSON_NAM…" at bounding box center [575, 458] width 1061 height 127
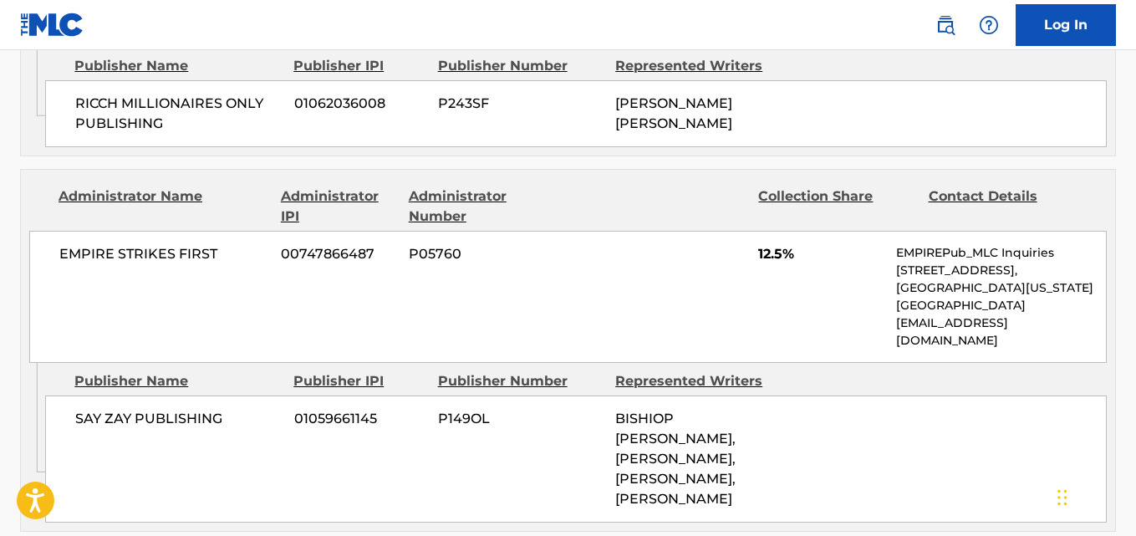
click at [521, 398] on div "SAY ZAY PUBLISHING 01059661145 P149OL [PERSON_NAME], [PERSON_NAME], [PERSON_NAM…" at bounding box center [575, 458] width 1061 height 127
click at [466, 398] on div "SAY ZAY PUBLISHING 01059661145 P149OL [PERSON_NAME], [PERSON_NAME], [PERSON_NAM…" at bounding box center [575, 458] width 1061 height 127
click at [513, 398] on div "SAY ZAY PUBLISHING 01059661145 P149OL [PERSON_NAME], [PERSON_NAME], [PERSON_NAM…" at bounding box center [575, 458] width 1061 height 127
click at [465, 398] on div "SAY ZAY PUBLISHING 01059661145 P149OL [PERSON_NAME], [PERSON_NAME], [PERSON_NAM…" at bounding box center [575, 458] width 1061 height 127
click at [531, 398] on div "SAY ZAY PUBLISHING 01059661145 P149OL [PERSON_NAME], [PERSON_NAME], [PERSON_NAM…" at bounding box center [575, 458] width 1061 height 127
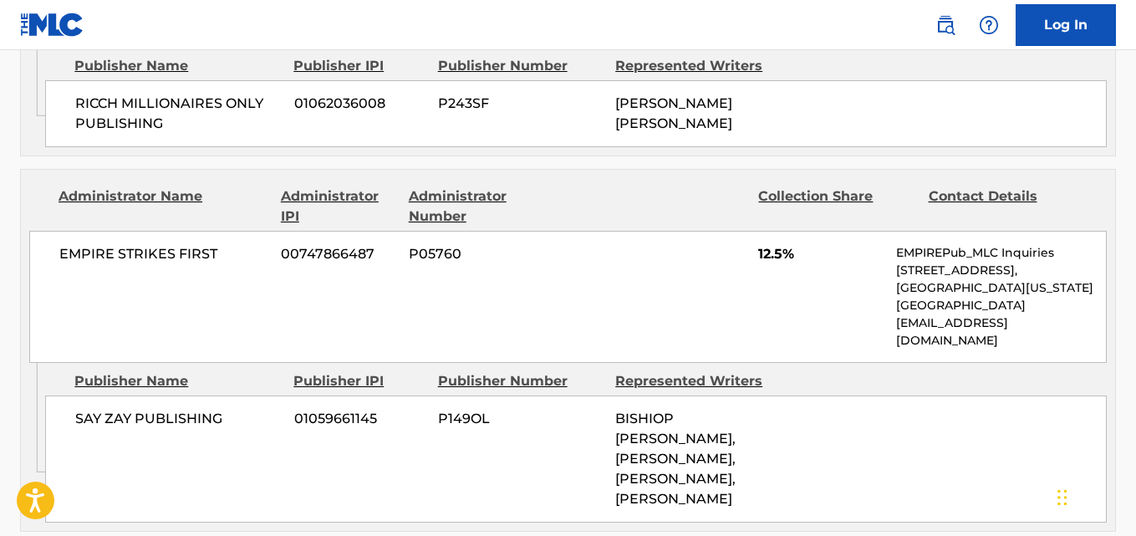
click at [475, 398] on div "SAY ZAY PUBLISHING 01059661145 P149OL [PERSON_NAME], [PERSON_NAME], [PERSON_NAM…" at bounding box center [575, 458] width 1061 height 127
click at [538, 398] on div "SAY ZAY PUBLISHING 01059661145 P149OL [PERSON_NAME], [PERSON_NAME], [PERSON_NAM…" at bounding box center [575, 458] width 1061 height 127
click at [465, 398] on div "SAY ZAY PUBLISHING 01059661145 P149OL [PERSON_NAME], [PERSON_NAME], [PERSON_NAM…" at bounding box center [575, 458] width 1061 height 127
click at [545, 398] on div "SAY ZAY PUBLISHING 01059661145 P149OL [PERSON_NAME], [PERSON_NAME], [PERSON_NAM…" at bounding box center [575, 458] width 1061 height 127
click at [468, 398] on div "SAY ZAY PUBLISHING 01059661145 P149OL [PERSON_NAME], [PERSON_NAME], [PERSON_NAM…" at bounding box center [575, 458] width 1061 height 127
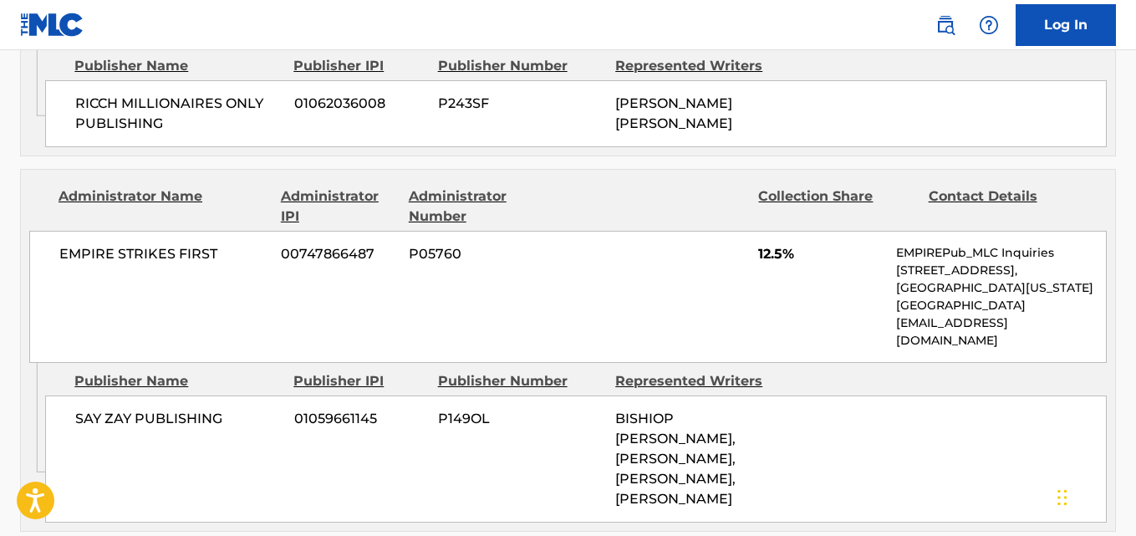
click at [541, 398] on div "SAY ZAY PUBLISHING 01059661145 P149OL [PERSON_NAME], [PERSON_NAME], [PERSON_NAM…" at bounding box center [575, 458] width 1061 height 127
drag, startPoint x: 445, startPoint y: 393, endPoint x: 481, endPoint y: 393, distance: 36.8
click at [446, 395] on div "SAY ZAY PUBLISHING 01059661145 P149OL [PERSON_NAME], [PERSON_NAME], [PERSON_NAM…" at bounding box center [575, 458] width 1061 height 127
click at [530, 395] on div "SAY ZAY PUBLISHING 01059661145 P149OL [PERSON_NAME], [PERSON_NAME], [PERSON_NAM…" at bounding box center [575, 458] width 1061 height 127
click at [457, 395] on div "SAY ZAY PUBLISHING 01059661145 P149OL [PERSON_NAME], [PERSON_NAME], [PERSON_NAM…" at bounding box center [575, 458] width 1061 height 127
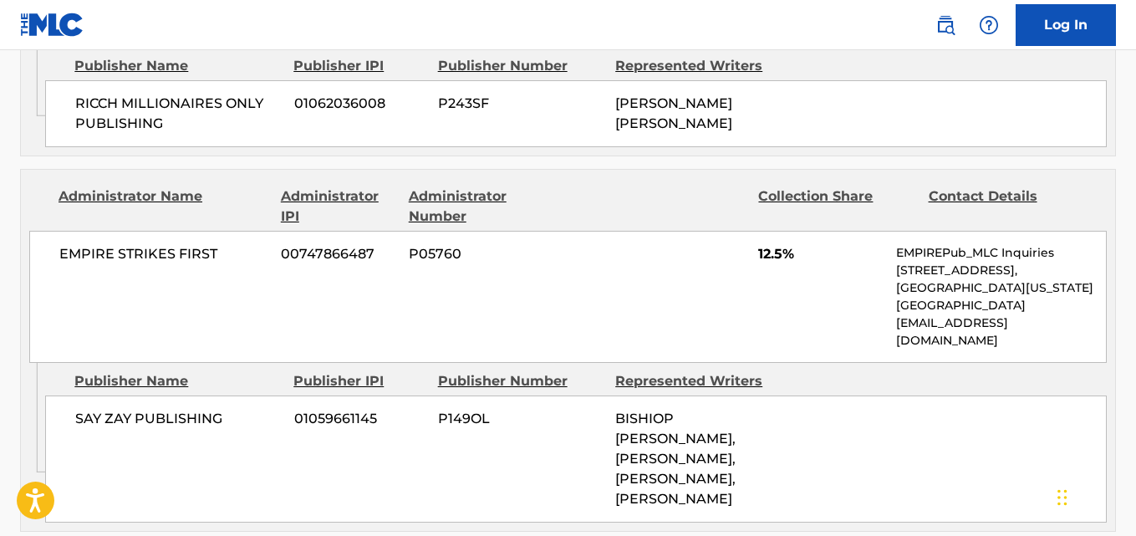
drag, startPoint x: 550, startPoint y: 393, endPoint x: 457, endPoint y: 393, distance: 92.8
click at [549, 395] on div "SAY ZAY PUBLISHING 01059661145 P149OL [PERSON_NAME], [PERSON_NAME], [PERSON_NAM…" at bounding box center [575, 458] width 1061 height 127
click at [453, 395] on div "SAY ZAY PUBLISHING 01059661145 P149OL [PERSON_NAME], [PERSON_NAME], [PERSON_NAM…" at bounding box center [575, 458] width 1061 height 127
click at [533, 395] on div "SAY ZAY PUBLISHING 01059661145 P149OL [PERSON_NAME], [PERSON_NAME], [PERSON_NAM…" at bounding box center [575, 458] width 1061 height 127
click at [453, 395] on div "SAY ZAY PUBLISHING 01059661145 P149OL [PERSON_NAME], [PERSON_NAME], [PERSON_NAM…" at bounding box center [575, 458] width 1061 height 127
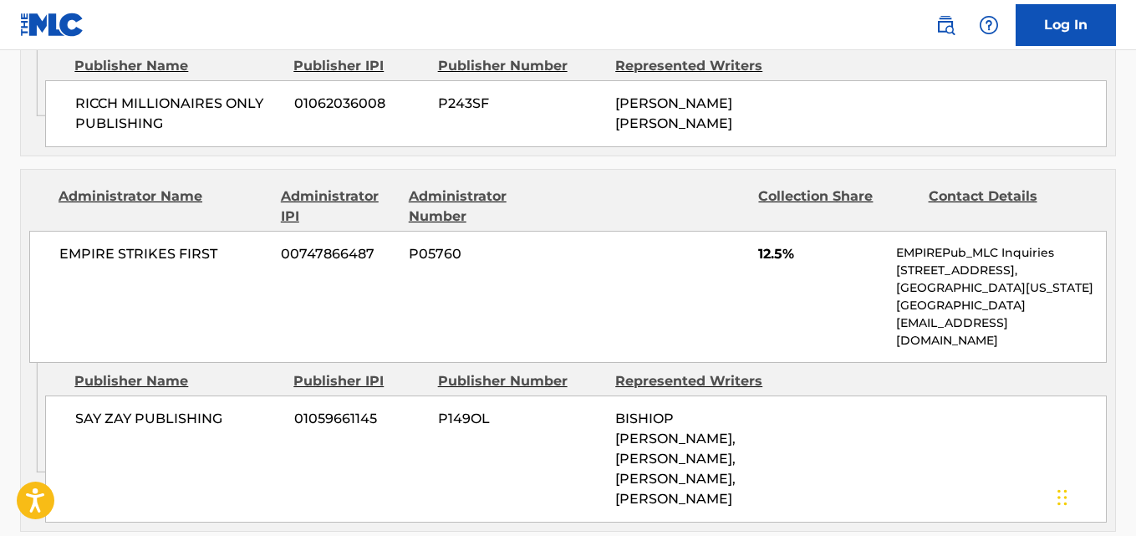
click at [516, 395] on div "SAY ZAY PUBLISHING 01059661145 P149OL [PERSON_NAME], [PERSON_NAME], [PERSON_NAM…" at bounding box center [575, 458] width 1061 height 127
click at [479, 395] on div "SAY ZAY PUBLISHING 01059661145 P149OL [PERSON_NAME], [PERSON_NAME], [PERSON_NAM…" at bounding box center [575, 458] width 1061 height 127
drag, startPoint x: 534, startPoint y: 394, endPoint x: 540, endPoint y: 438, distance: 44.7
click at [535, 395] on div "SAY ZAY PUBLISHING 01059661145 P149OL [PERSON_NAME], [PERSON_NAME], [PERSON_NAM…" at bounding box center [575, 458] width 1061 height 127
